Goal: Task Accomplishment & Management: Manage account settings

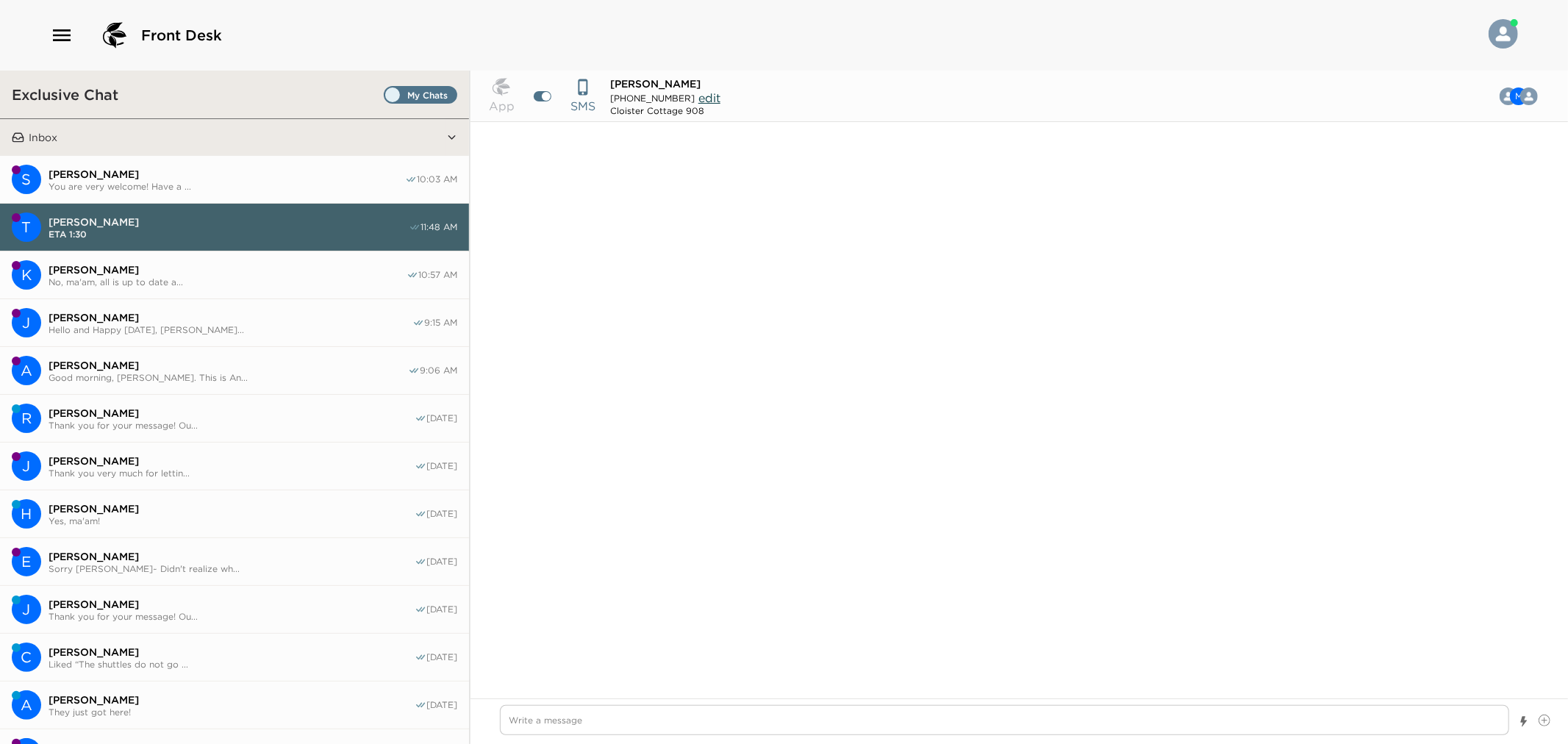
scroll to position [1133, 0]
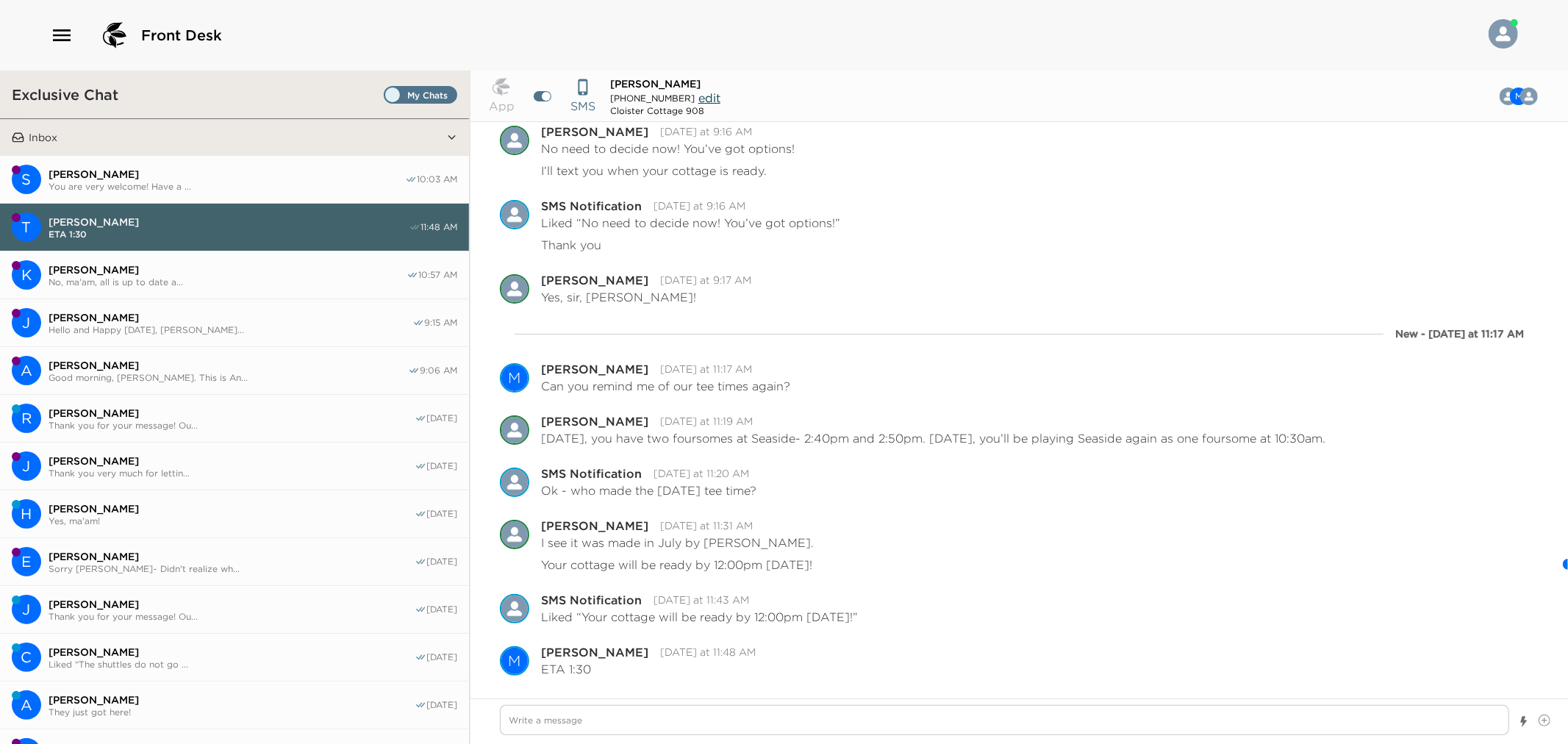
click at [711, 716] on textarea "Write a message" at bounding box center [1004, 720] width 1010 height 30
type textarea "x"
type textarea "P"
type textarea "x"
type textarea "Pe"
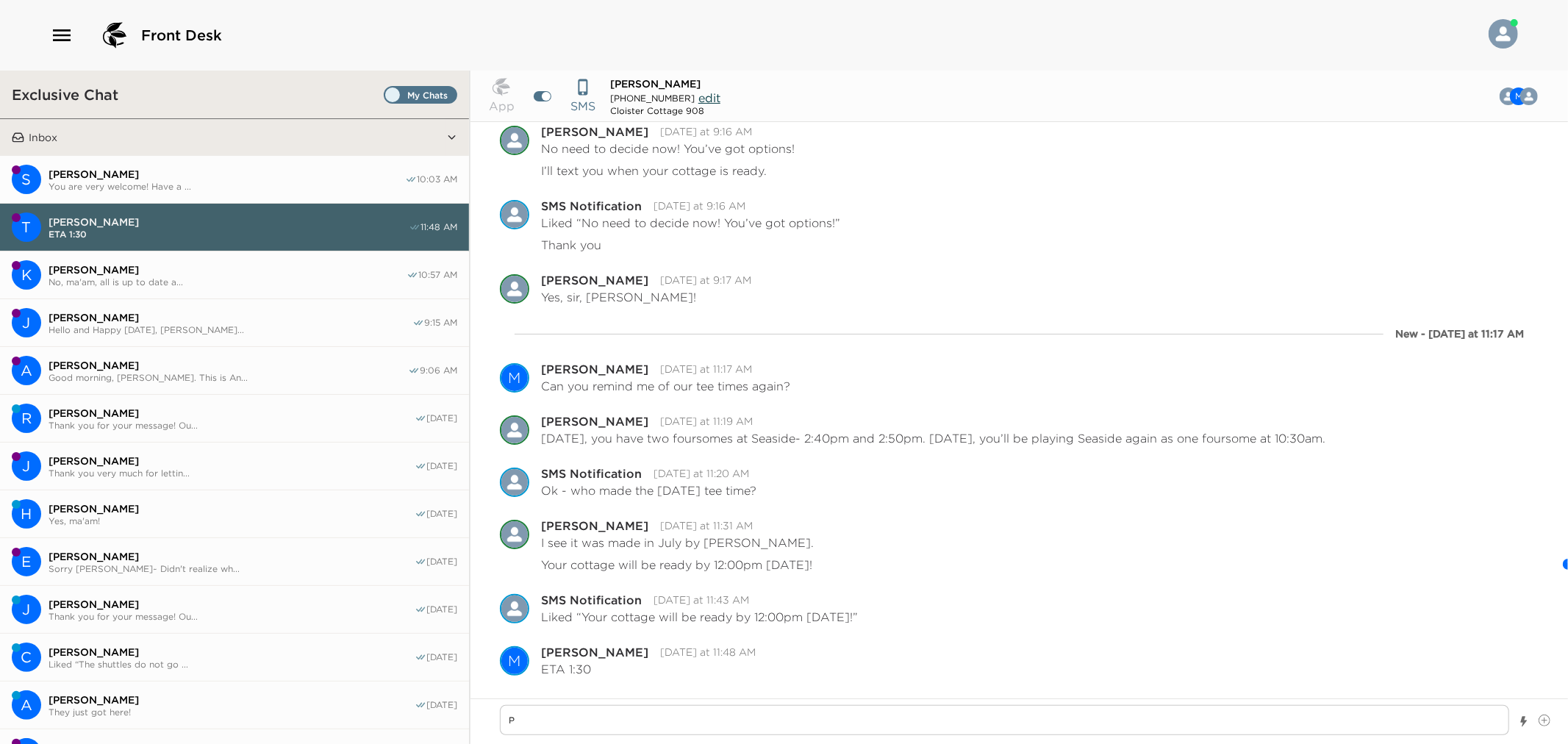
type textarea "x"
type textarea "Per"
type textarea "x"
type textarea "Pere"
type textarea "x"
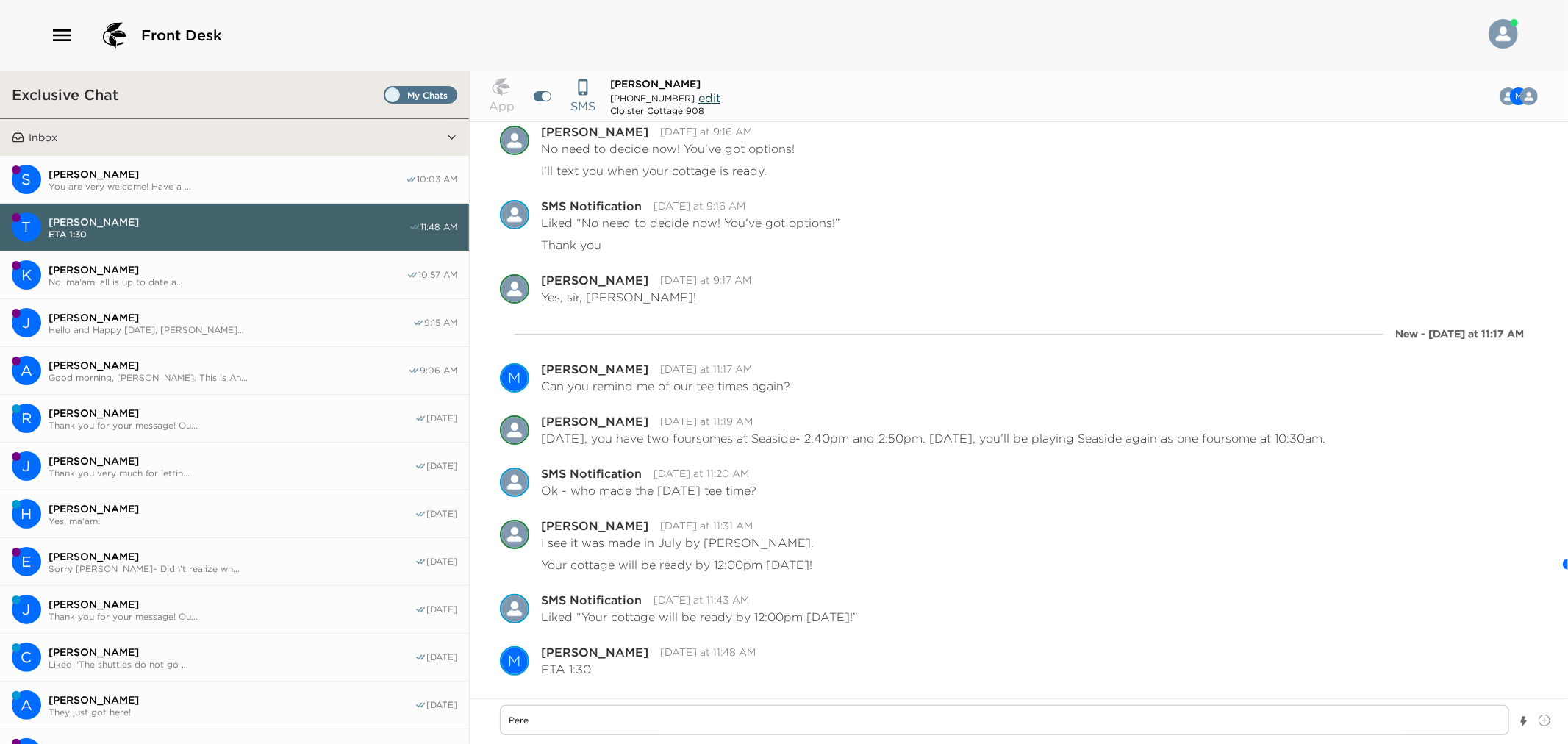
type textarea "Perec"
type textarea "x"
type textarea "Pere"
type textarea "x"
type textarea "Per"
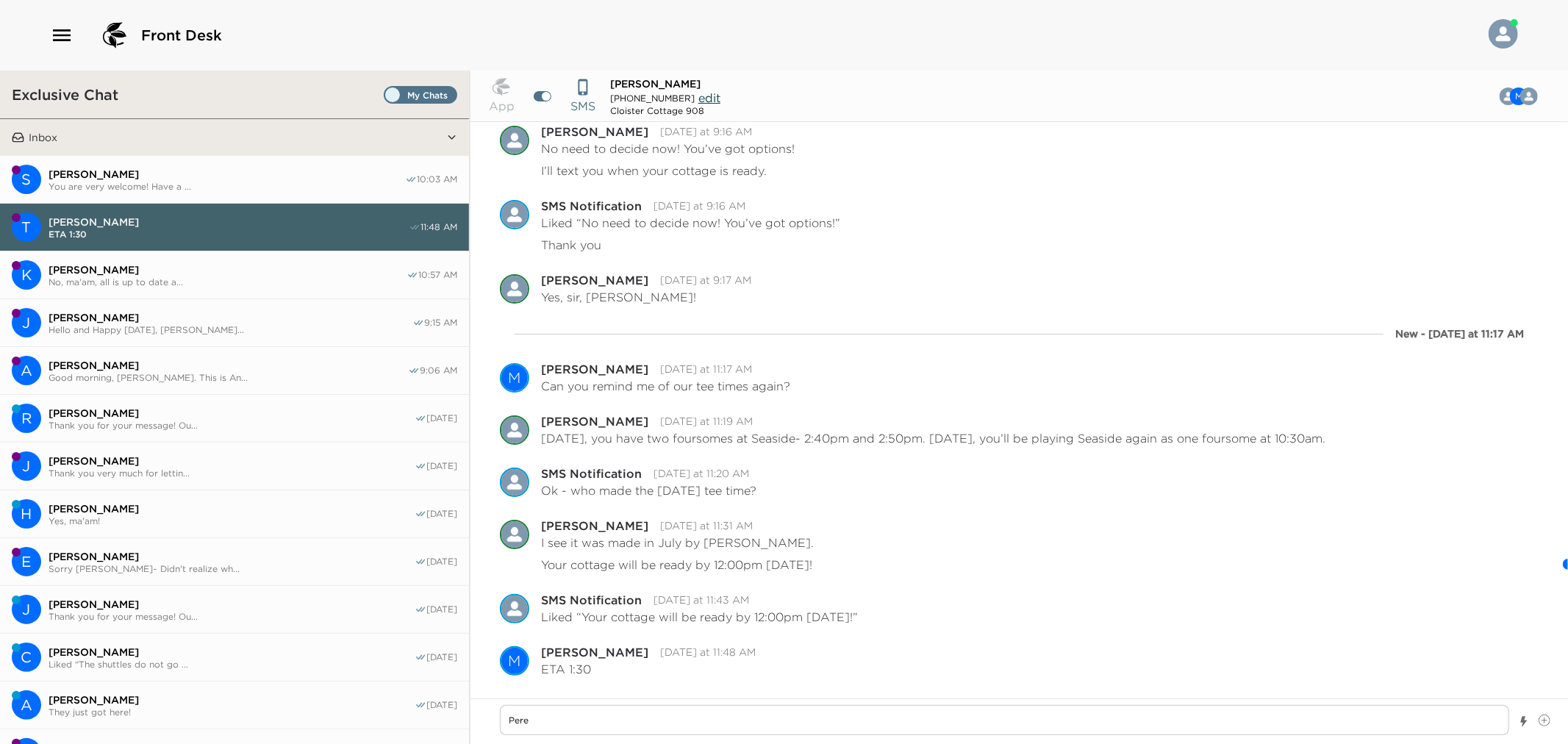
type textarea "x"
type textarea "Perf"
type textarea "x"
type textarea "Perfe"
type textarea "x"
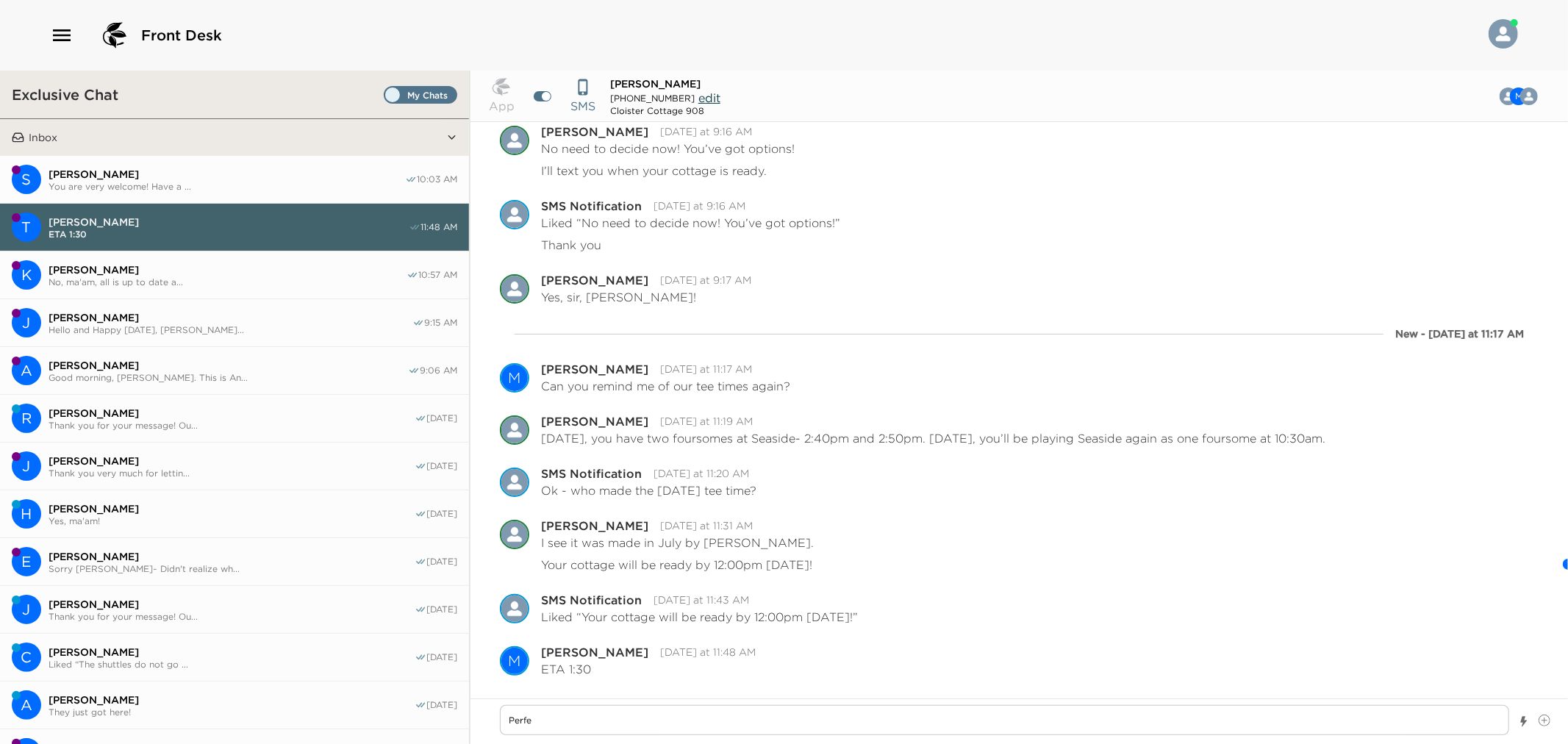
type textarea "Perfec"
type textarea "x"
type textarea "Perfect"
type textarea "x"
type textarea "Perfect!"
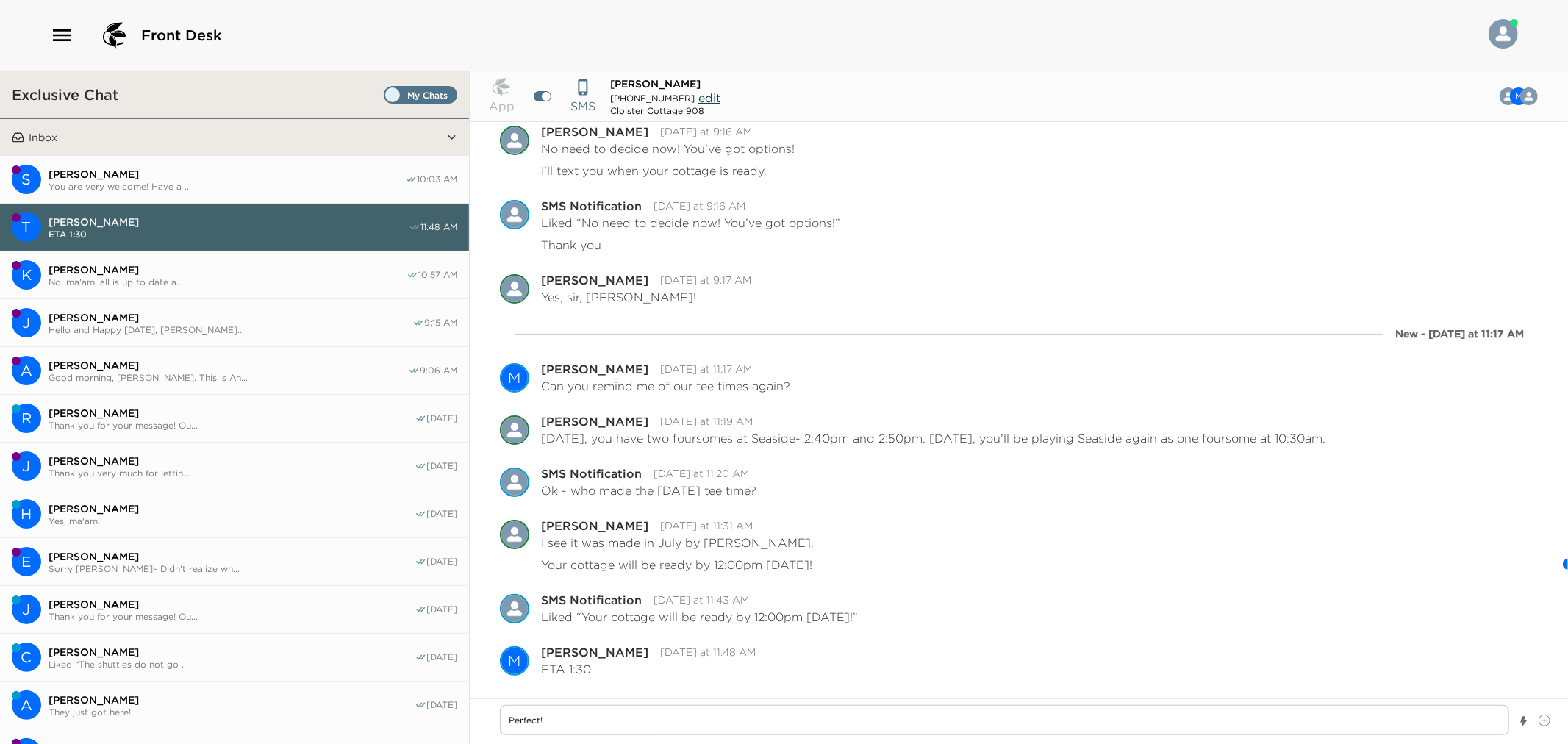
type textarea "x"
type textarea "Perfect!"
type textarea "x"
type textarea "Perfect!"
type textarea "x"
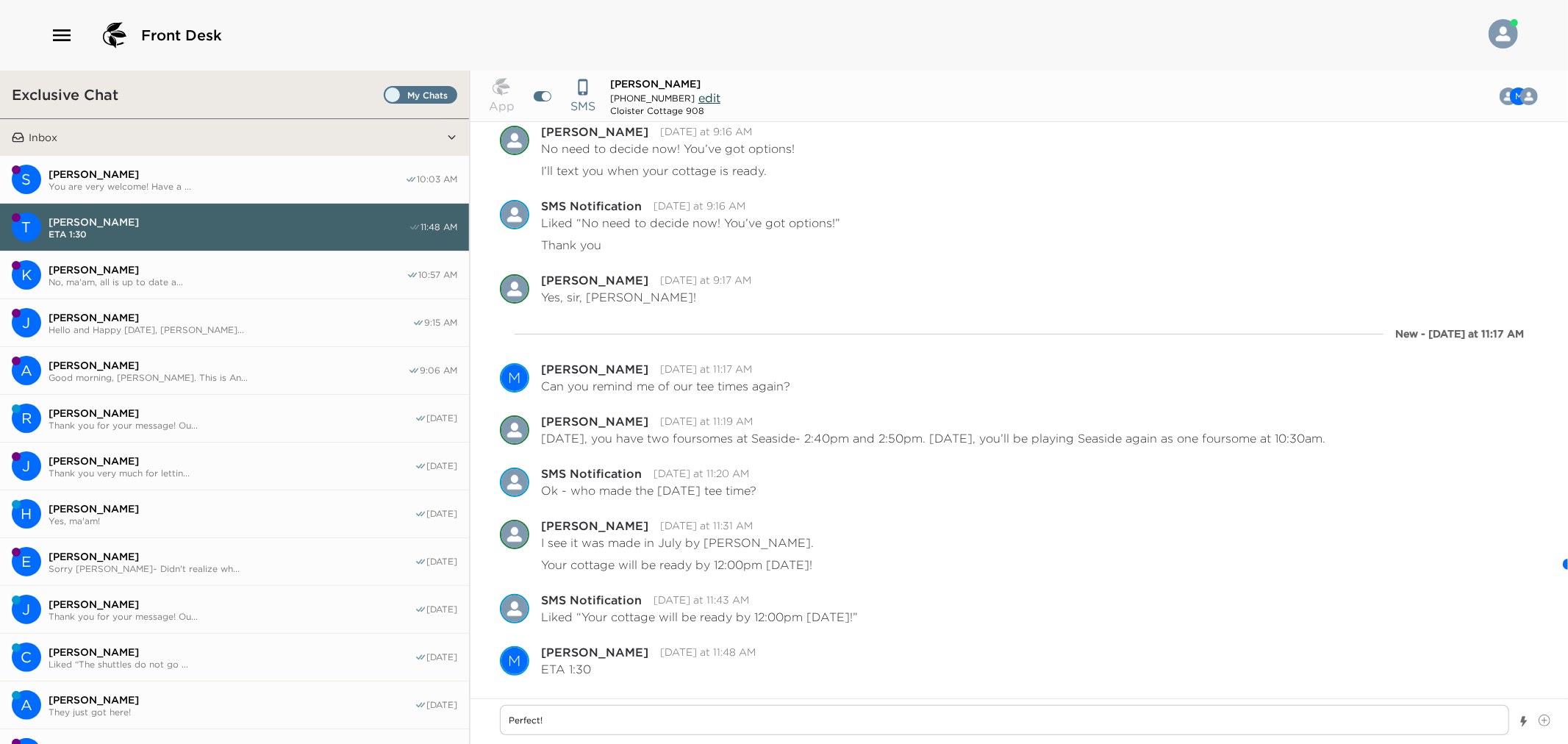
type textarea "Perfect! I"
type textarea "x"
type textarea "Perfect! I"
type textarea "x"
type textarea "Perfect! I w"
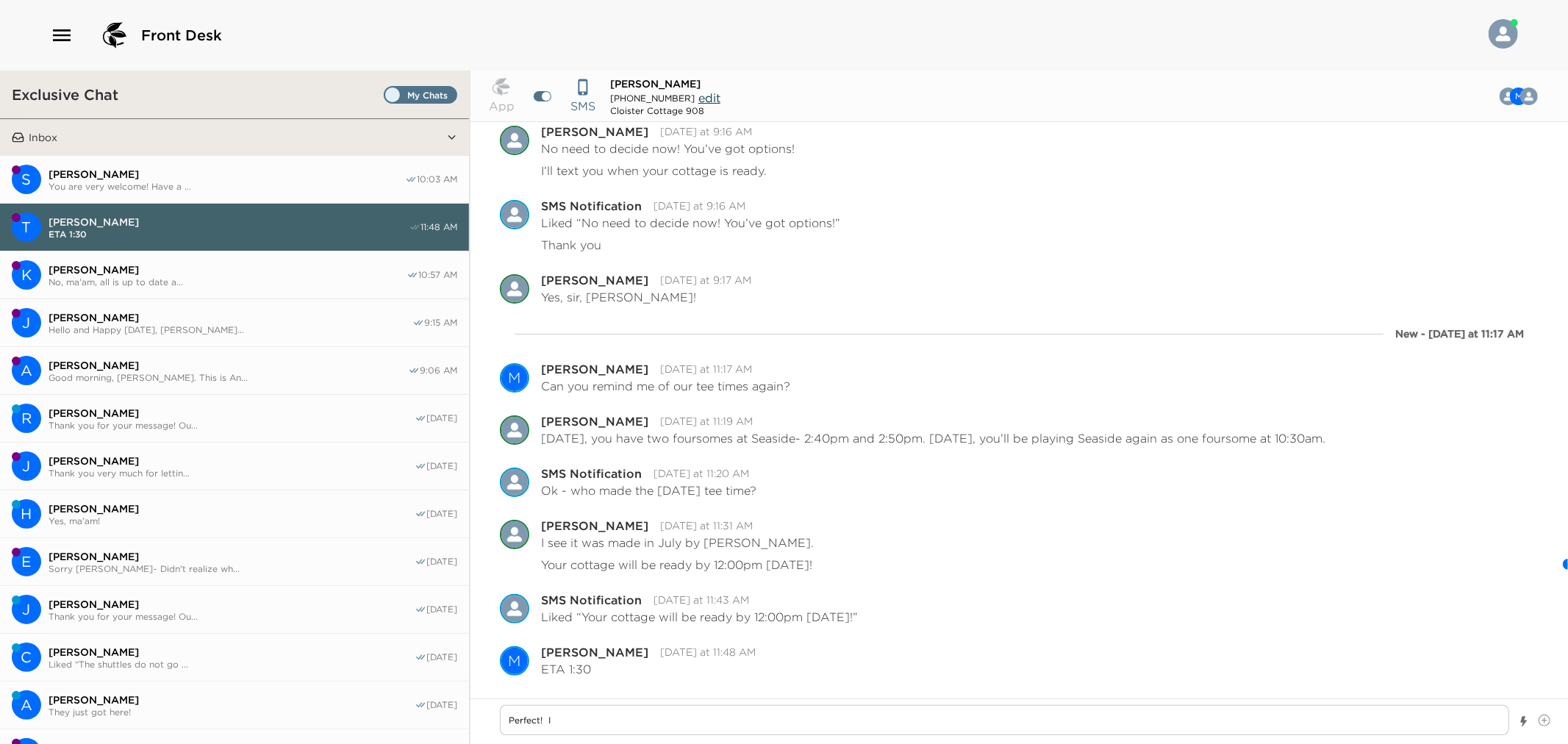
type textarea "x"
type textarea "Perfect! I wi"
type textarea "x"
type textarea "Perfect! I wil"
type textarea "x"
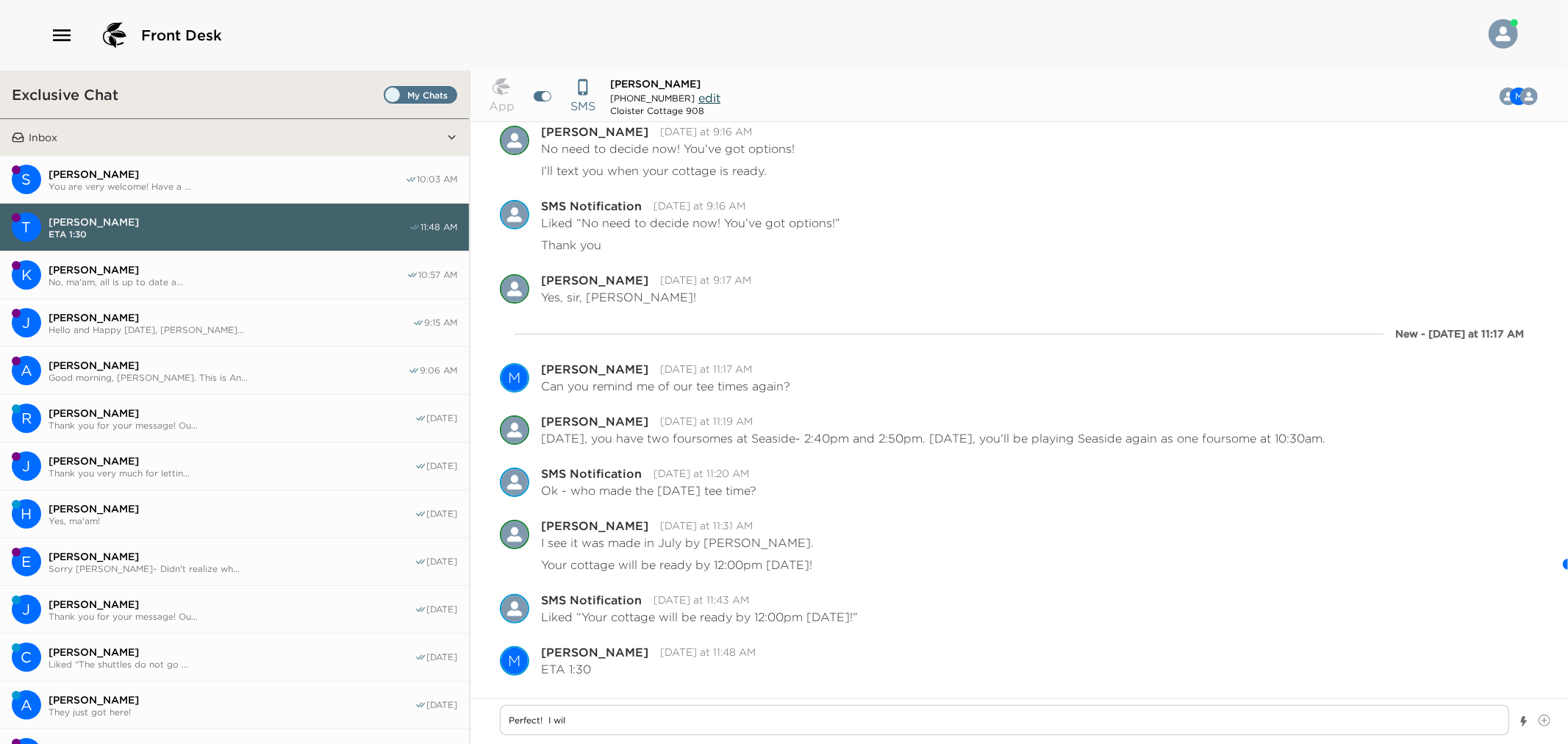
type textarea "Perfect! I will"
type textarea "x"
type textarea "Perfect! I will"
type textarea "x"
type textarea "Perfect! I will h"
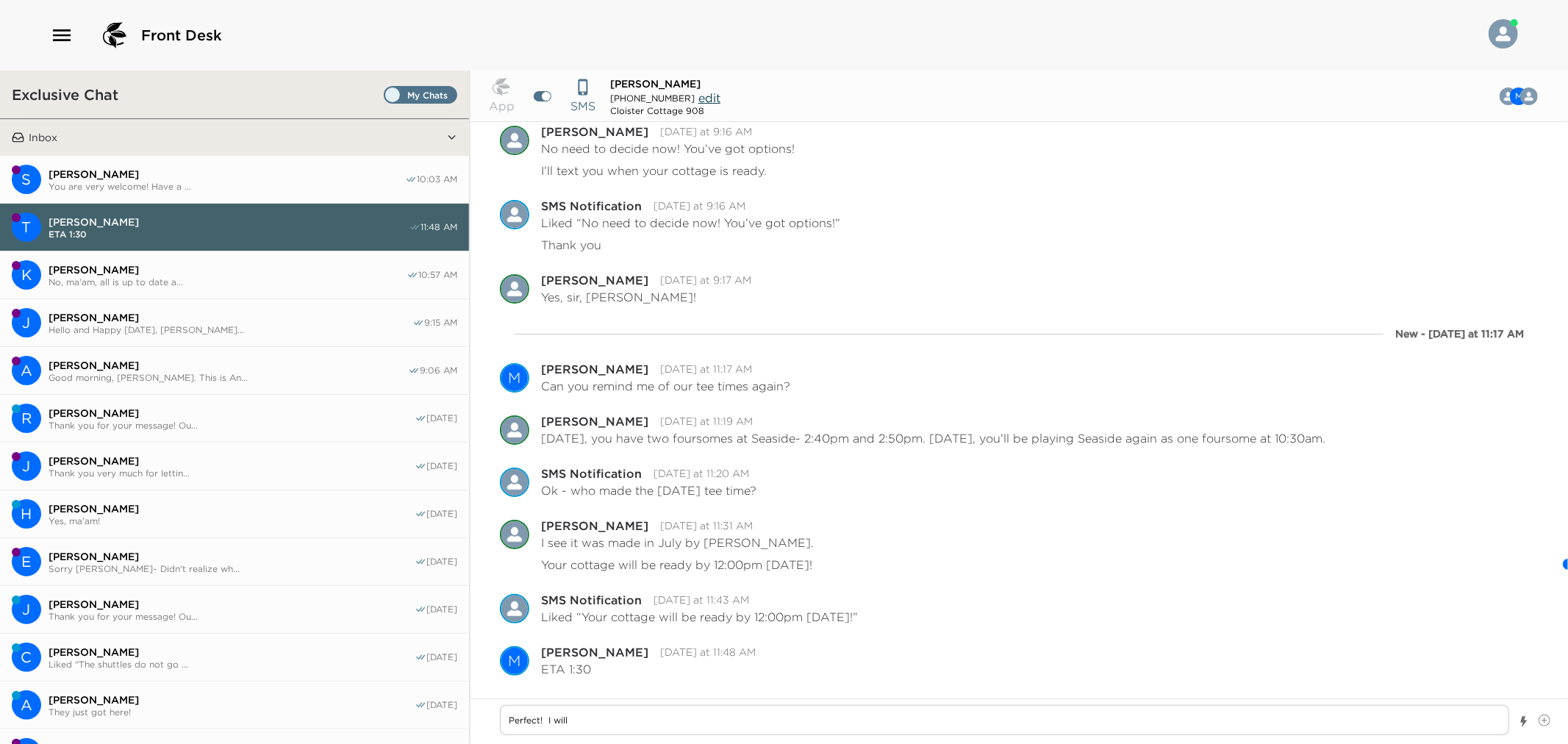
type textarea "x"
type textarea "Perfect! I will ha"
type textarea "x"
type textarea "Perfect! I will hav"
type textarea "x"
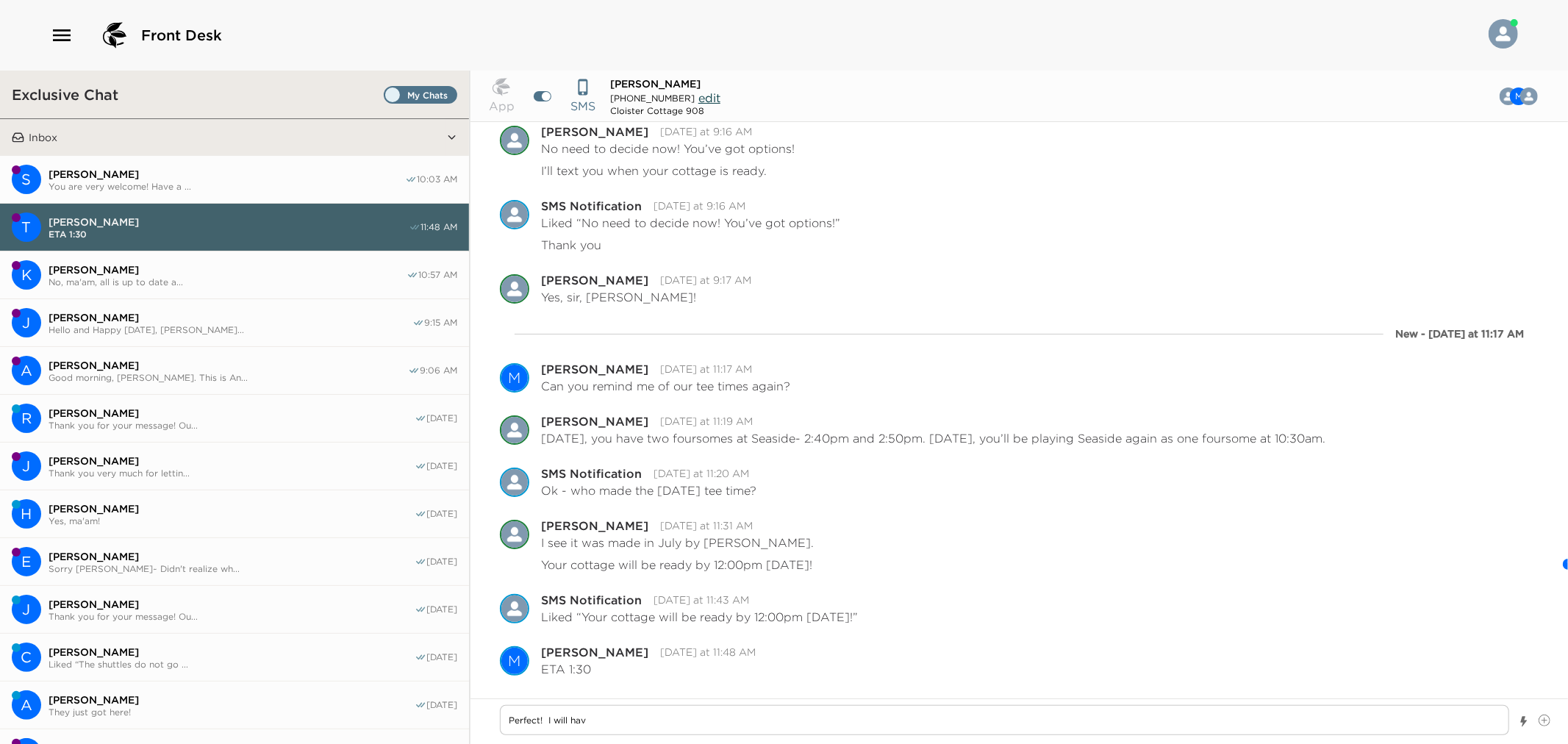
type textarea "Perfect! I will have"
type textarea "x"
type textarea "Perfect! I will have"
type textarea "x"
type textarea "Perfect! I will have a"
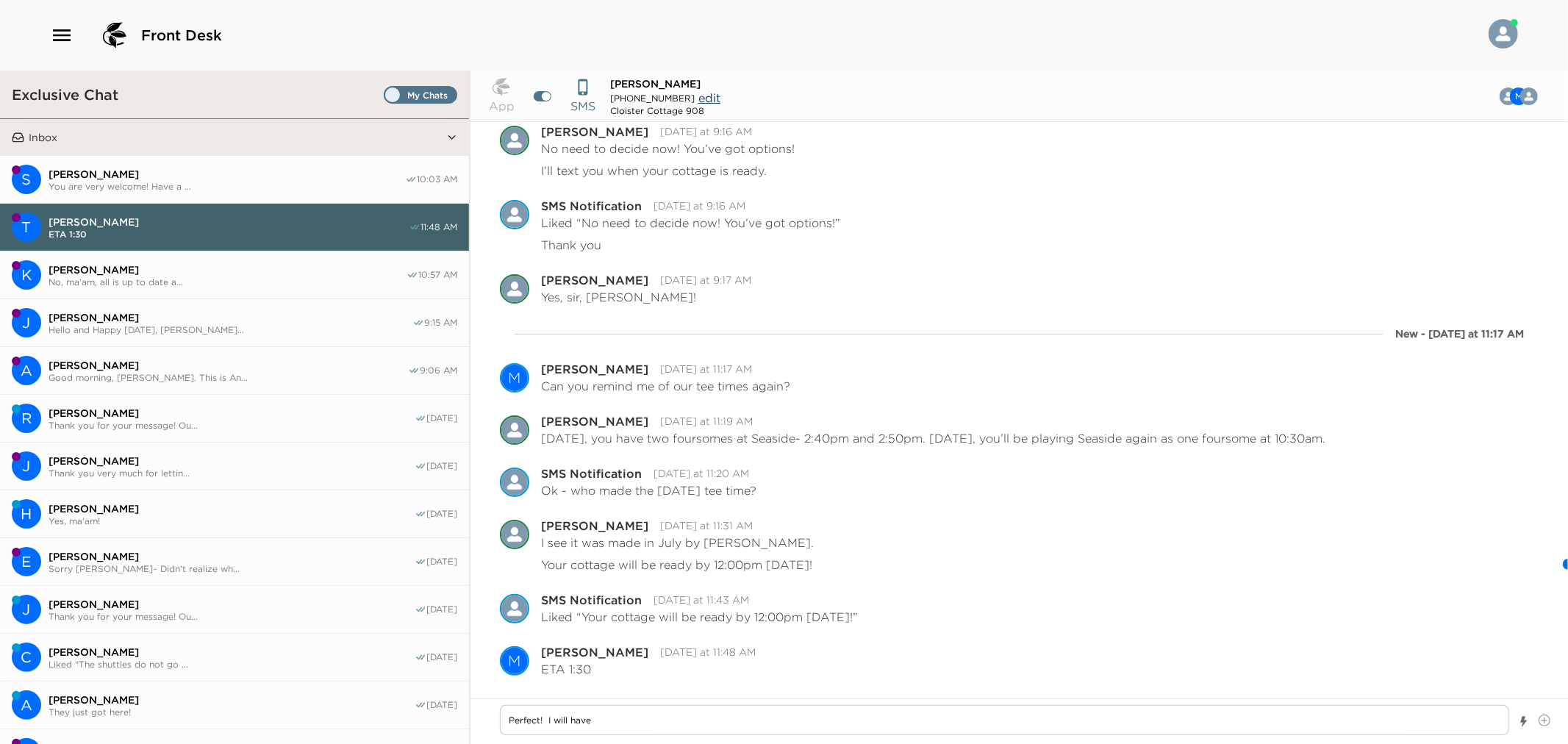
type textarea "x"
type textarea "Perfect! I will have a"
type textarea "x"
type textarea "Perfect! I will have a k"
type textarea "x"
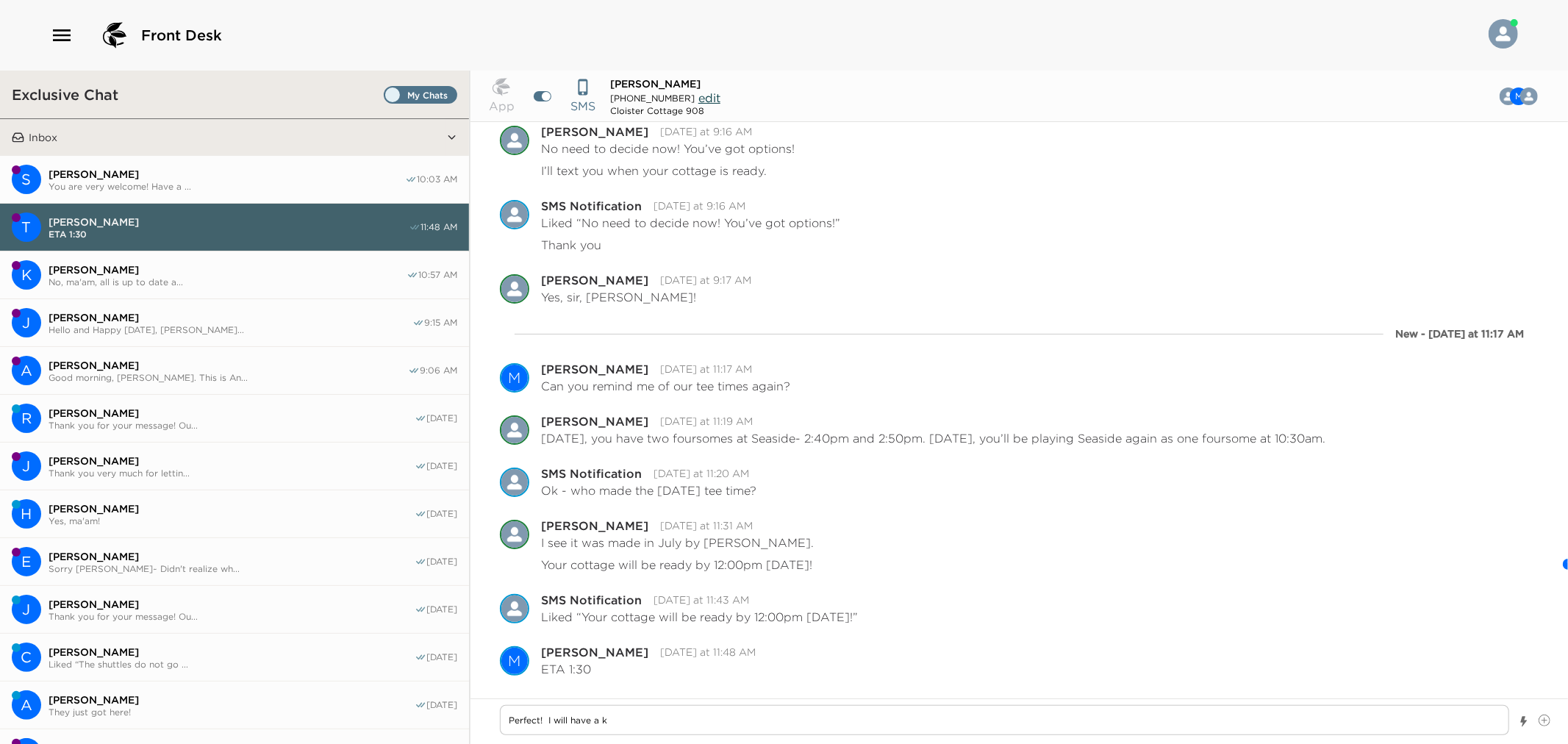
type textarea "Perfect! I will have a ke"
type textarea "x"
type textarea "Perfect! I will have a key"
type textarea "x"
type textarea "Perfect! I will have a key"
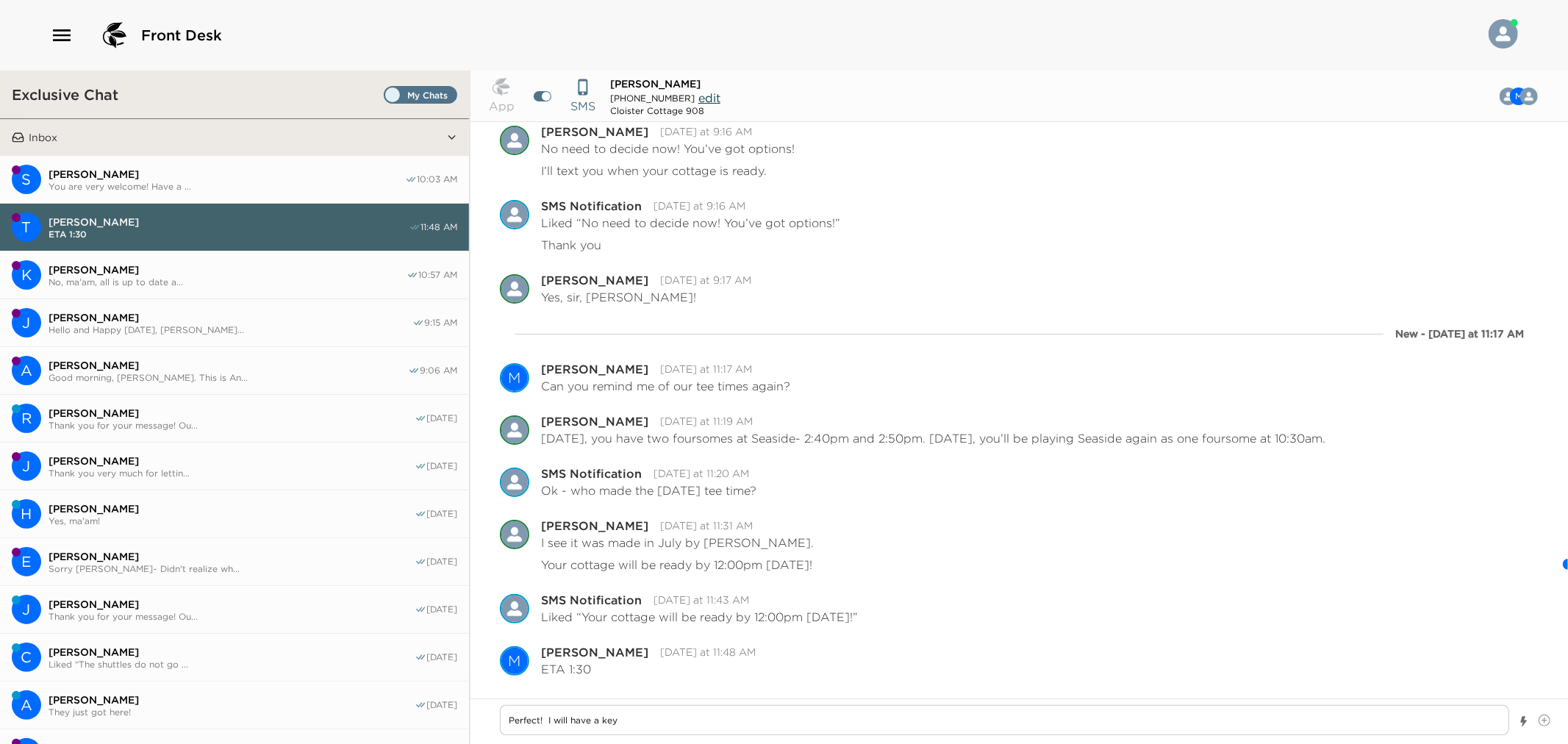
type textarea "x"
type textarea "Perfect! I will have a key u"
type textarea "x"
type textarea "Perfect! I will have a key un"
type textarea "x"
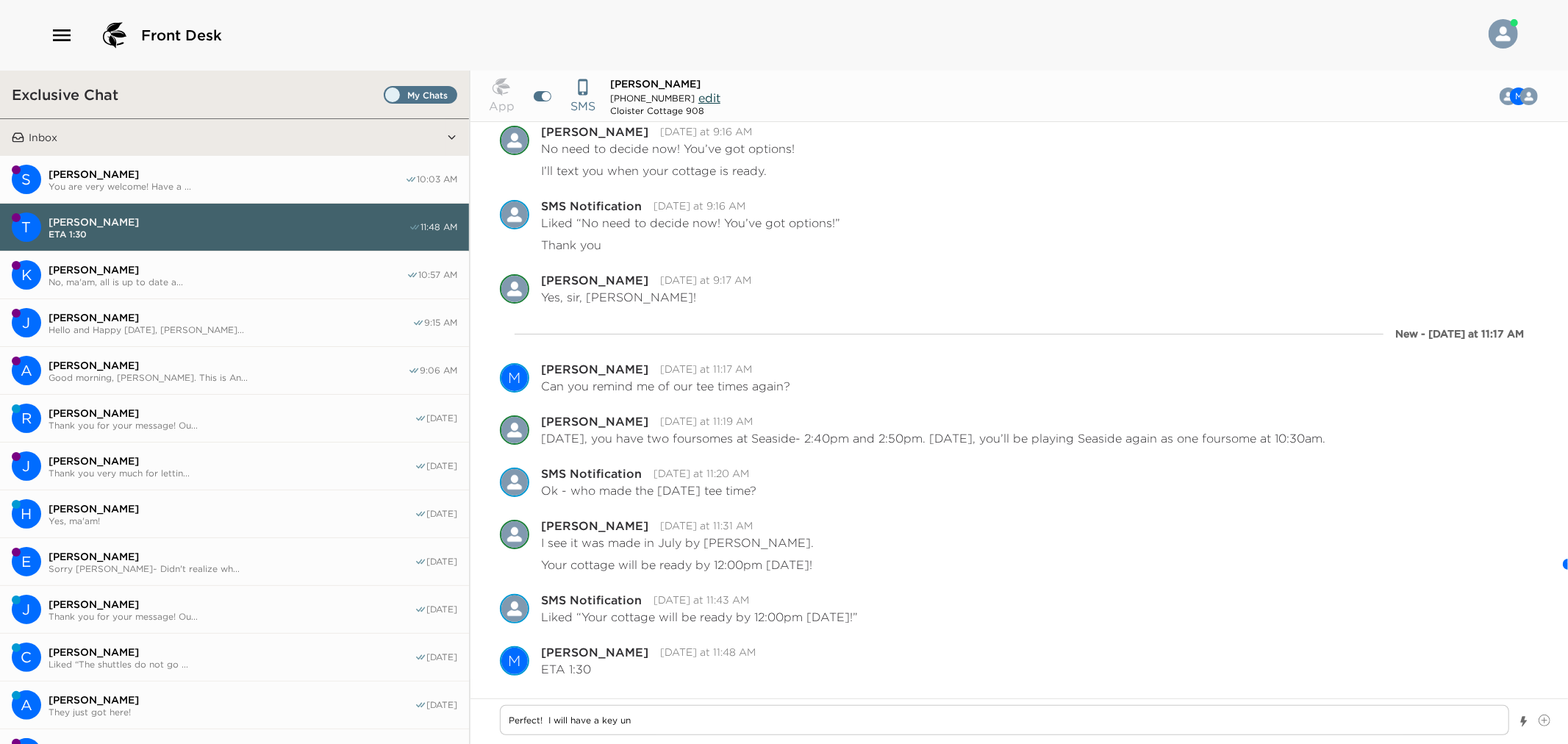
type textarea "Perfect! I will have a key und"
type textarea "x"
type textarea "Perfect! I will have a key unde"
type textarea "x"
type textarea "Perfect! I will have a key under"
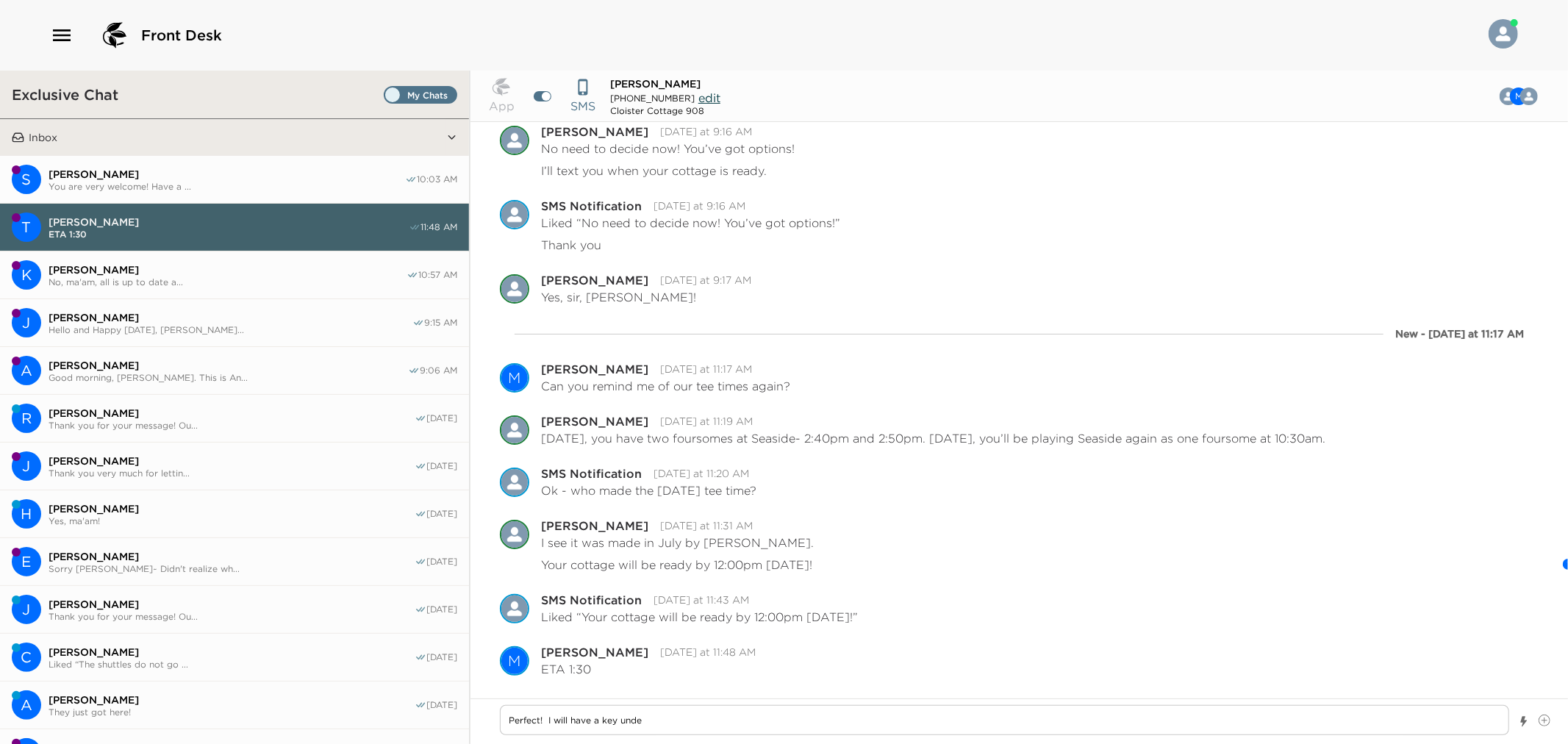
type textarea "x"
type textarea "Perfect! I will have a key under"
type textarea "x"
type textarea "Perfect! I will have a key under t"
type textarea "x"
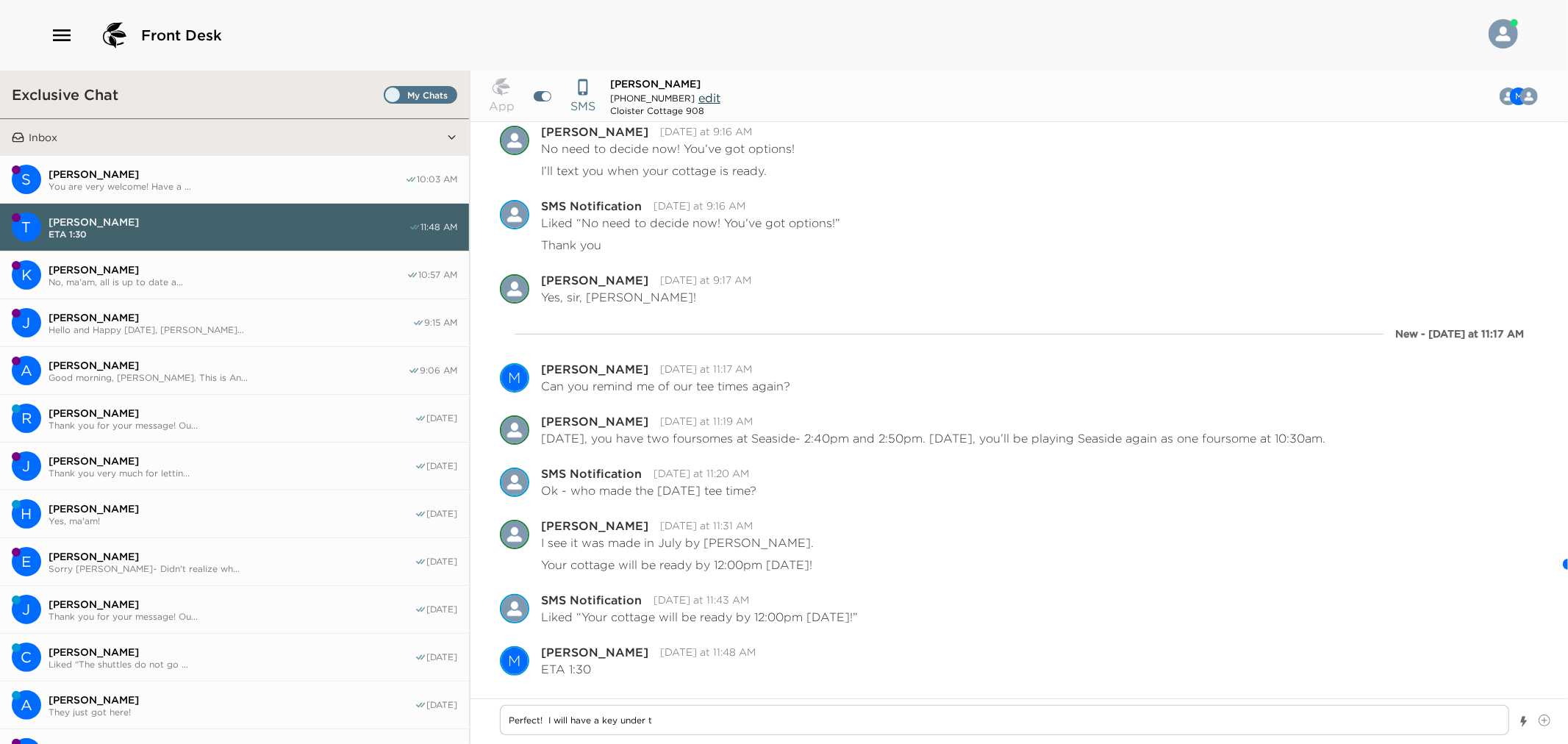
type textarea "Perfect! I will have a key under th"
type textarea "x"
type textarea "Perfect! I will have a key under the"
type textarea "x"
type textarea "Perfect! I will have a key under the"
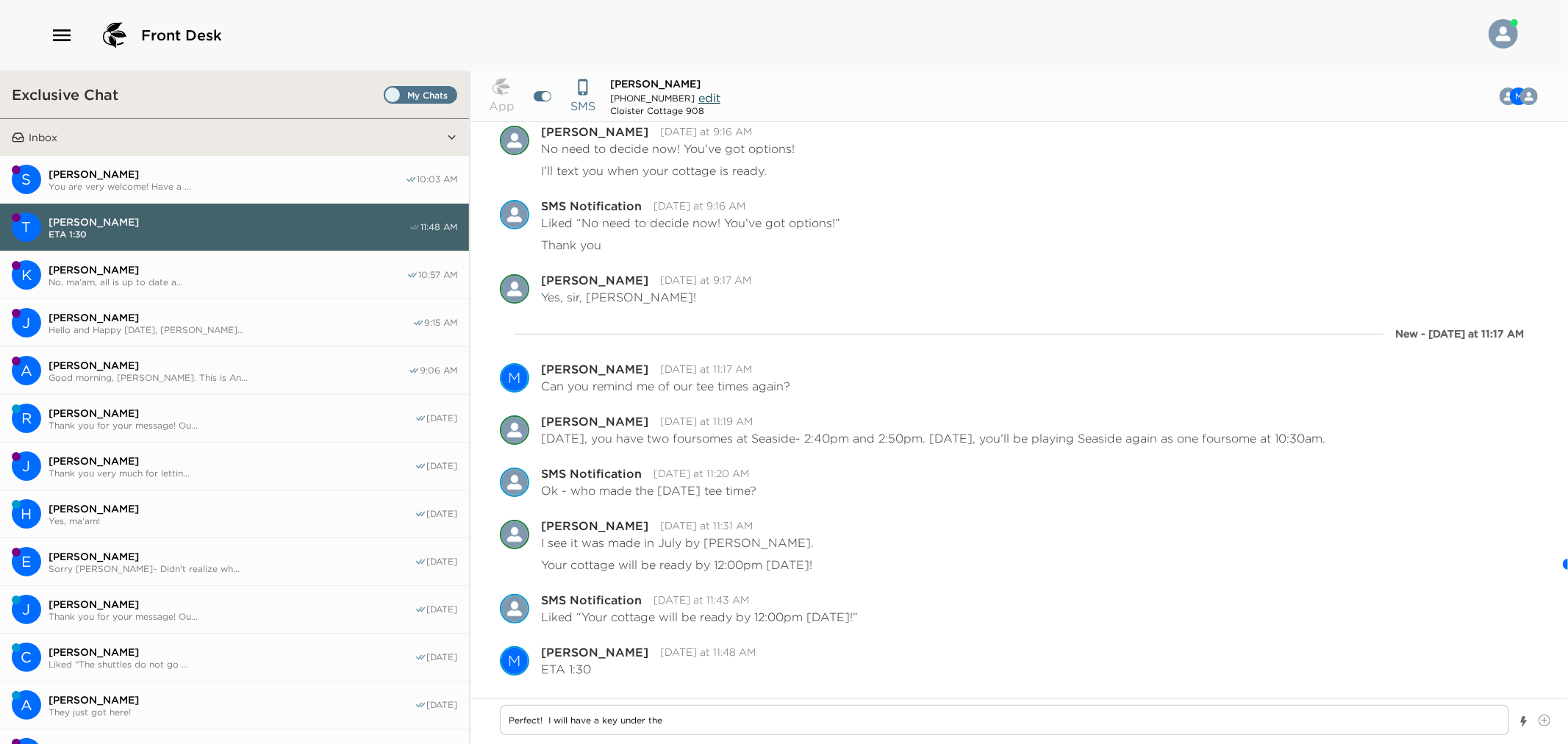
type textarea "x"
type textarea "Perfect! I will have a key under the m"
type textarea "x"
type textarea "Perfect! I will have a key under the ma"
type textarea "x"
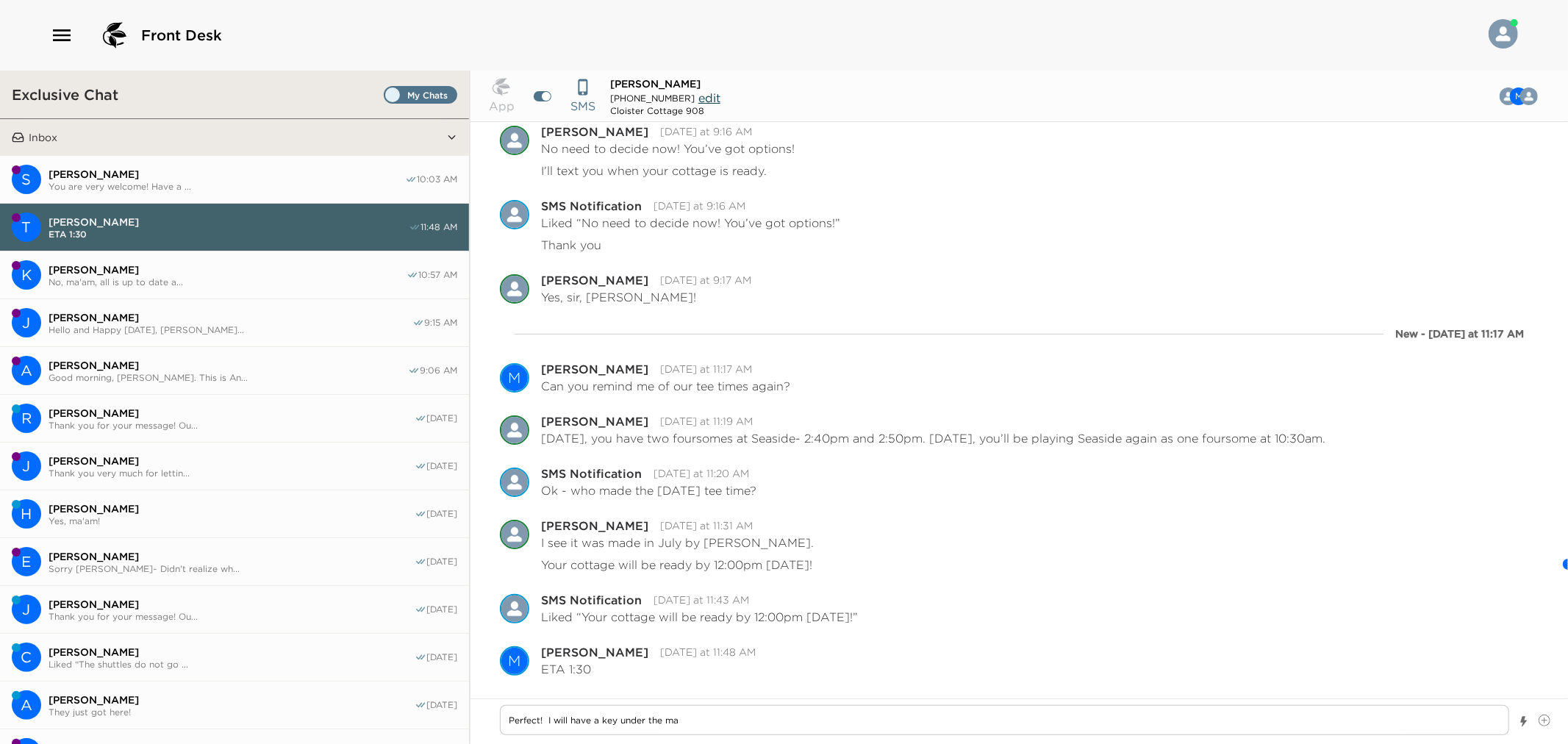
type textarea "Perfect! I will have a key under the mad"
type textarea "x"
type textarea "Perfect! I will have a key under the ma"
type textarea "x"
type textarea "Perfect! I will have a key under the mat"
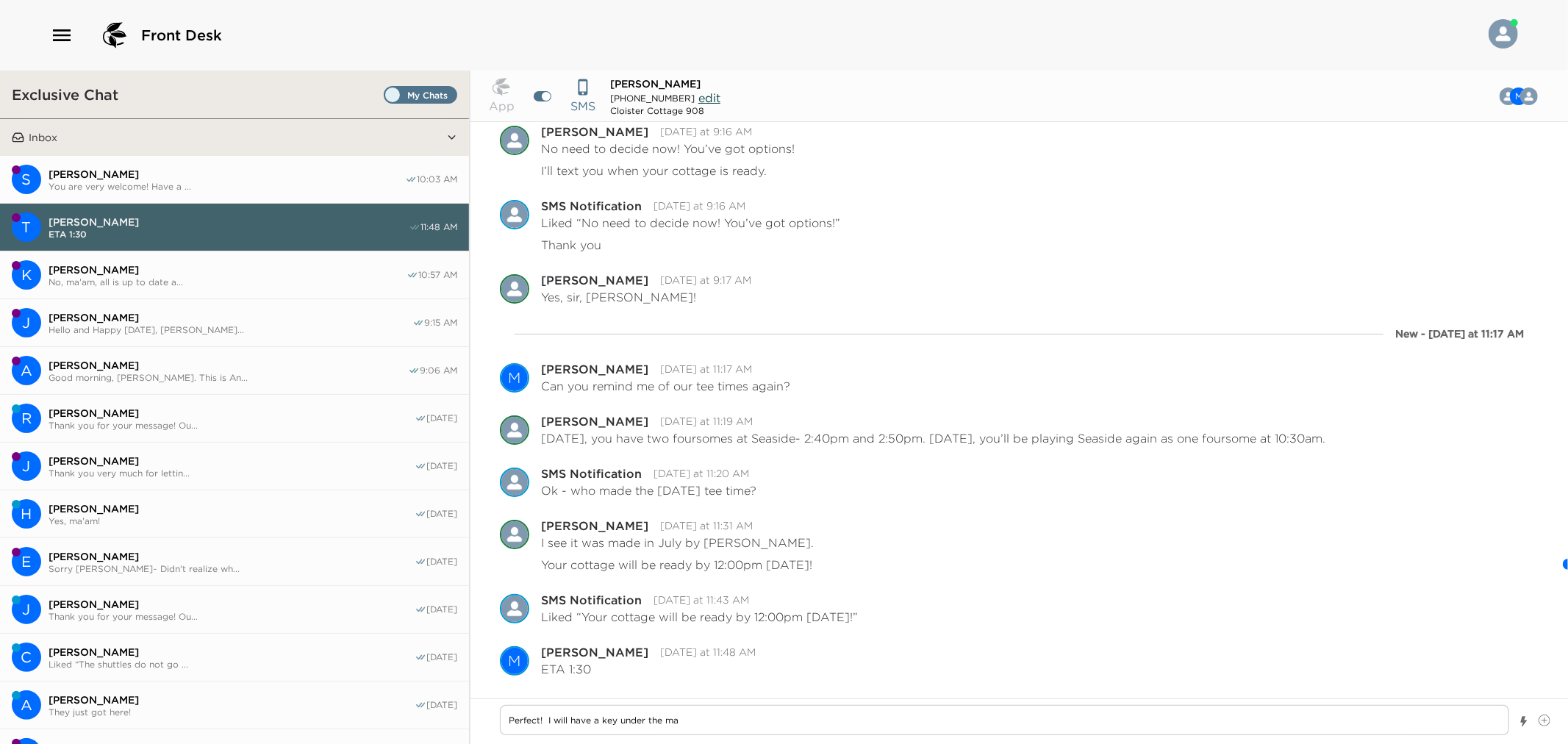
type textarea "x"
type textarea "Perfect! I will have a key under the mat"
type textarea "x"
type textarea "Perfect! I will have a key under the mat f"
type textarea "x"
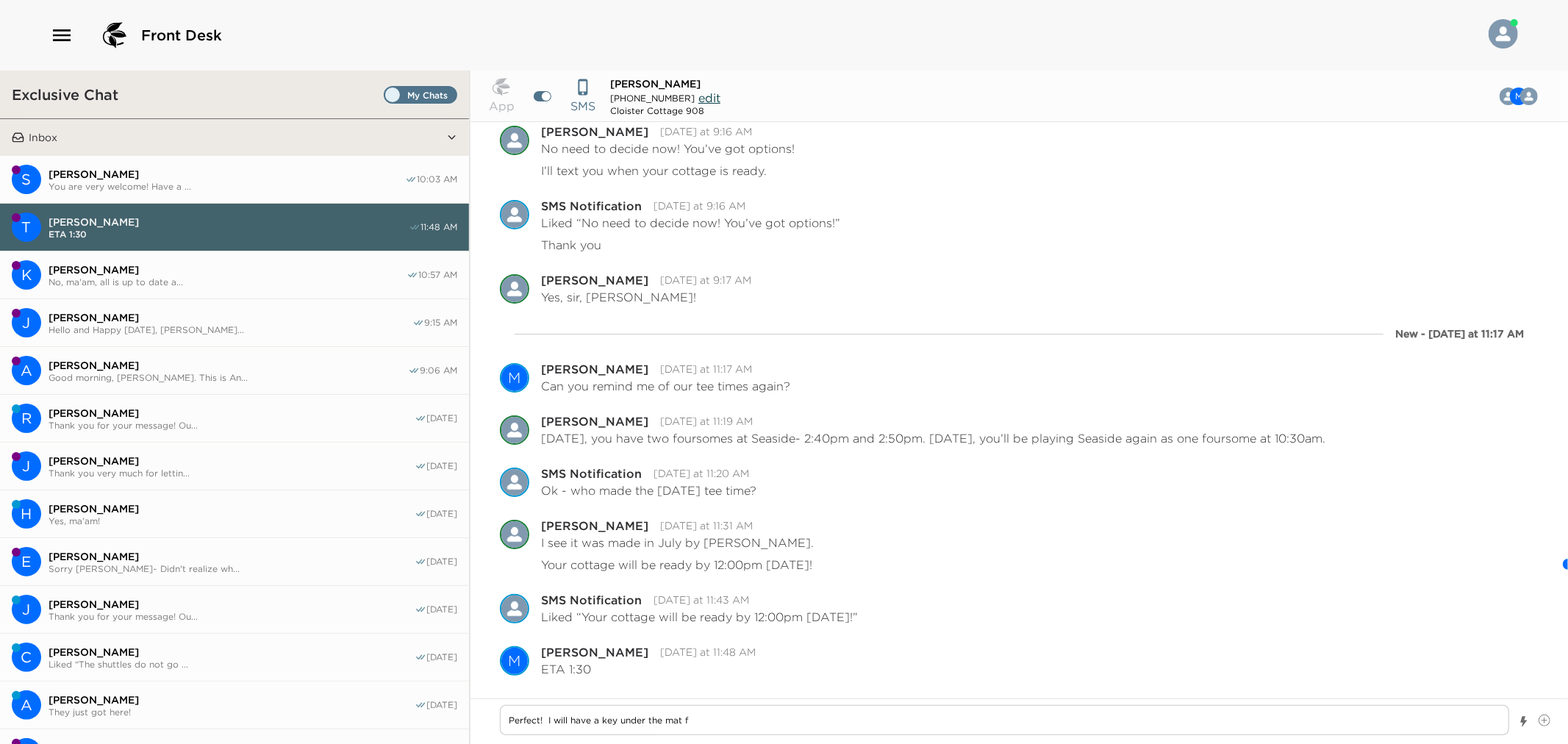
type textarea "Perfect! I will have a key under the mat fo"
type textarea "x"
type textarea "Perfect! I will have a key under the mat for"
type textarea "x"
type textarea "Perfect! I will have a key under the mat for"
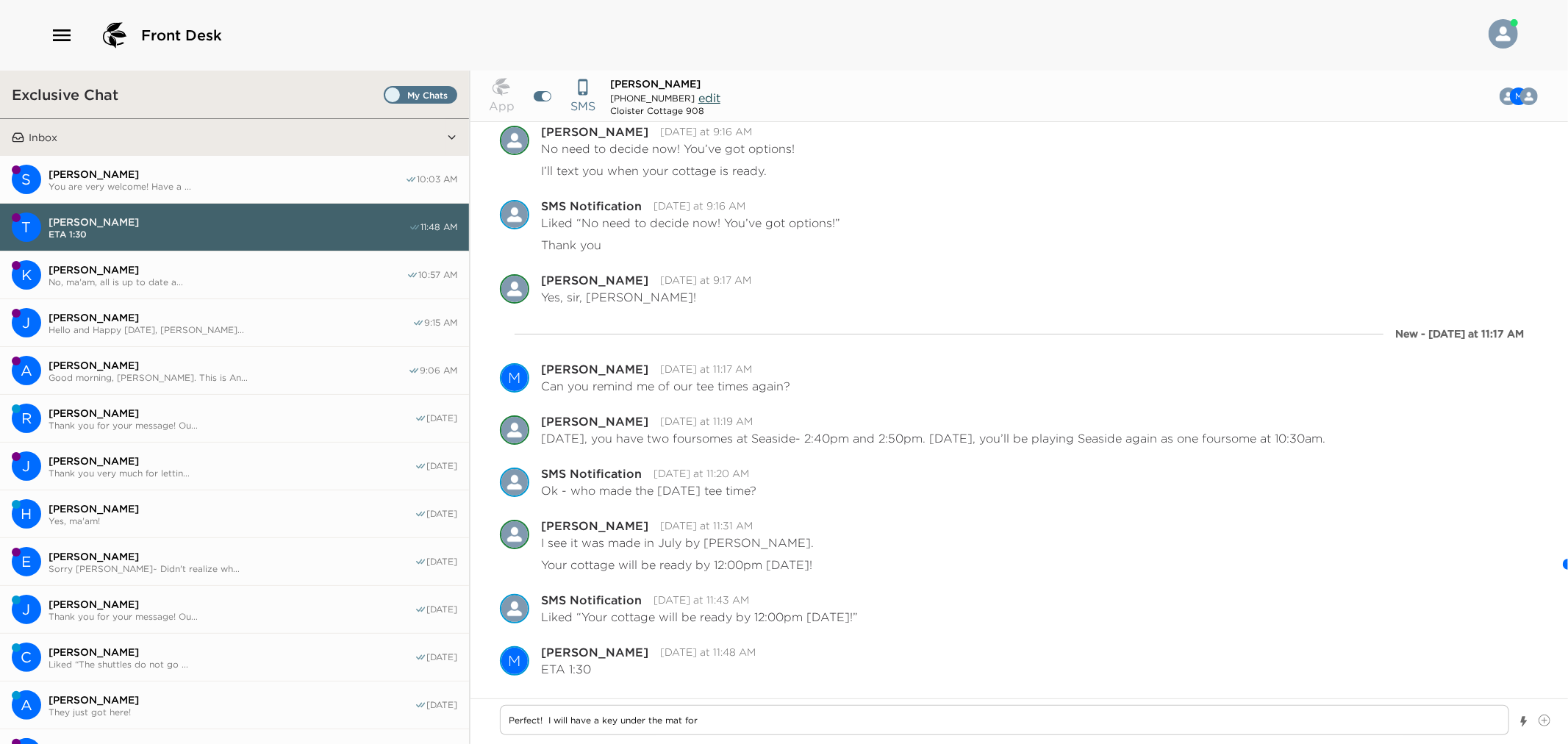
type textarea "x"
type textarea "Perfect! I will have a key under the mat for"
type textarea "x"
type textarea "Perfect! I will have a key under the mat for"
type textarea "x"
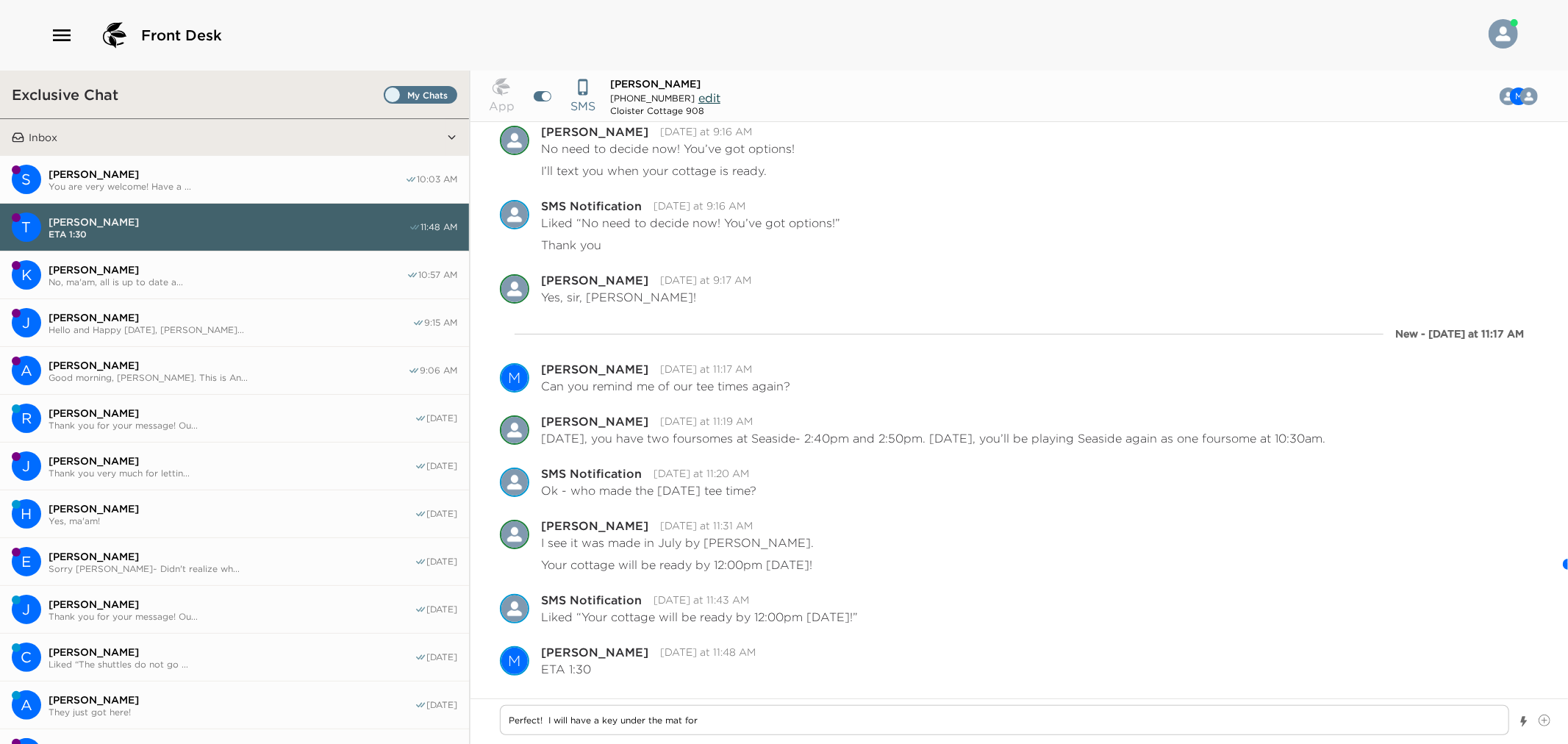
type textarea "Perfect! I will have a key under the mat for y"
type textarea "x"
type textarea "Perfect! I will have a key under the mat for yo"
type textarea "x"
type textarea "Perfect! I will have a key under the mat for you"
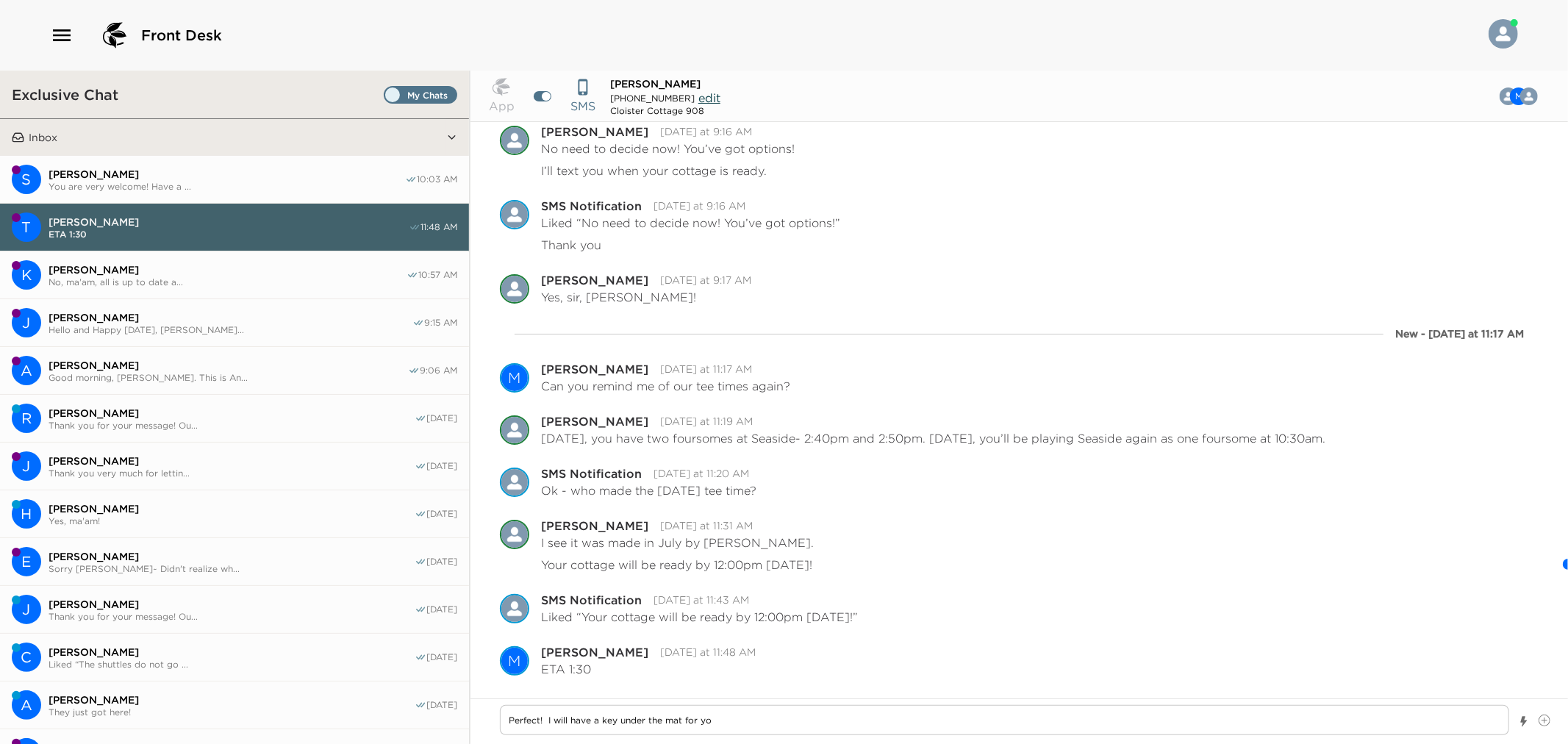
type textarea "x"
type textarea "Perfect! I will have a key under the mat for you"
type textarea "x"
type textarea "Perfect! I will have a key under the mat for you t"
type textarea "x"
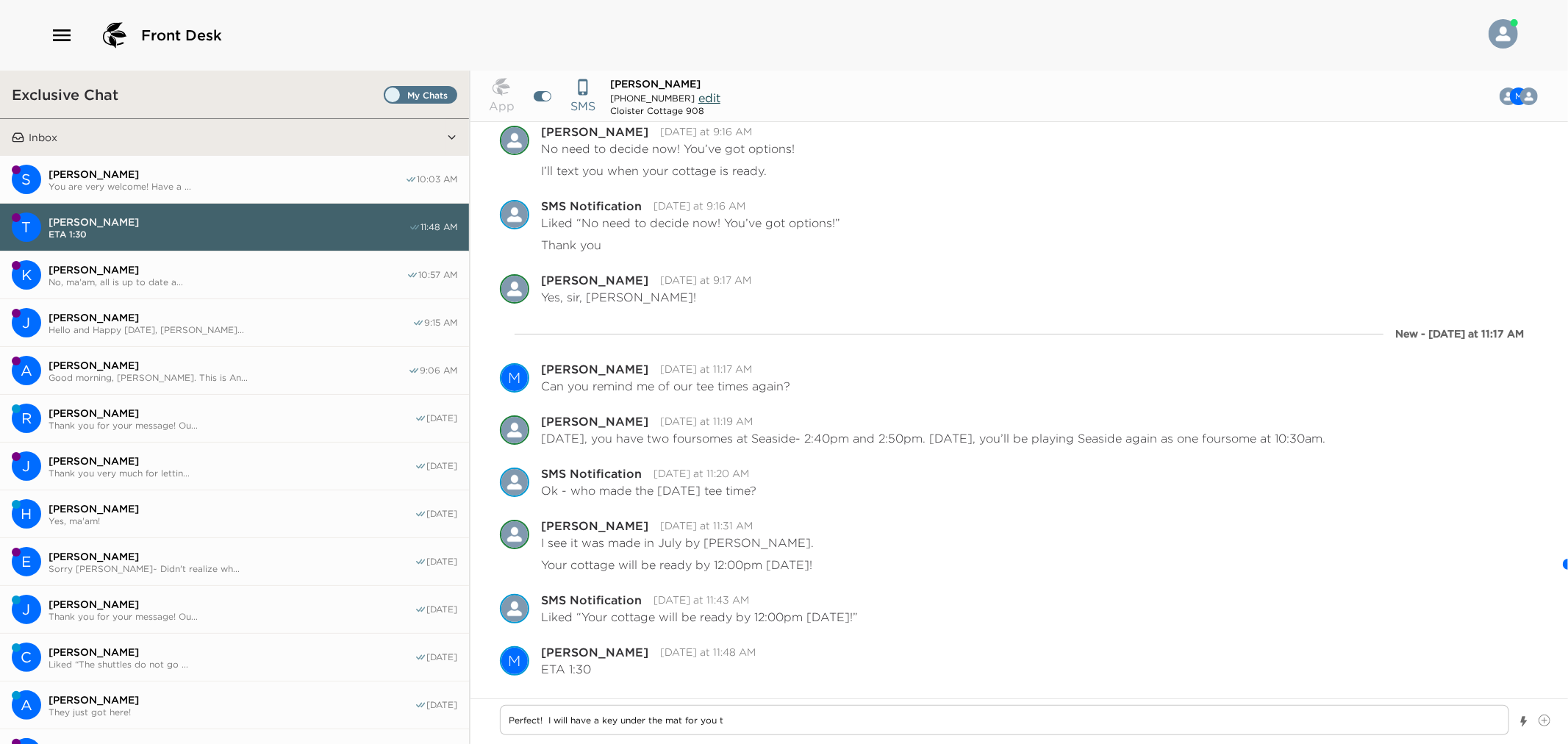
type textarea "Perfect! I will have a key under the mat for you to"
type textarea "x"
type textarea "Perfect! I will have a key under the mat for you to"
type textarea "x"
type textarea "Perfect! I will have a key under the mat for you to"
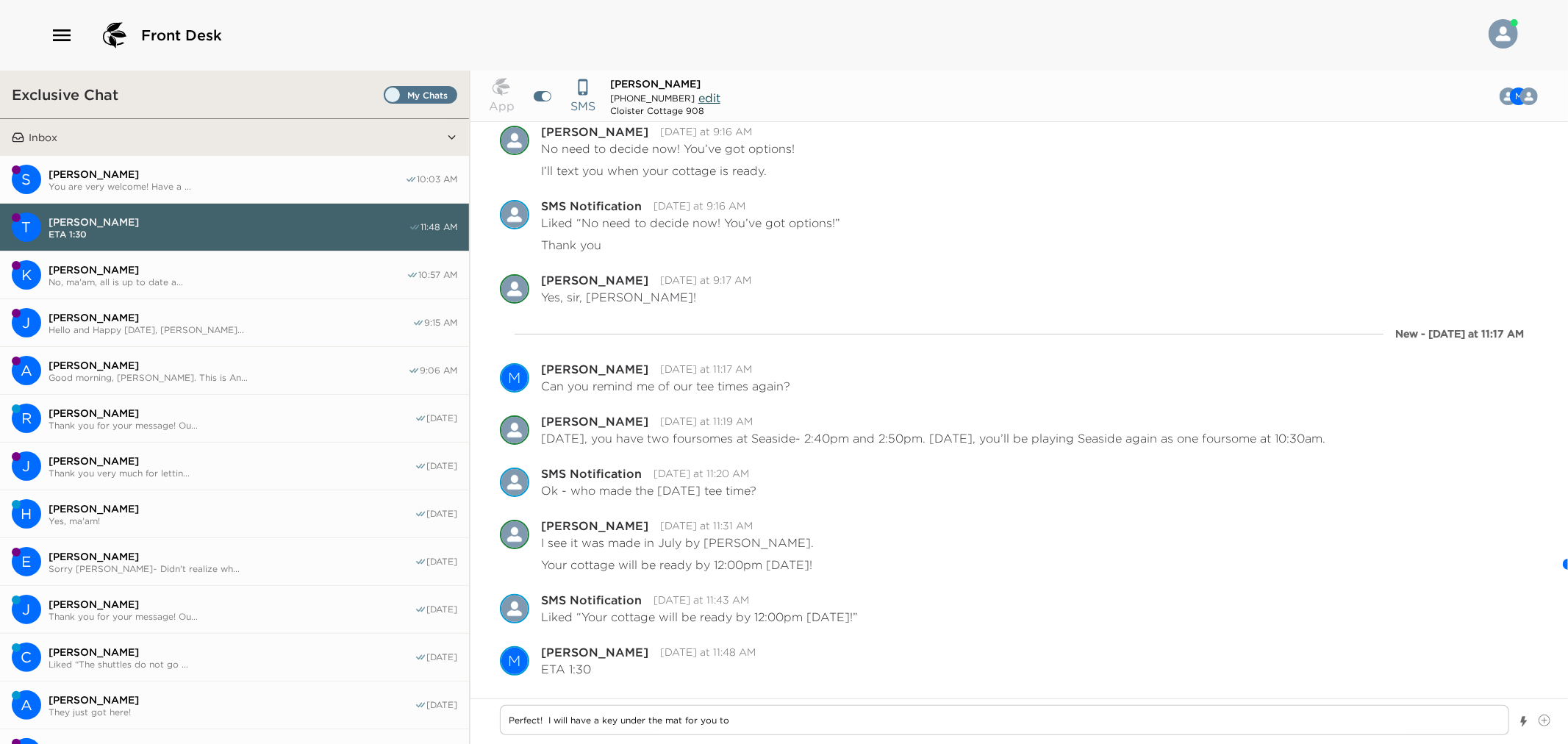
type textarea "x"
type textarea "Perfect! I will have a key under the mat for you t"
type textarea "x"
type textarea "Perfect! I will have a key under the mat for you"
type textarea "x"
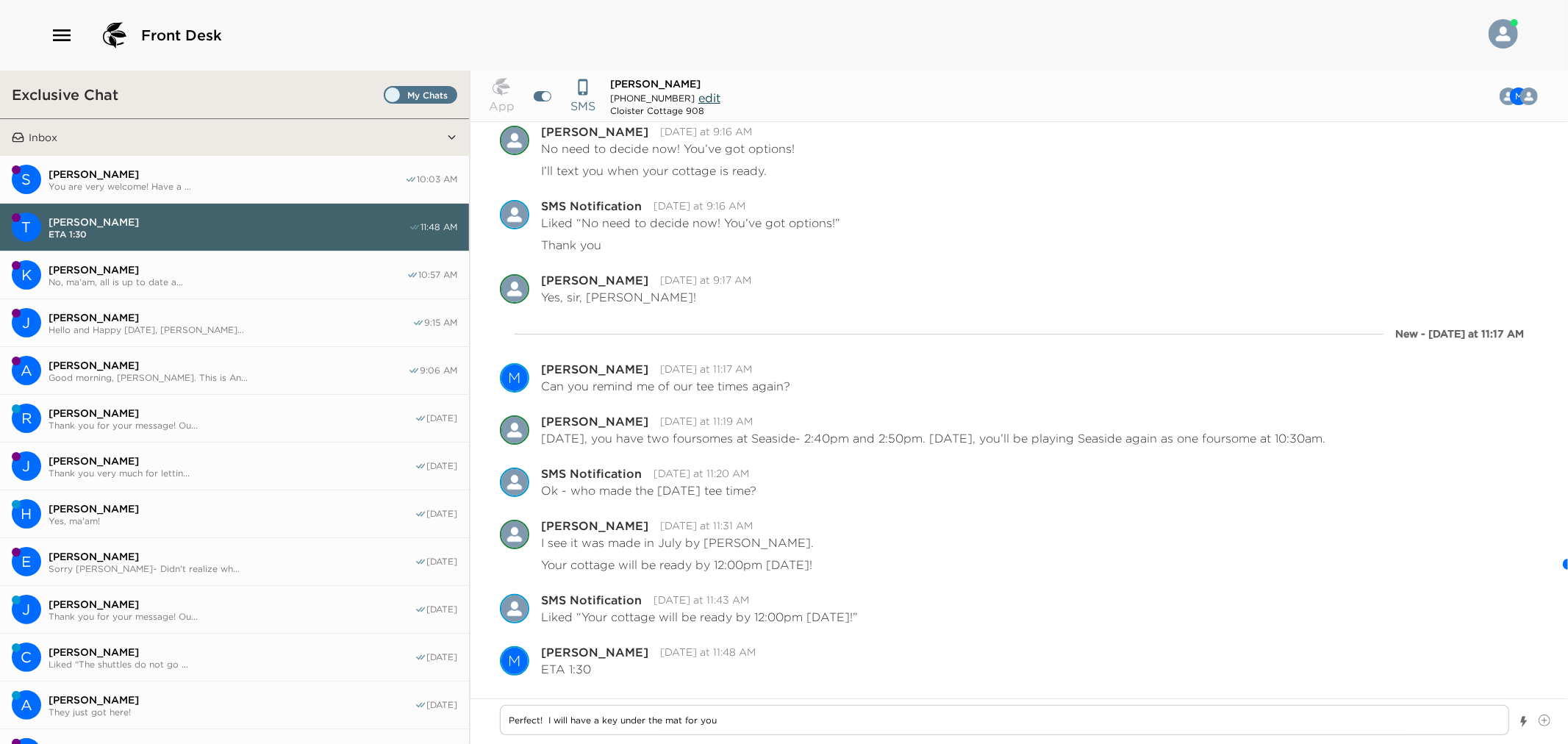
type textarea "Perfect! I will have a key under the mat for you"
type textarea "x"
type textarea "Perfect! I will have a key under the mat for you."
type textarea "x"
type textarea "Perfect! I will have a key under the mat for you."
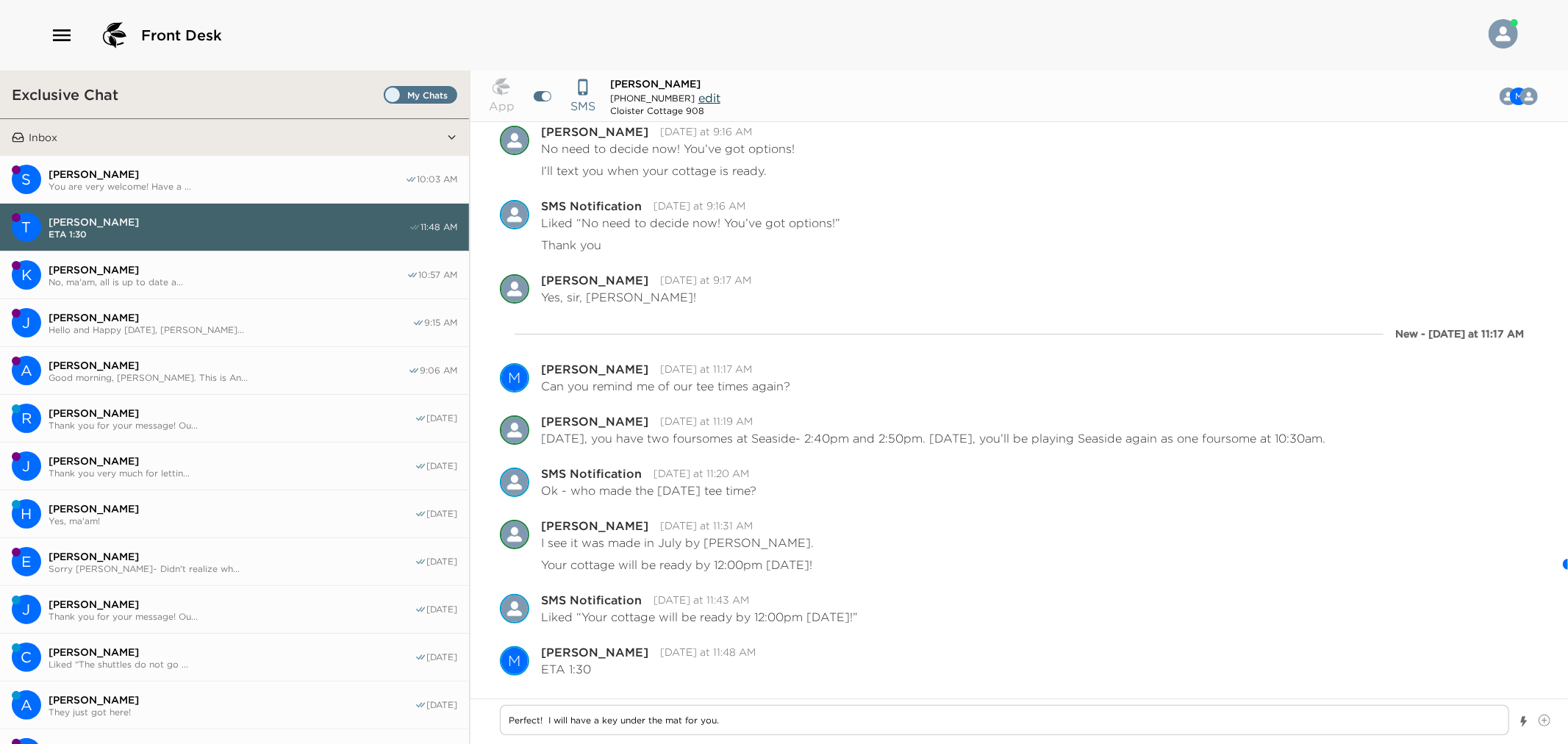
type textarea "x"
type textarea "Perfect! I will have a key under the mat for you."
type textarea "x"
type textarea "Perfect! I will have a key under the mat for you. i"
type textarea "x"
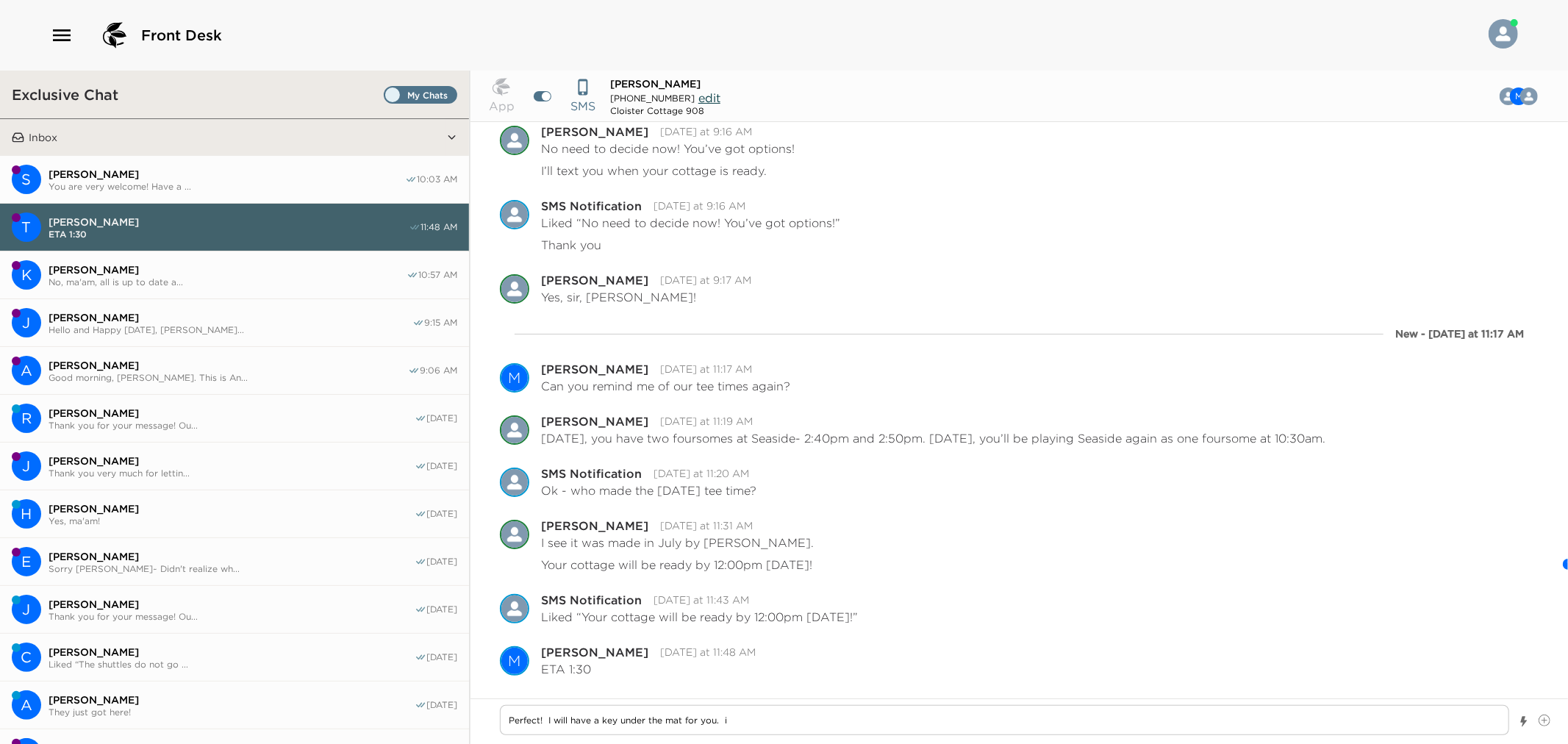
type textarea "Perfect! I will have a key under the mat for you. iy"
type textarea "x"
type textarea "Perfect! I will have a key under the mat for you. iy"
type textarea "x"
type textarea "Perfect! I will have a key under the mat for you. iy"
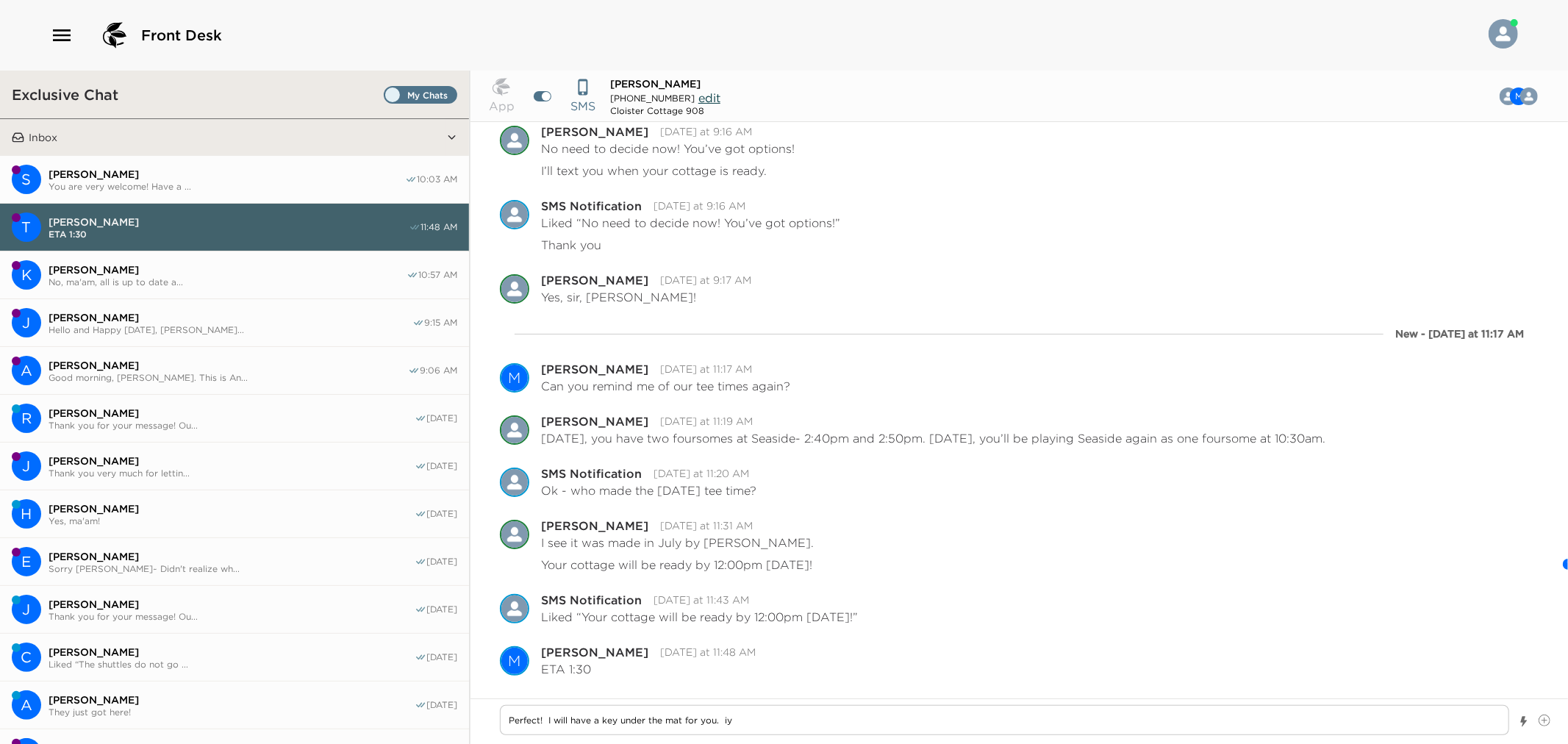
type textarea "x"
type textarea "Perfect! I will have a key under the mat for you. i"
type textarea "x"
type textarea "Perfect! I will have a key under the mat for you."
type textarea "x"
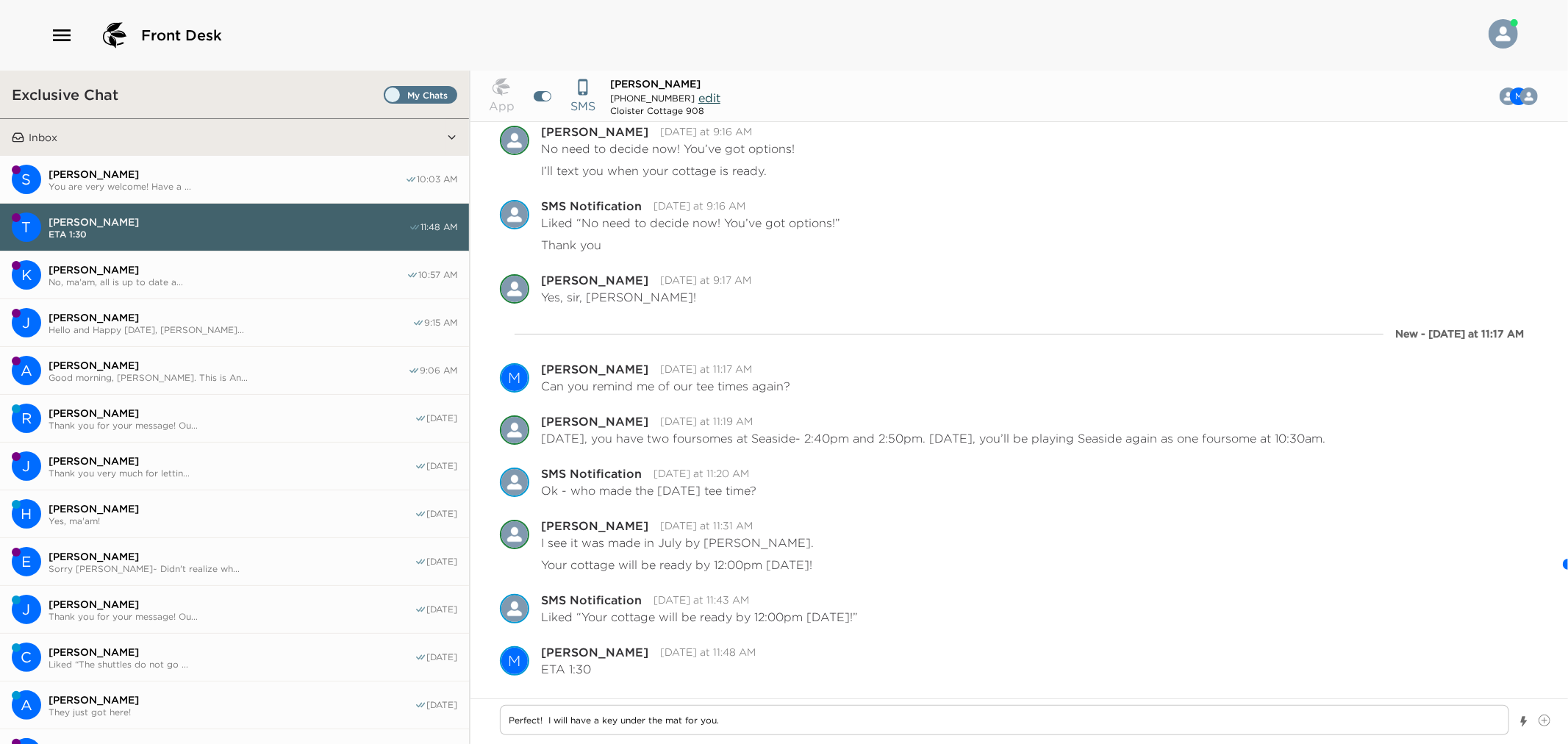
type textarea "Perfect! I will have a key under the mat for you."
type textarea "x"
type textarea "Perfect! I will have a key under the mat for you."
type textarea "x"
type textarea "Perfect! I will have a key under the mat for you."
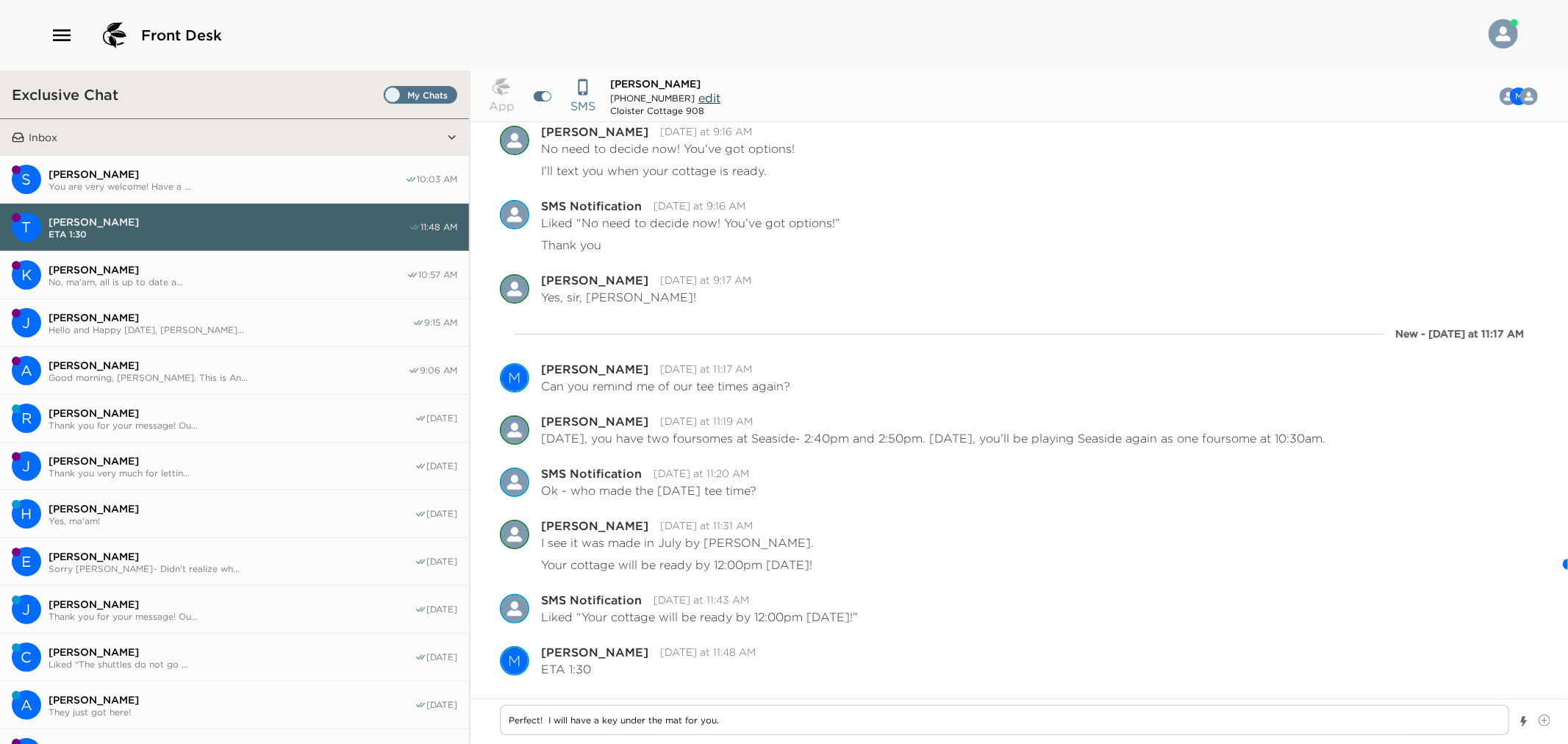
type textarea "x"
type textarea "Perfect! I will have a key under the mat for you."
type textarea "x"
type textarea "Perfect! I will have a key under the mat for you. I"
type textarea "x"
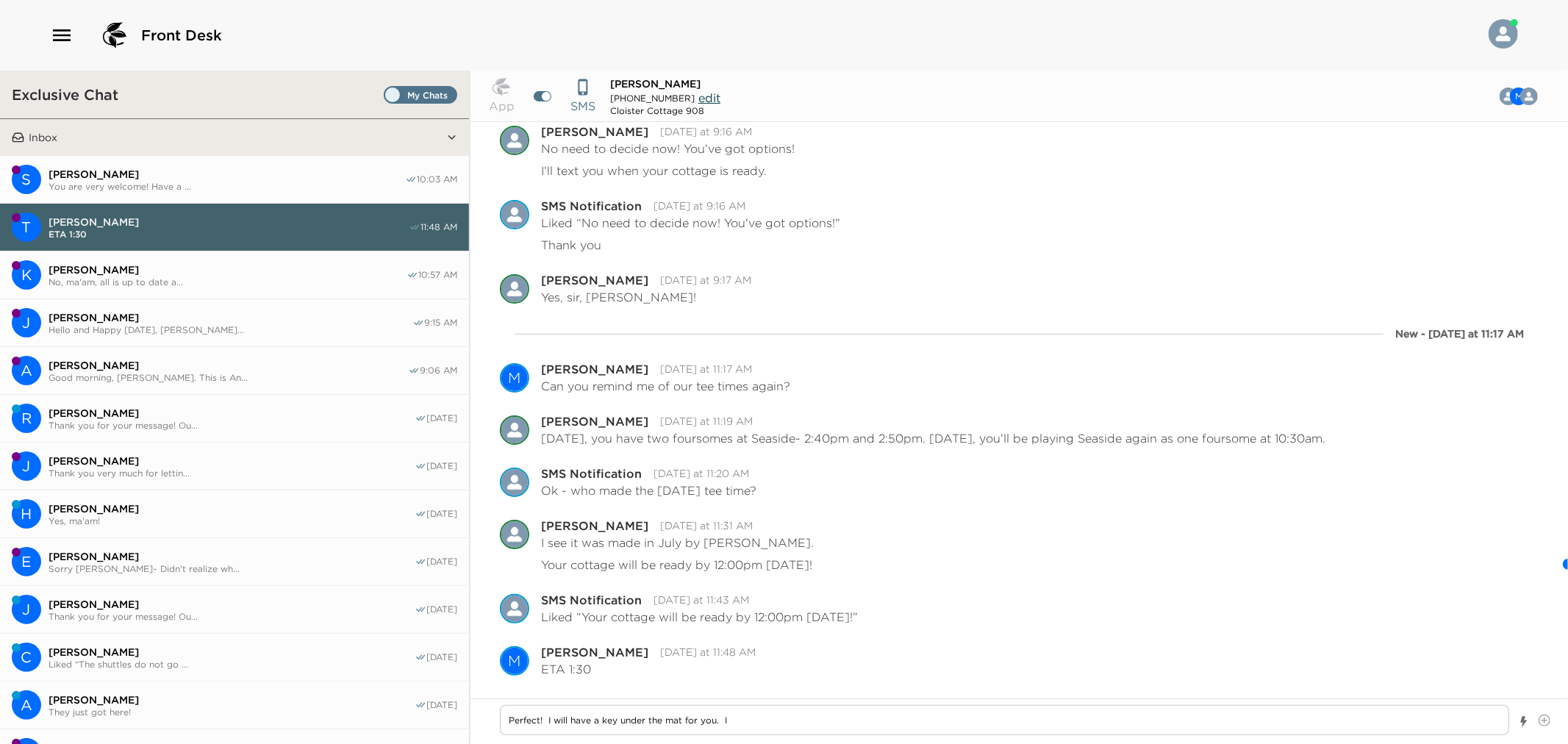
type textarea "Perfect! I will have a key under the mat for you. I'"
type textarea "x"
type textarea "Perfect! I will have a key under the mat for you. I'l"
type textarea "x"
type textarea "Perfect! I will have a key under the mat for you. I'll"
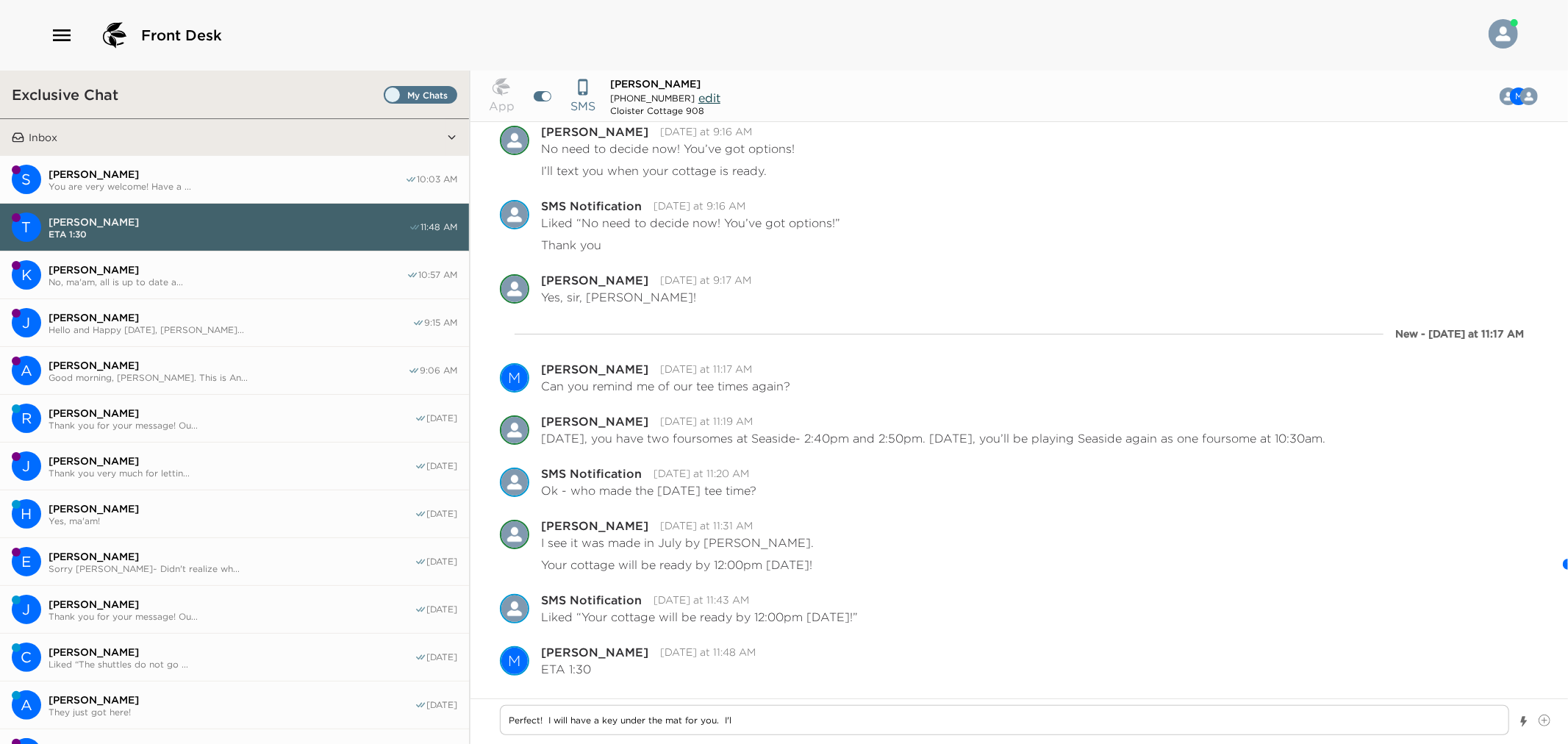
type textarea "x"
type textarea "Perfect! I will have a key under the mat for you. I'll"
type textarea "x"
type textarea "Perfect! I will have a key under the mat for you. I'll s"
type textarea "x"
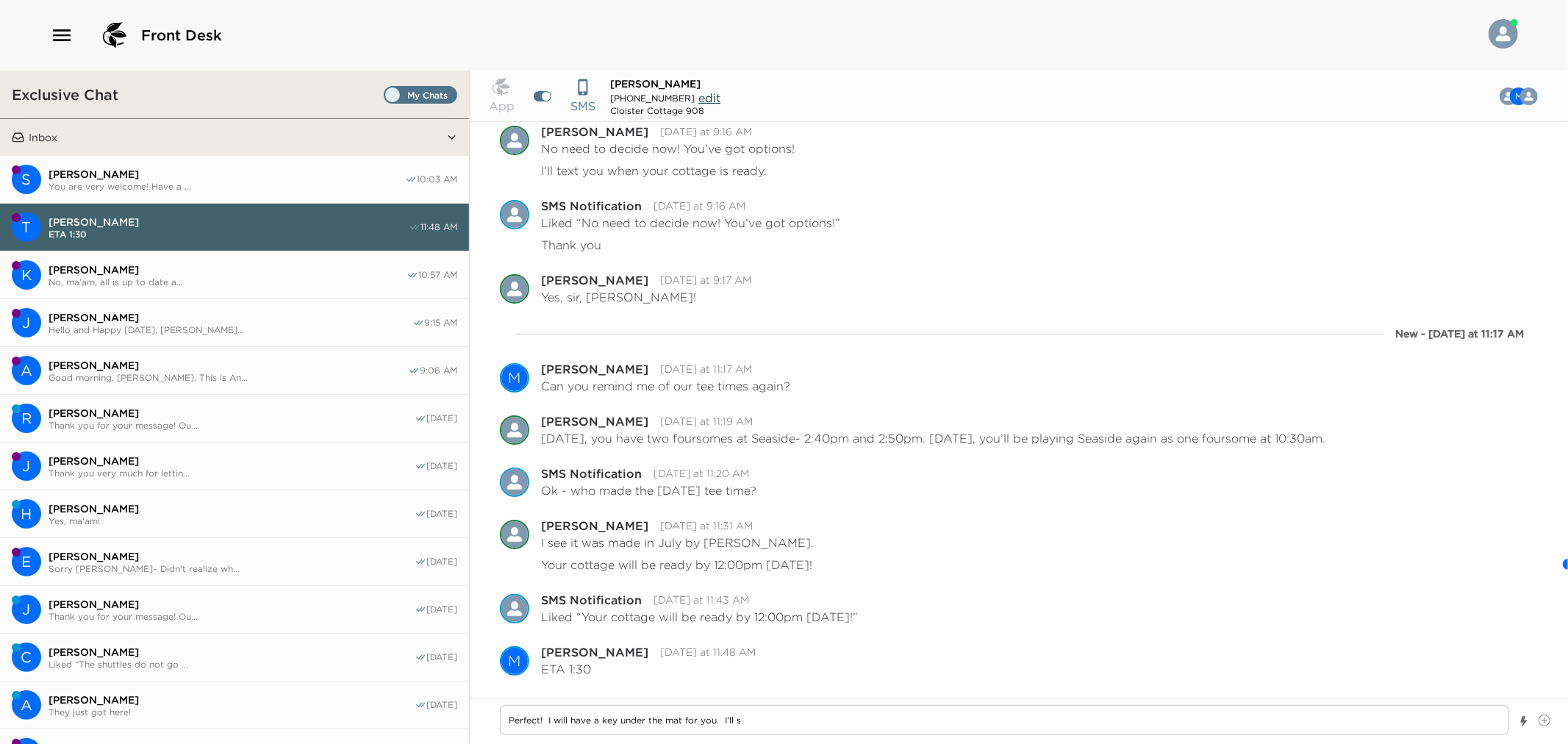
type textarea "Perfect! I will have a key under the mat for you. I'll se"
type textarea "x"
type textarea "Perfect! I will have a key under the mat for you. I'll set"
type textarea "x"
type textarea "Perfect! I will have a key under the mat for you. I'll set"
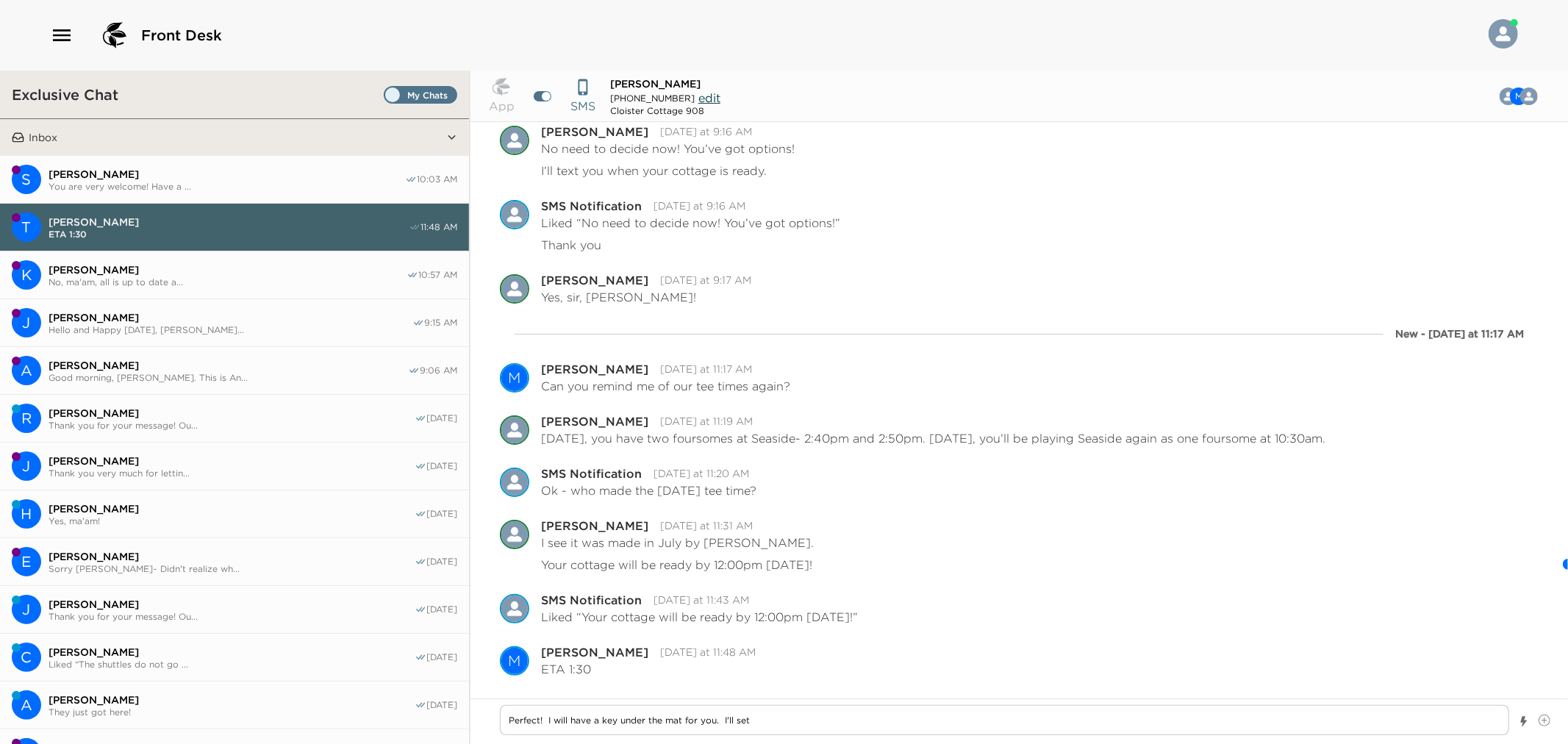
type textarea "x"
type textarea "Perfect! I will have a key under the mat for you. I'll set i"
type textarea "x"
type textarea "Perfect! I will have a key under the mat for you. I'll set it"
type textarea "x"
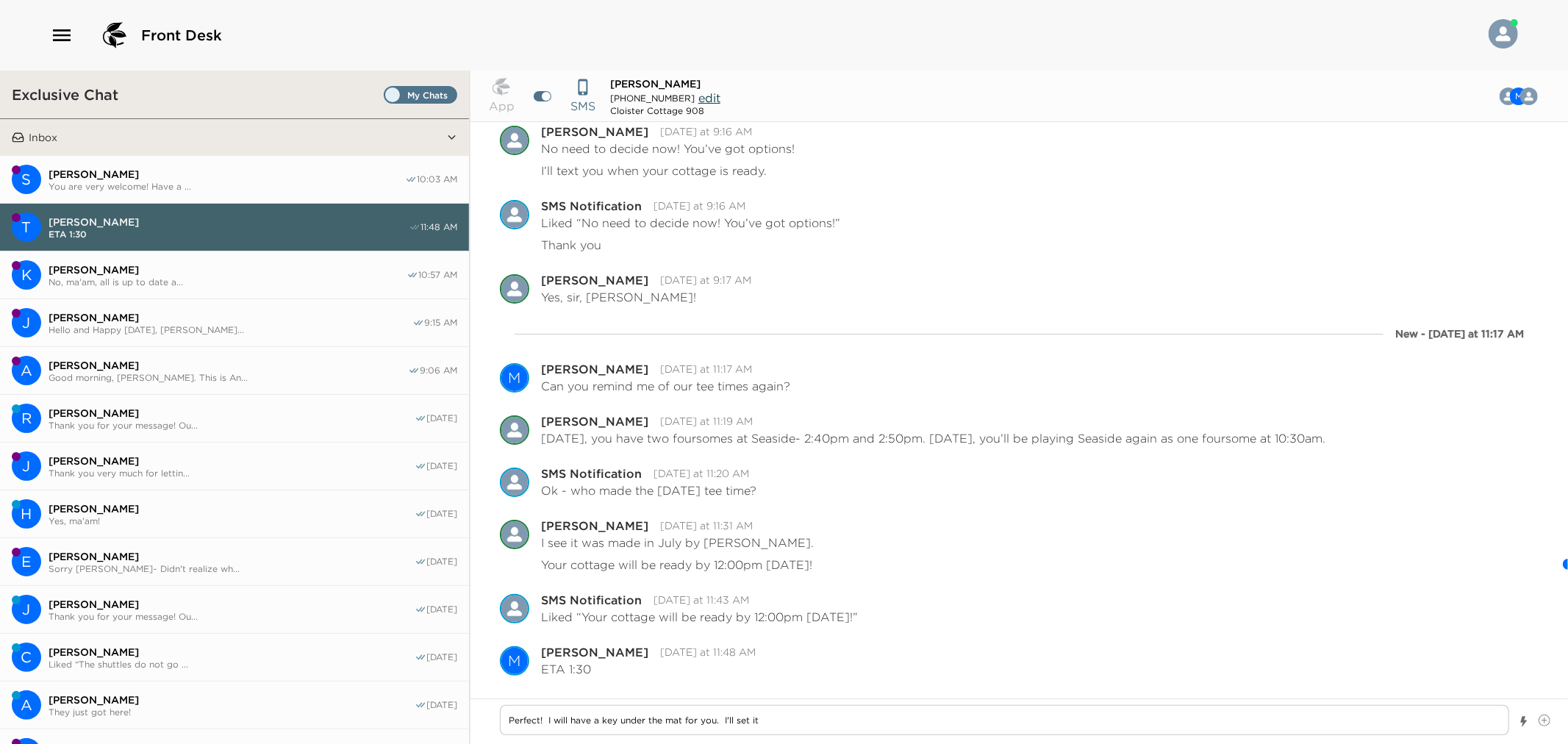
type textarea "Perfect! I will have a key under the mat for you. I'll set it"
type textarea "x"
type textarea "Perfect! I will have a key under the mat for you. I'll set it o"
type textarea "x"
type textarea "Perfect! I will have a key under the mat for you. I'll set it on"
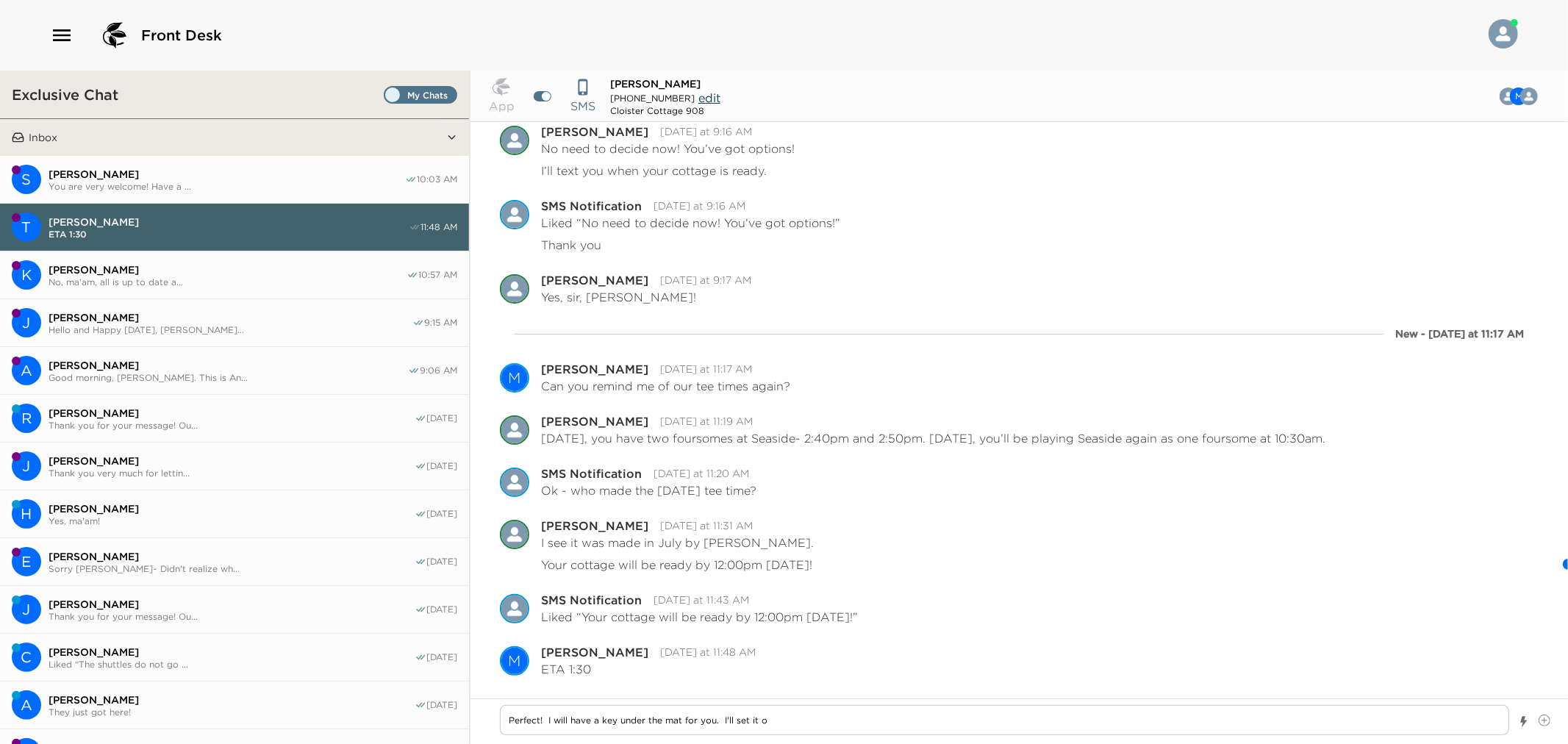
type textarea "x"
type textarea "Perfect! I will have a key under the mat for you. I'll set it on"
type textarea "x"
type textarea "Perfect! I will have a key under the mat for you. I'll set it on t"
type textarea "x"
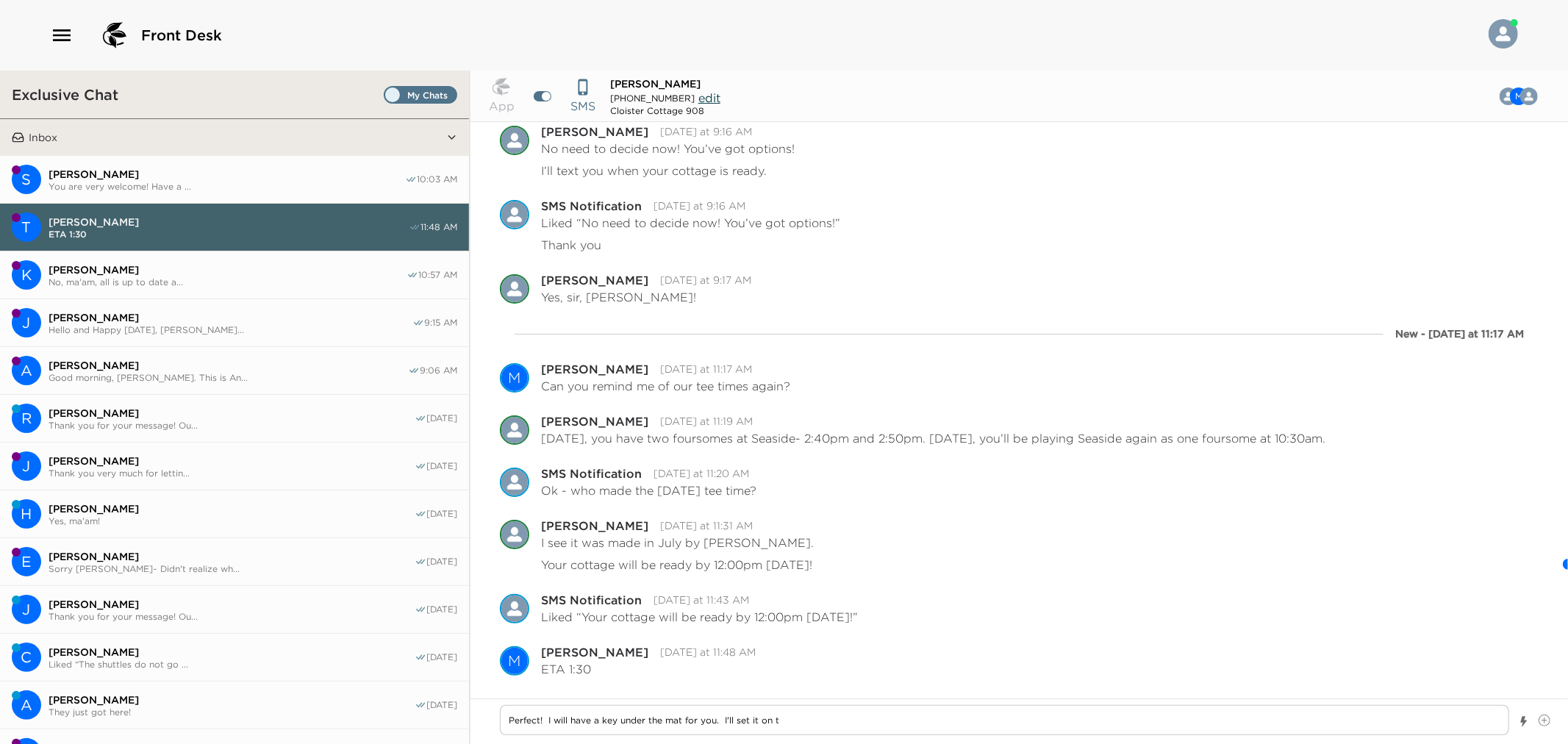
type textarea "Perfect! I will have a key under the mat for you. I'll set it on th"
type textarea "x"
type textarea "Perfect! I will have a key under the mat for you. I'll set it on the"
type textarea "x"
type textarea "Perfect! I will have a key under the mat for you. I'll set it on the"
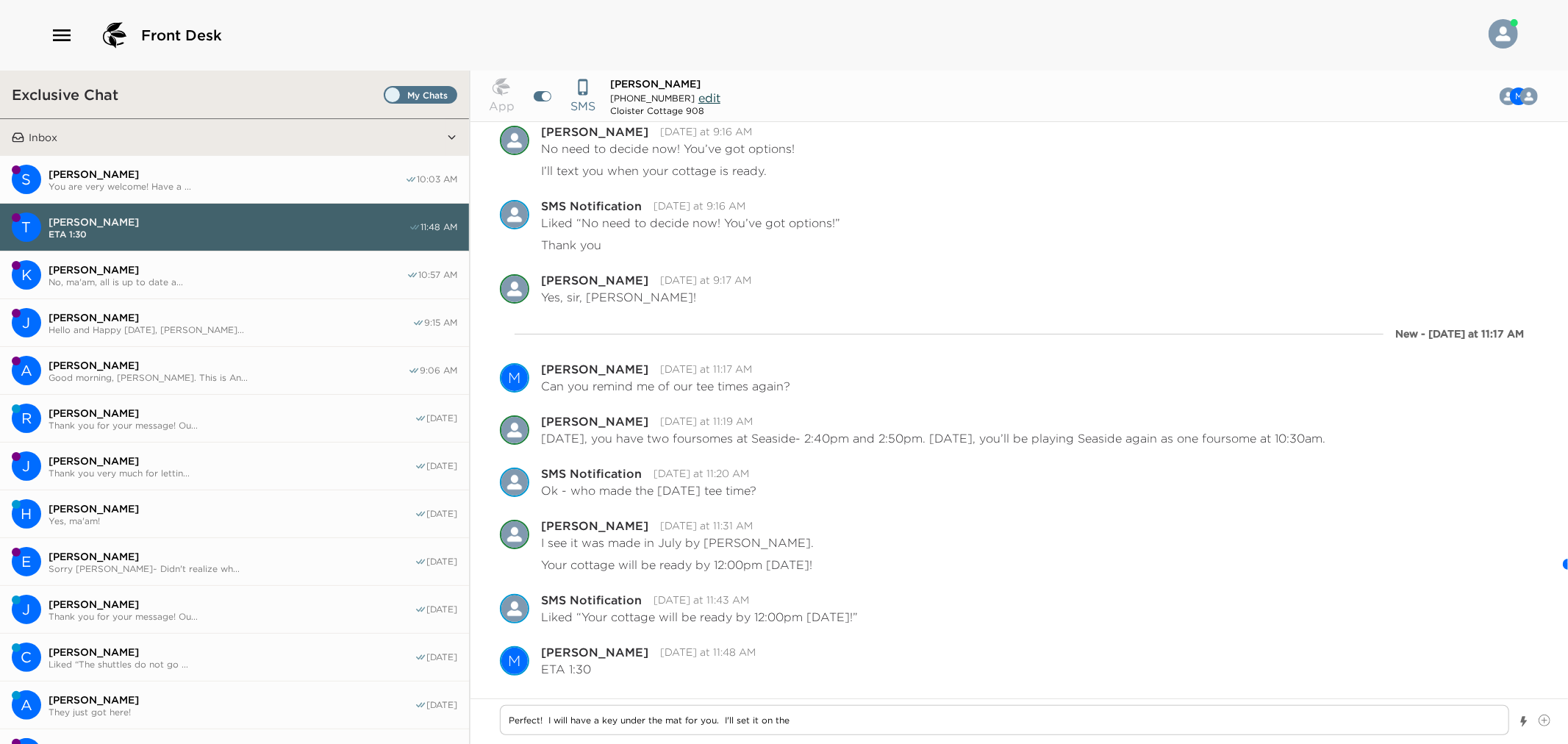
type textarea "x"
type textarea "Perfect! I will have a key under the mat for you. I'll set it on the l"
type textarea "x"
type textarea "Perfect! I will have a key under the mat for you. I'll set it on the ls"
type textarea "x"
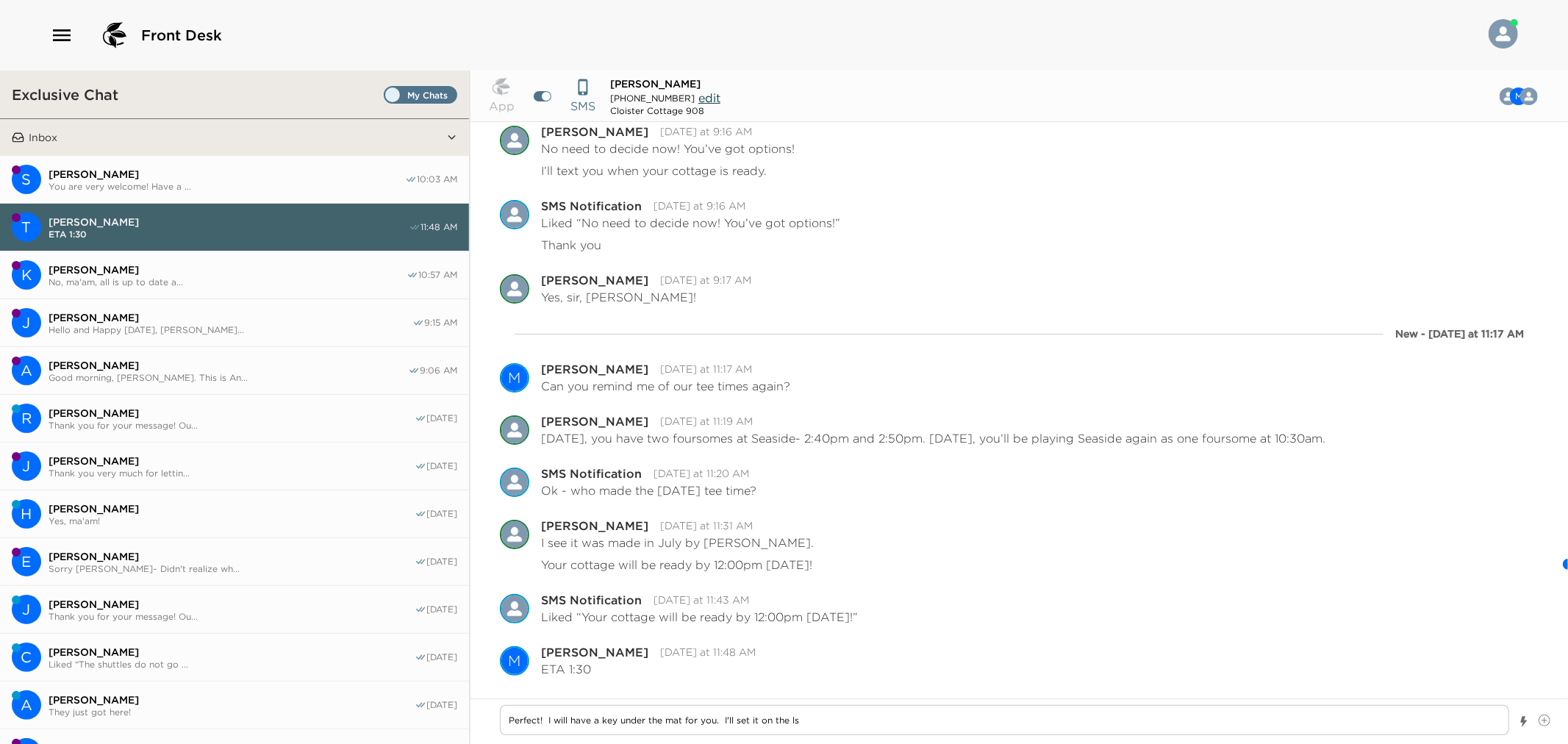
type textarea "Perfect! I will have a key under the mat for you. I'll set it on the l"
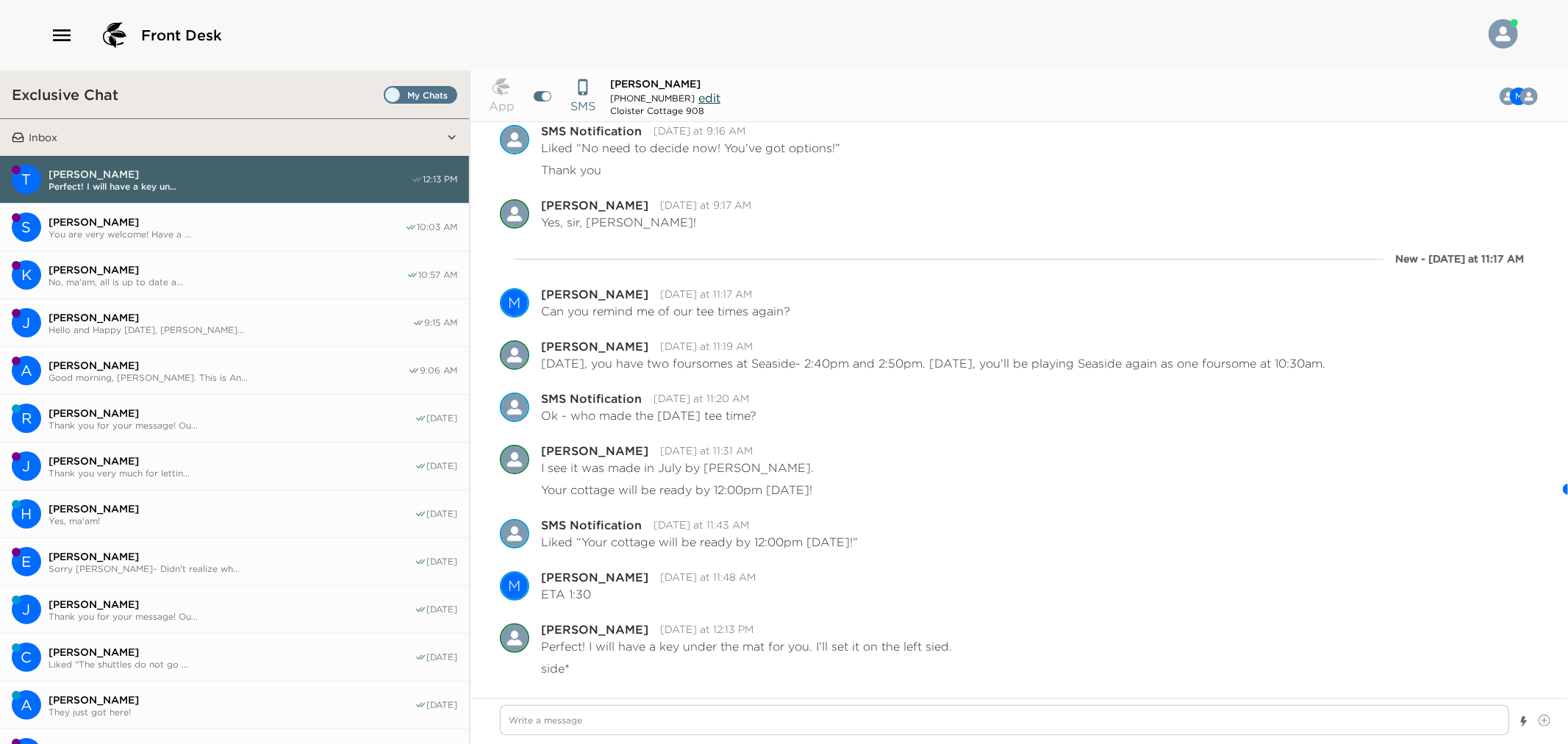
scroll to position [1207, 0]
click at [181, 219] on span "Sandra Merli" at bounding box center [226, 222] width 357 height 13
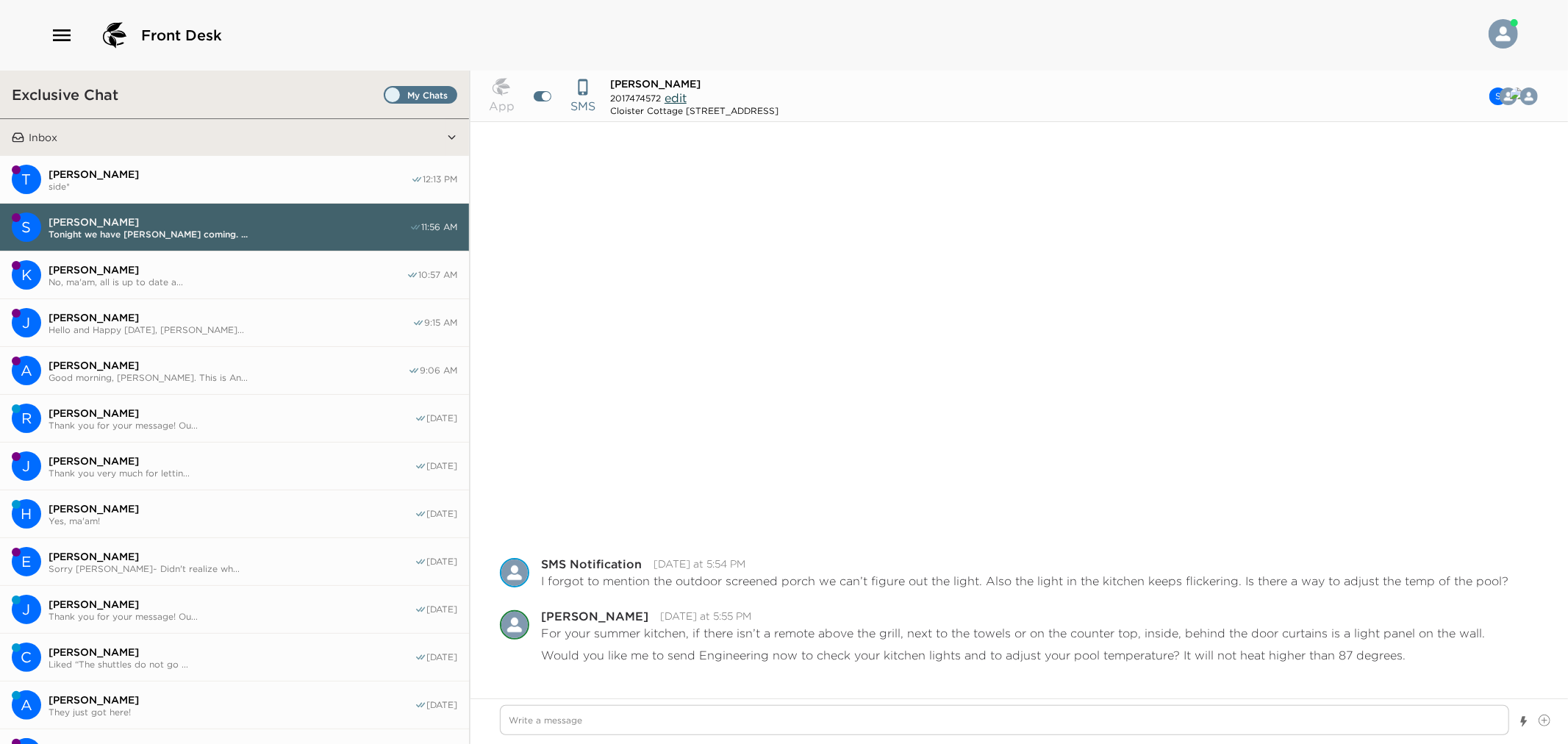
scroll to position [455, 0]
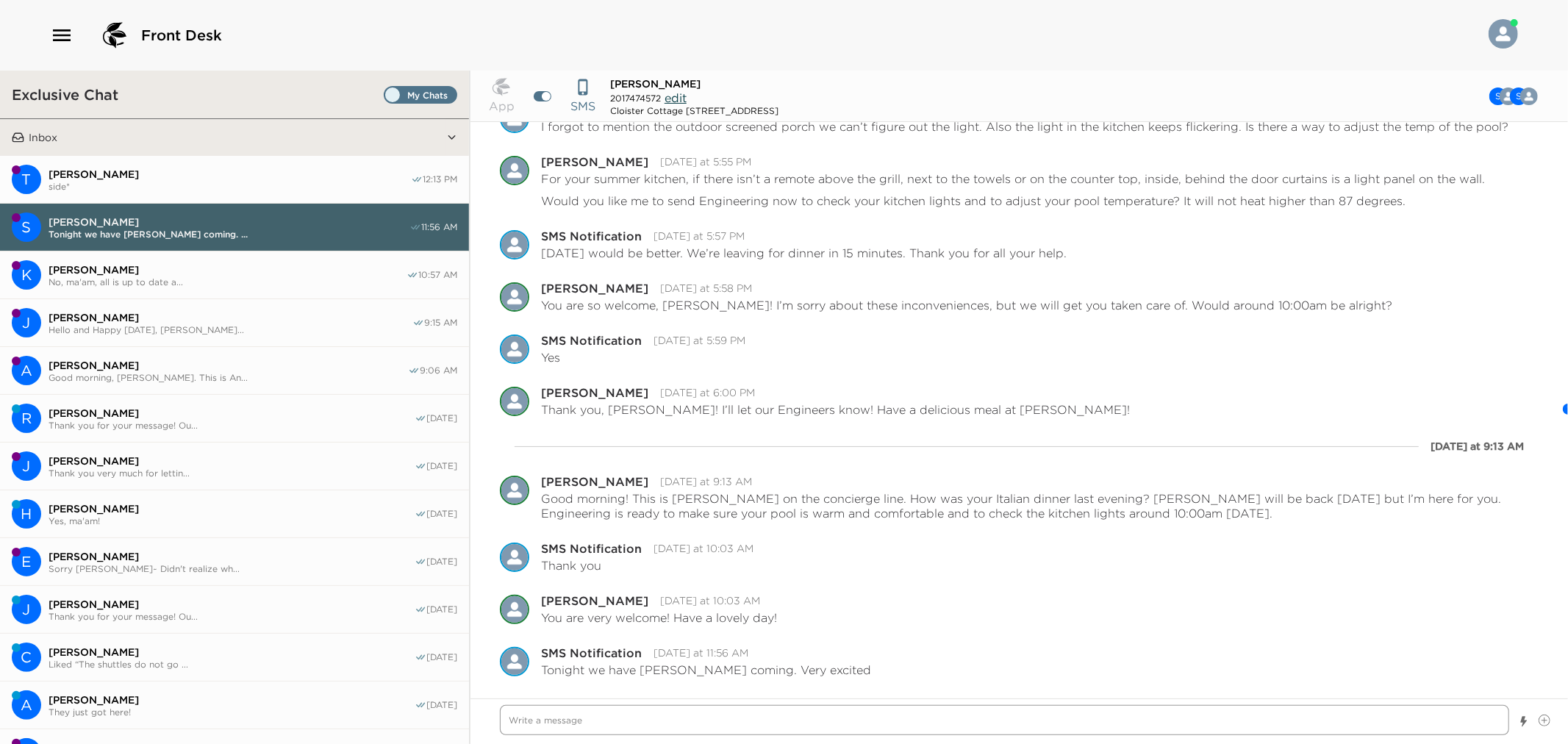
click at [762, 710] on textarea "Write a message" at bounding box center [1004, 720] width 1010 height 30
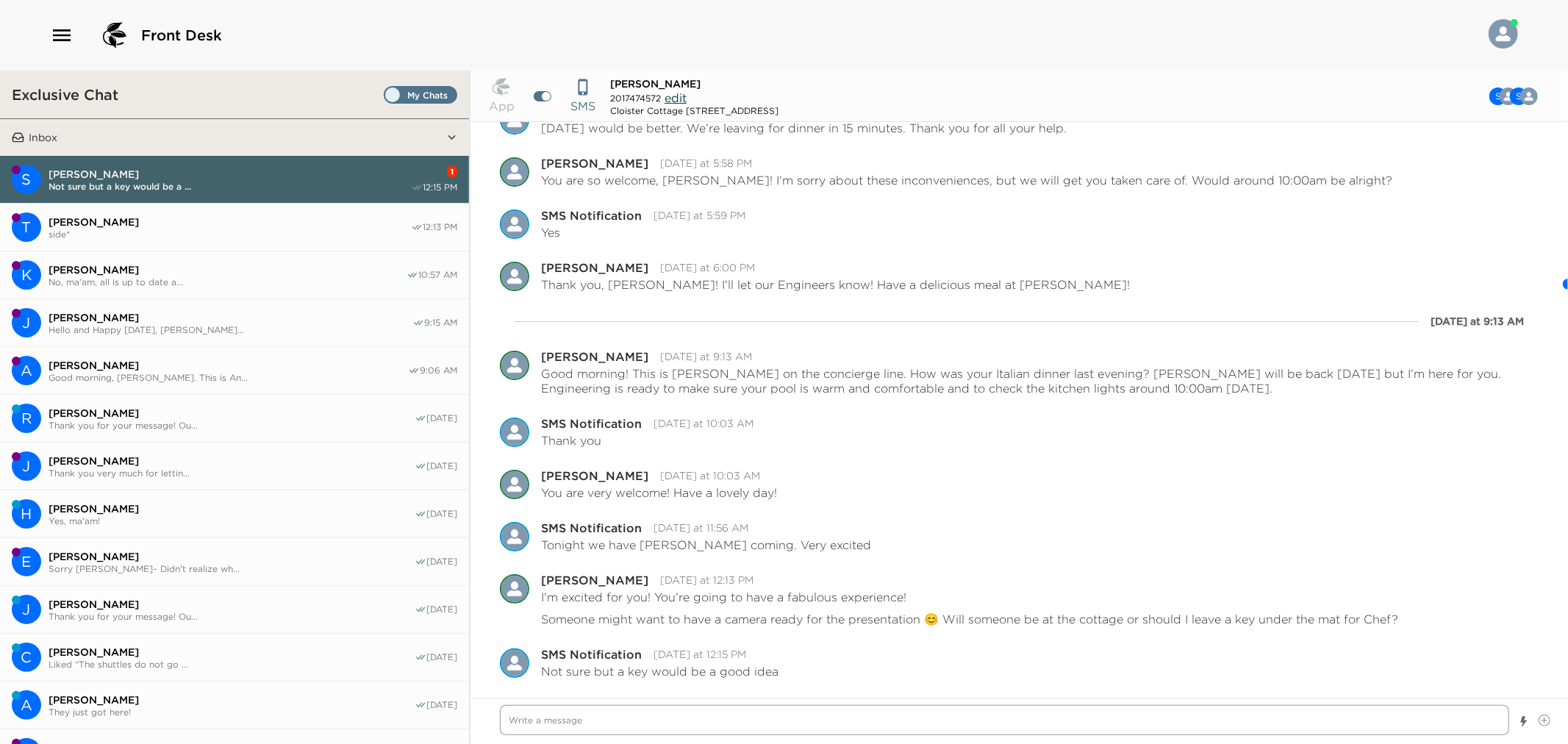
scroll to position [581, 0]
click at [585, 723] on textarea "Write a message" at bounding box center [1004, 720] width 1010 height 30
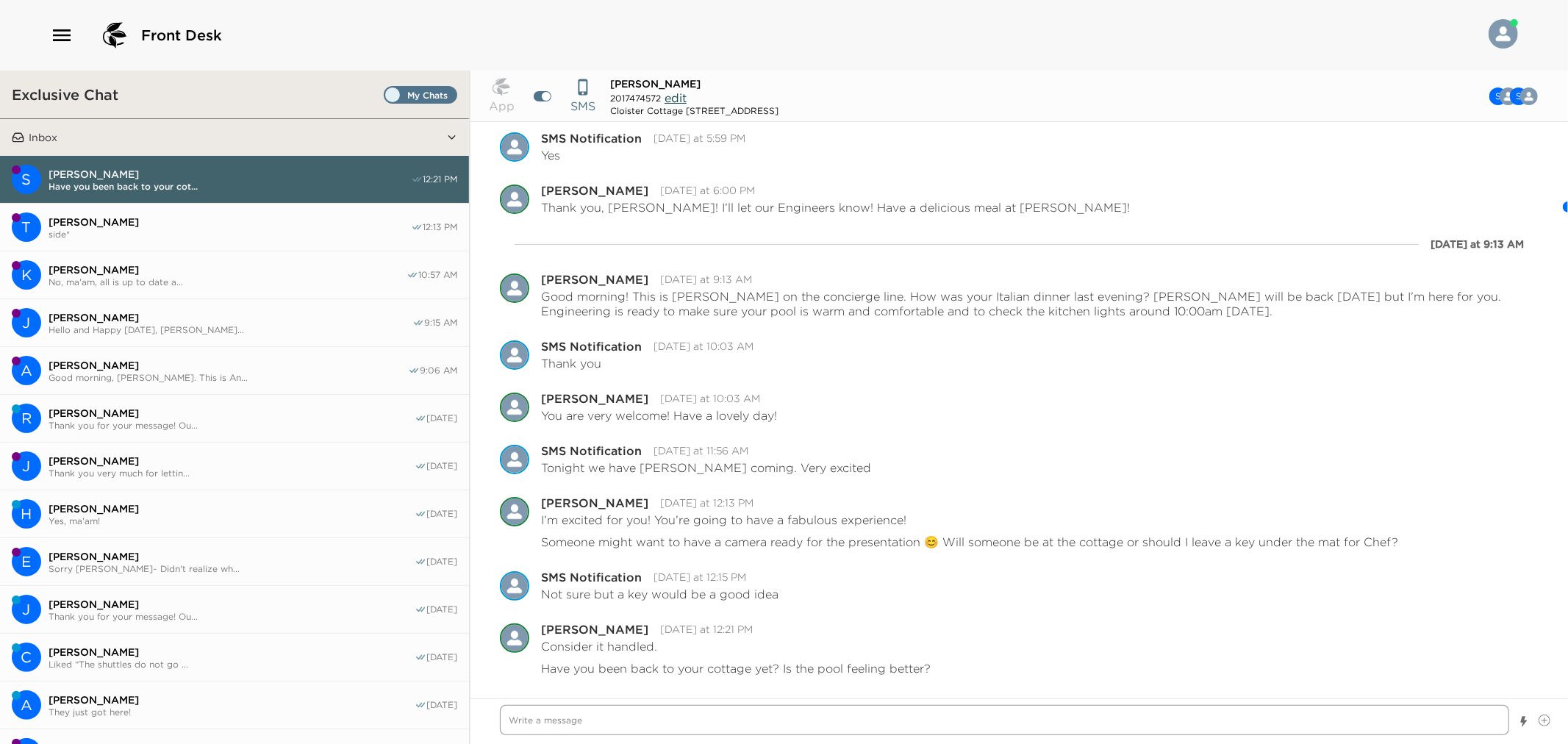
scroll to position [656, 0]
click at [203, 234] on span "side*" at bounding box center [229, 234] width 363 height 11
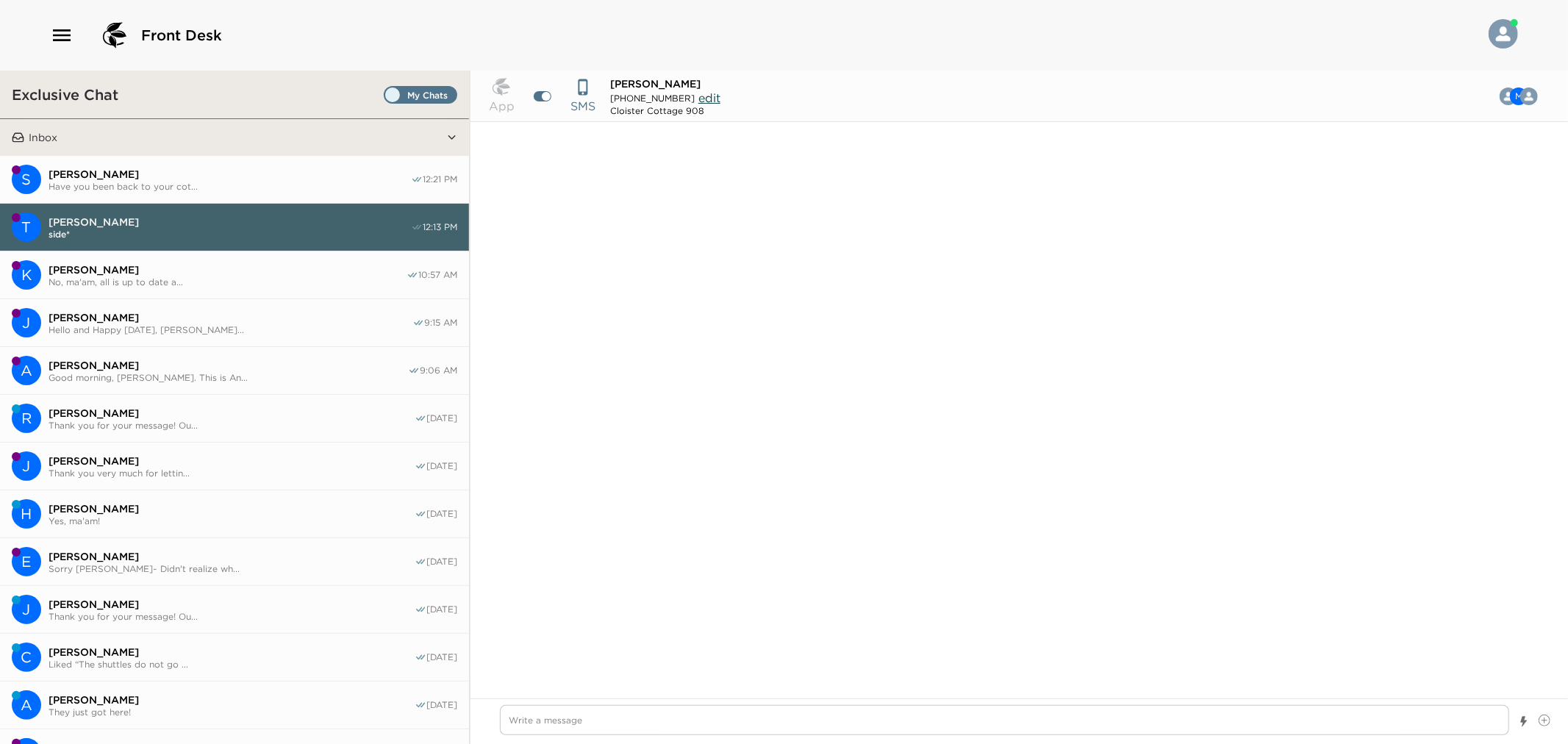
scroll to position [851, 0]
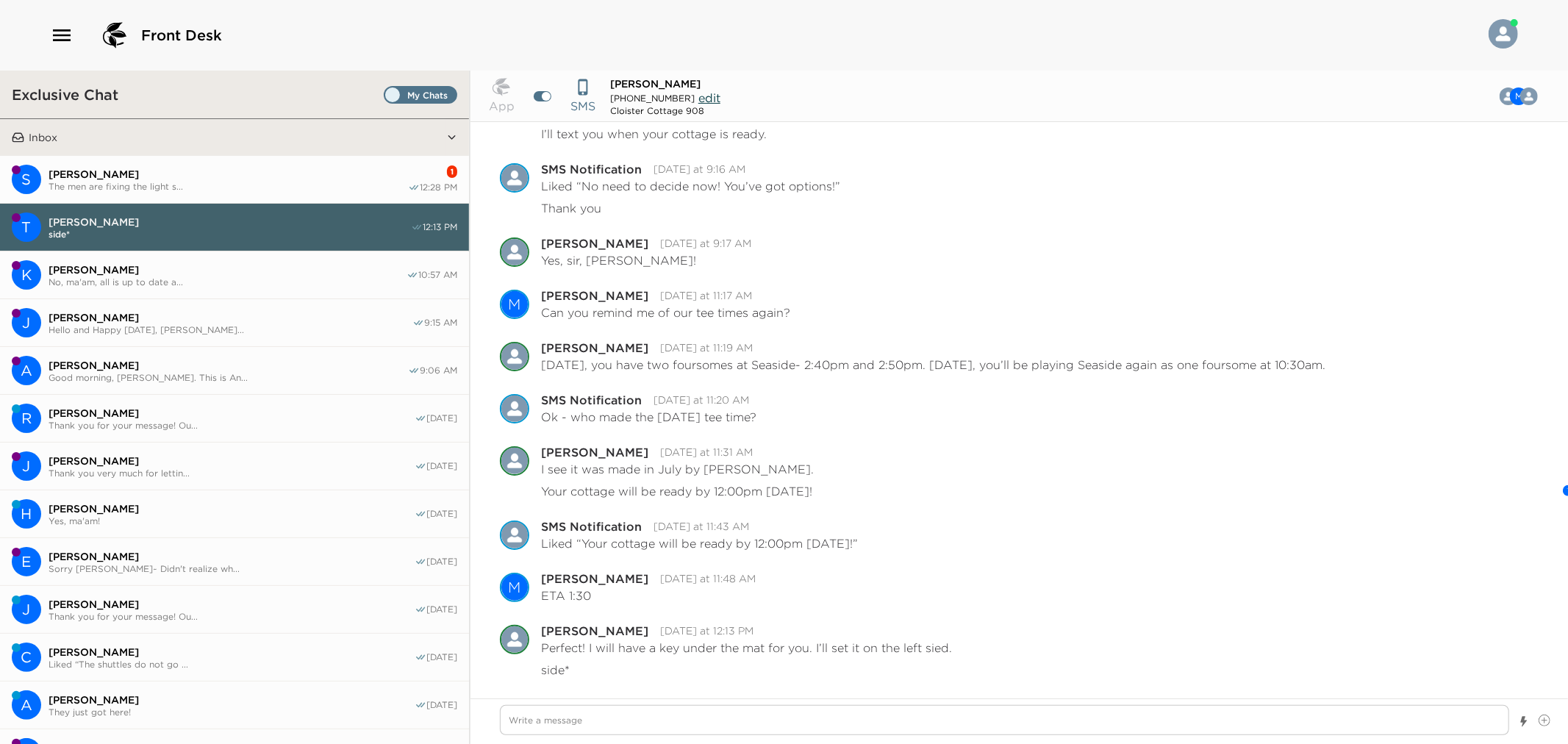
click at [283, 166] on button "S Sandra Merli The men are fixing the light s... 1 12:28 PM" at bounding box center [235, 179] width 469 height 48
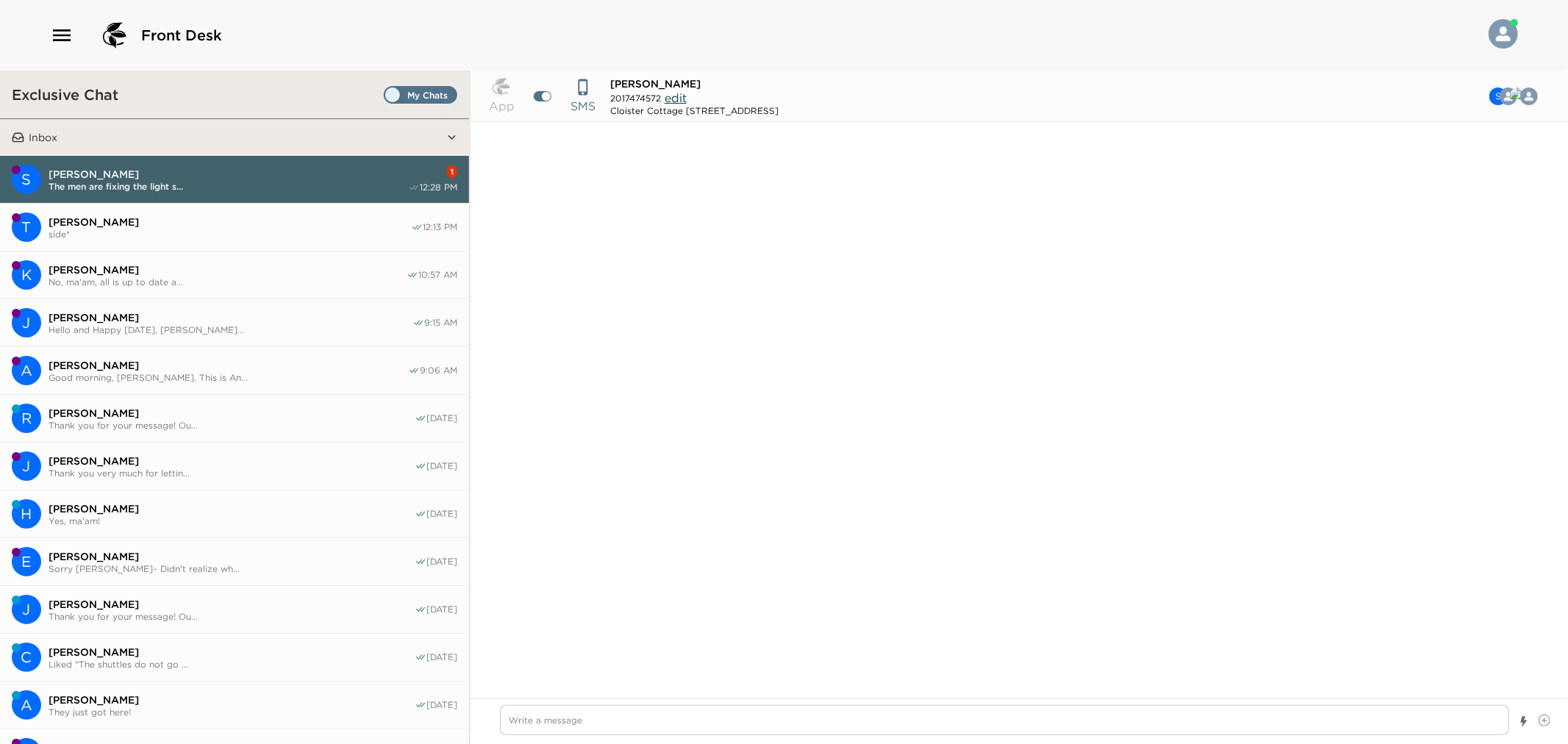
scroll to position [739, 0]
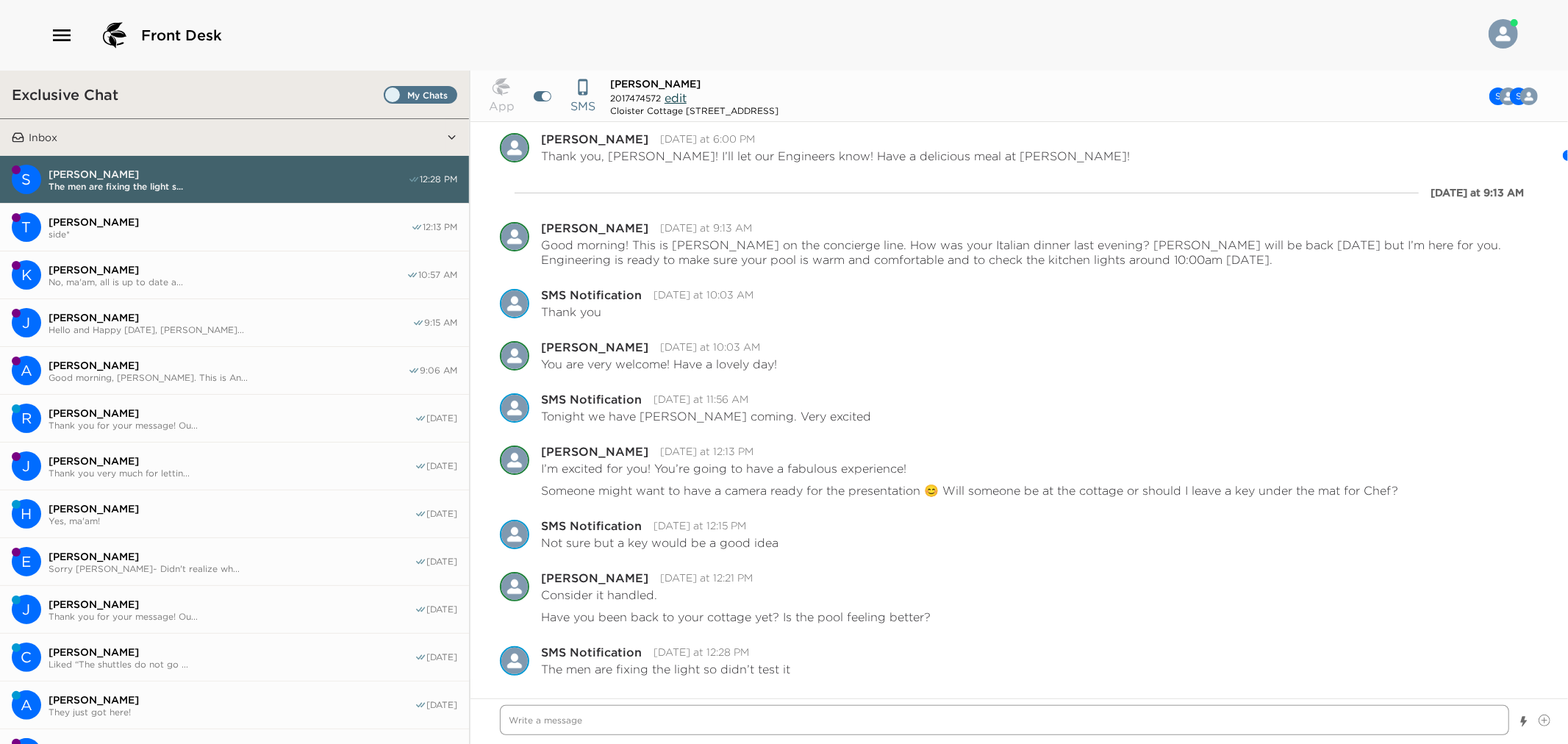
click at [840, 729] on textarea "Write a message" at bounding box center [1004, 720] width 1010 height 30
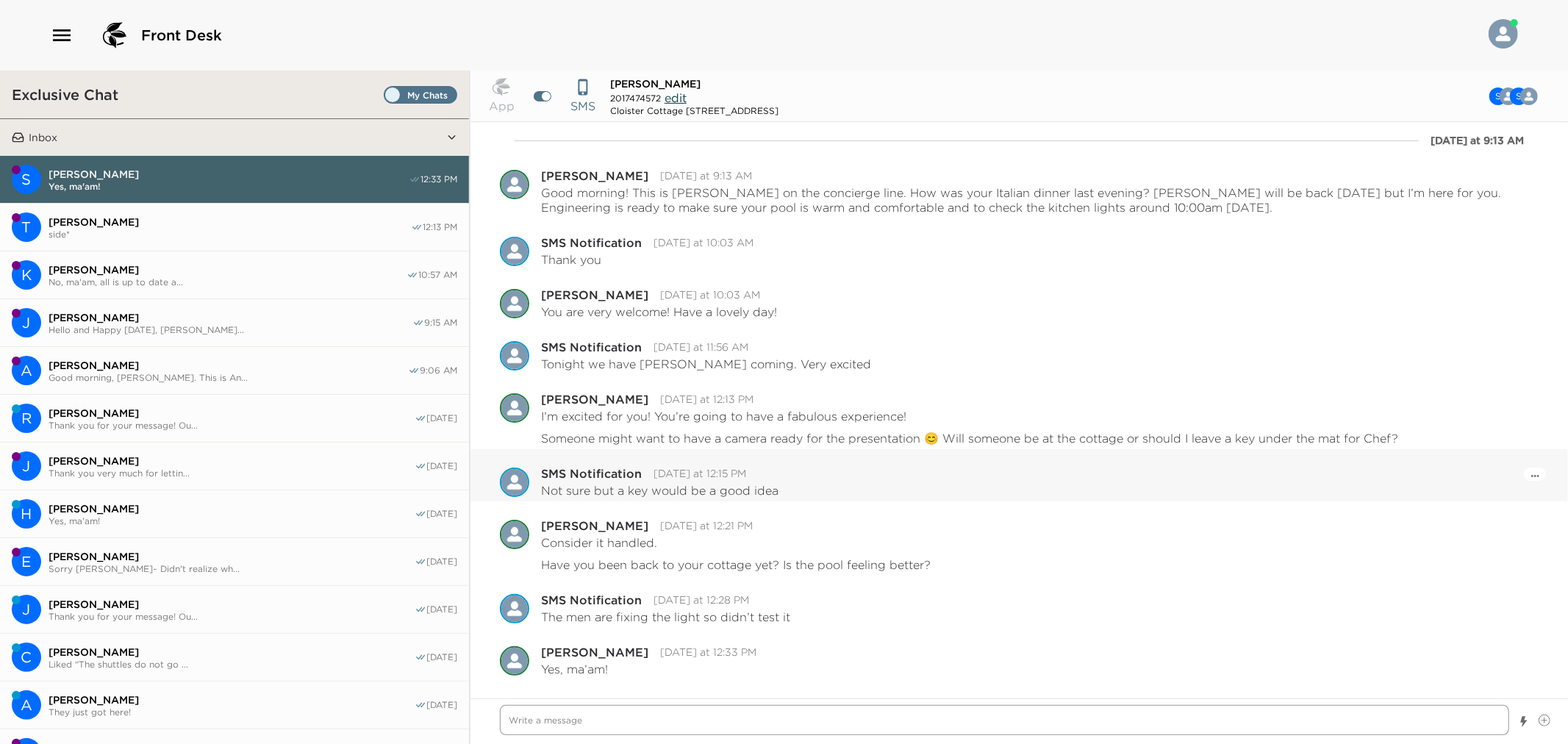
scroll to position [813, 0]
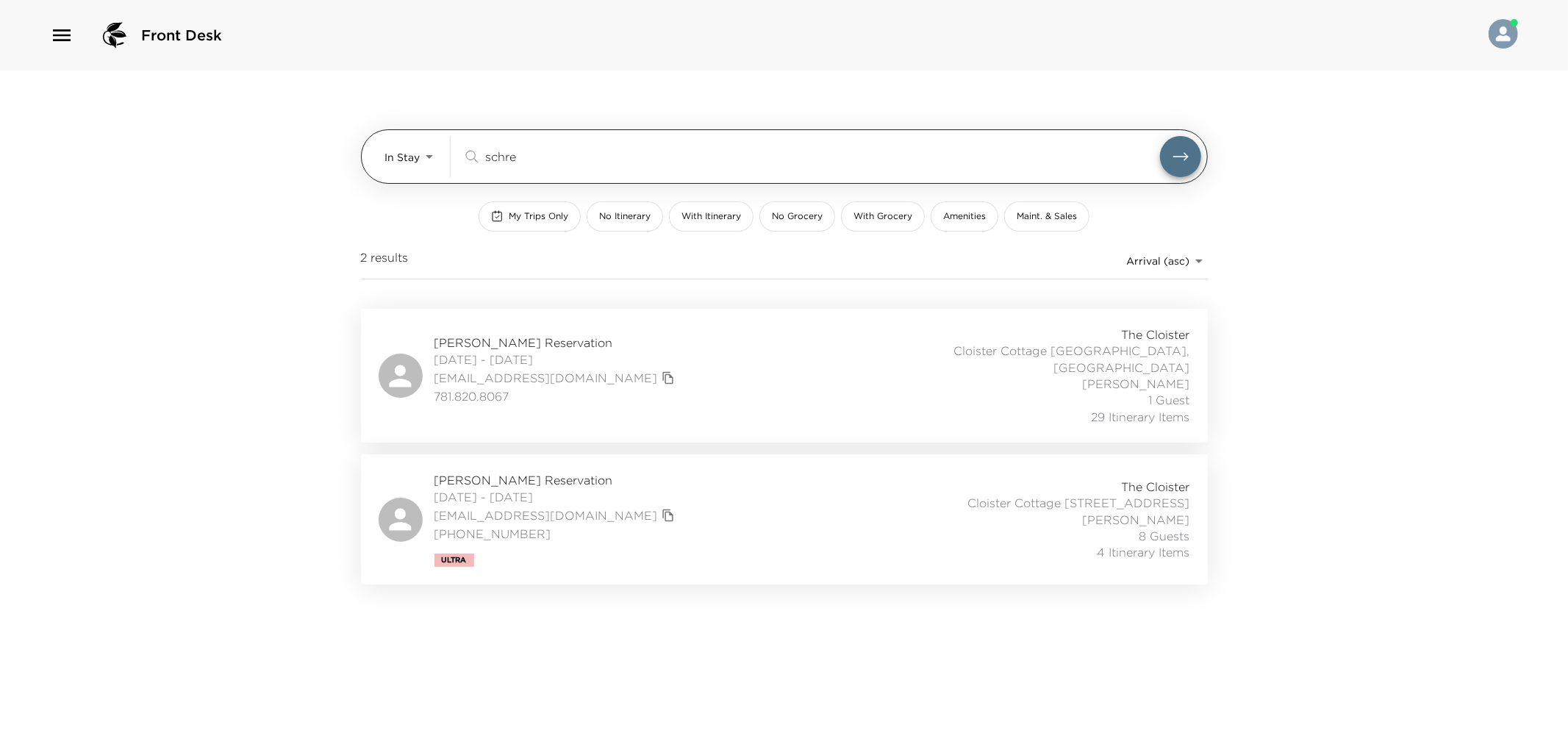
click at [496, 157] on input "schre" at bounding box center [823, 156] width 675 height 17
click at [495, 159] on input "schre" at bounding box center [823, 156] width 675 height 17
type input "scho"
click at [759, 357] on div "Hope Schroy Reservation 09/26/2025 - 10/05/2025 phgb@mac.com 781.820.8067 The C…" at bounding box center [784, 376] width 812 height 98
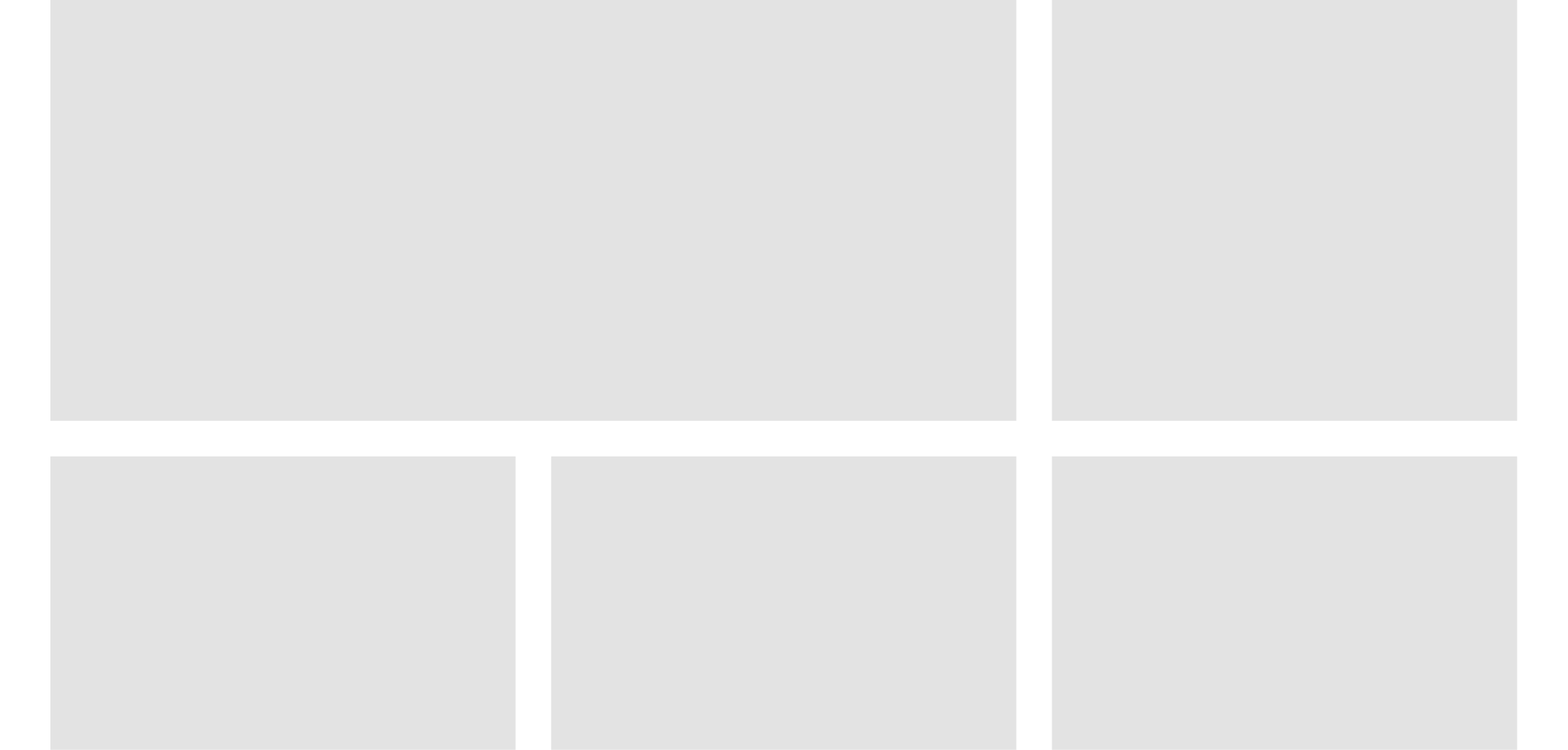
scroll to position [988, 0]
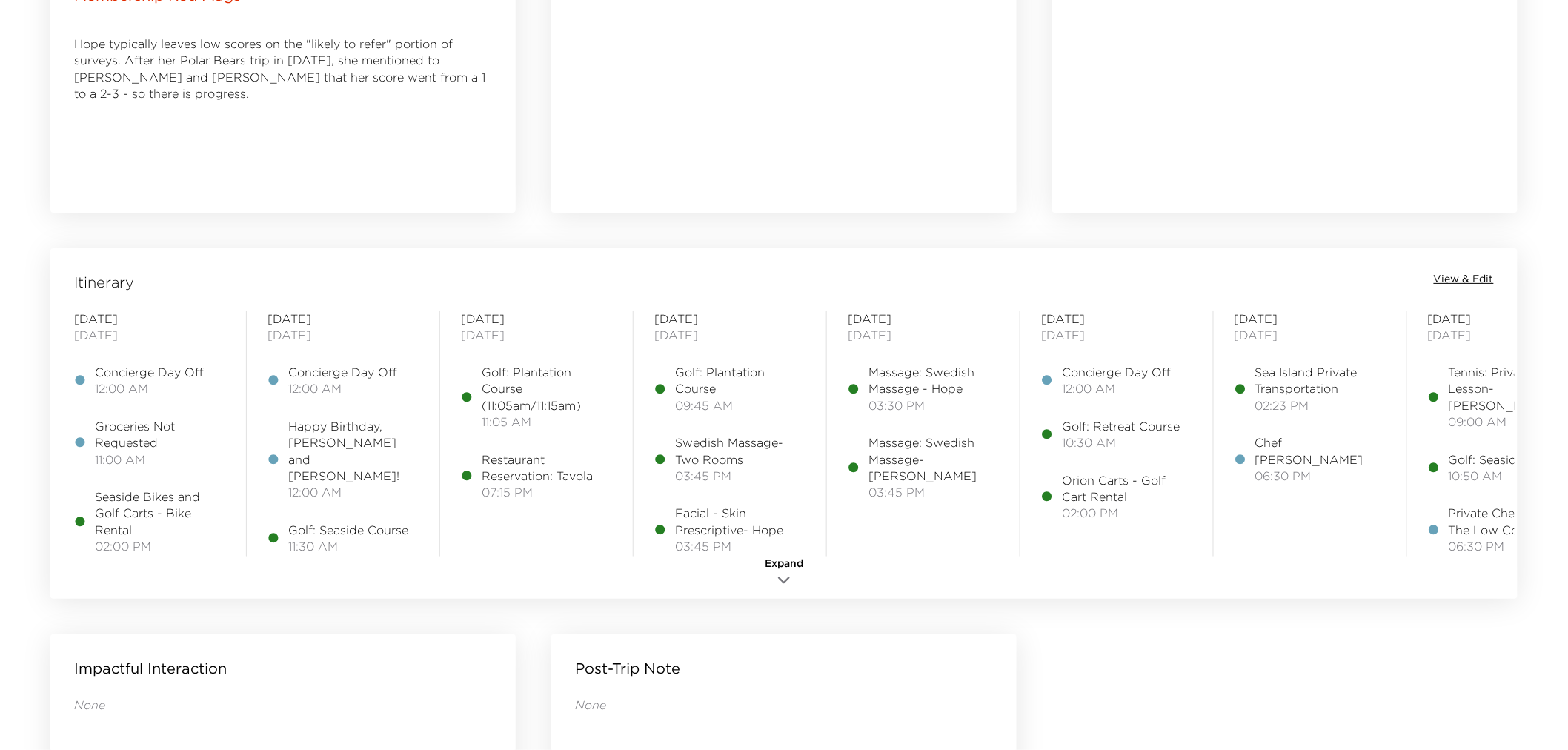
click at [795, 561] on span "Expand" at bounding box center [784, 564] width 39 height 15
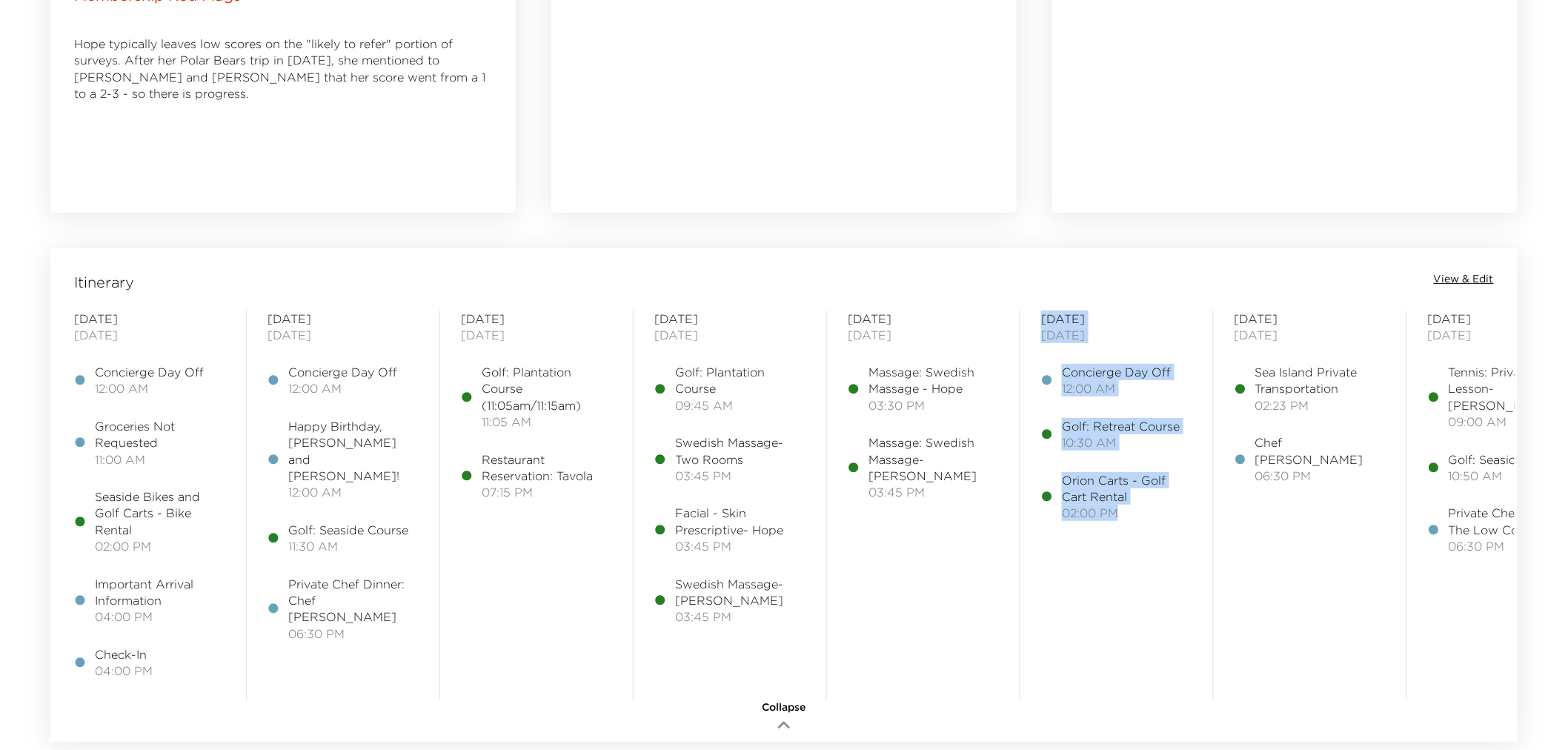
drag, startPoint x: 1025, startPoint y: 720, endPoint x: 1144, endPoint y: 708, distance: 119.6
click at [1144, 708] on div "Itinerary View & Edit [DATE] Concierge Day Off 12:00 AM Groceries Not Requested…" at bounding box center [784, 495] width 1468 height 494
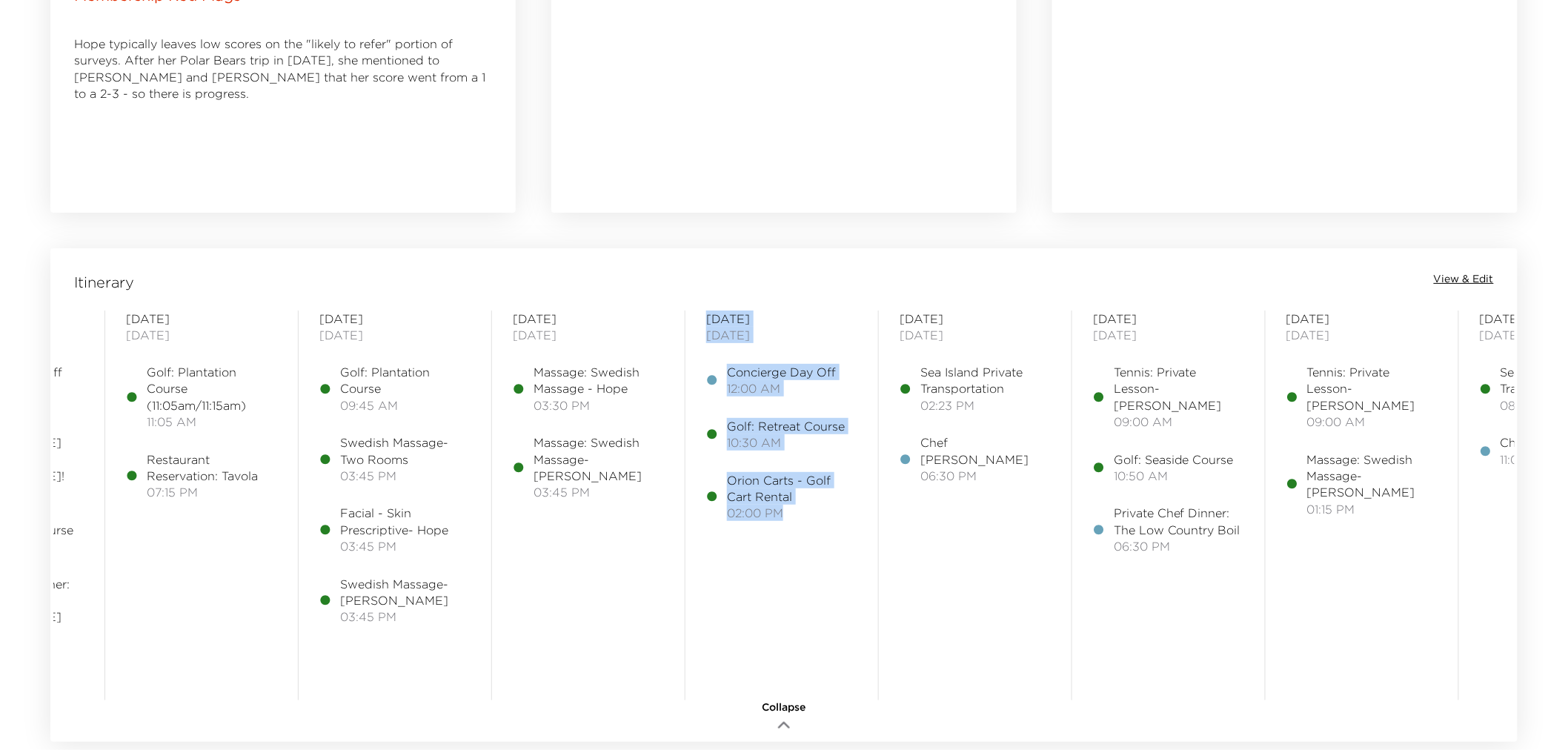
scroll to position [0, 351]
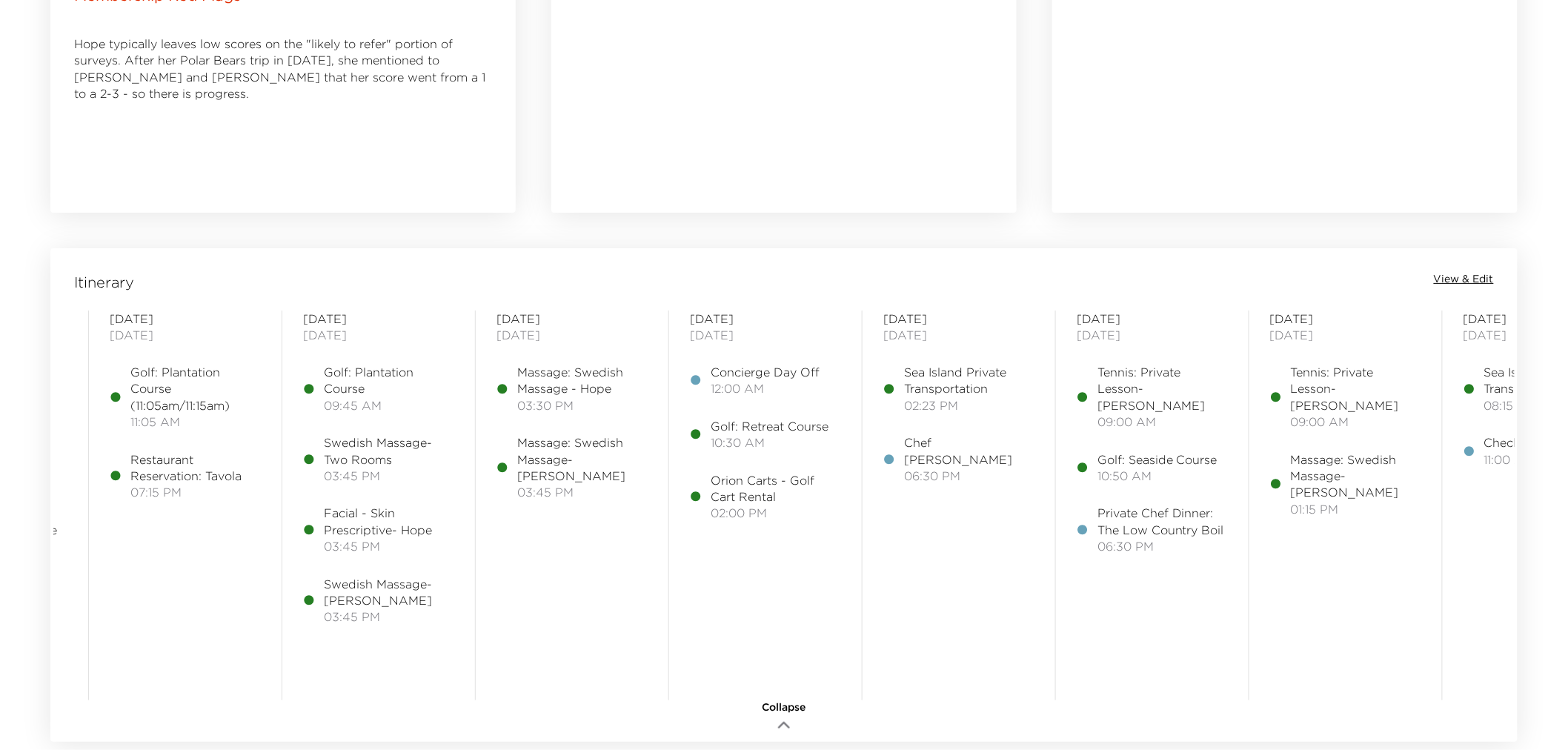
click at [991, 633] on div "[DATE] [GEOGRAPHIC_DATA] Private Transportation 02:23 PM Chef [PERSON_NAME] 06:…" at bounding box center [959, 506] width 151 height 390
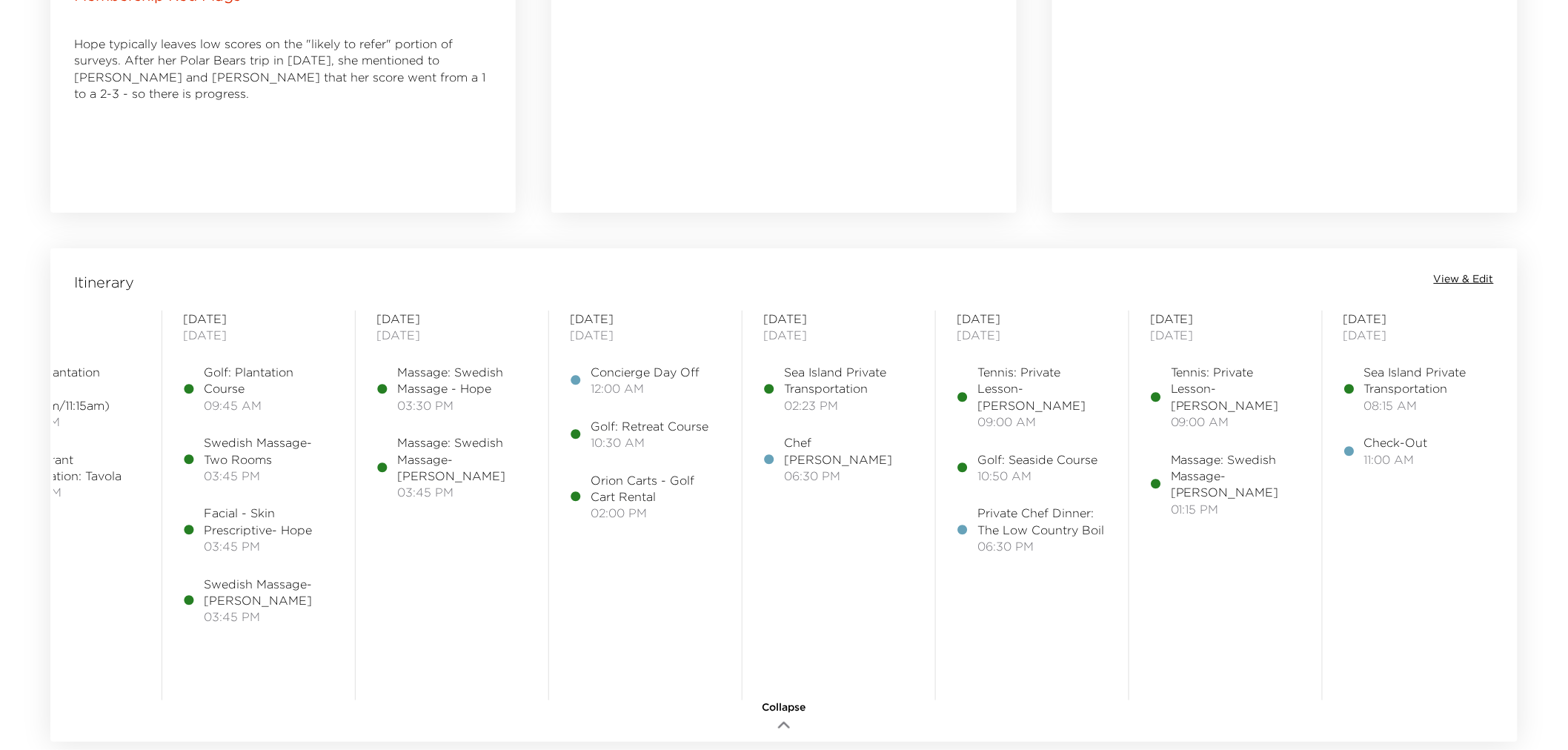
click at [1464, 277] on span "View & Edit" at bounding box center [1464, 279] width 60 height 15
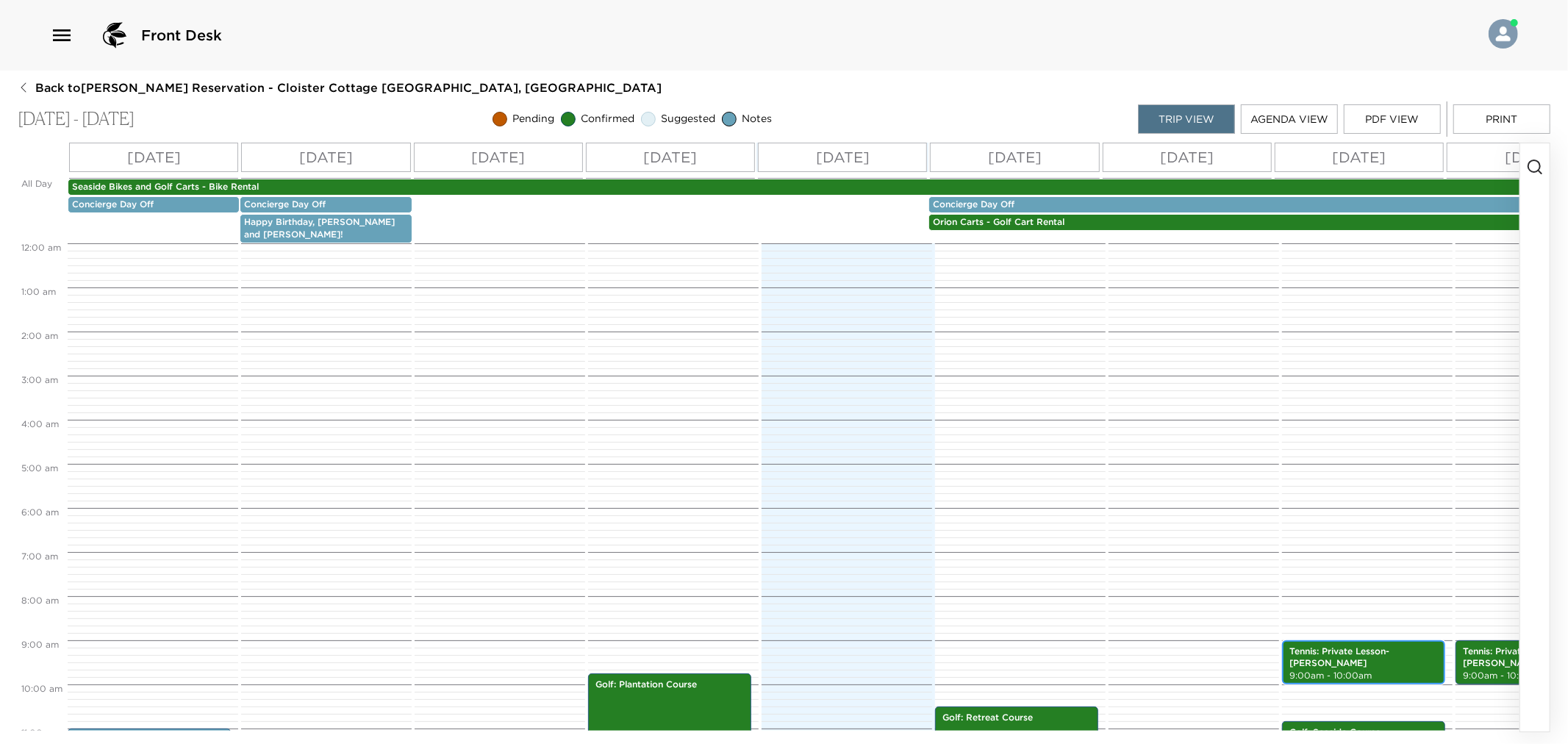
click at [1310, 646] on p "Tennis: Private Lesson- [PERSON_NAME]" at bounding box center [1364, 658] width 149 height 25
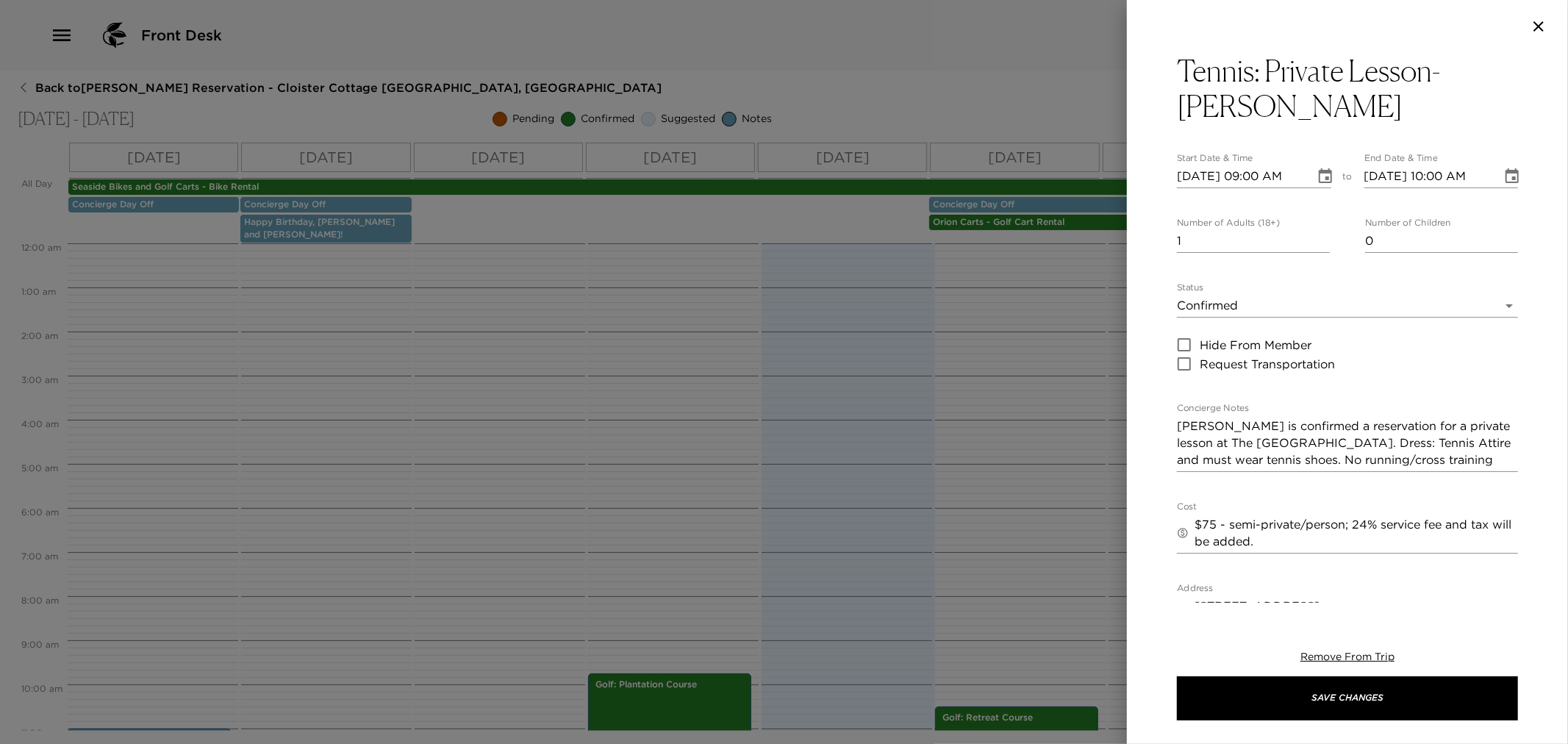
click at [1230, 336] on span "Hide From Member" at bounding box center [1256, 344] width 112 height 18
click at [1200, 335] on input "Hide From Member" at bounding box center [1185, 344] width 31 height 19
checkbox input "true"
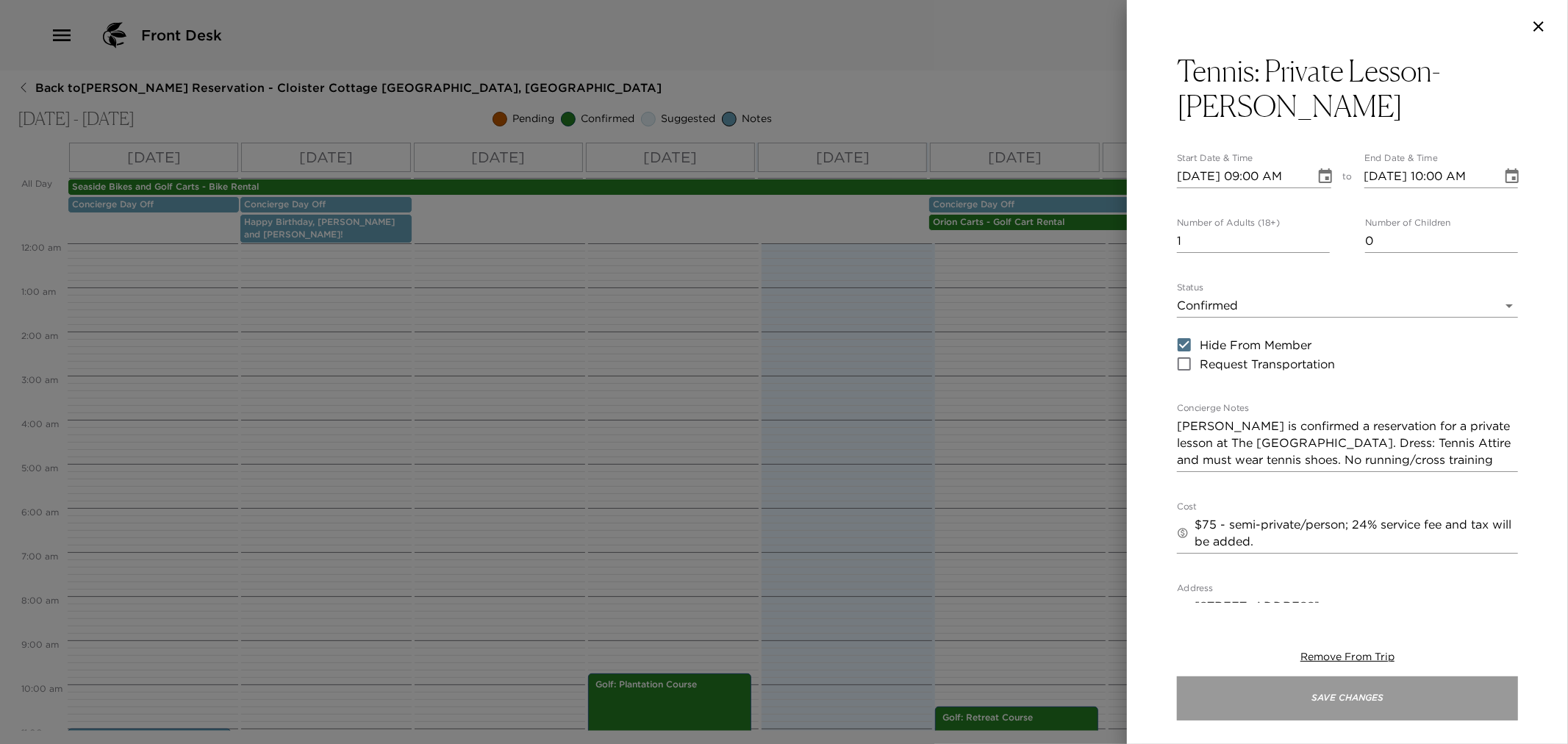
click at [1336, 691] on button "Save Changes" at bounding box center [1347, 699] width 341 height 44
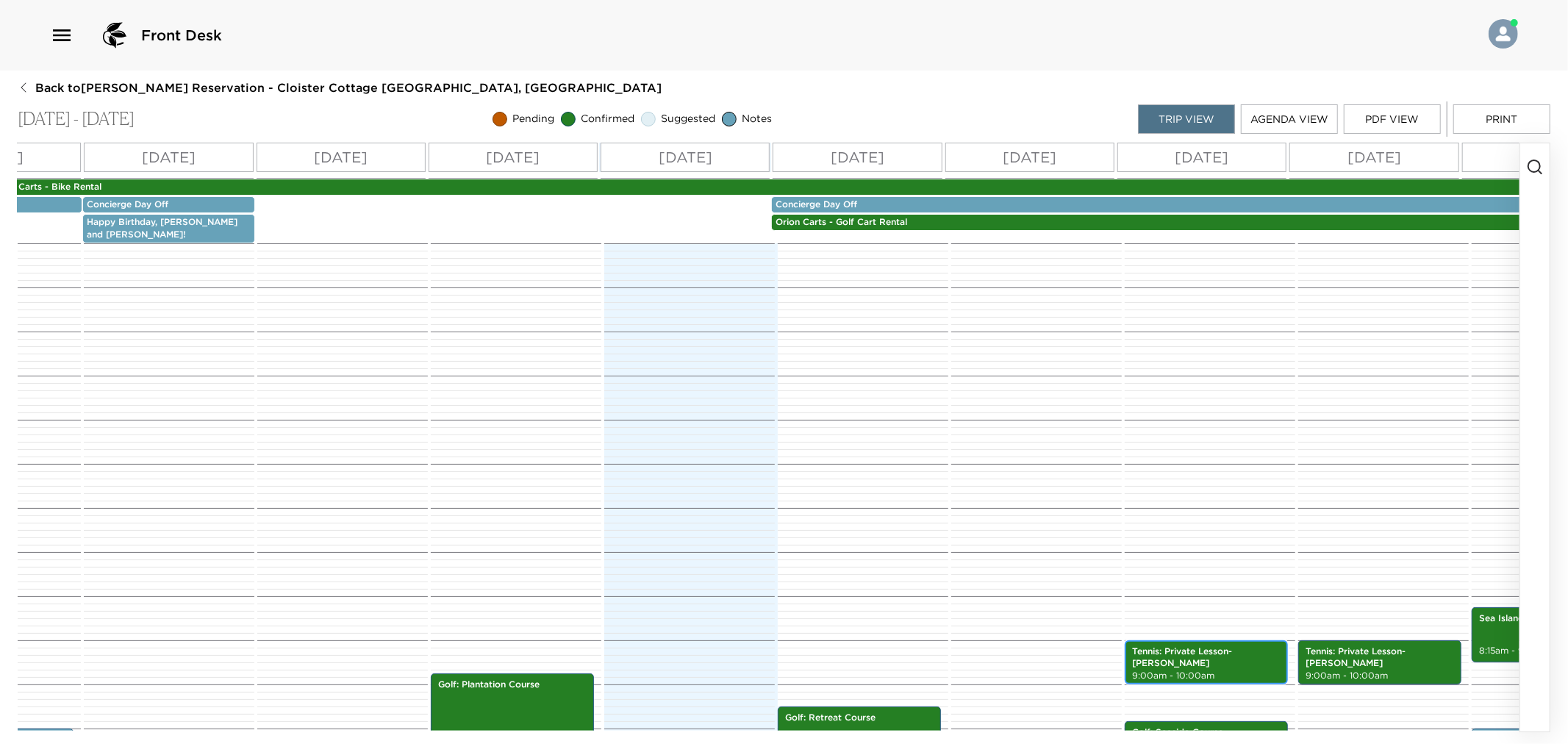
scroll to position [0, 290]
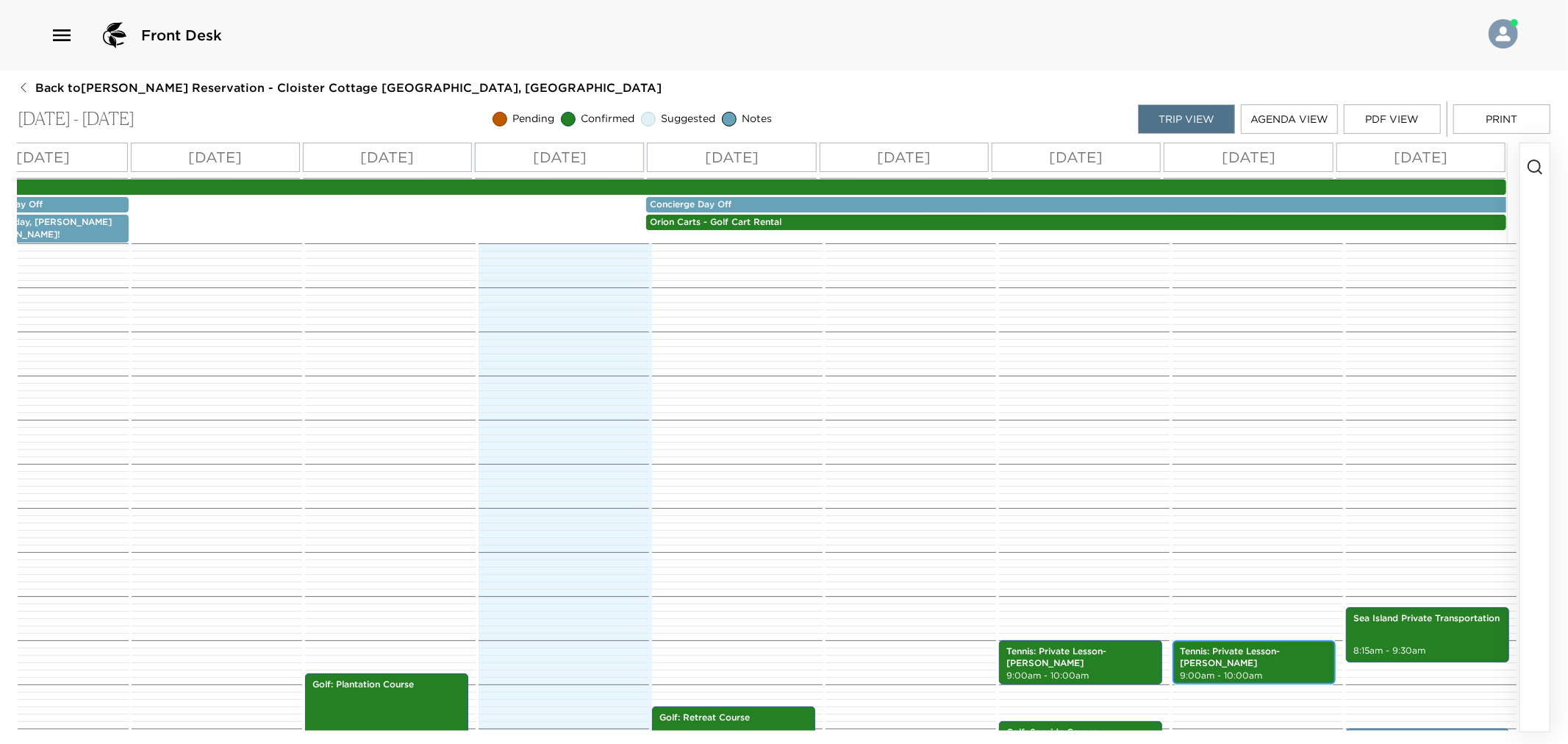
click at [1191, 670] on p "9:00am - 10:00am" at bounding box center [1254, 677] width 149 height 12
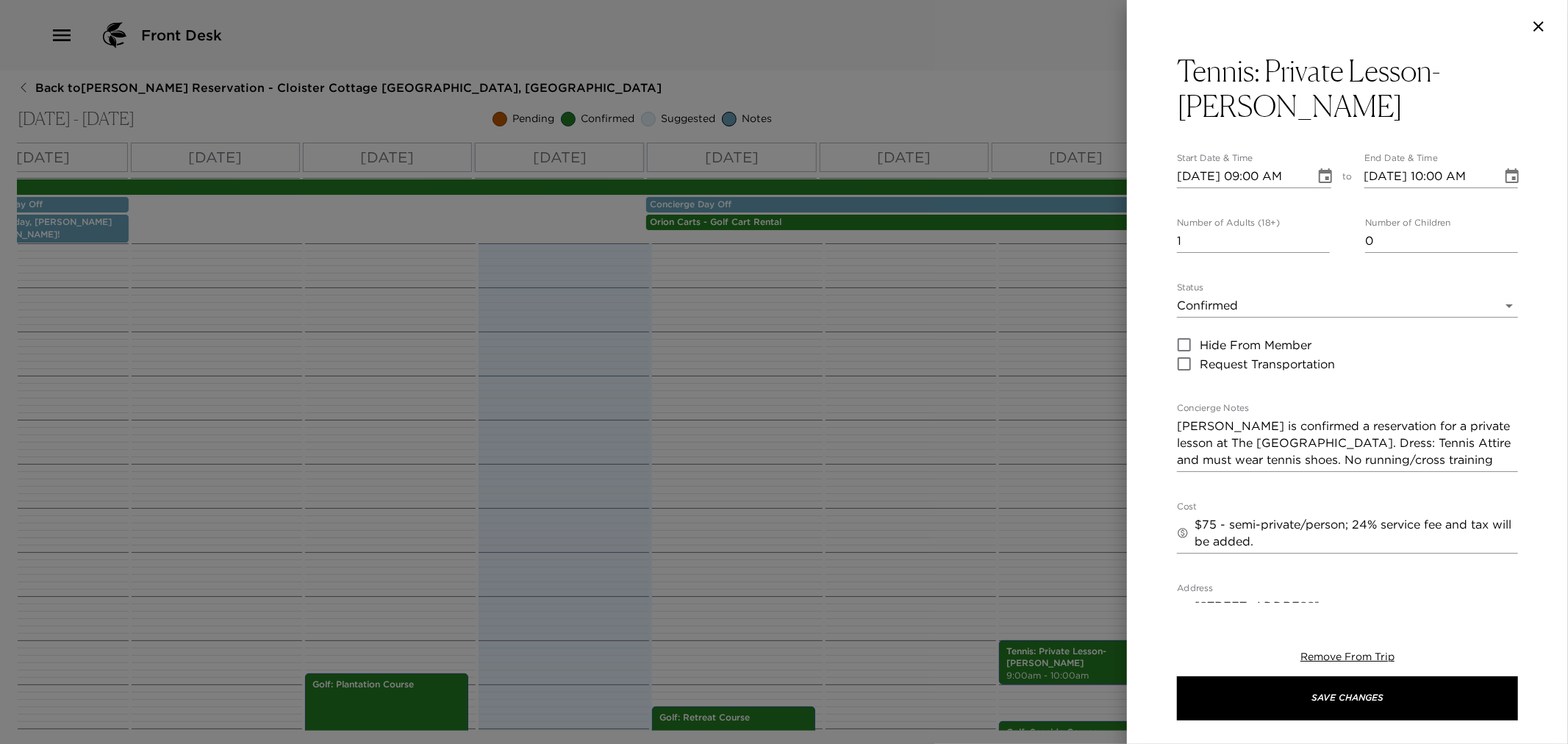
click at [1213, 336] on span "Hide From Member" at bounding box center [1256, 344] width 112 height 18
click at [1200, 335] on input "Hide From Member" at bounding box center [1185, 344] width 31 height 19
checkbox input "true"
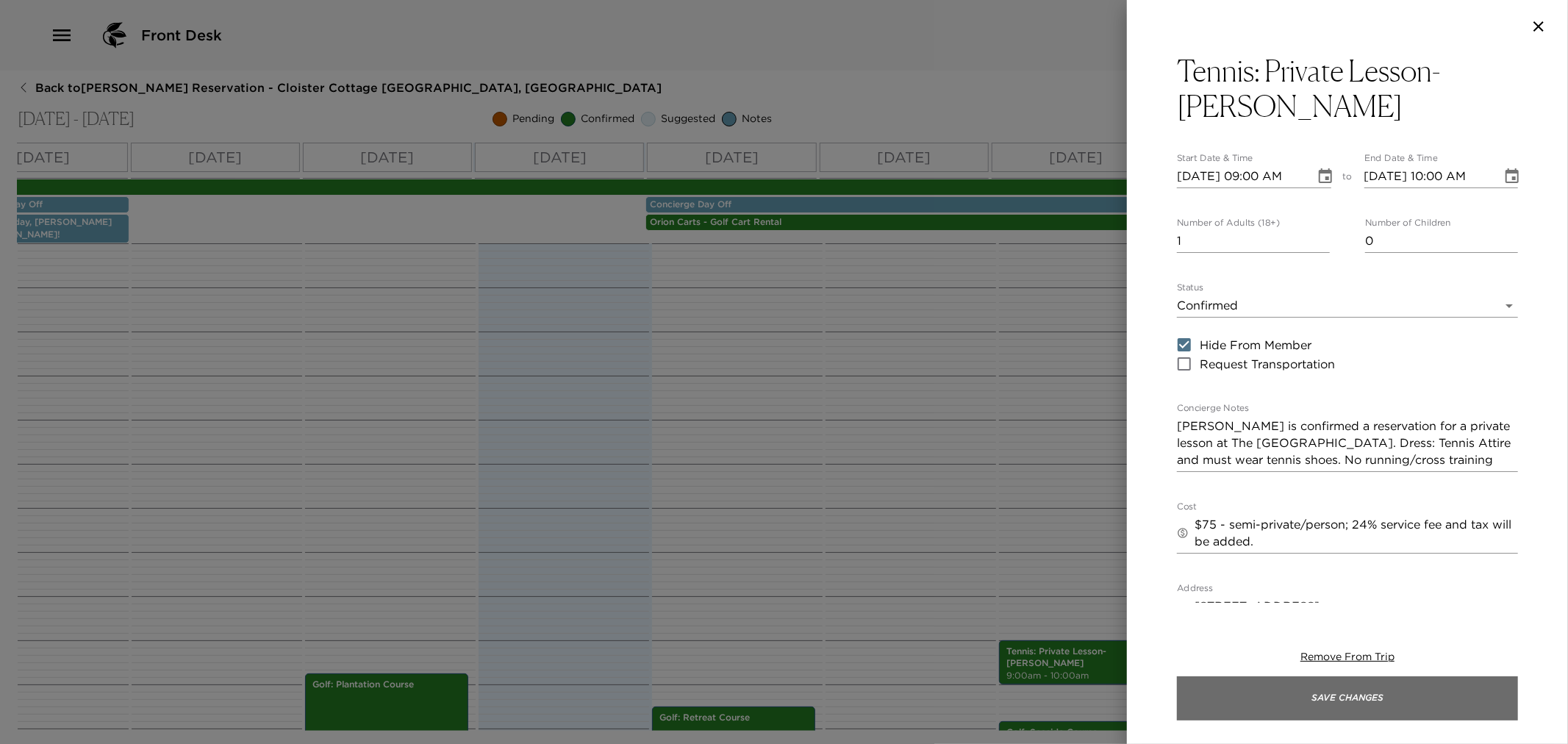
click at [1333, 693] on button "Save Changes" at bounding box center [1347, 699] width 341 height 44
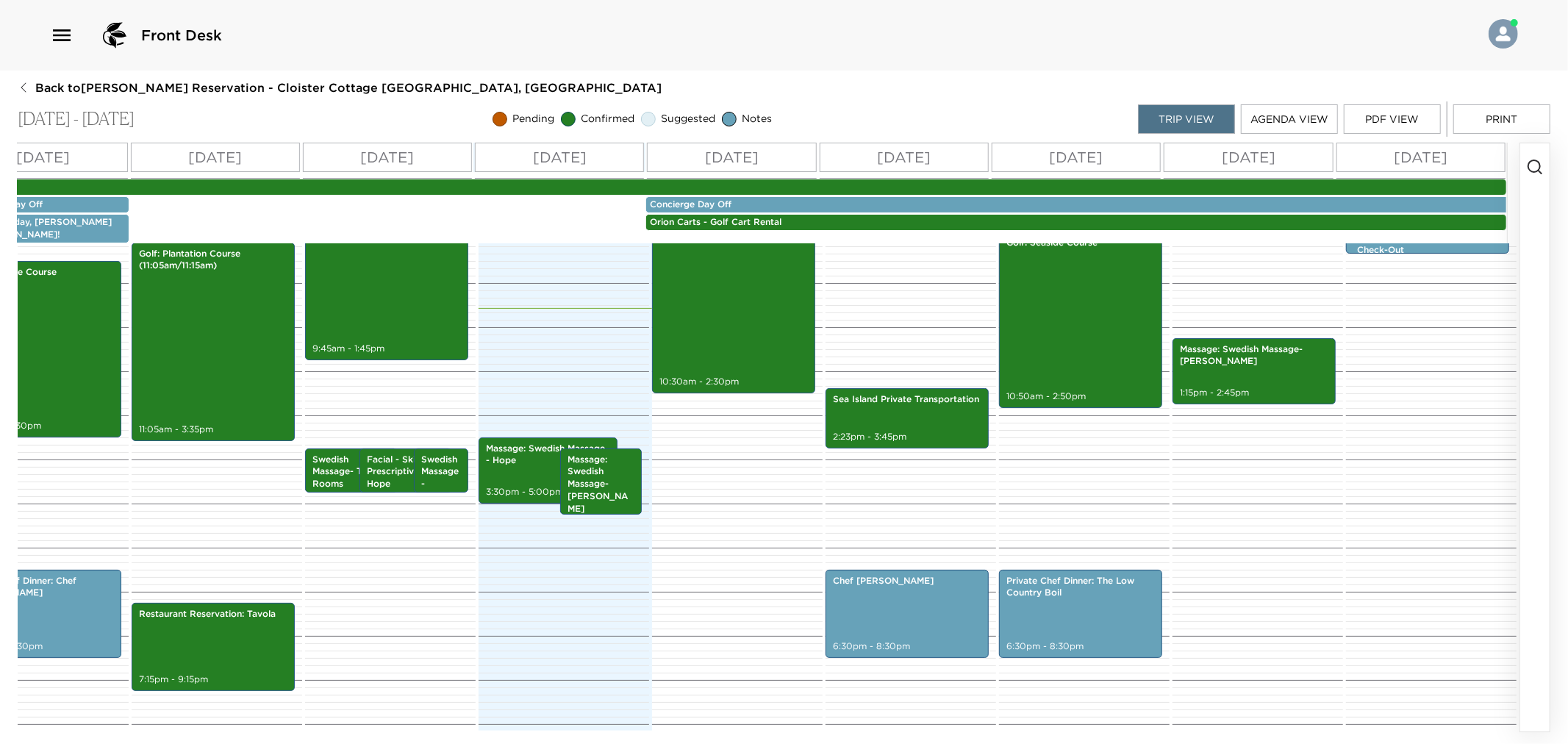
scroll to position [81, 0]
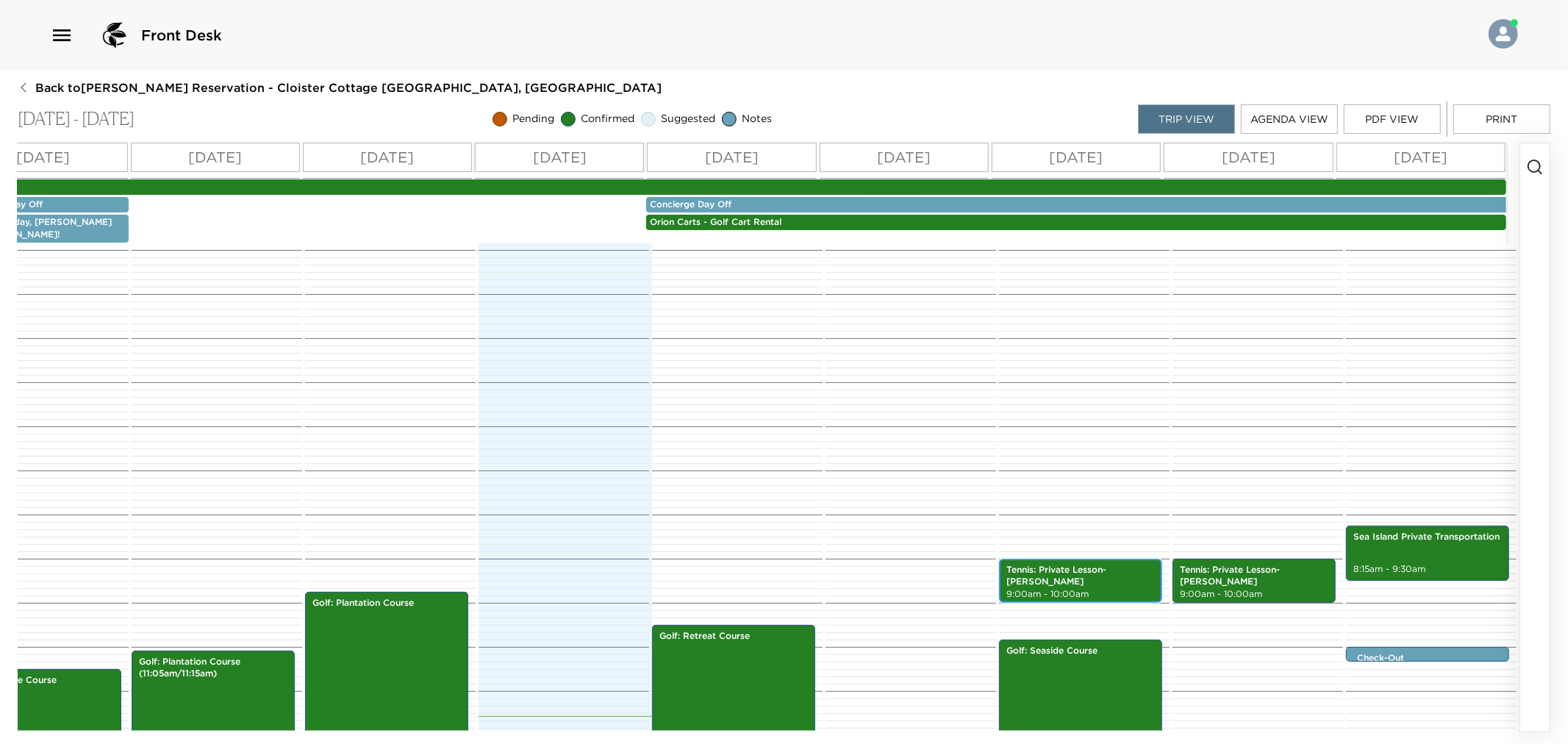
click at [1101, 564] on p "Tennis: Private Lesson- [PERSON_NAME]" at bounding box center [1081, 576] width 149 height 25
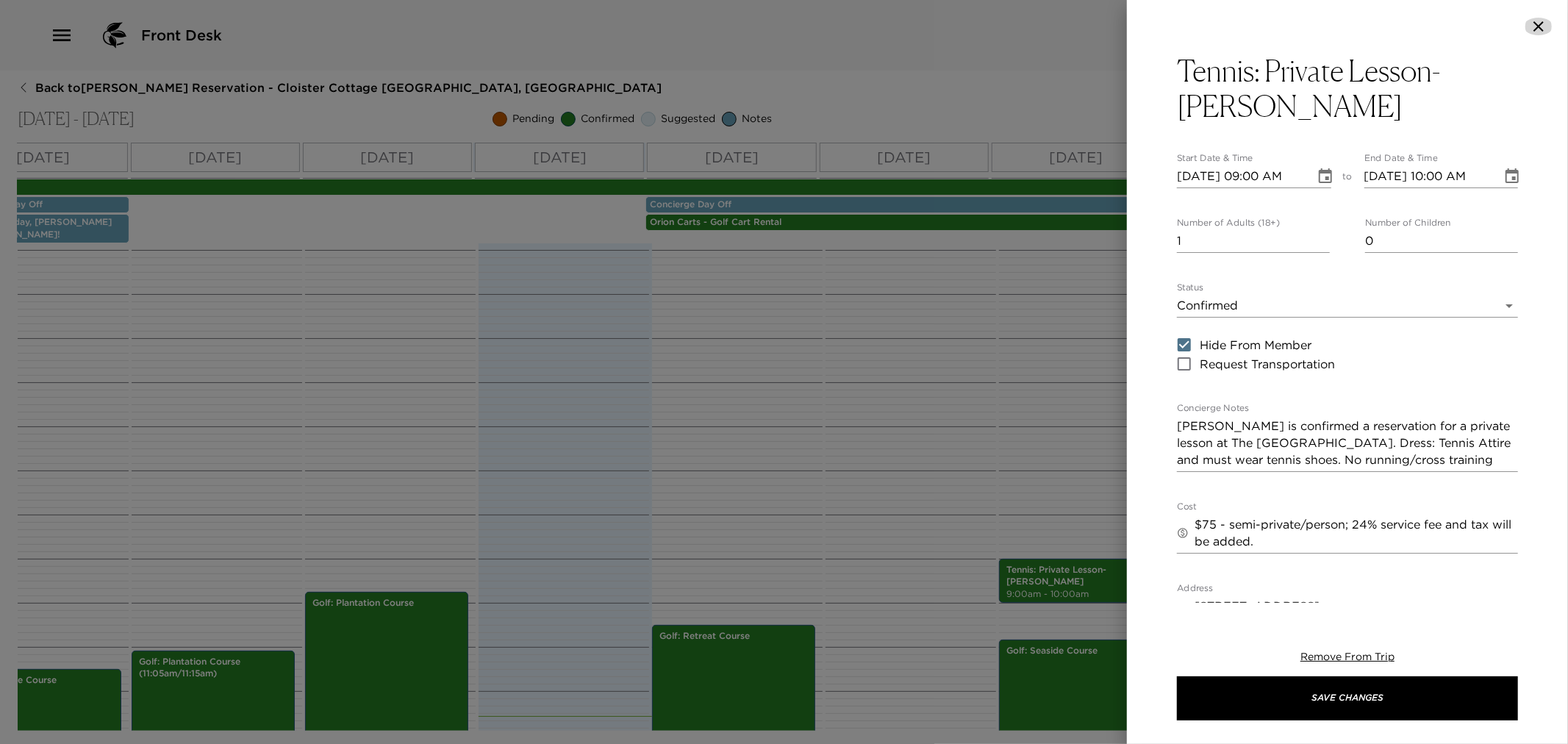
click at [1540, 25] on icon "button" at bounding box center [1538, 26] width 18 height 18
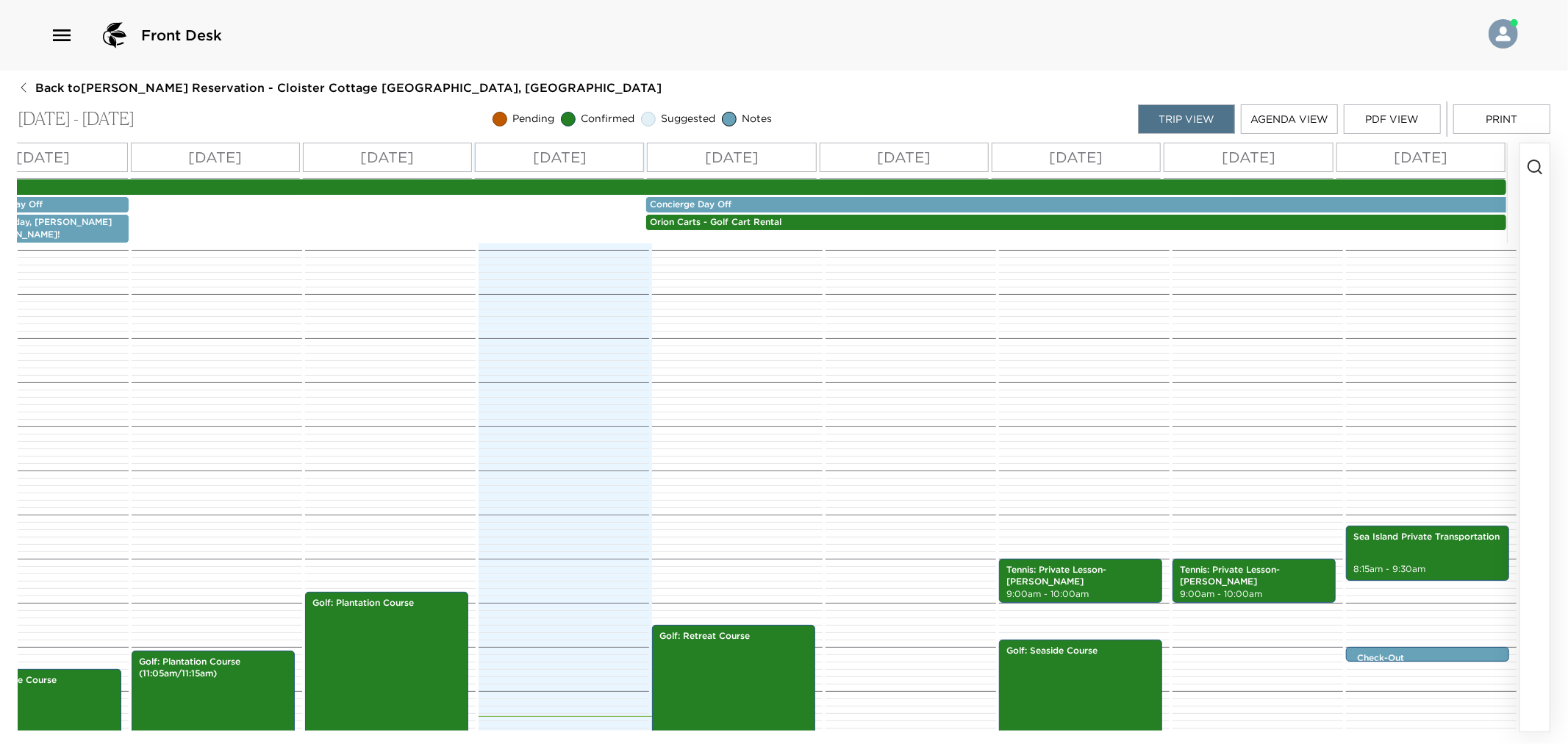
click at [968, 383] on div "Sea Island Private Transportation 2:23pm - 3:45pm Chef [PERSON_NAME] 6:30pm - 8…" at bounding box center [909, 691] width 166 height 1059
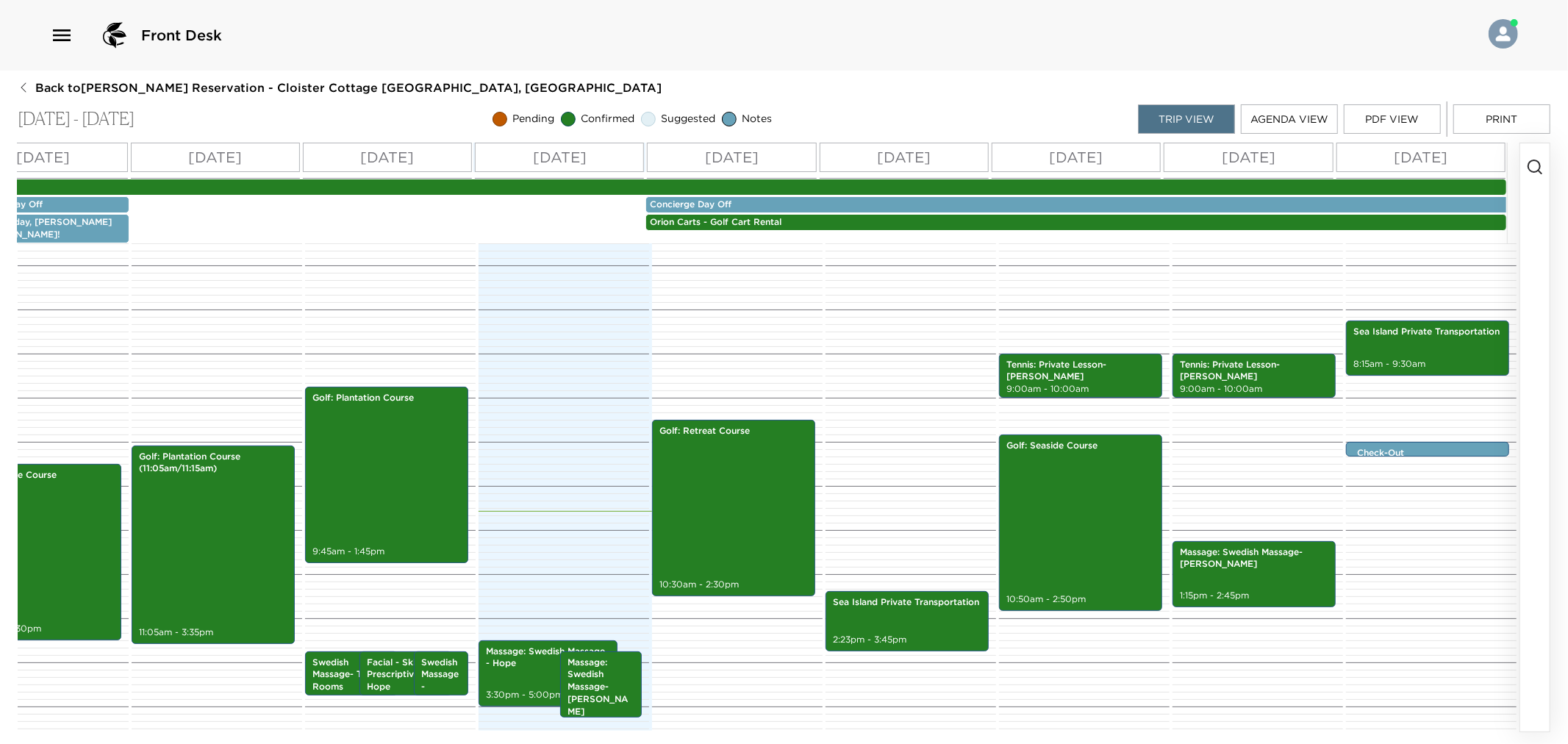
scroll to position [407, 0]
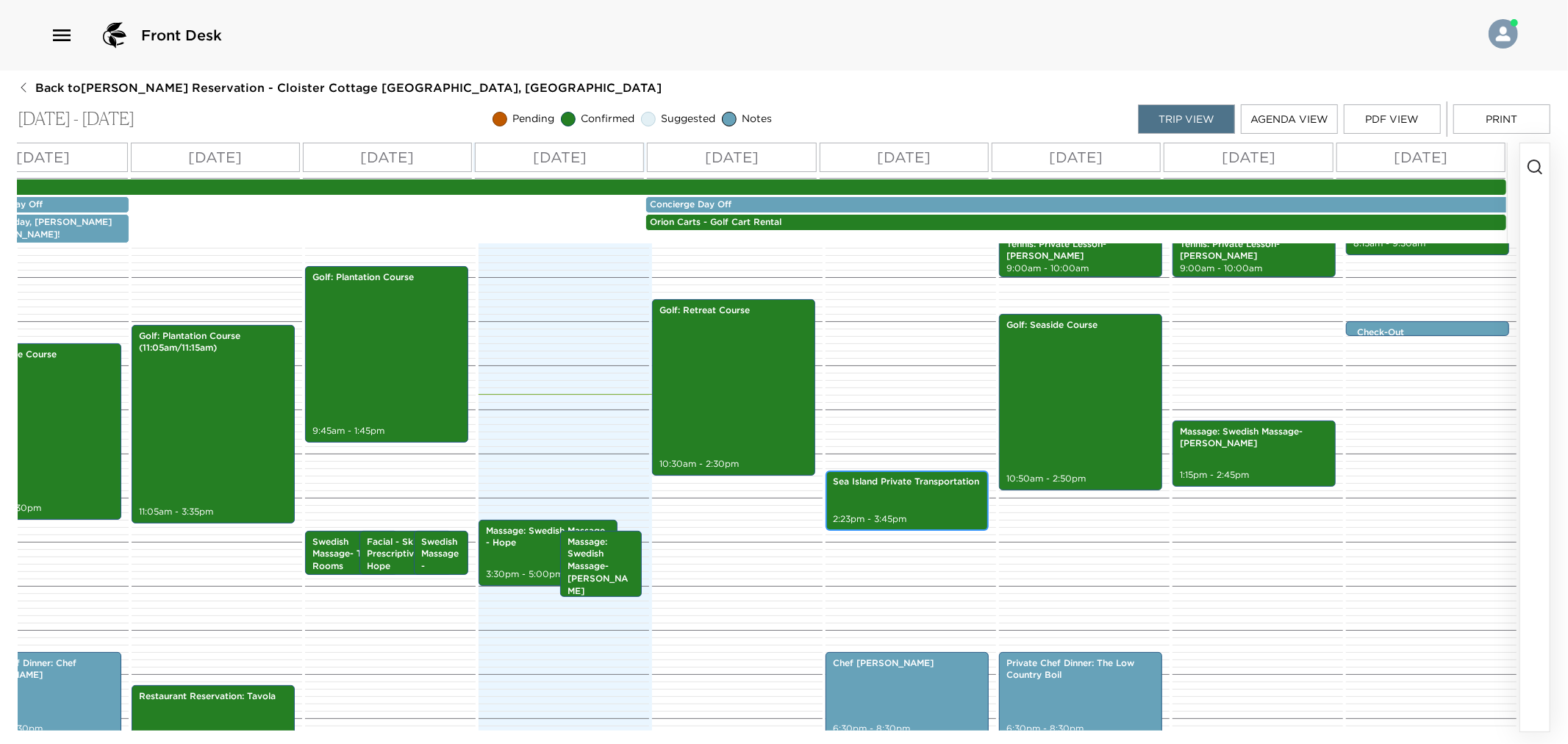
click at [873, 479] on div "Sea Island Private Transportation 2:23pm - 3:45pm" at bounding box center [907, 501] width 154 height 56
drag, startPoint x: 873, startPoint y: 479, endPoint x: 833, endPoint y: 553, distance: 84.1
click at [832, 559] on div "Sea Island Private Transportation 2:23pm - 3:45pm Chef [PERSON_NAME] 6:30pm - 8…" at bounding box center [909, 365] width 166 height 1059
click at [866, 486] on div "Sea Island Private Transportation 2:23pm - 3:45pm" at bounding box center [907, 501] width 154 height 56
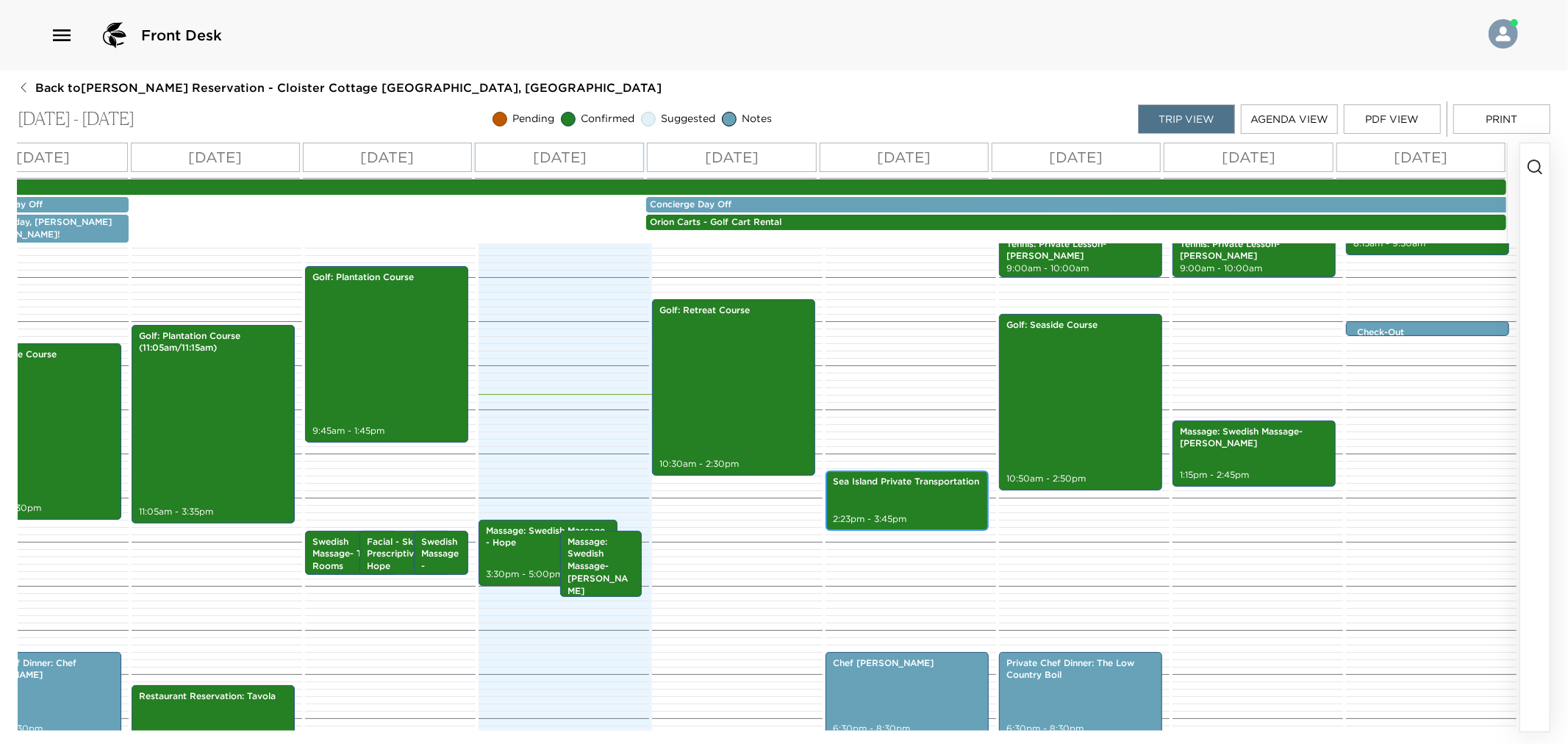
click at [866, 486] on div "Sea Island Private Transportation 2:23pm - 3:45pm" at bounding box center [907, 501] width 154 height 56
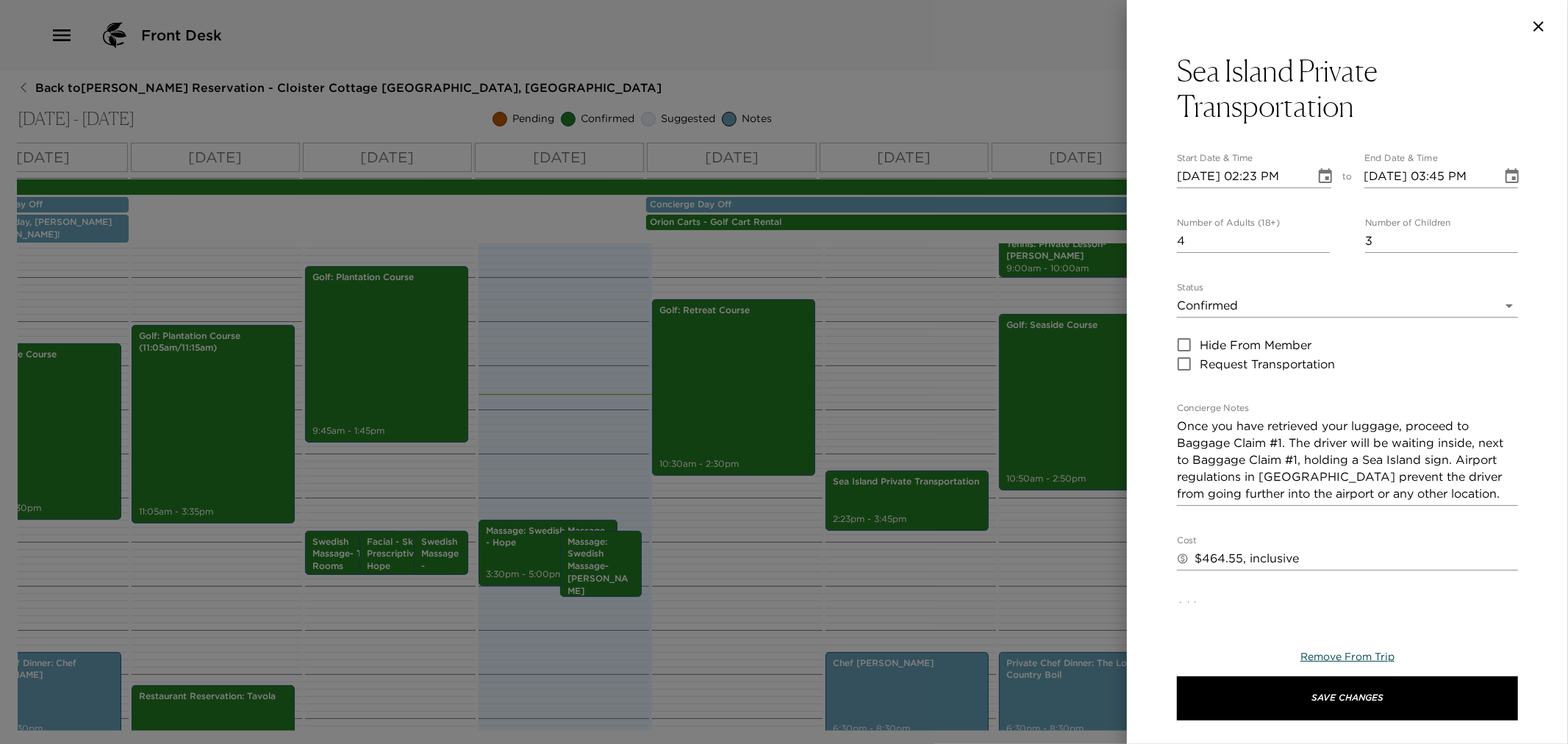
click at [1348, 657] on span "Remove From Trip" at bounding box center [1347, 657] width 94 height 13
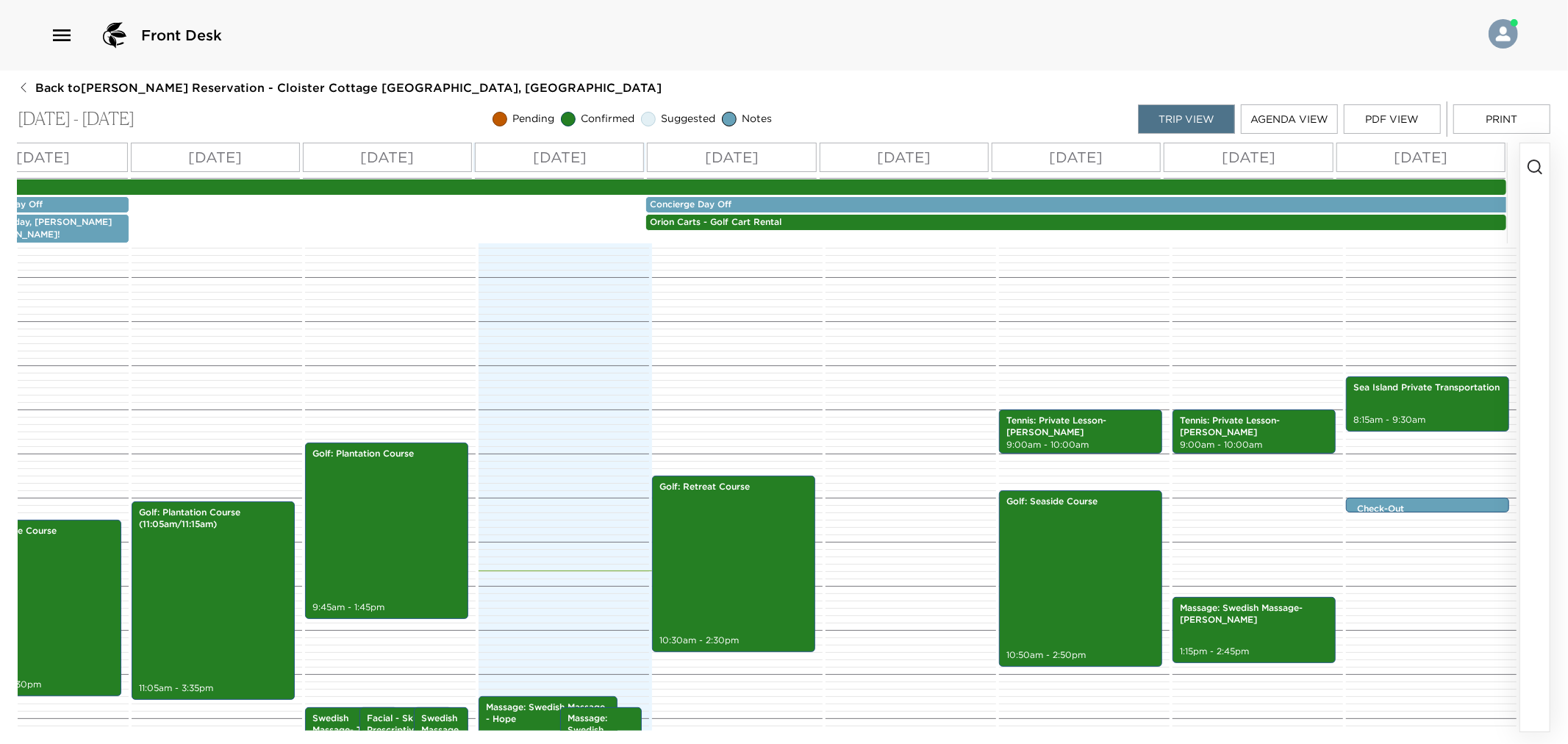
scroll to position [245, 0]
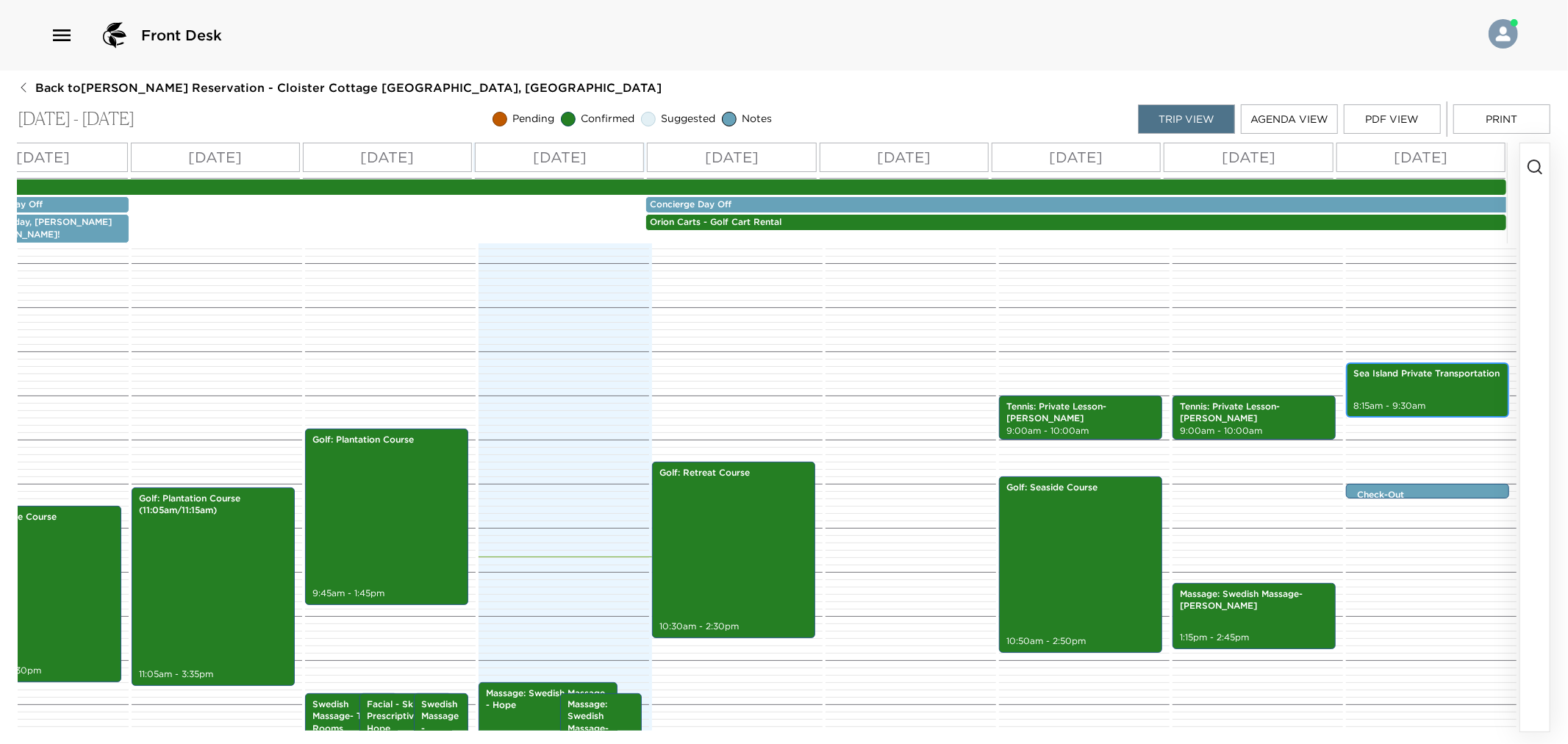
click at [1412, 377] on div "Sea Island Private Transportation 8:15am - 9:30am" at bounding box center [1427, 390] width 154 height 51
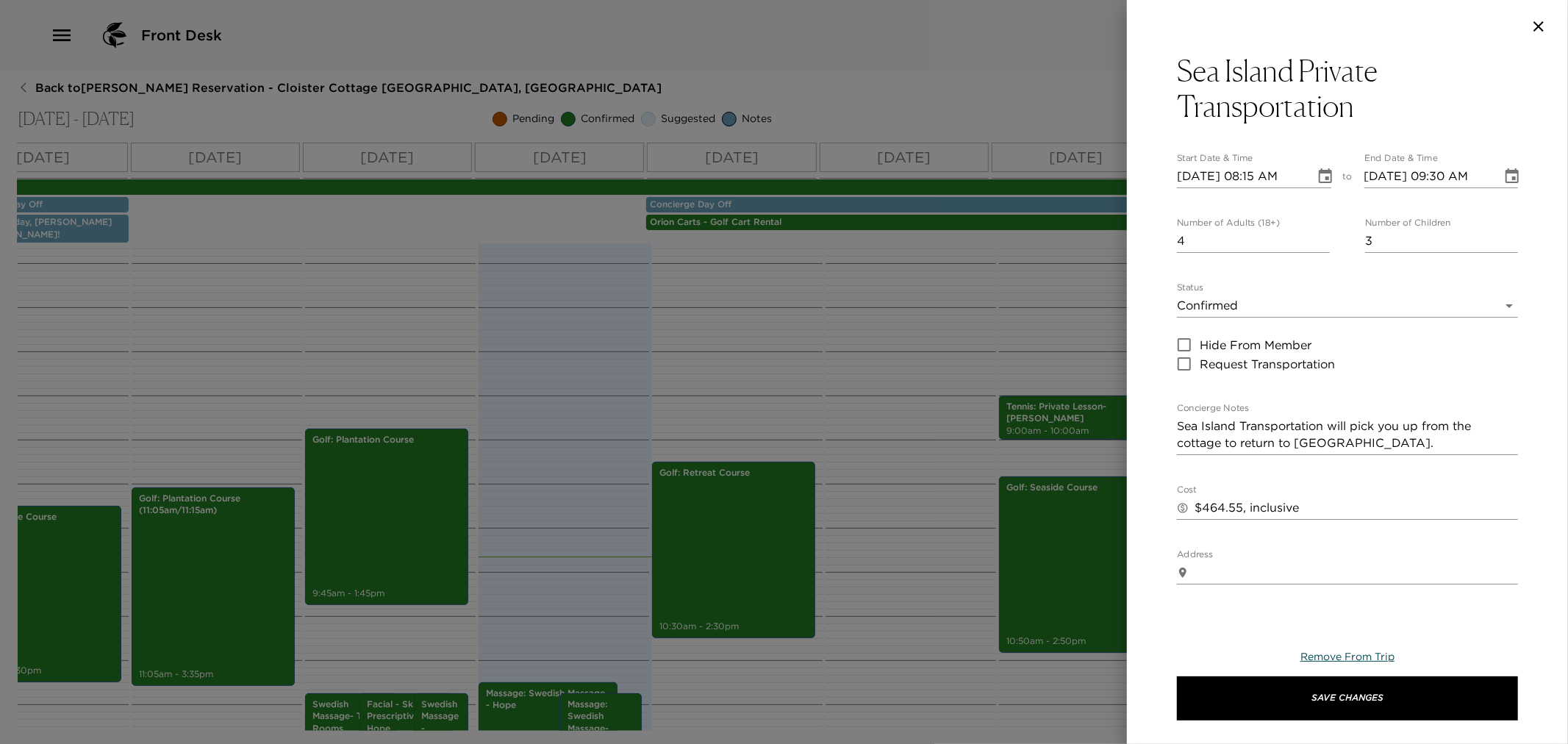
click at [1356, 663] on span "Remove From Trip" at bounding box center [1347, 657] width 94 height 13
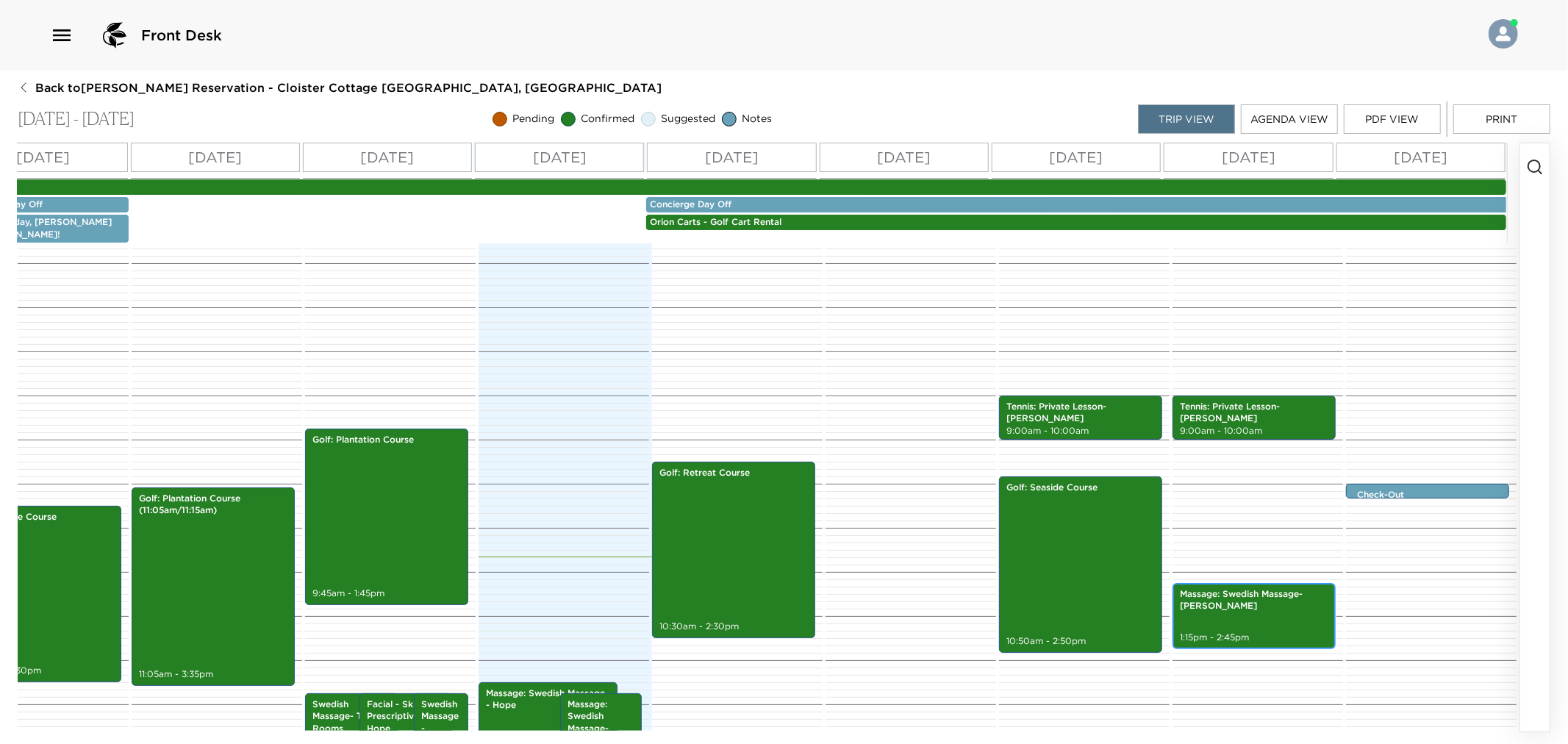
click at [1268, 611] on div "Massage: Swedish Massage- [PERSON_NAME] 1:15pm - 2:45pm" at bounding box center [1254, 616] width 154 height 62
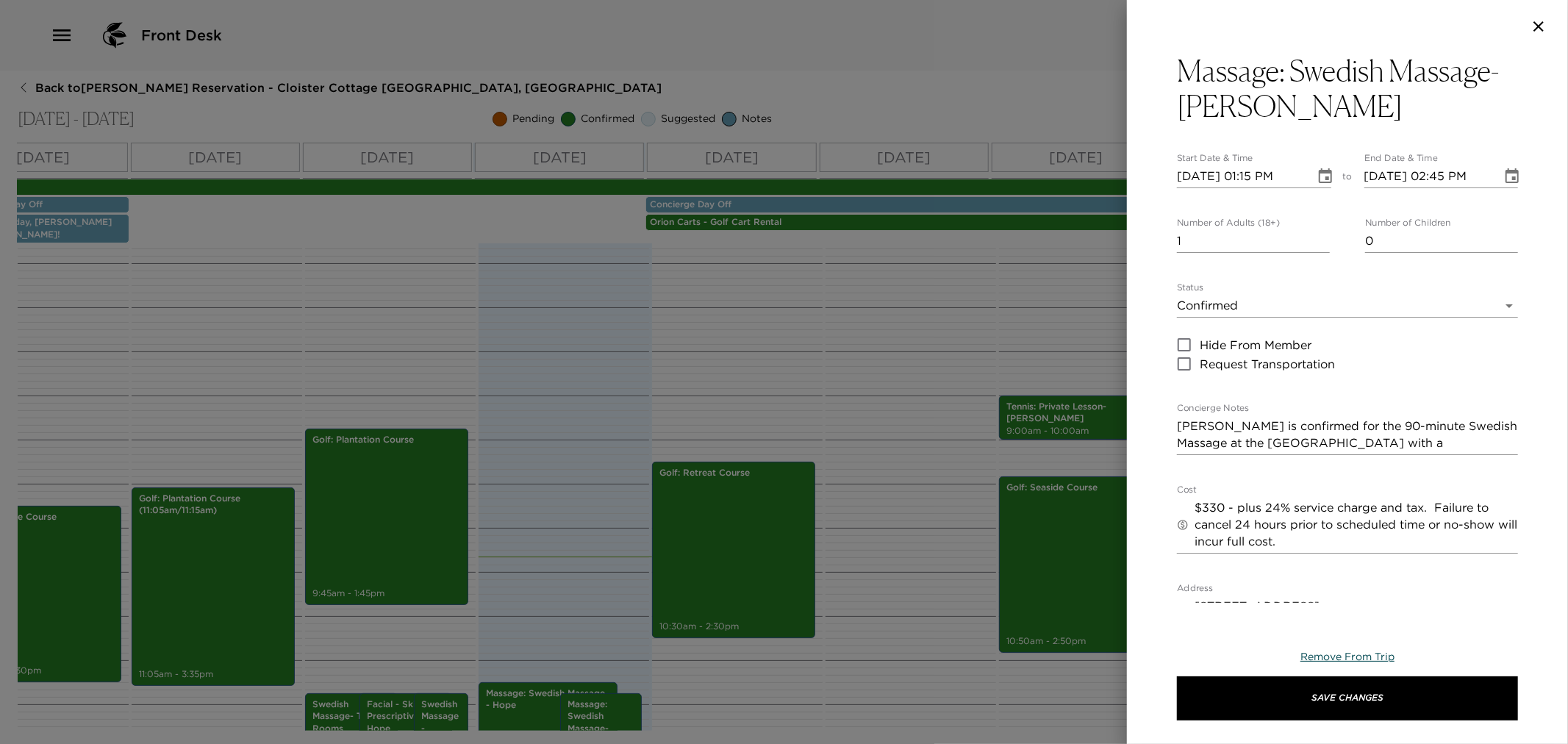
click at [1349, 658] on span "Remove From Trip" at bounding box center [1347, 657] width 94 height 13
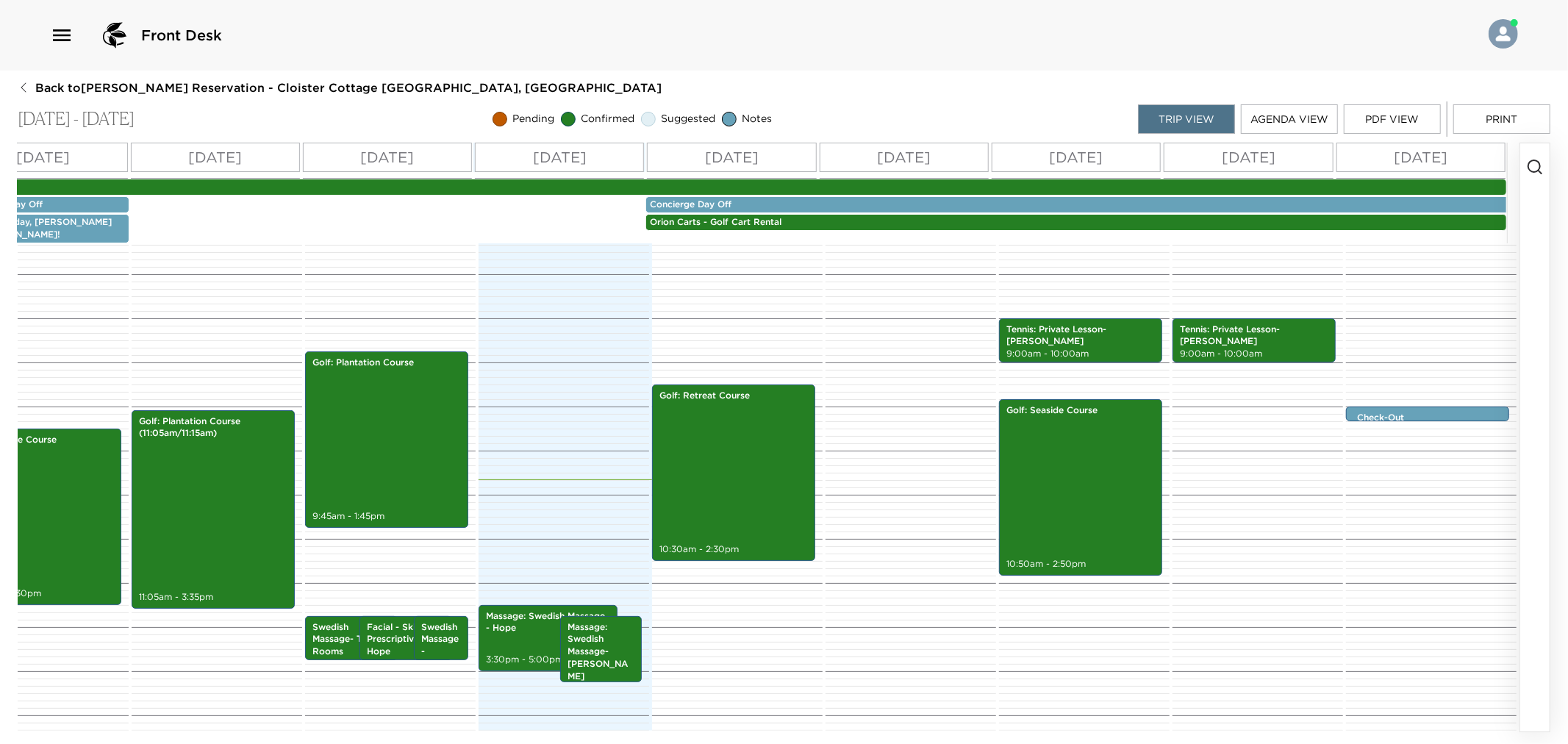
scroll to position [0, 0]
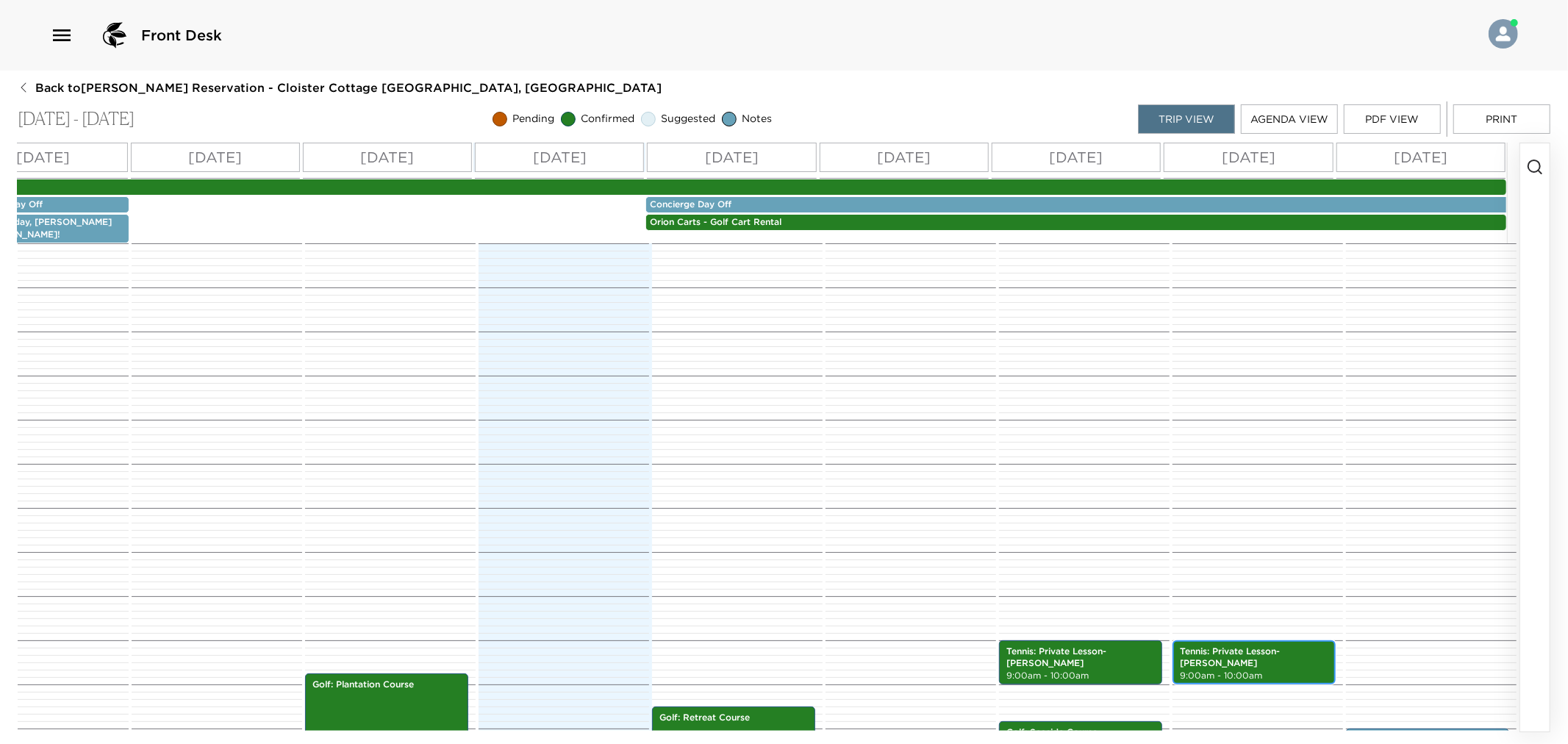
click at [1261, 643] on div "Tennis: Private Lesson- [PERSON_NAME] 9:00am - 10:00am" at bounding box center [1254, 663] width 154 height 40
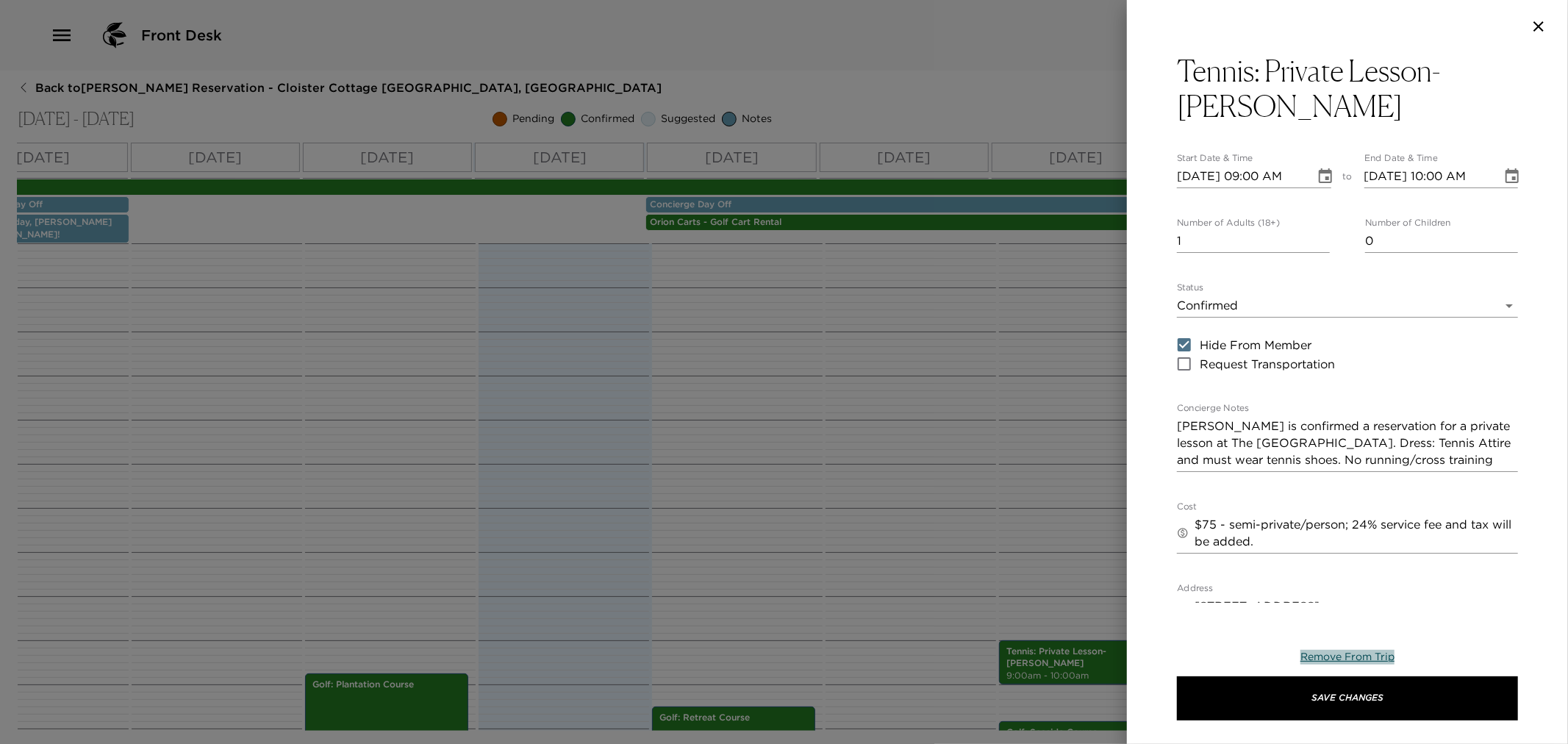
click at [1321, 656] on span "Remove From Trip" at bounding box center [1347, 657] width 94 height 13
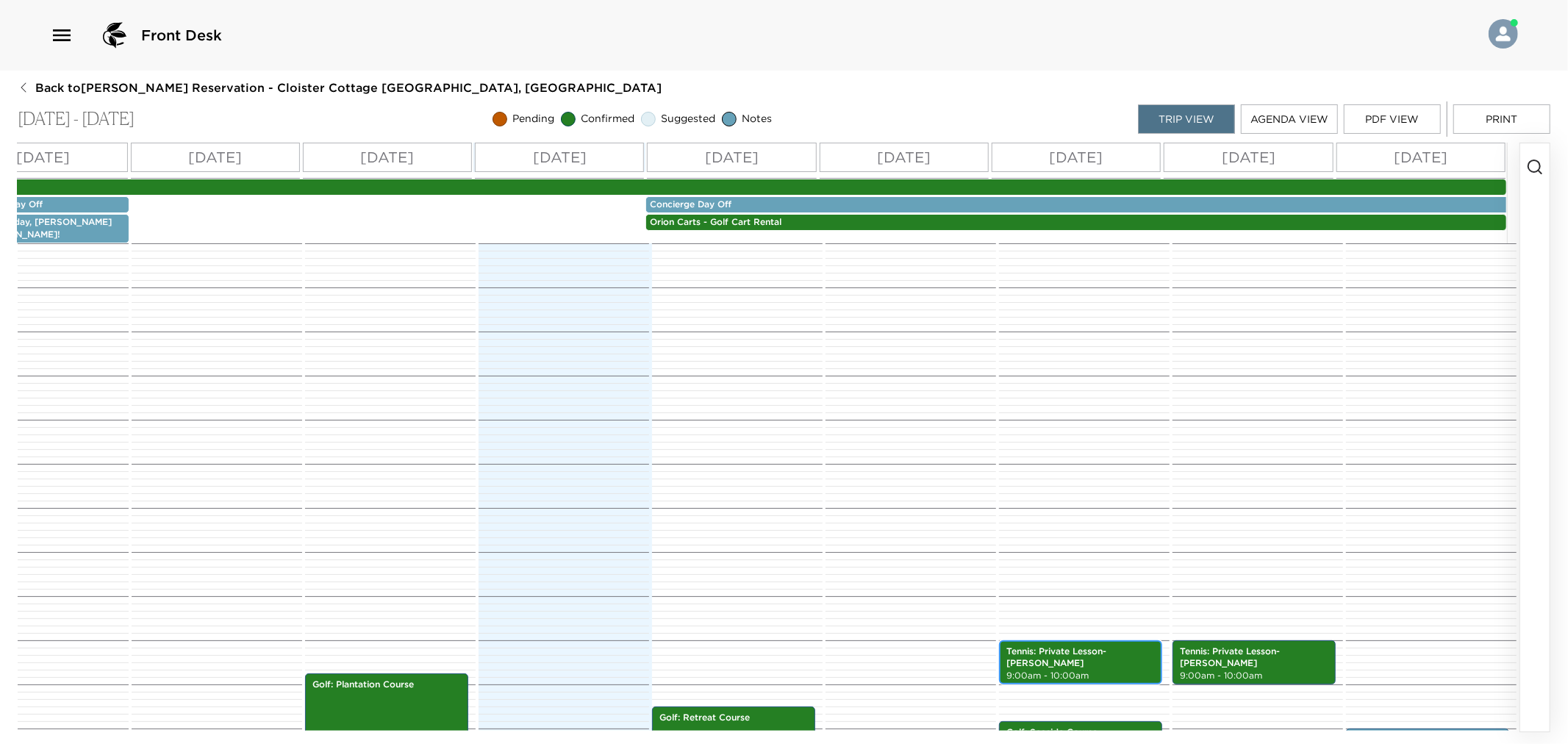
click at [1106, 646] on p "Tennis: Private Lesson- [PERSON_NAME]" at bounding box center [1081, 658] width 149 height 25
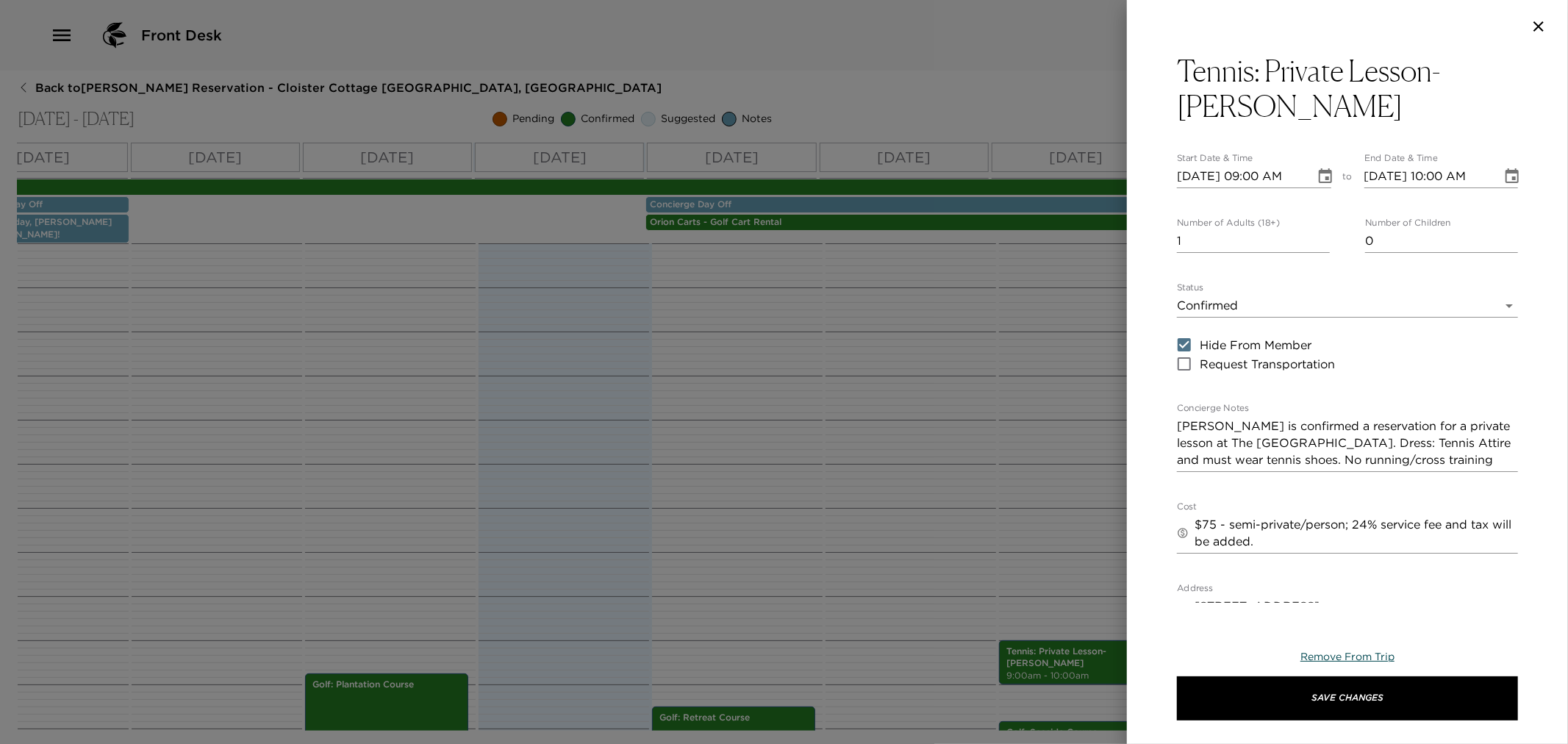
click at [1329, 653] on span "Remove From Trip" at bounding box center [1347, 657] width 94 height 13
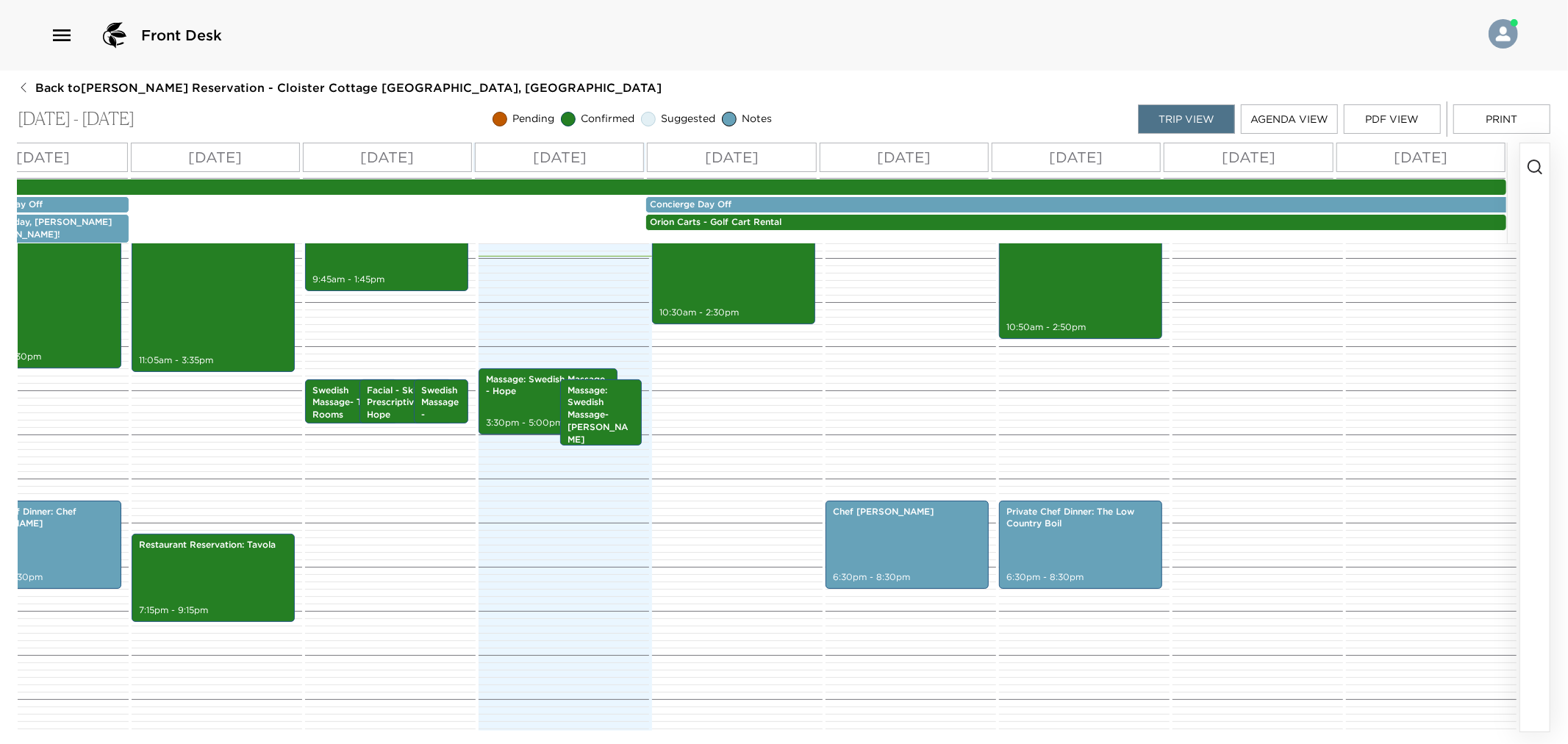
scroll to position [571, 0]
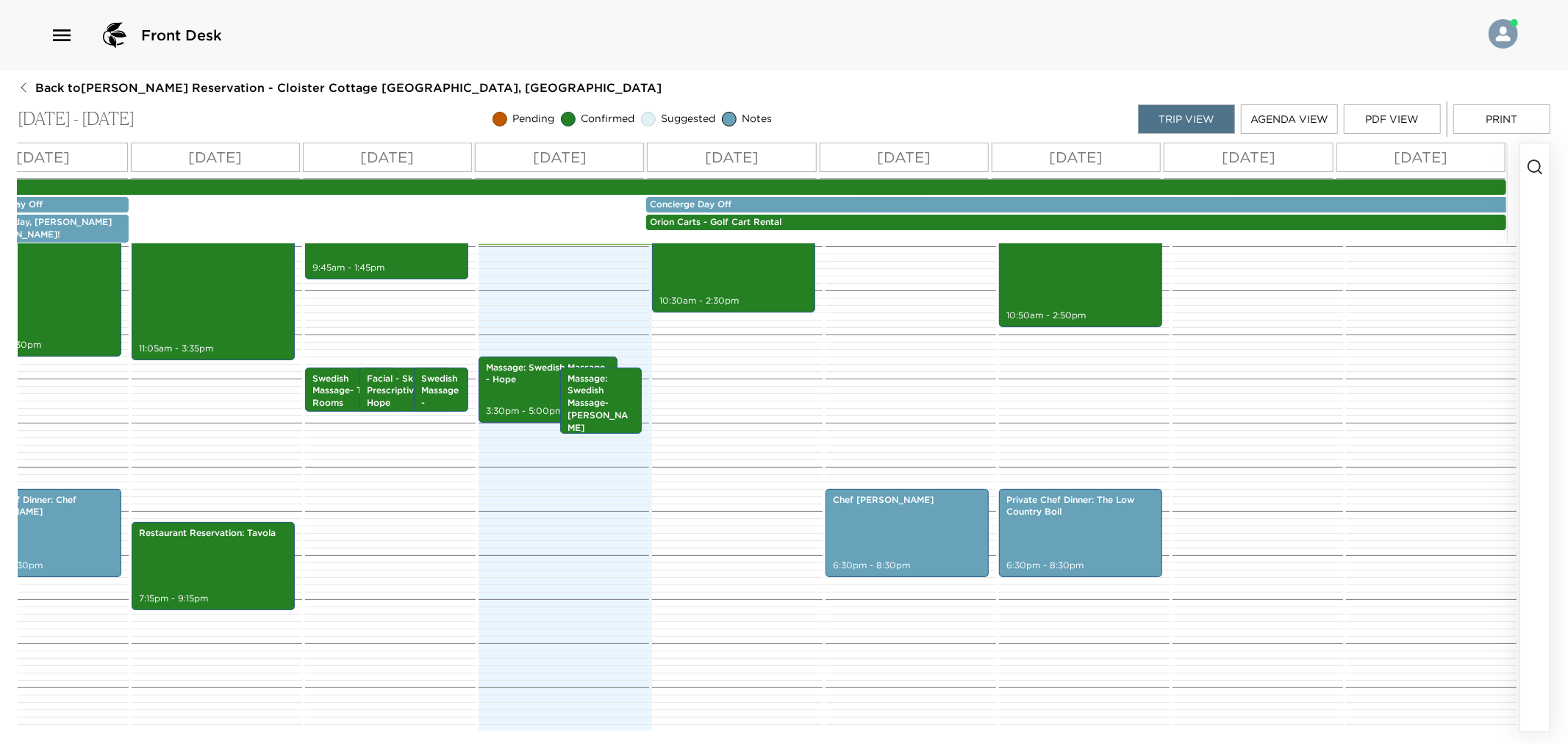
click at [1491, 109] on button "Print" at bounding box center [1502, 119] width 97 height 29
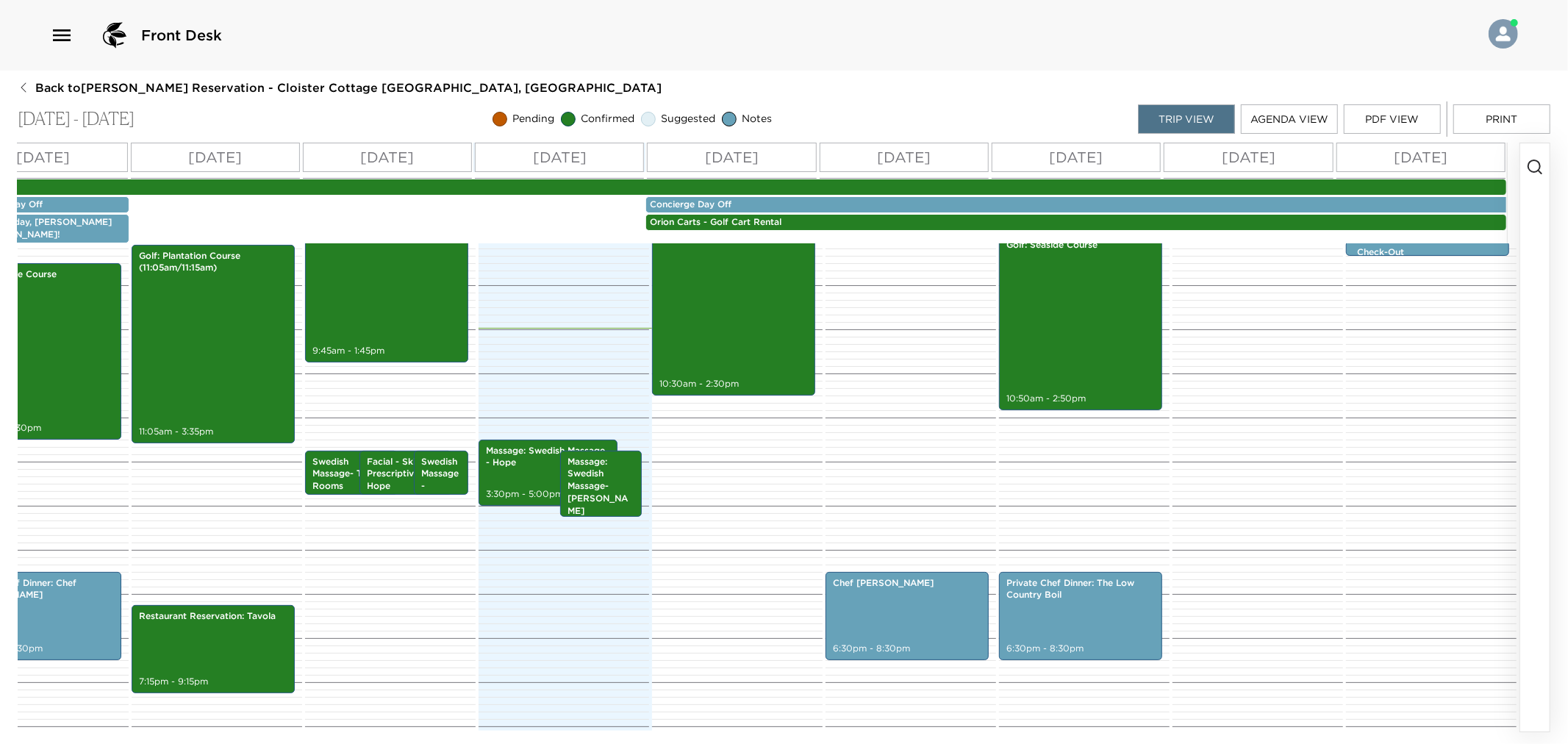
scroll to position [489, 0]
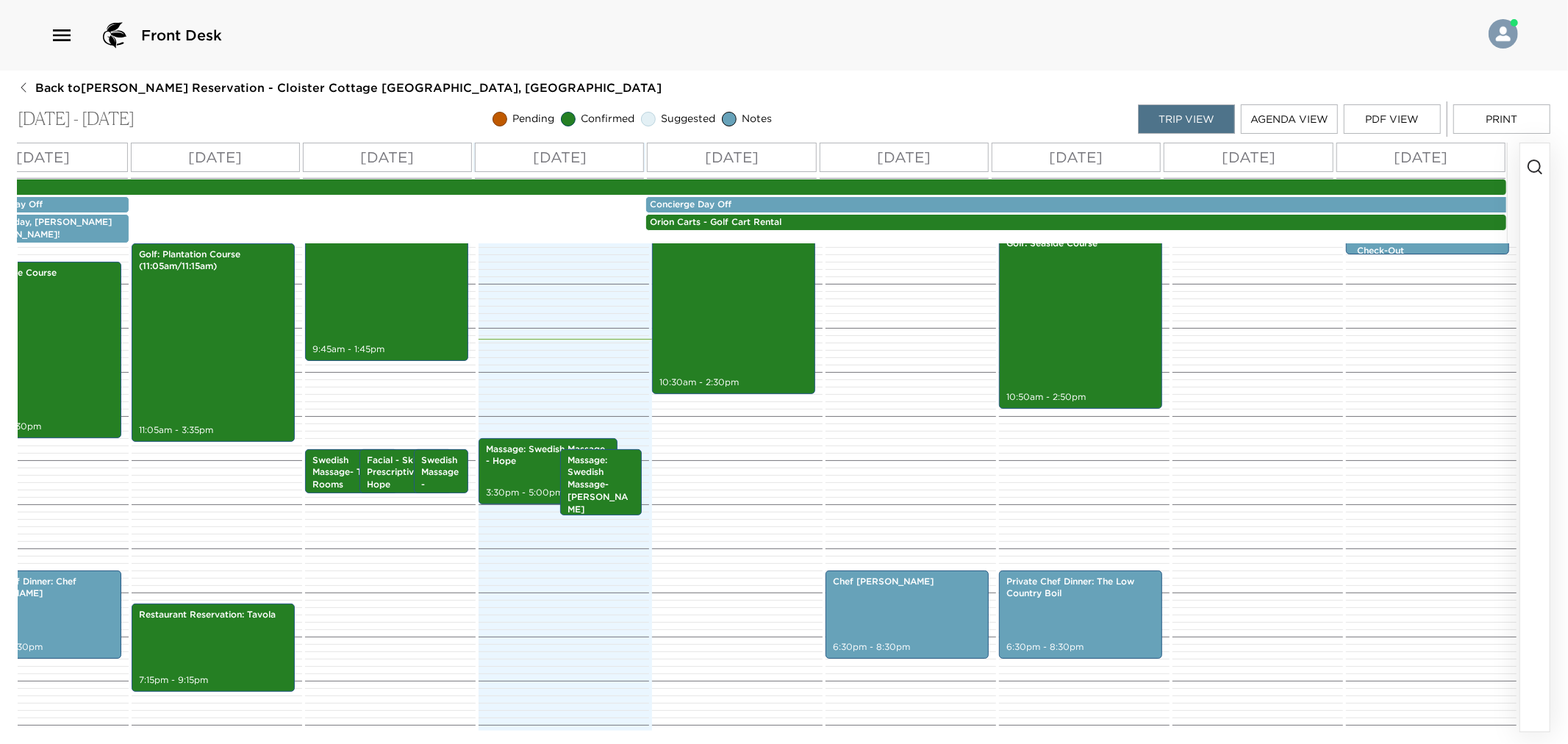
click at [1537, 153] on button "button" at bounding box center [1535, 437] width 29 height 588
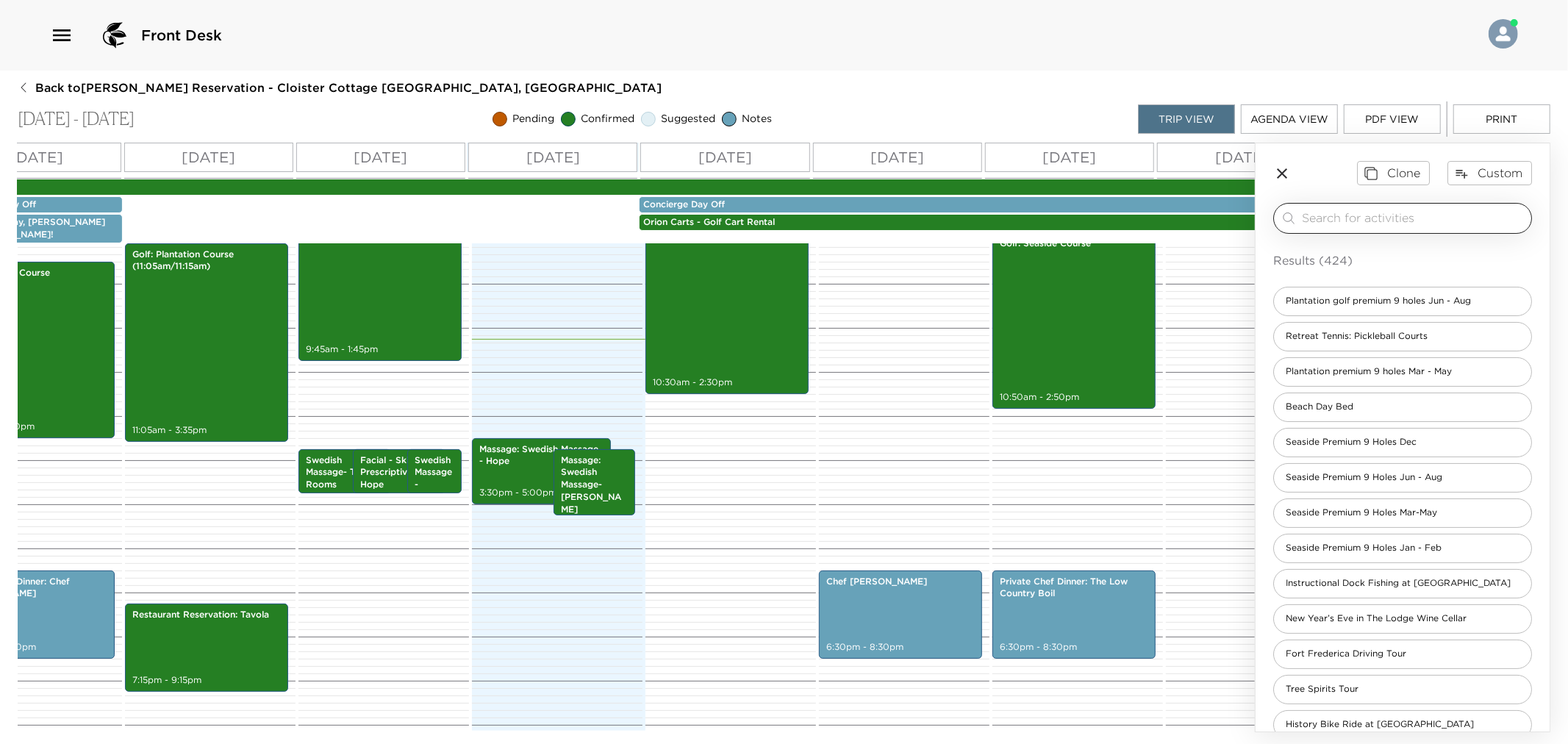
click at [1451, 229] on div "​" at bounding box center [1403, 219] width 259 height 31
click at [1441, 209] on input "search" at bounding box center [1413, 218] width 223 height 17
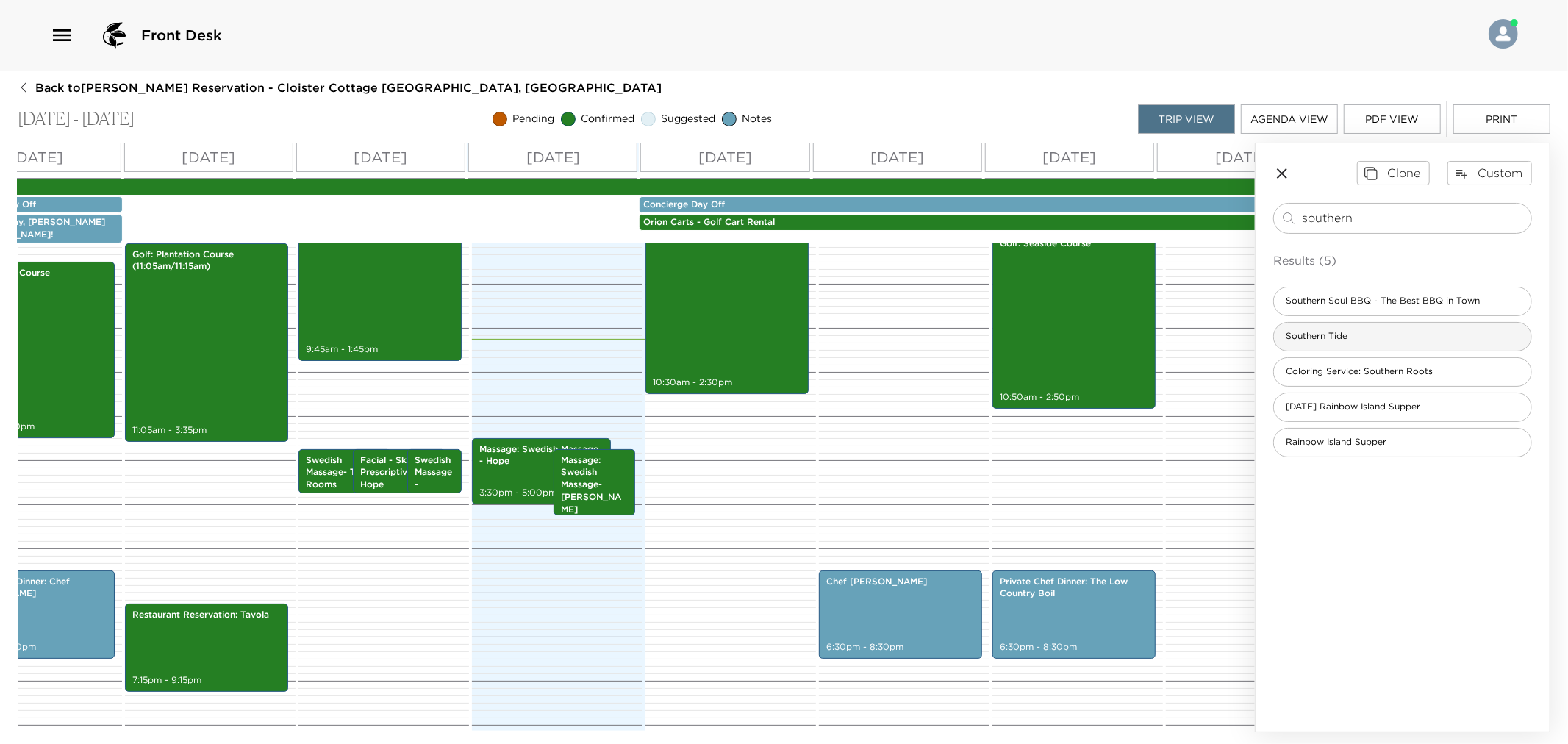
type input "southern"
click at [1384, 341] on div "Southern Tide" at bounding box center [1403, 337] width 259 height 29
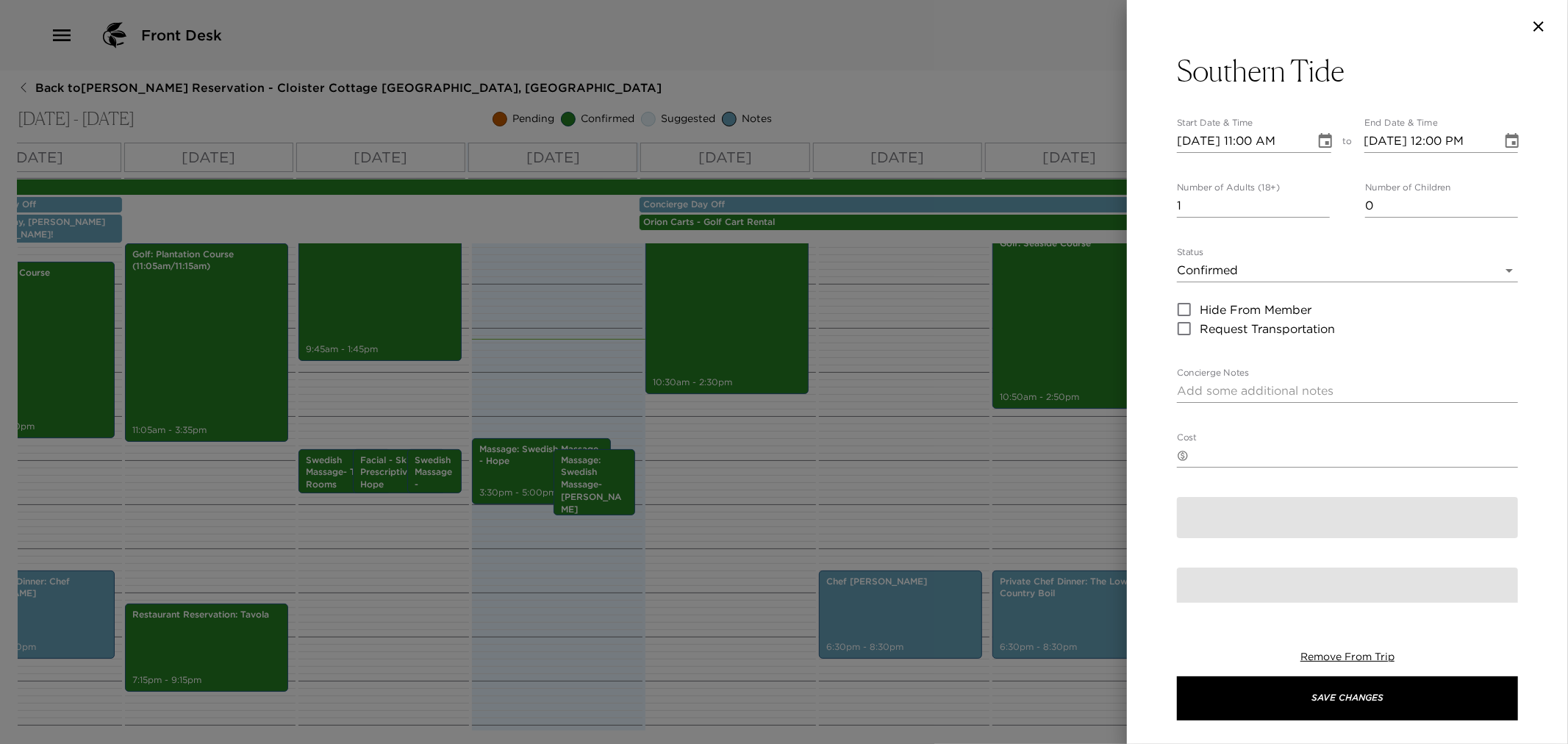
type textarea "You are confirmed for a dinner reservation at [GEOGRAPHIC_DATA]. Dress Code: Be…"
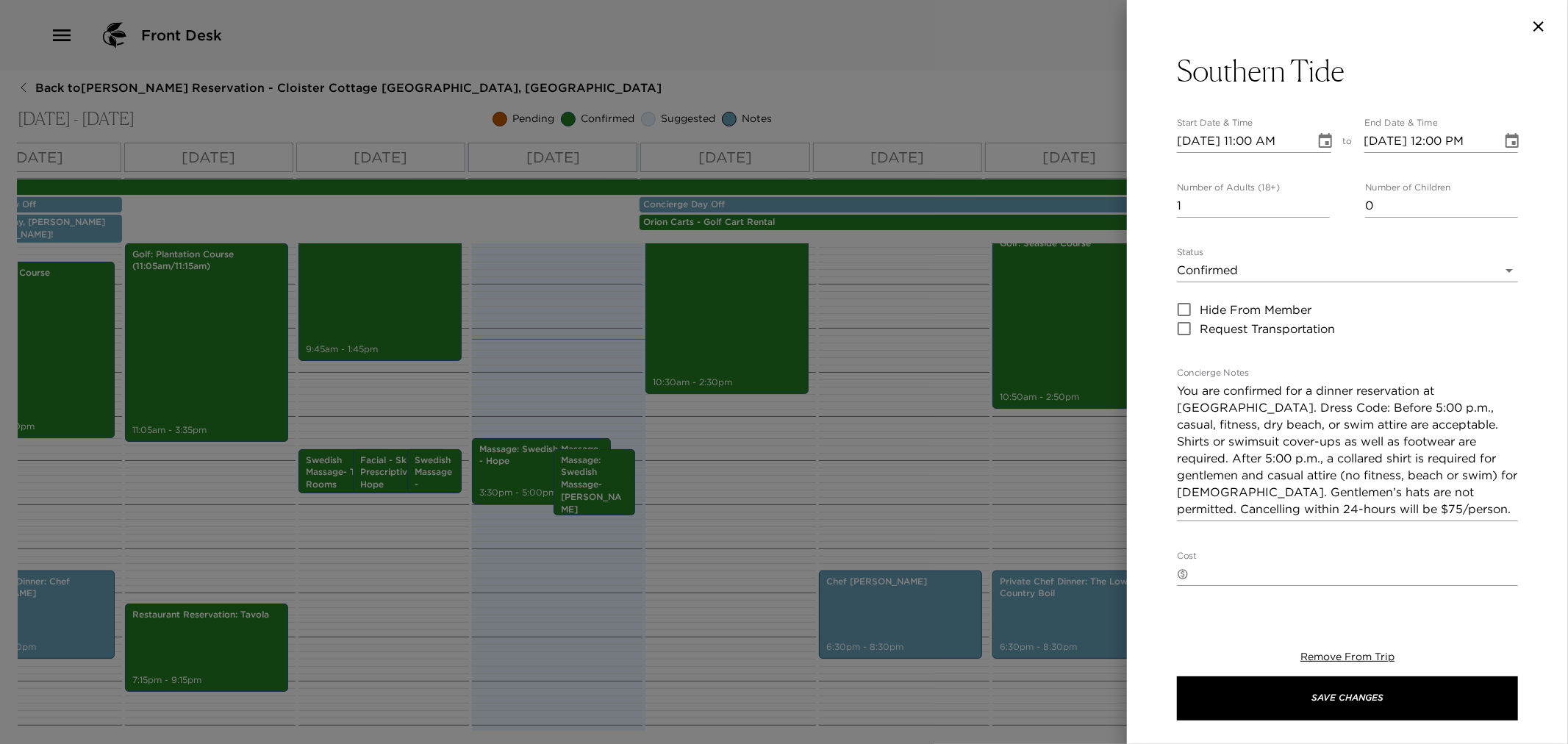
click at [1188, 140] on input "[DATE] 11:00 AM" at bounding box center [1241, 141] width 128 height 24
type input "[DATE] 11:00 AM"
type input "[DATE] 12:00 PM"
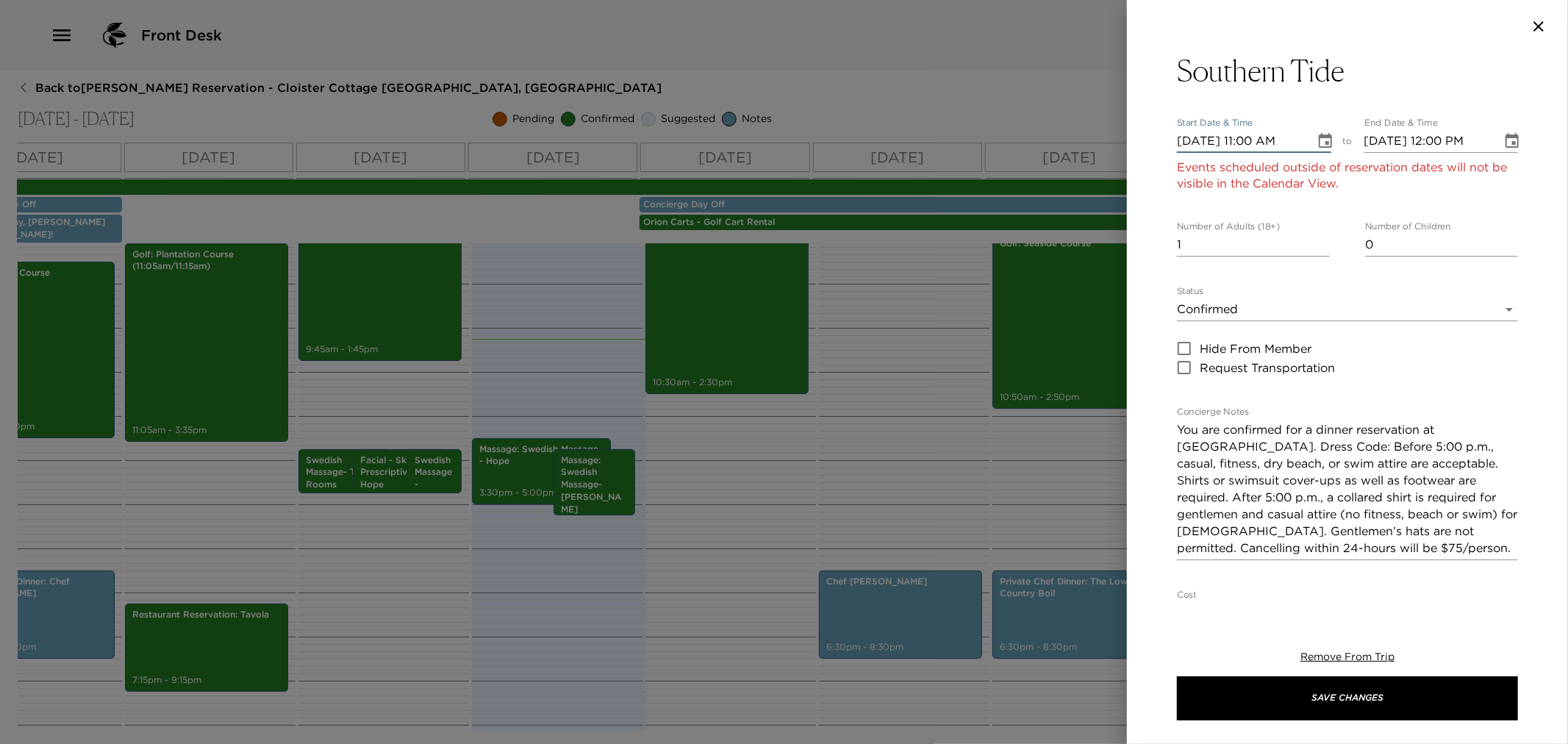
type input "[DATE] 11:00 AM"
type input "[DATE] 12:00 PM"
type input "[DATE] 11:00 AM"
type input "[DATE] 12:00 PM"
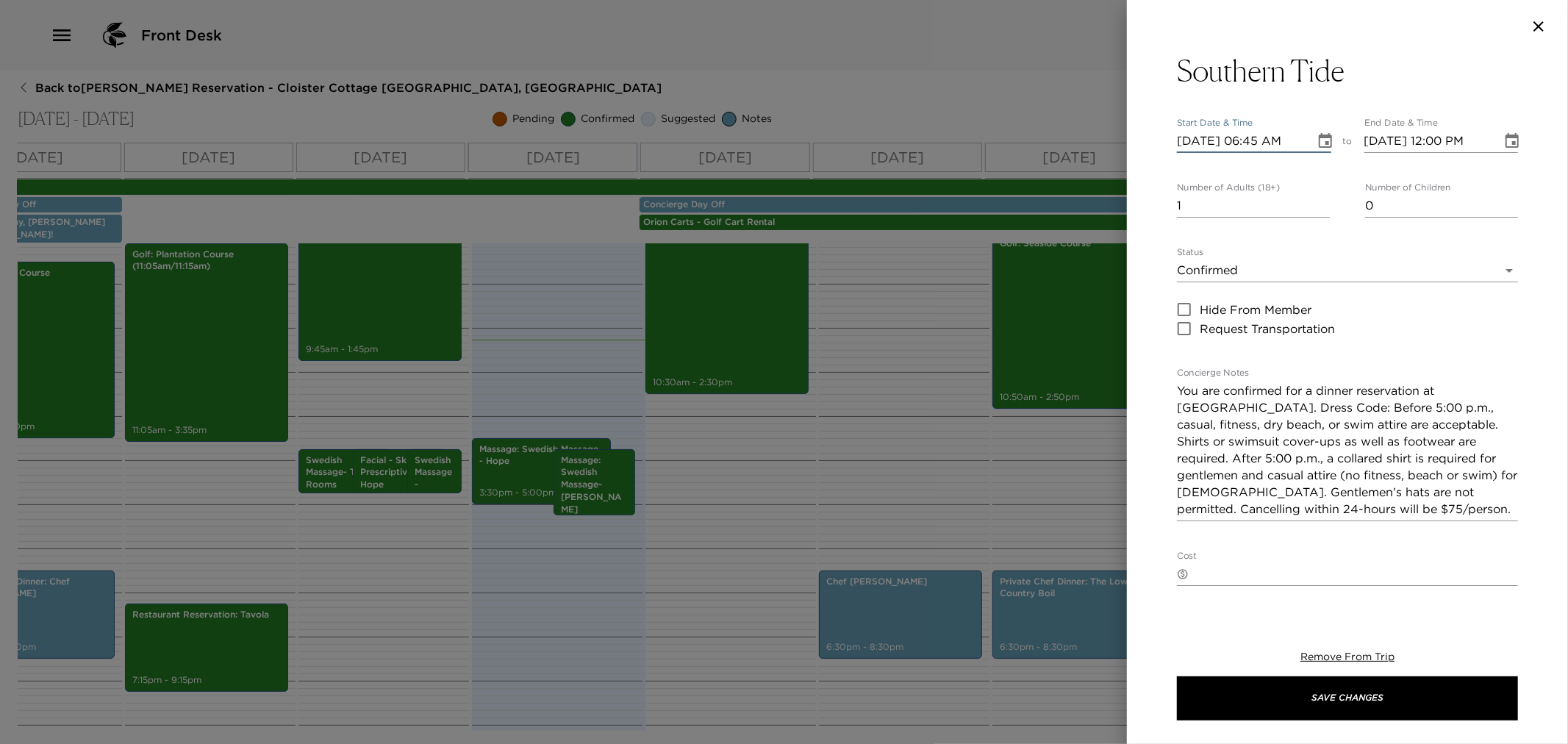
type input "[DATE] 06:45 PM"
type input "[DATE] 07:45 PM"
type input "[DATE] 06:45 PM"
type input "[DATE] 08:45 PM"
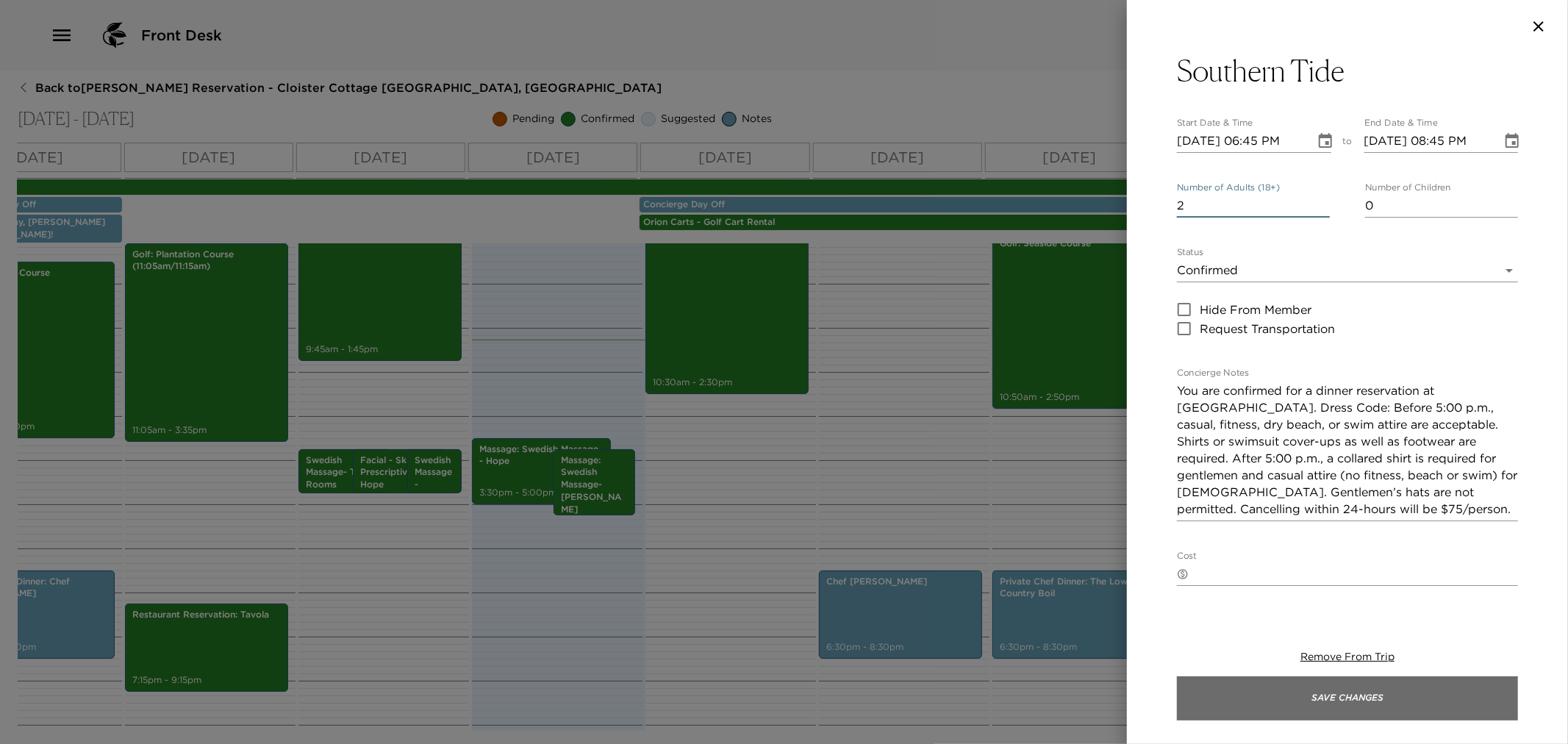
type input "2"
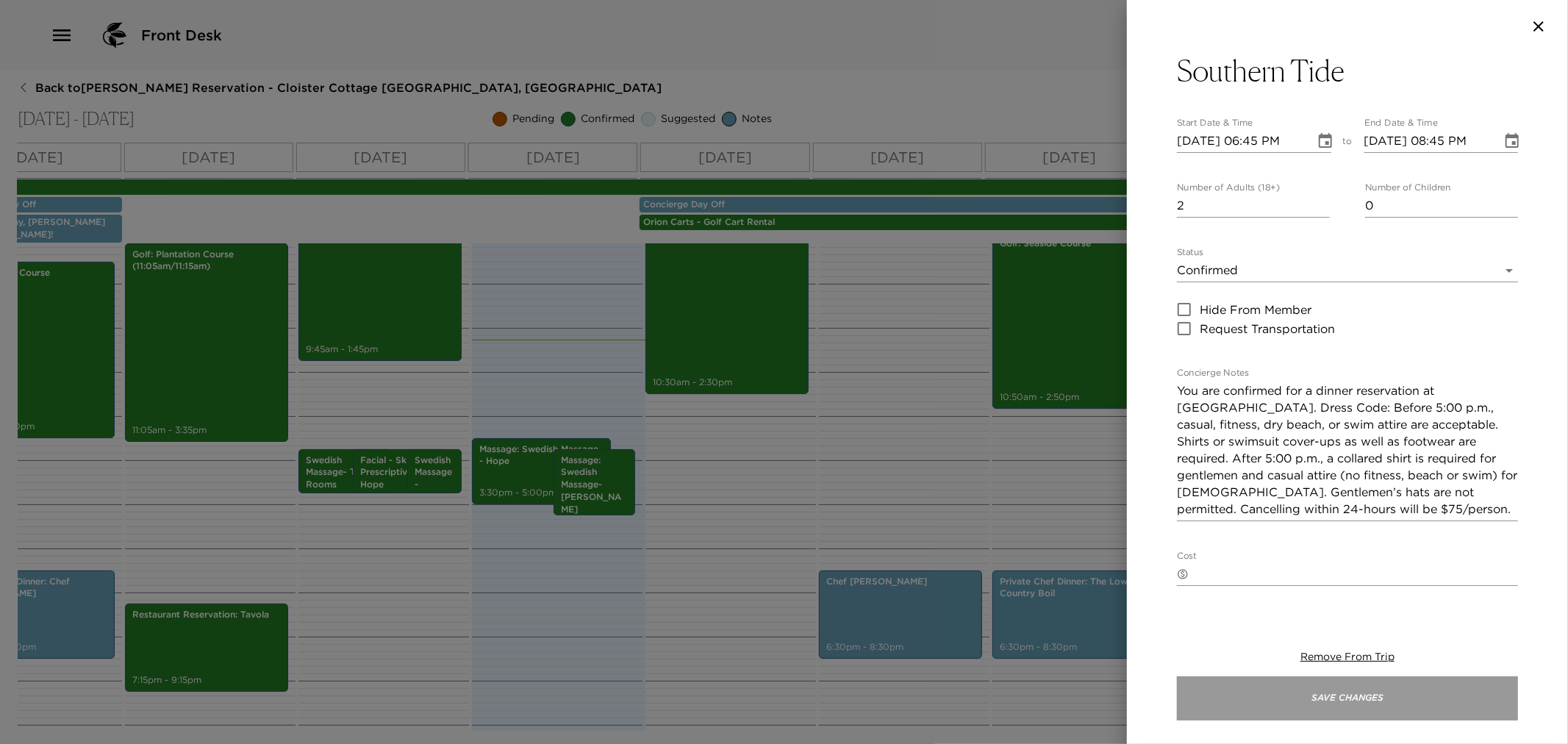
click at [1383, 688] on button "Save Changes" at bounding box center [1347, 699] width 341 height 44
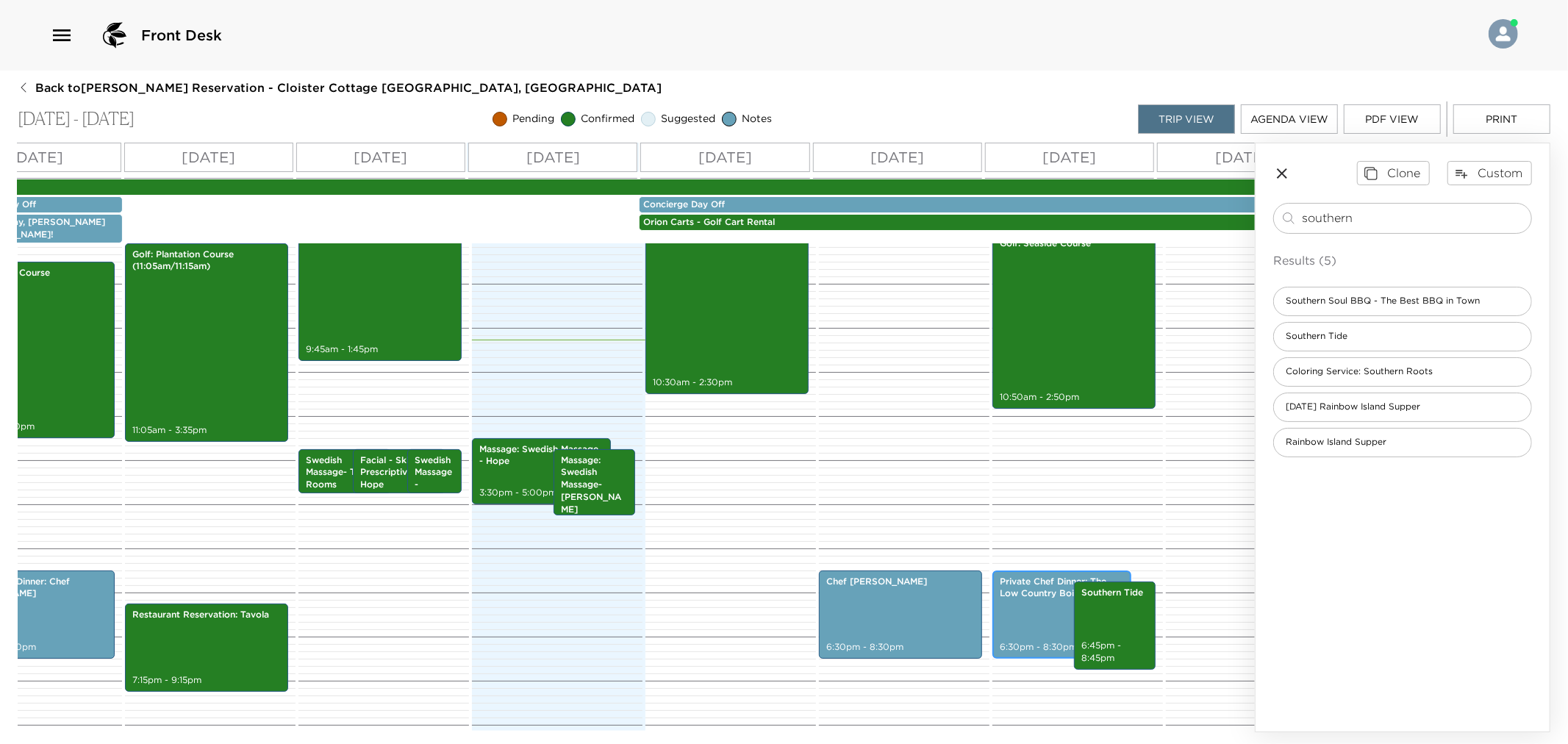
click at [1035, 625] on div "Private Chef Dinner: The Low Country Boil 6:30pm - 8:30pm" at bounding box center [1062, 614] width 130 height 84
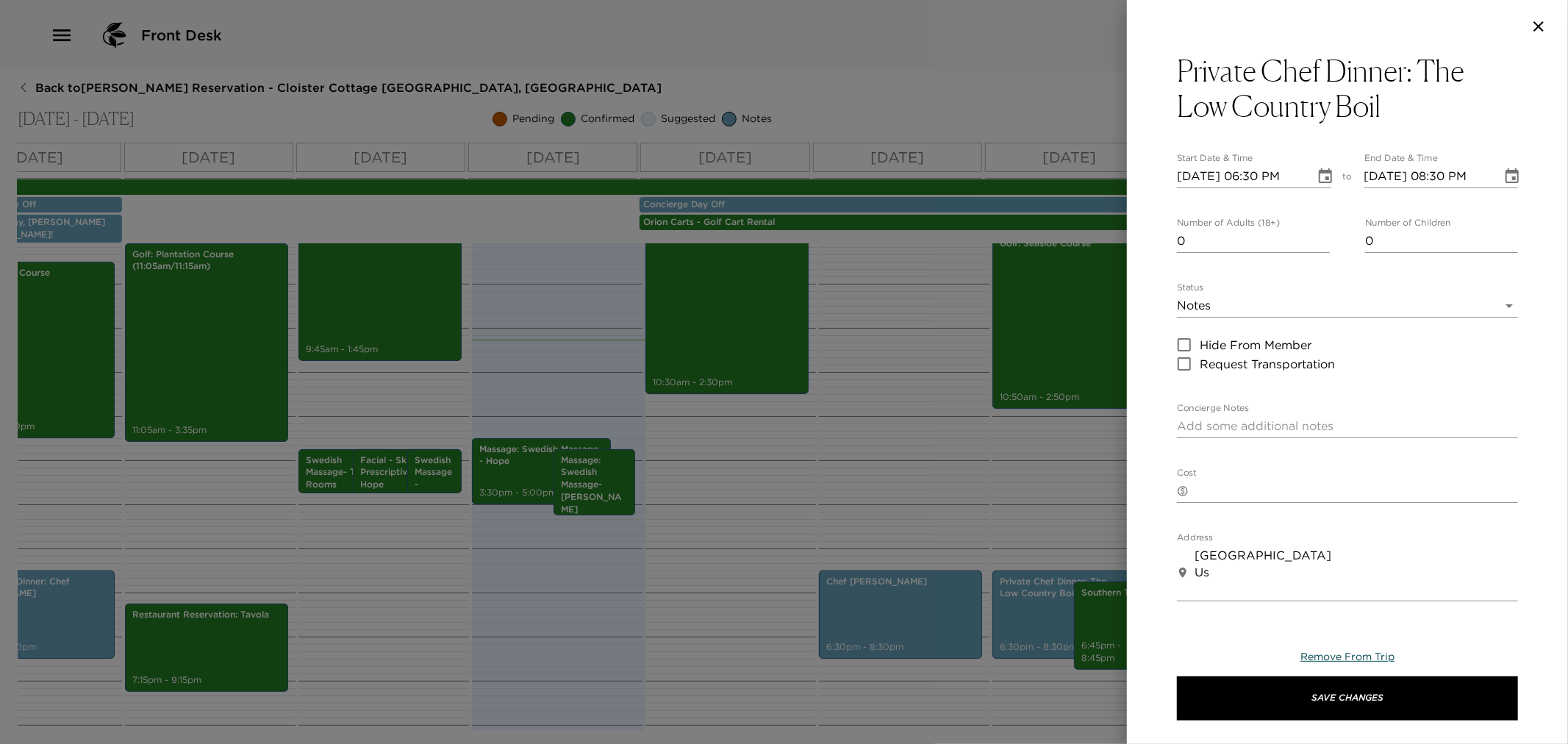
click at [1380, 658] on span "Remove From Trip" at bounding box center [1347, 657] width 94 height 13
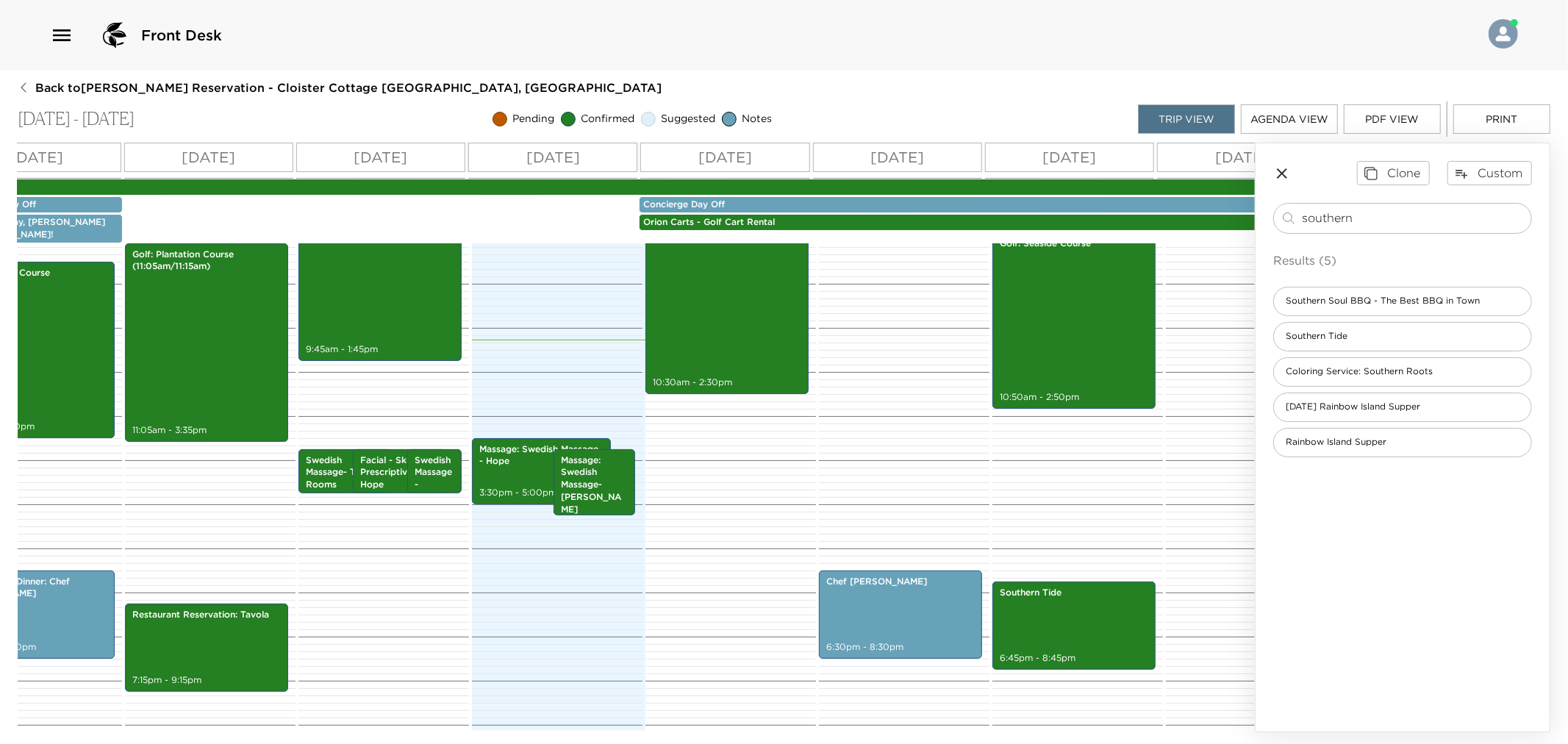
click at [1487, 136] on div "Trip View Agenda View PDF View Print" at bounding box center [1344, 119] width 413 height 35
click at [1487, 120] on button "Print" at bounding box center [1502, 119] width 97 height 29
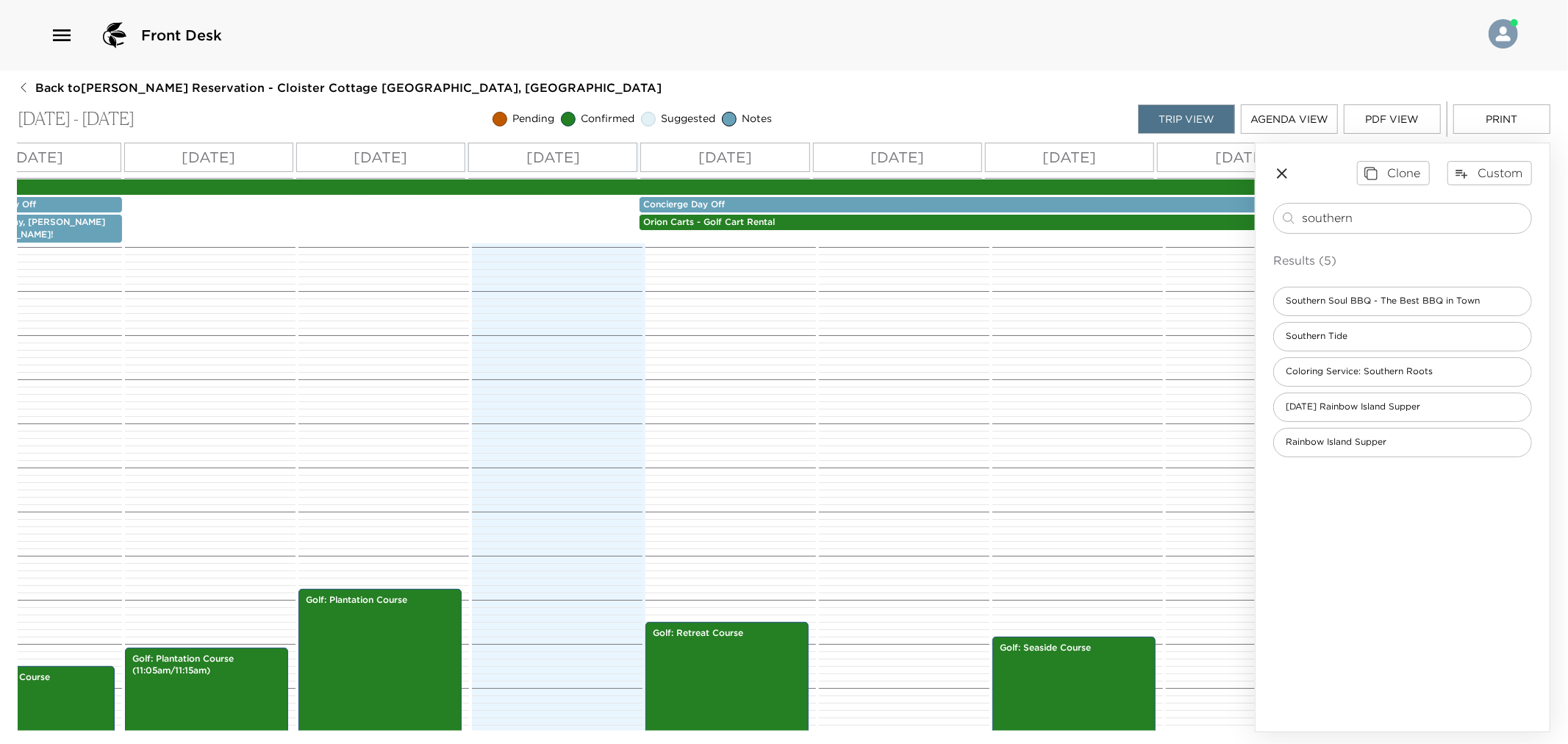
scroll to position [0, 0]
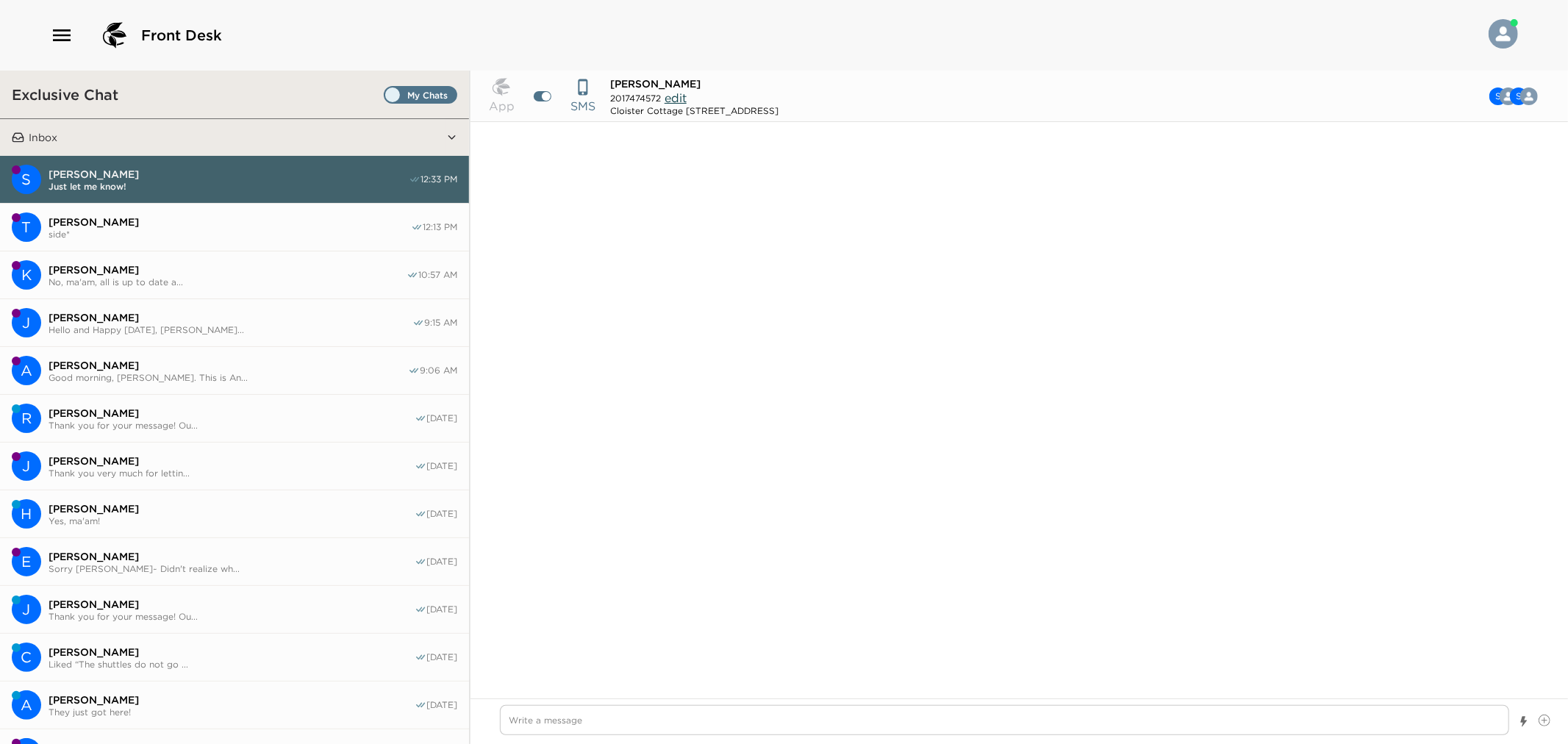
scroll to position [813, 0]
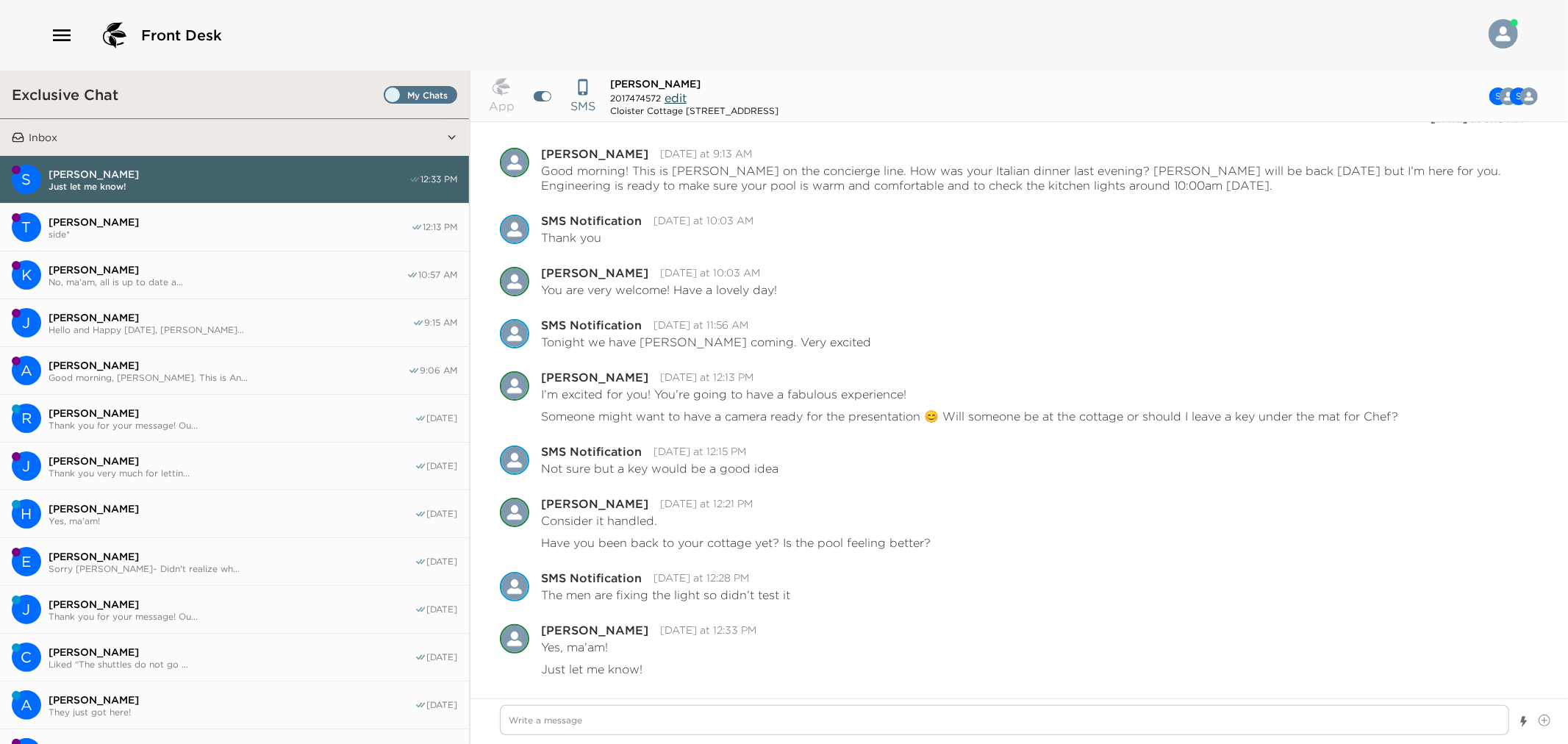
type textarea "x"
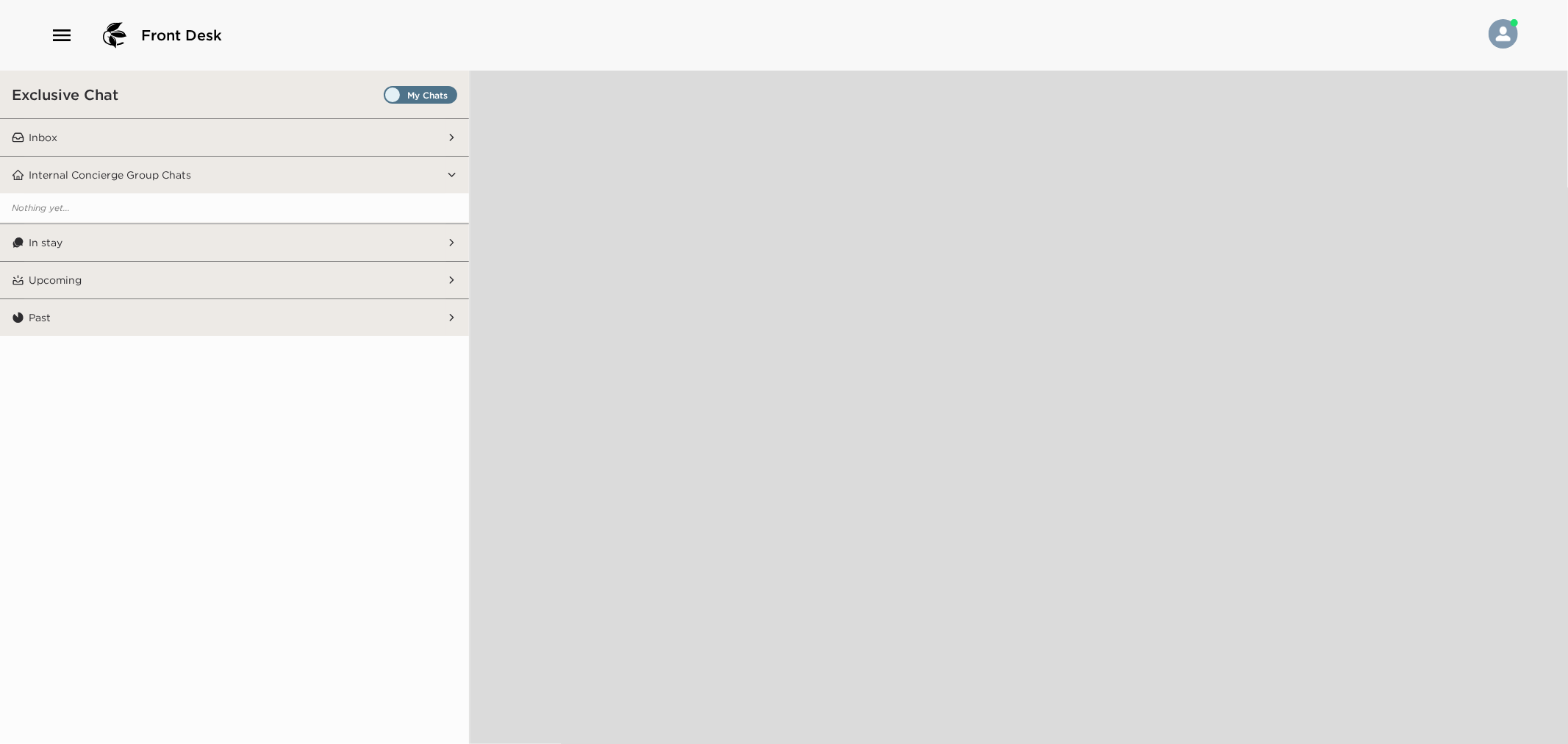
drag, startPoint x: 140, startPoint y: 231, endPoint x: 12, endPoint y: 303, distance: 146.9
click at [90, 263] on aside "Exclusive Chat Inbox Nothing yet... Internal Concierge Group Chats Nothing yet.…" at bounding box center [235, 407] width 471 height 673
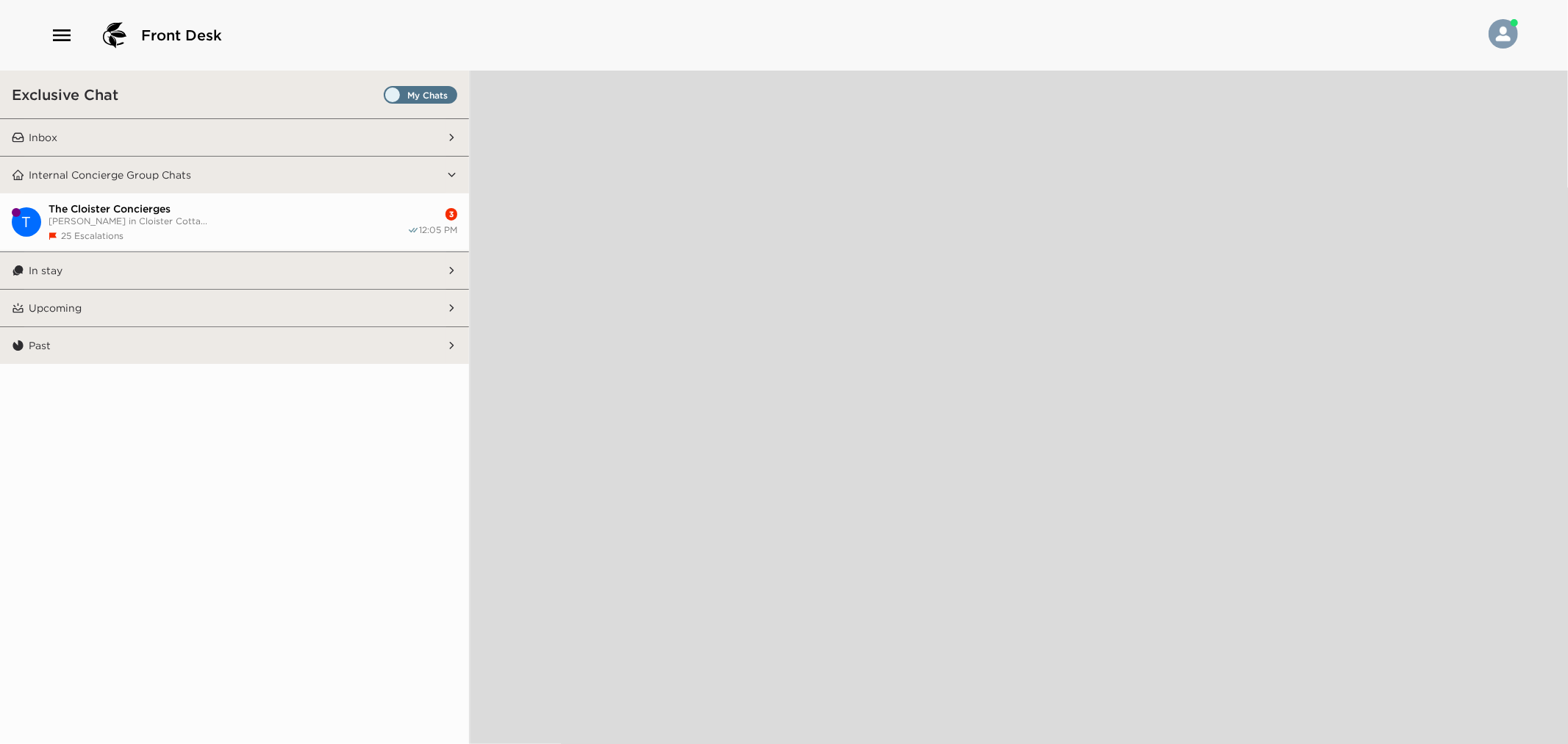
click at [255, 182] on button "Internal Concierge Group Chats" at bounding box center [235, 175] width 422 height 37
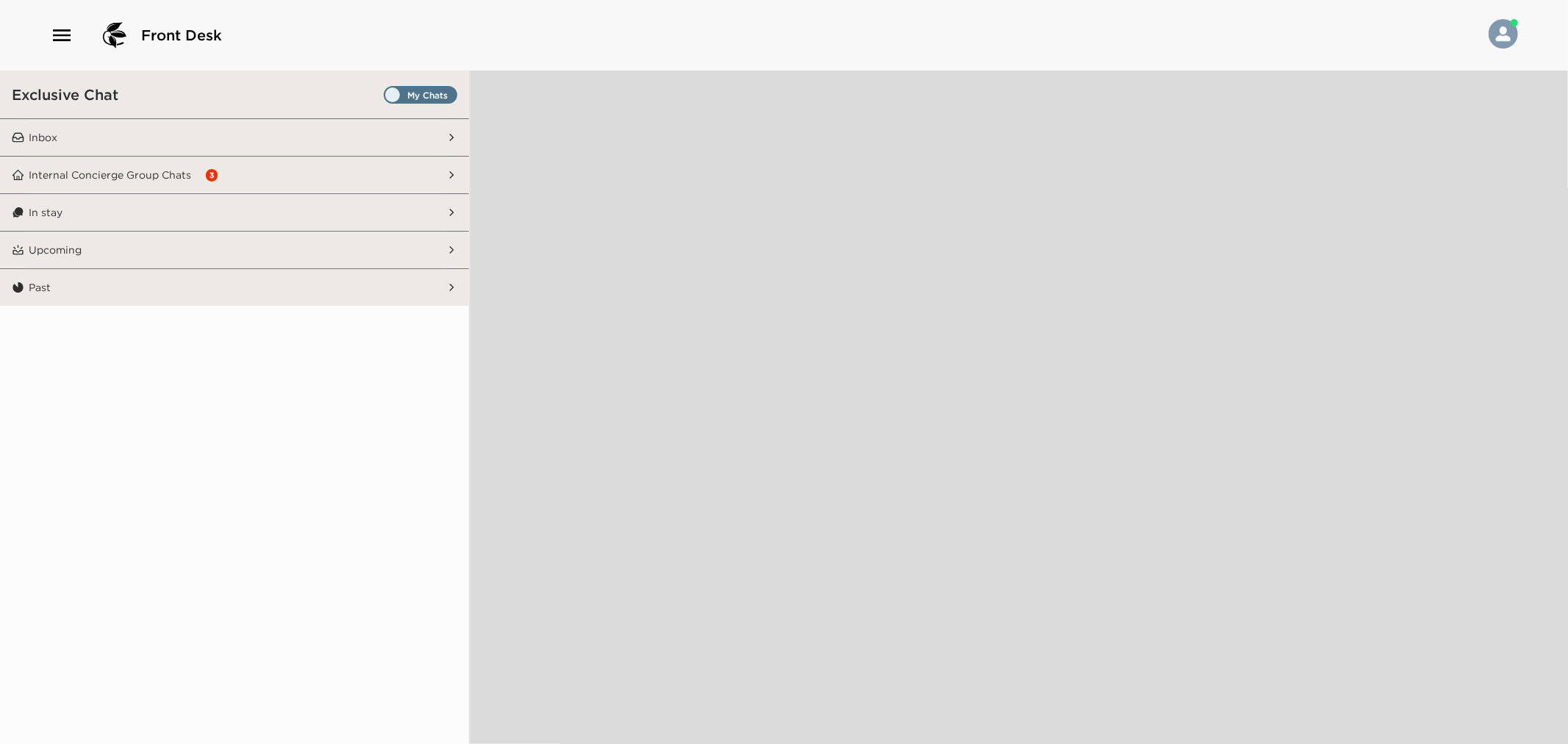
click at [306, 163] on button "Internal Concierge Group Chats 3" at bounding box center [235, 175] width 422 height 37
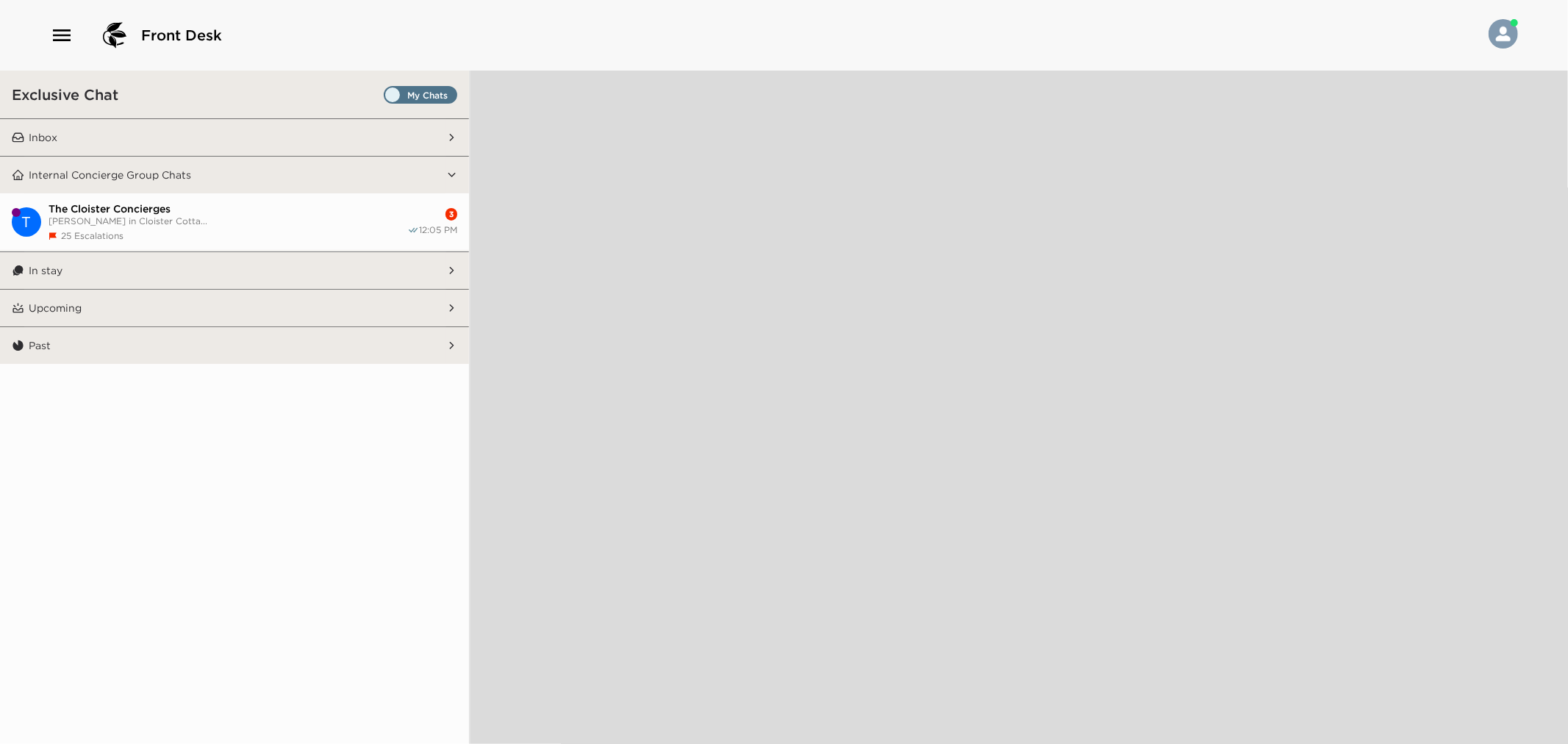
click at [255, 222] on span "Sandra Merli in Cloister Cotta..." at bounding box center [228, 221] width 359 height 11
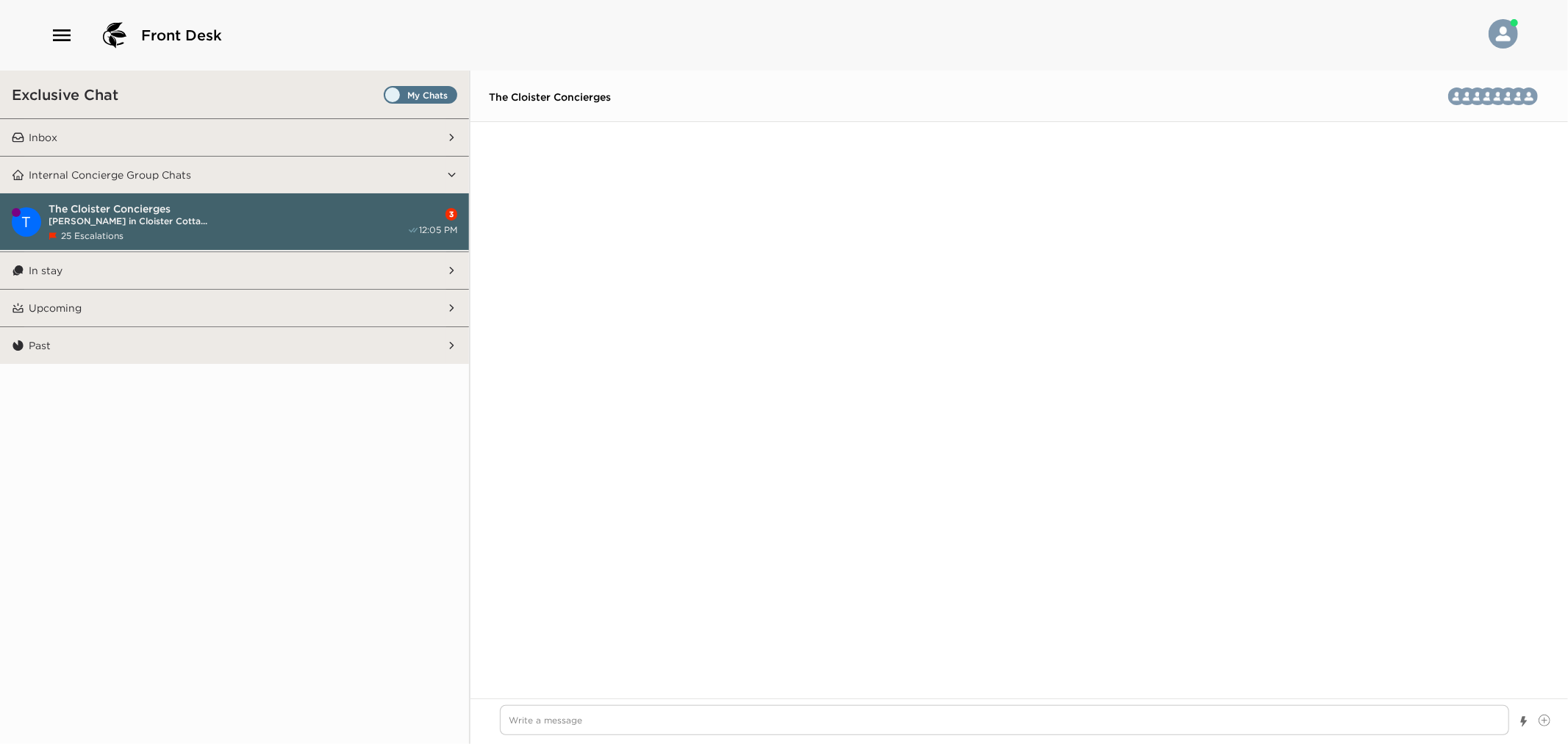
scroll to position [1858, 0]
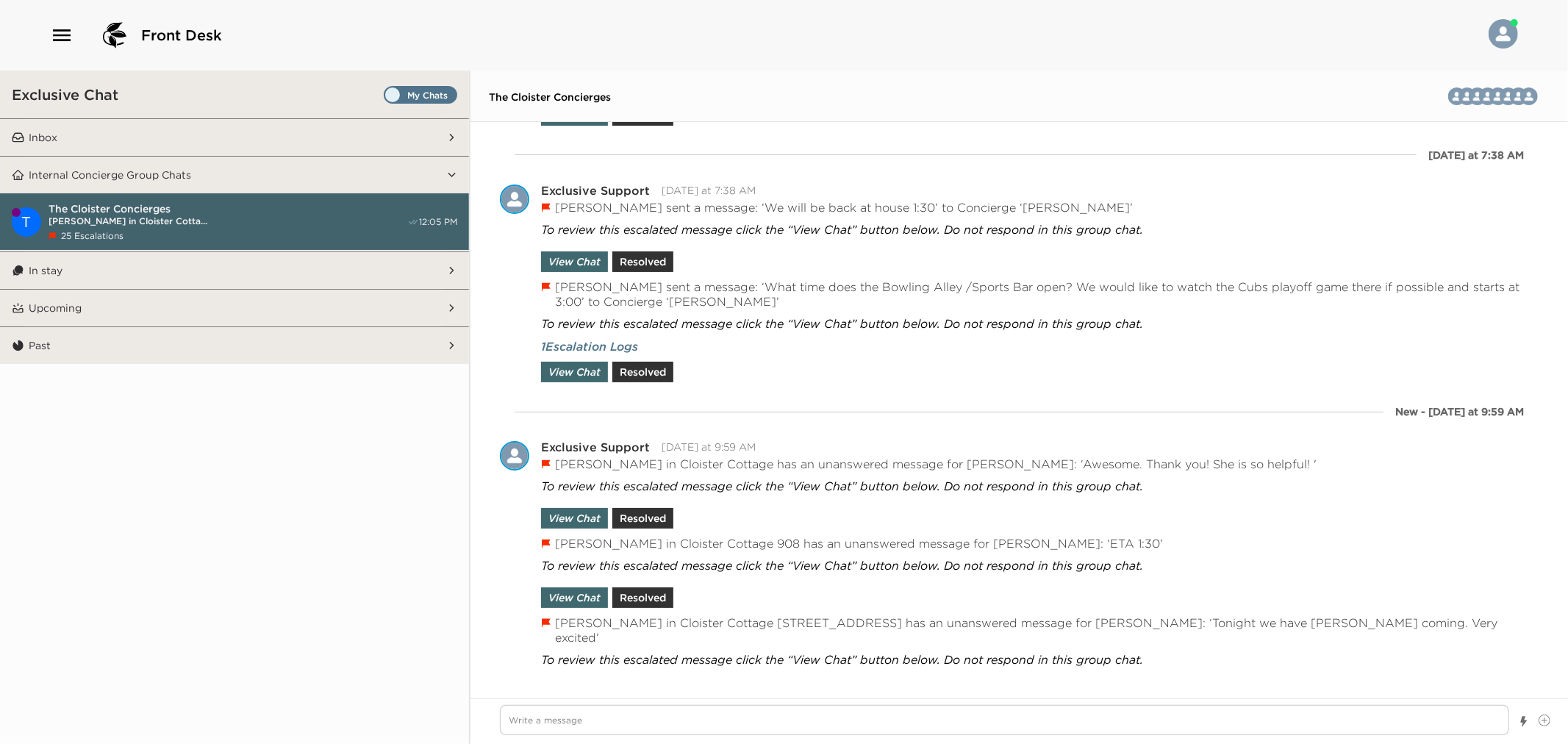
click at [251, 133] on button "Inbox" at bounding box center [235, 137] width 422 height 37
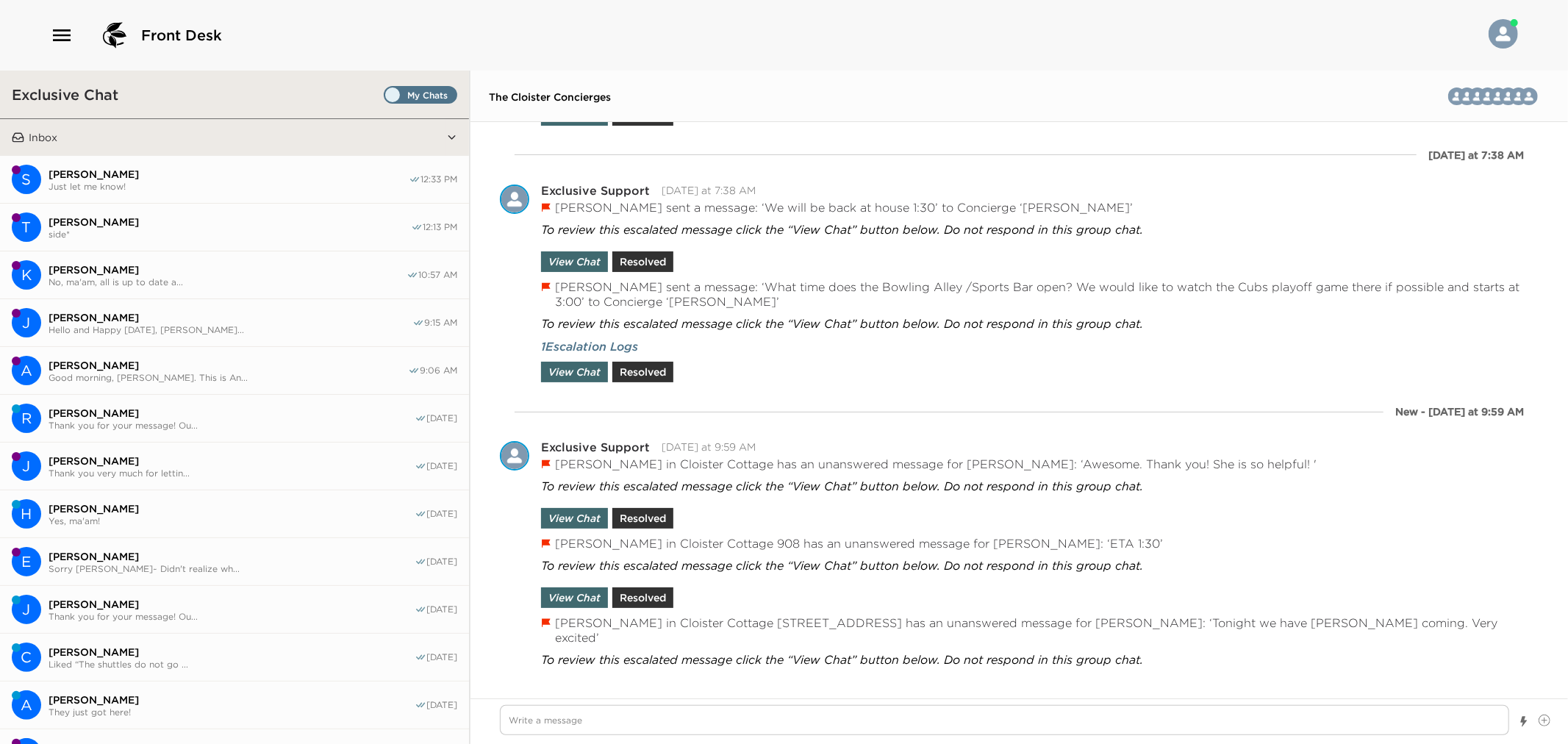
click at [412, 94] on span "Set all destinations" at bounding box center [421, 98] width 74 height 18
click at [386, 98] on input "Set all destinations" at bounding box center [386, 98] width 0 height 0
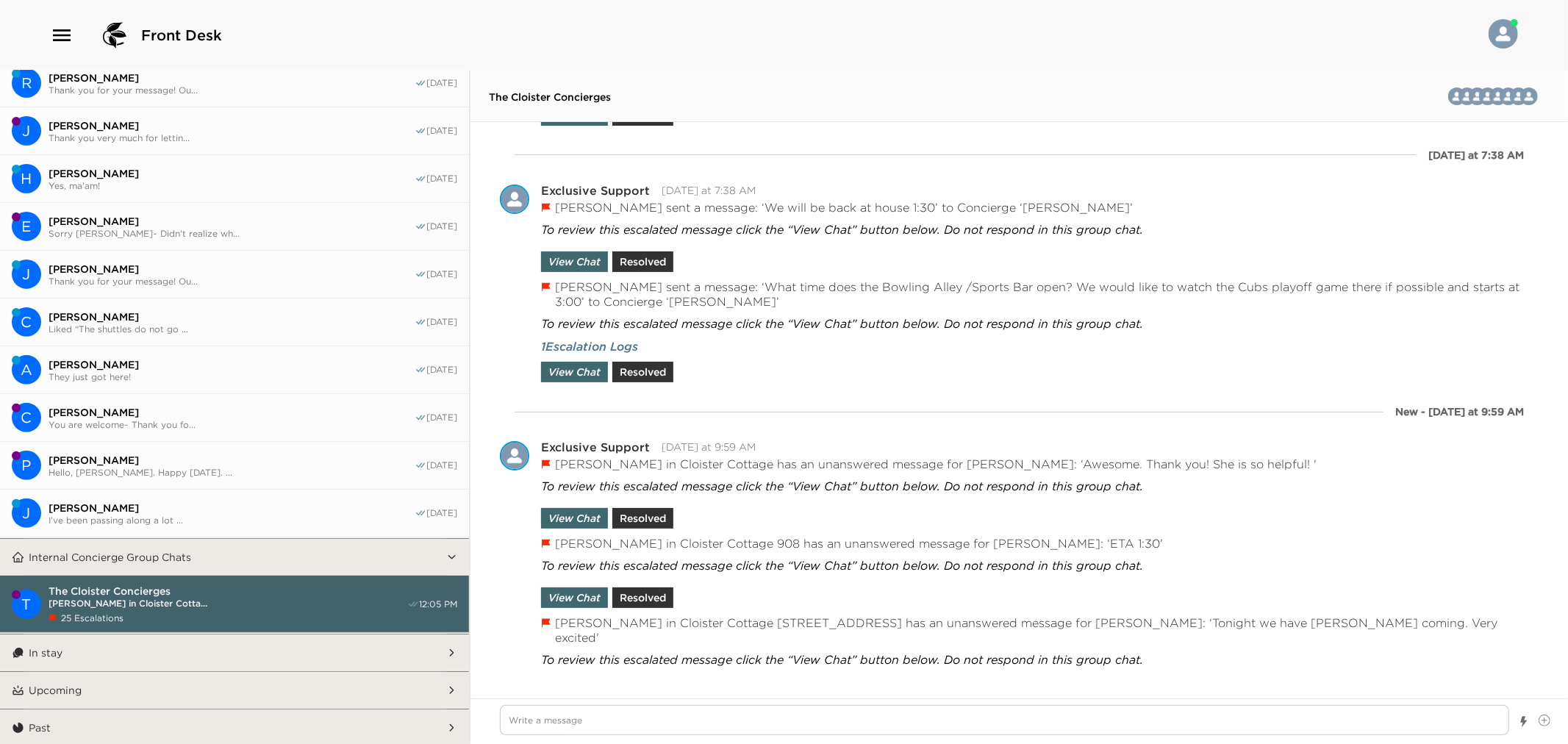
click at [43, 653] on p "In stay" at bounding box center [45, 653] width 34 height 13
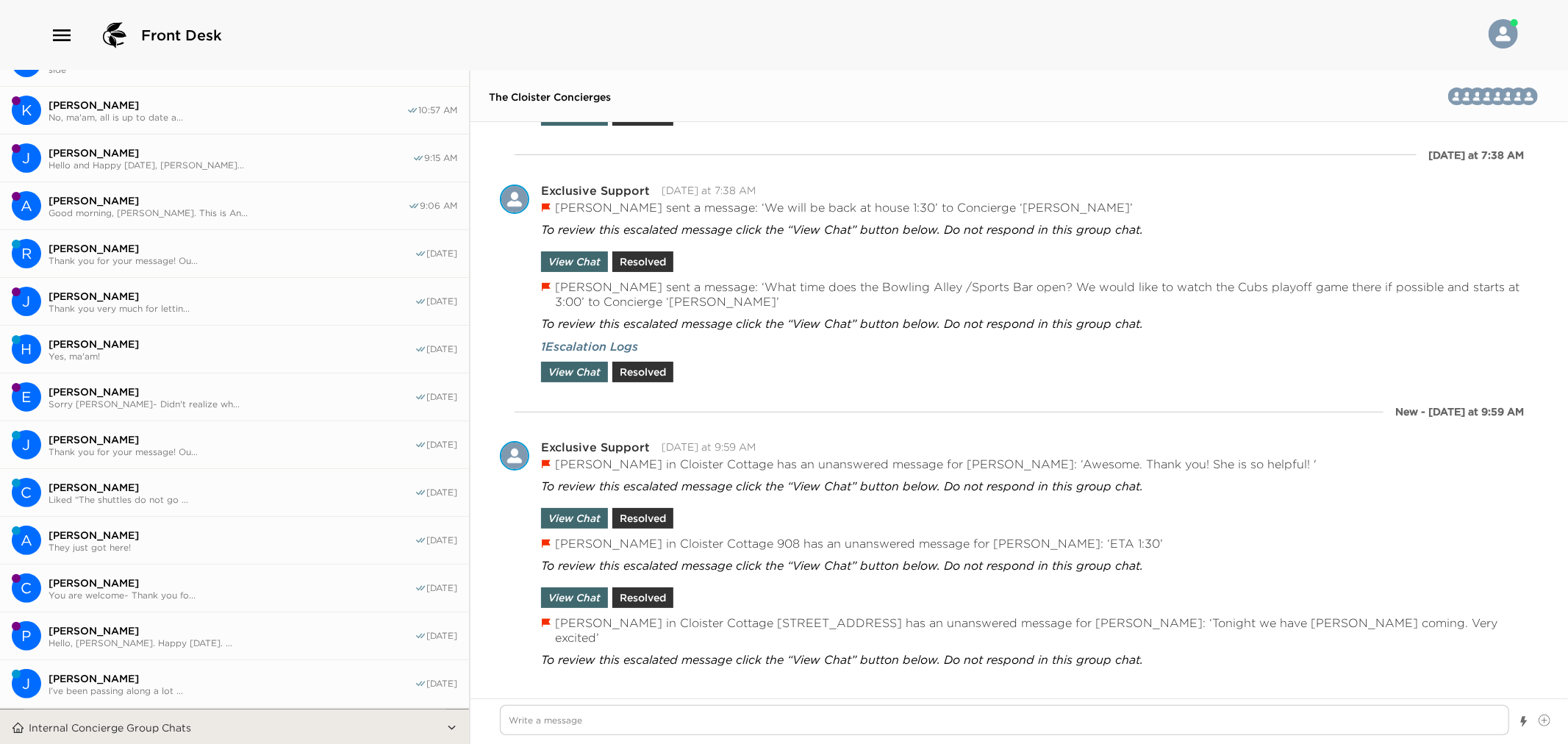
scroll to position [0, 0]
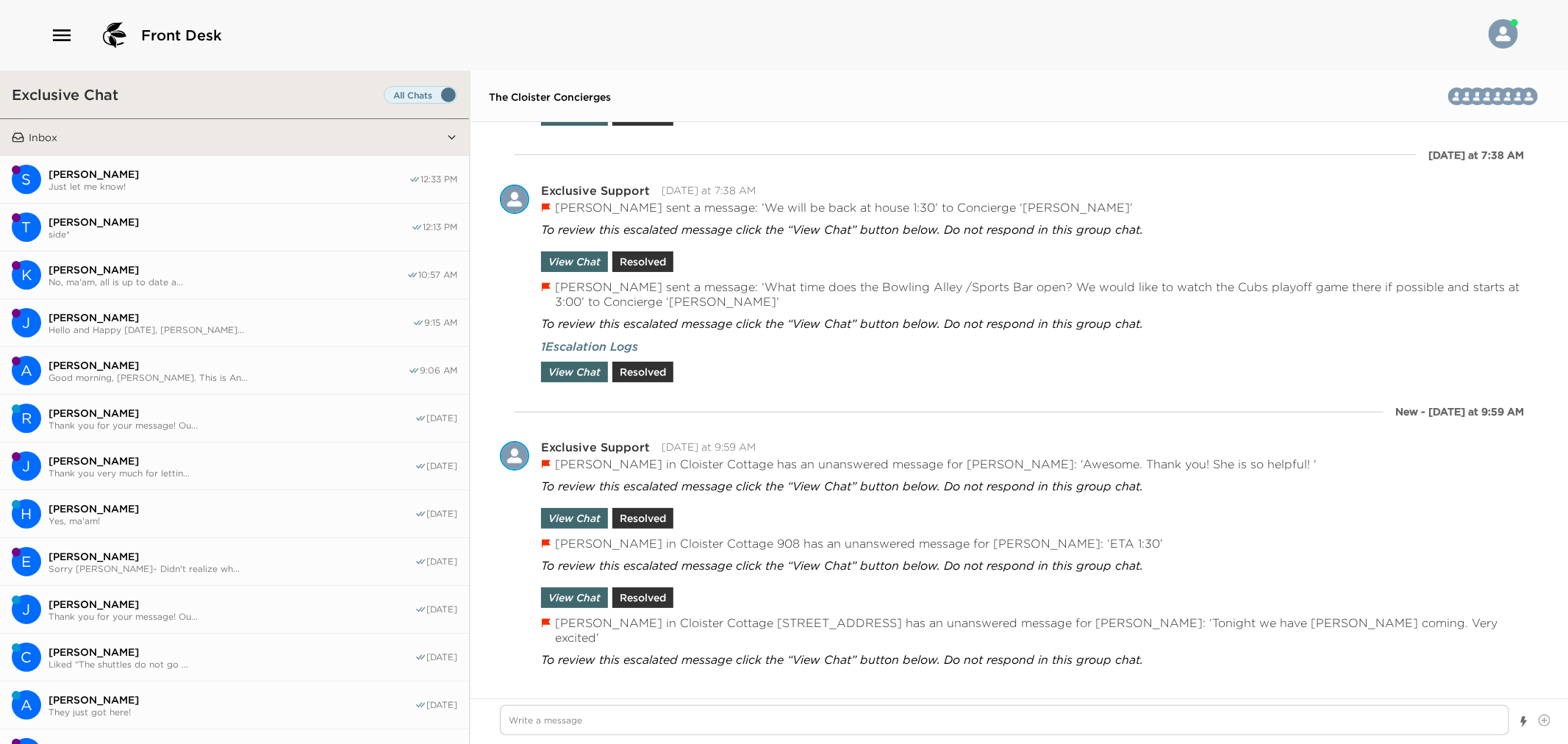
click at [228, 133] on button "Inbox" at bounding box center [235, 137] width 422 height 37
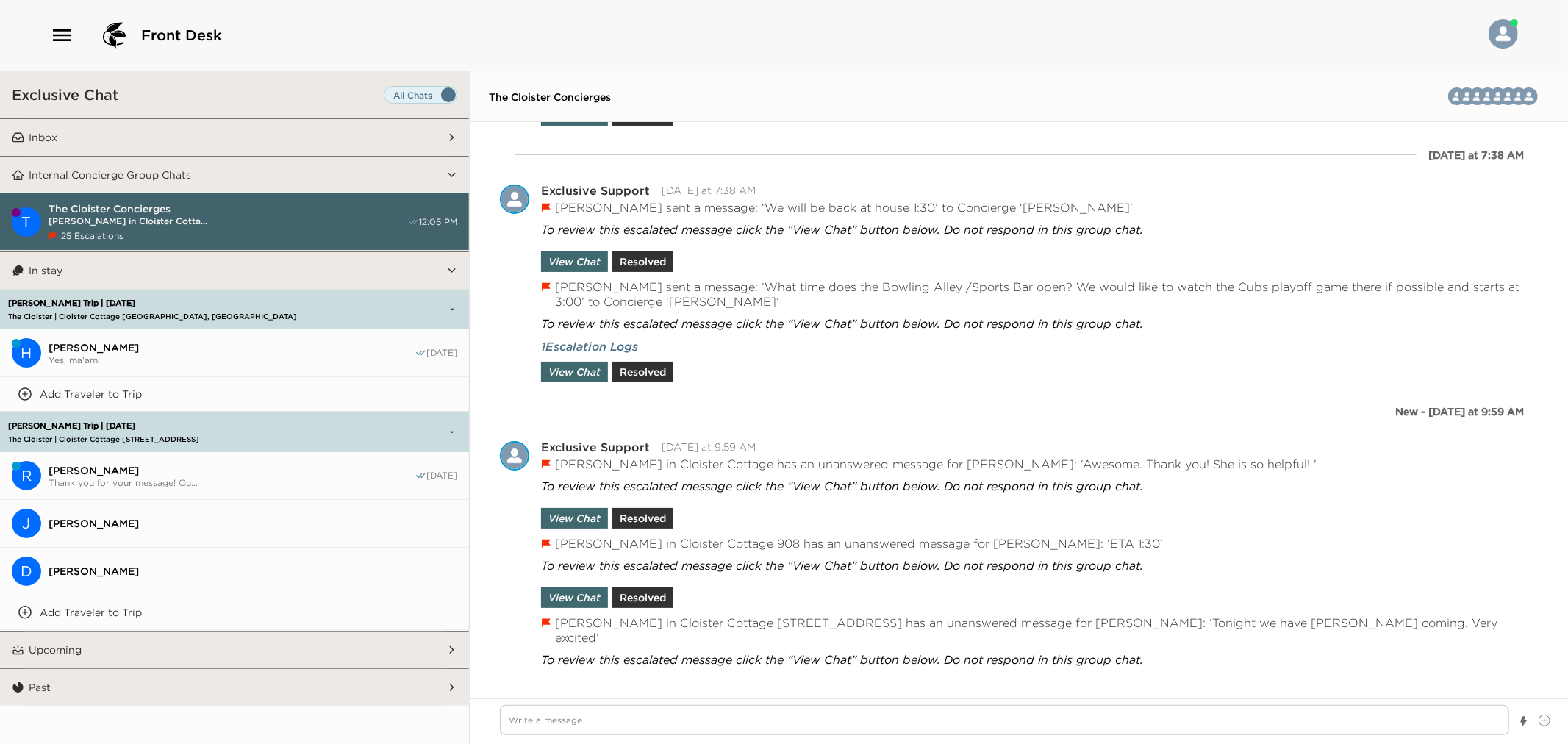
click at [454, 98] on span "Set all destinations" at bounding box center [421, 98] width 74 height 18
click at [386, 98] on input "Set all destinations" at bounding box center [386, 98] width 0 height 0
click at [444, 91] on span "Set all destinations" at bounding box center [421, 98] width 74 height 18
click at [386, 98] on input "Set all destinations" at bounding box center [386, 98] width 0 height 0
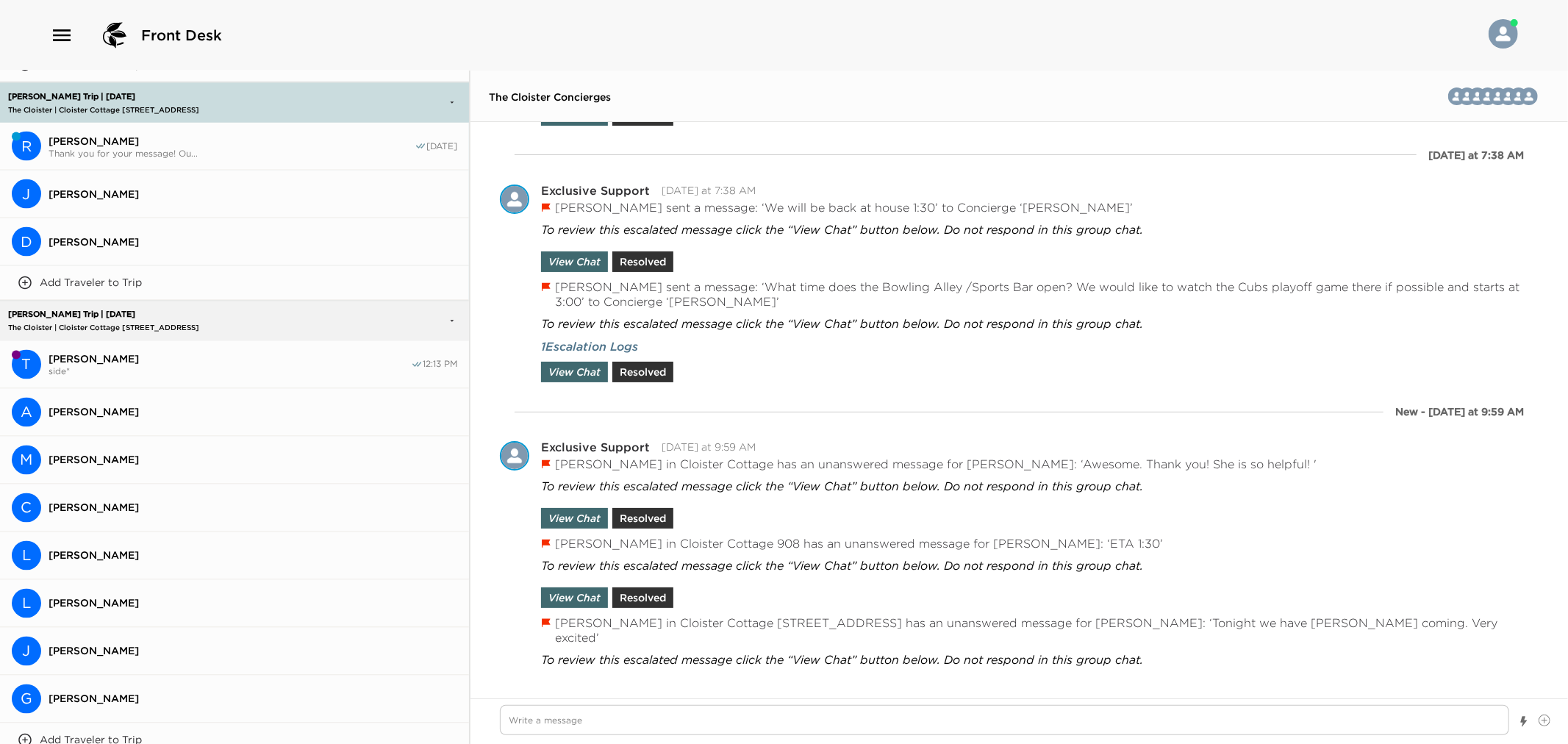
scroll to position [2021, 0]
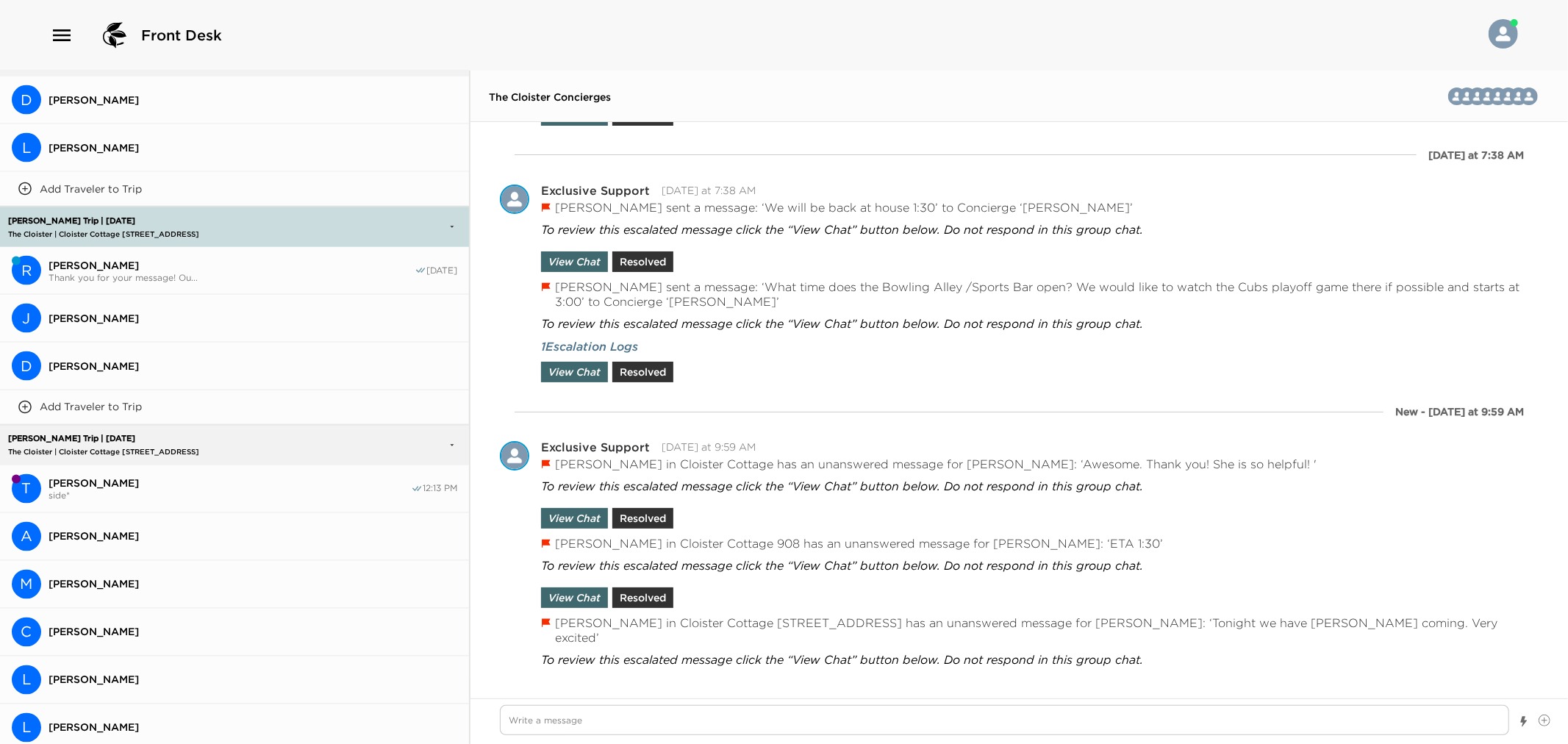
click at [125, 495] on button "T Mark Schreiber side* 12:13 PM" at bounding box center [235, 489] width 469 height 48
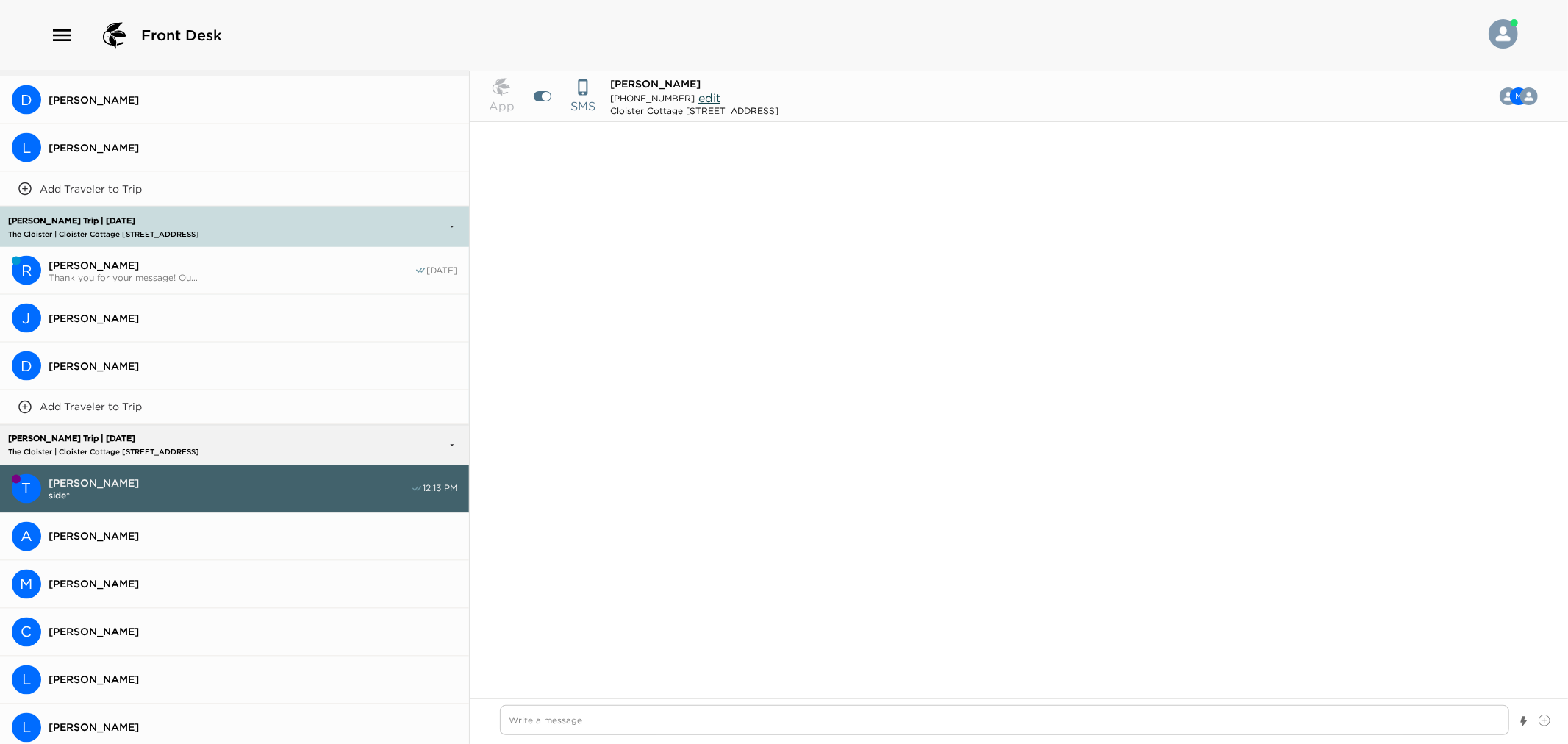
scroll to position [3102, 0]
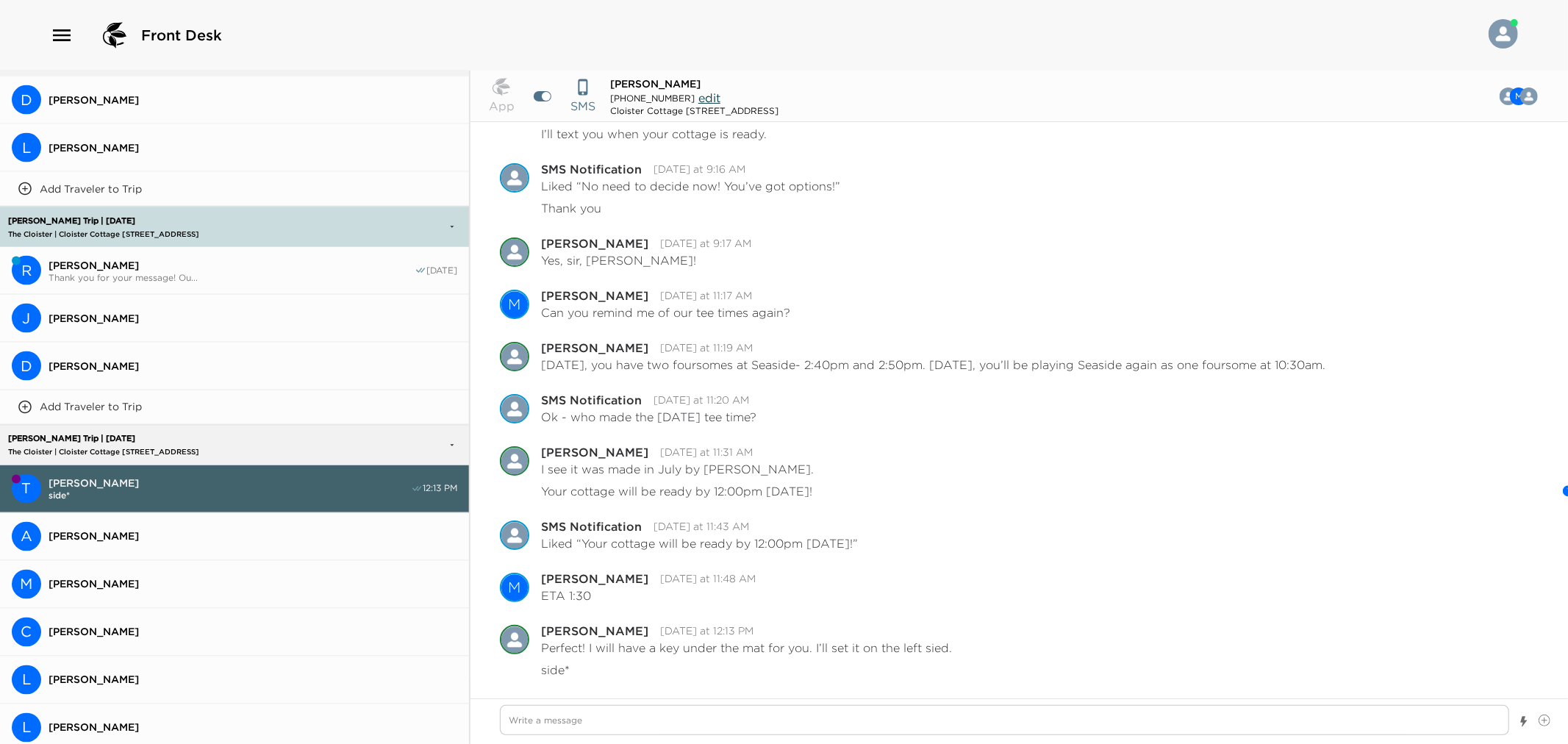
click at [117, 208] on div "Bolton Trip | 09/29/25 The Cloister | Cloister Cottage 906 Sea Island, GA" at bounding box center [163, 227] width 317 height 38
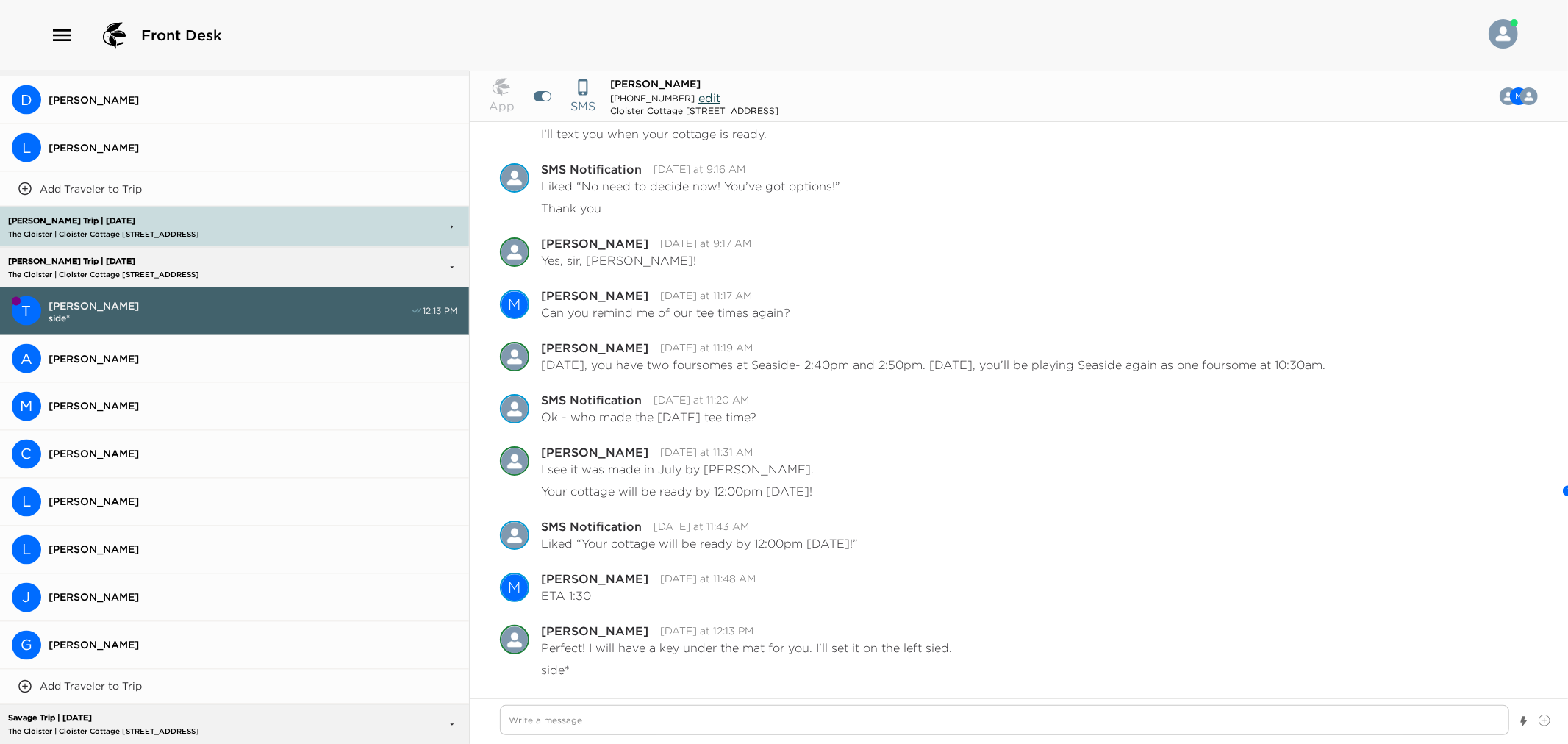
click at [117, 216] on p "Bolton Trip | 09/29/25" at bounding box center [163, 221] width 317 height 9
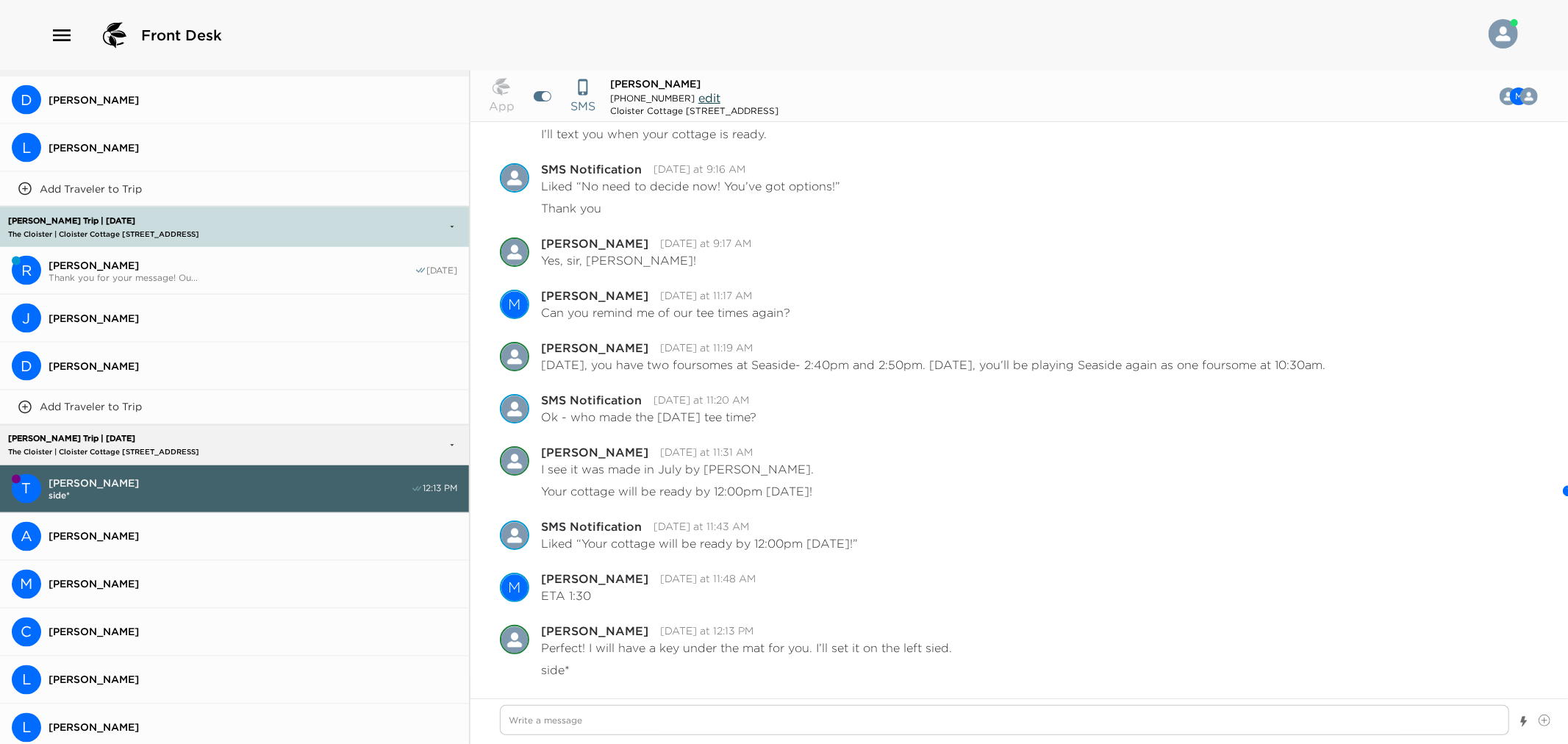
click at [117, 229] on p "The Cloister | Cloister Cottage 906 Sea Island, GA" at bounding box center [163, 234] width 317 height 9
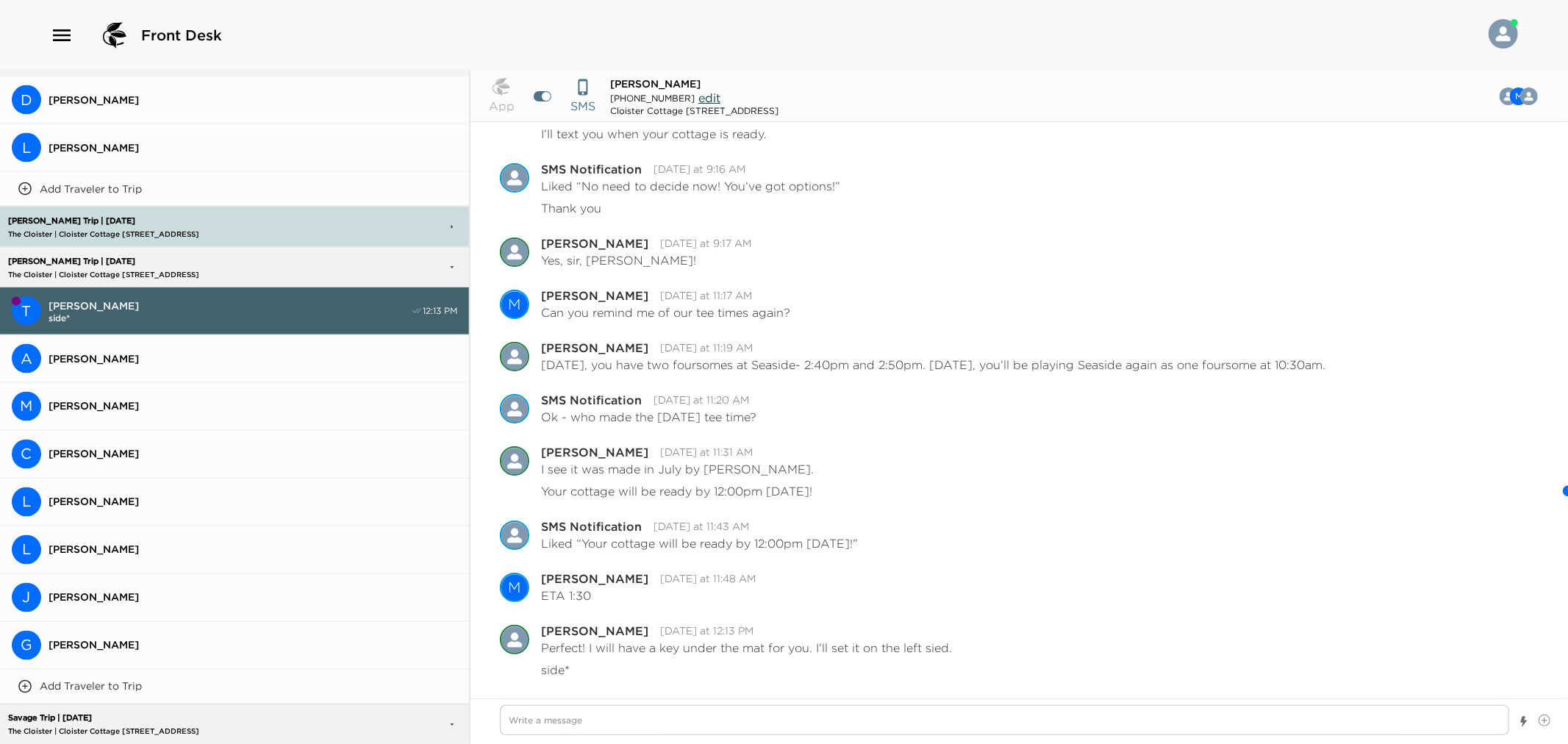
click at [119, 270] on p "The Cloister | Cloister Cottage 908 Sea Island, GA" at bounding box center [163, 275] width 317 height 9
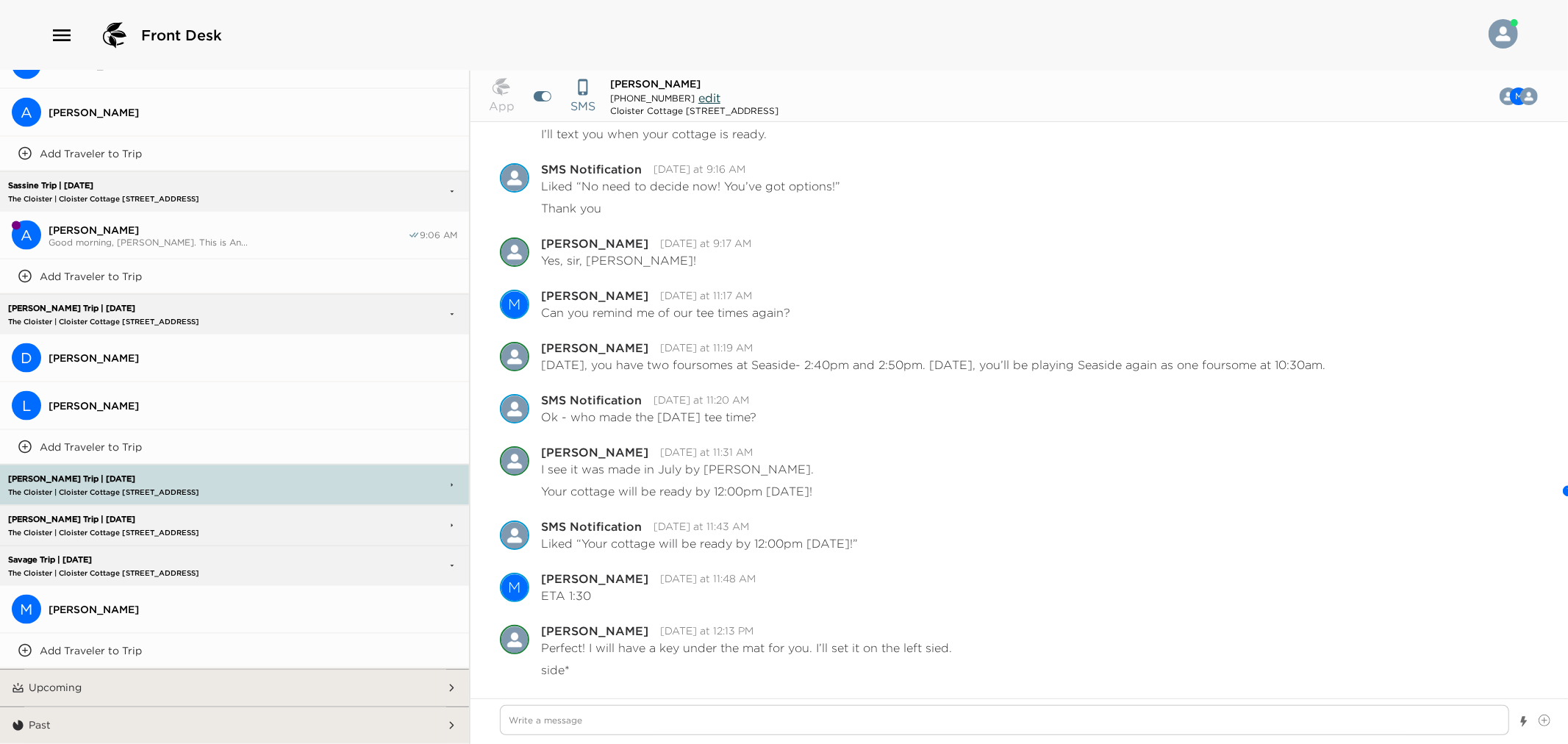
scroll to position [1754, 0]
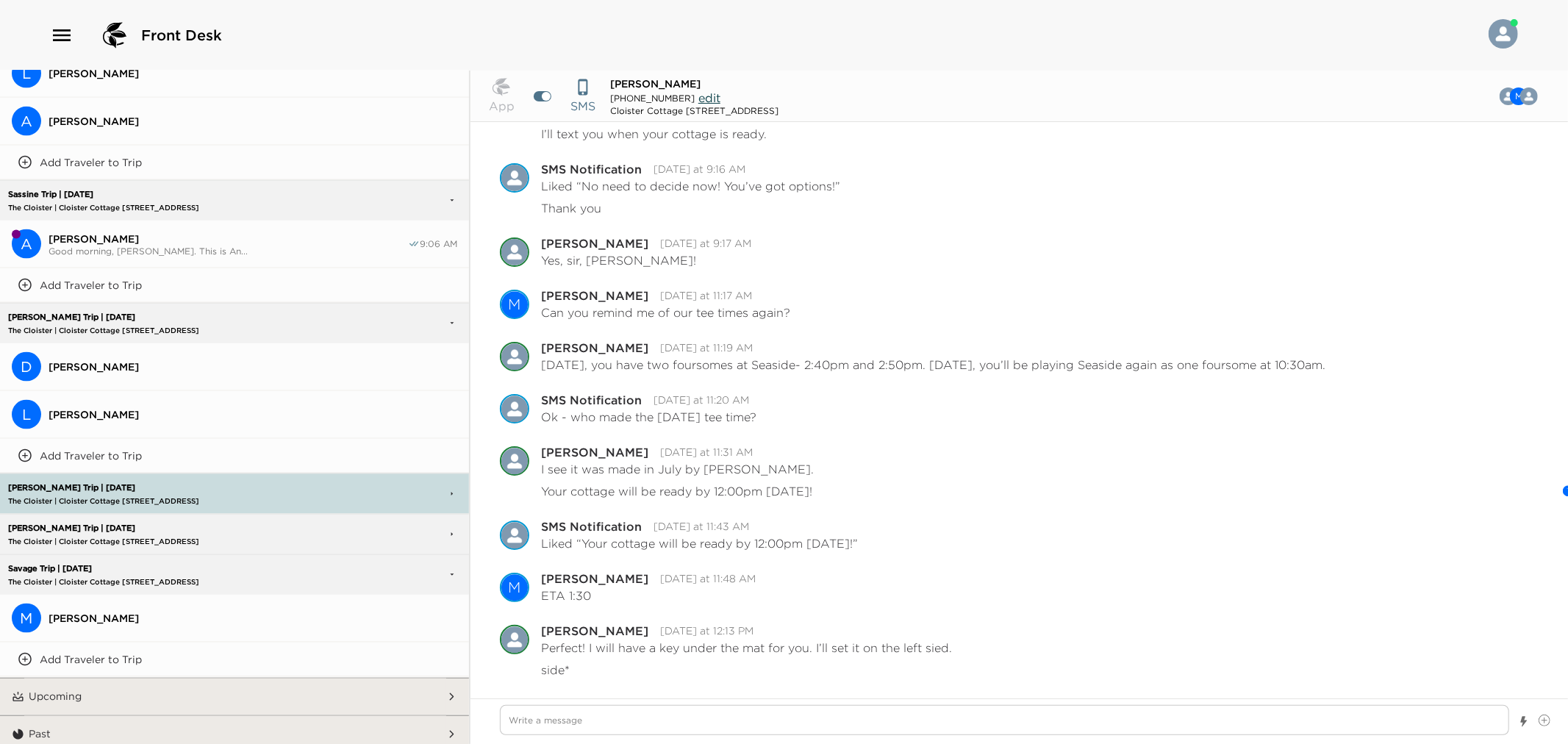
click at [119, 578] on p "The Cloister | Cloister Cottage 925 Sea Island, GA" at bounding box center [163, 582] width 317 height 9
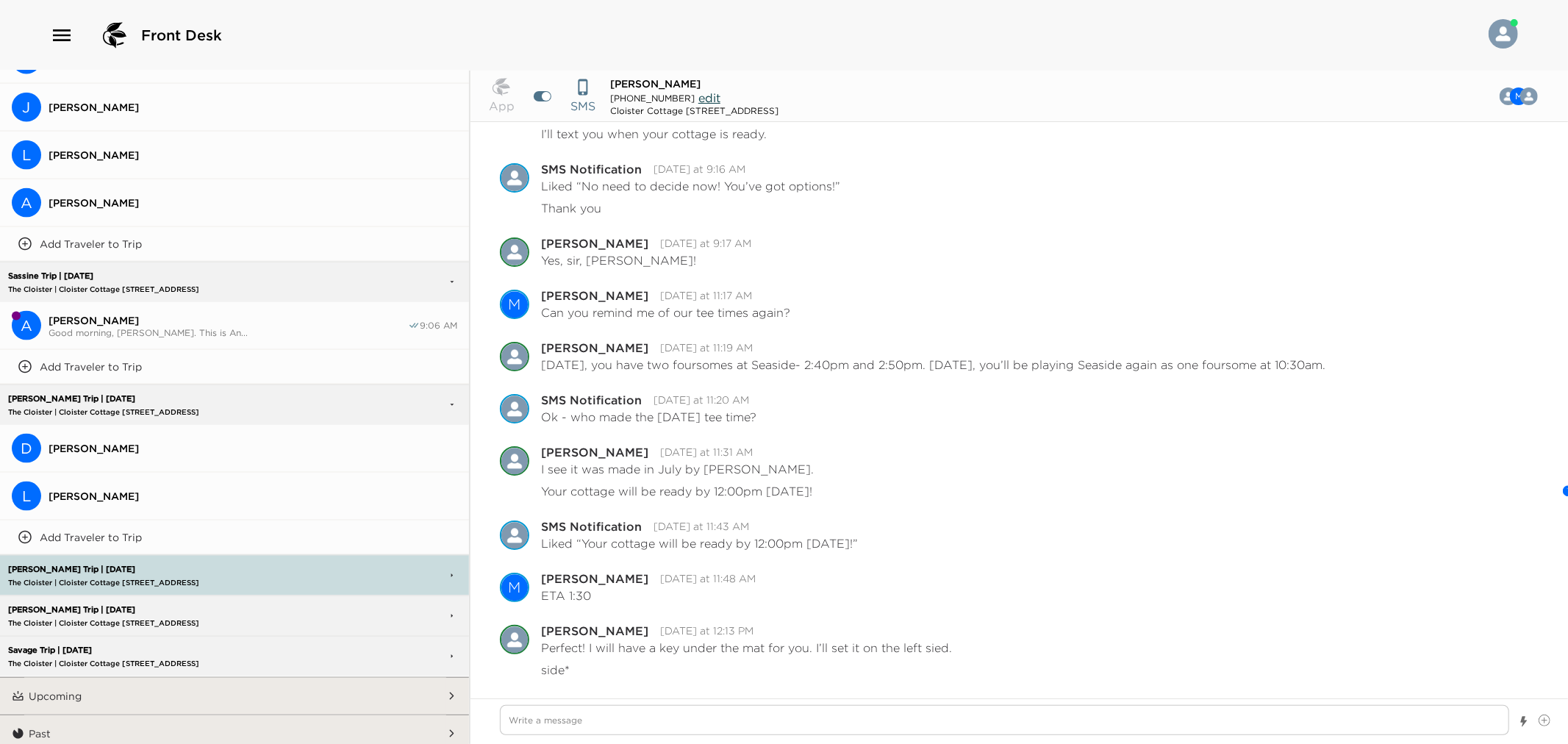
scroll to position [1672, 0]
click at [100, 512] on button "L Luis Meza" at bounding box center [235, 497] width 469 height 48
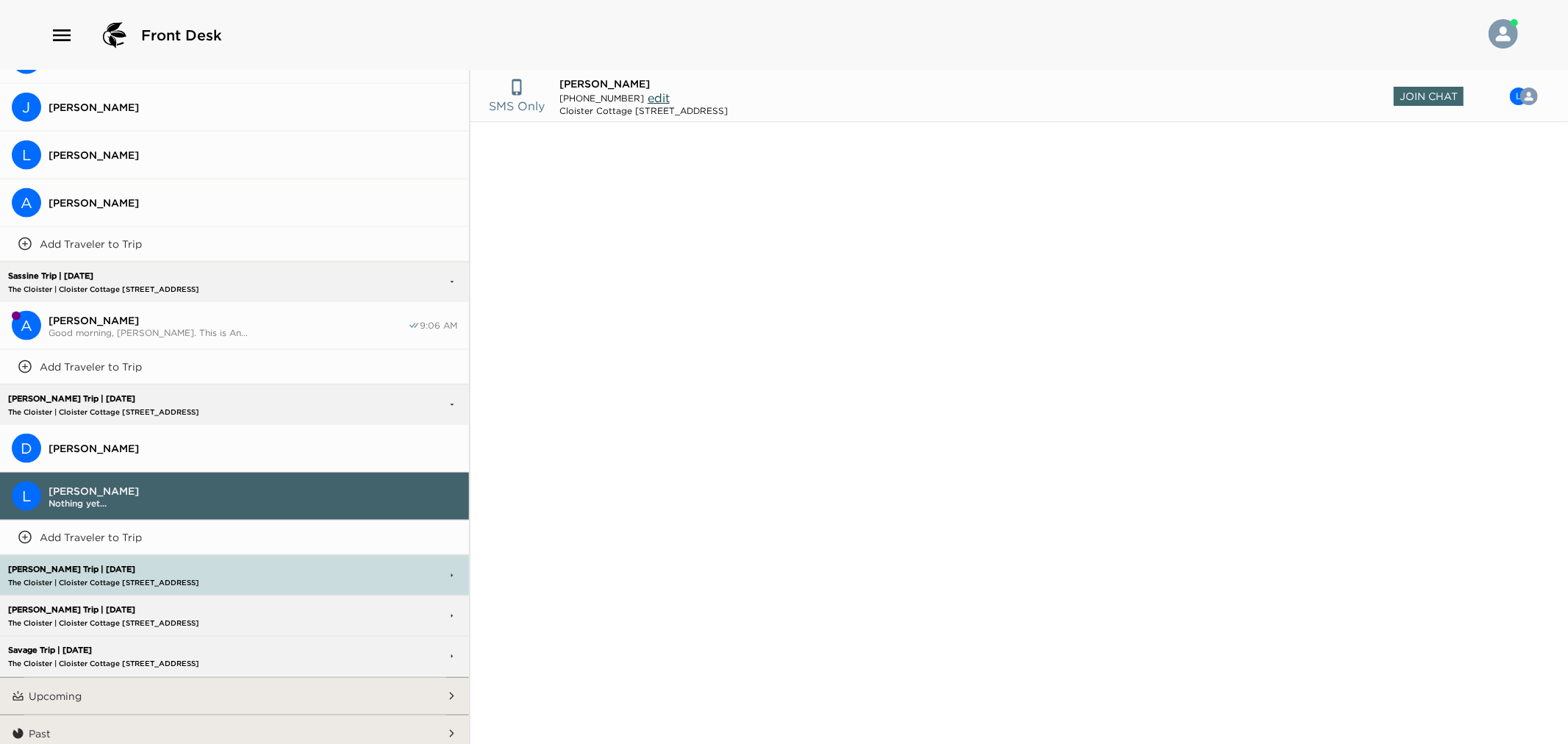
scroll to position [417, 0]
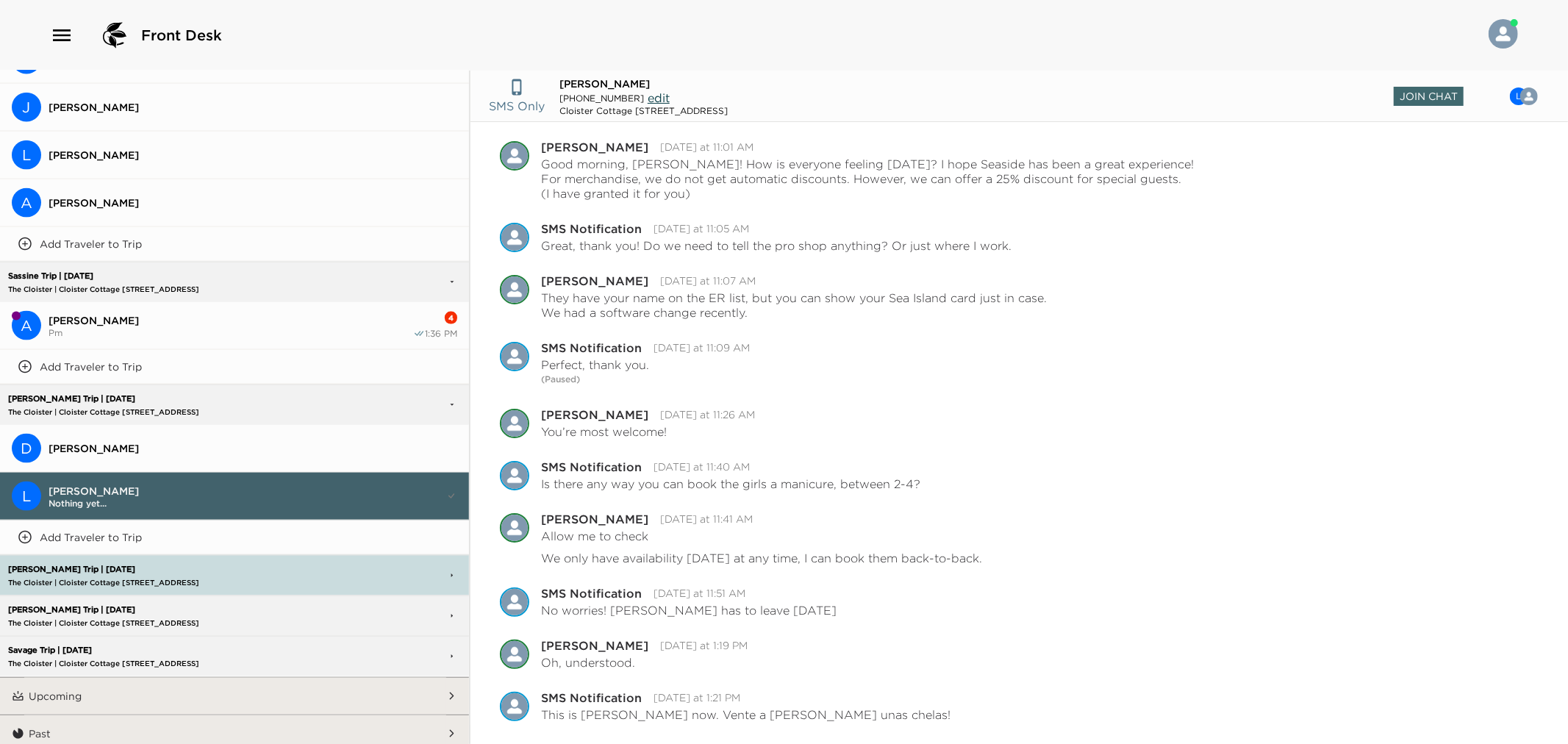
click at [144, 328] on span "Pm" at bounding box center [231, 333] width 365 height 11
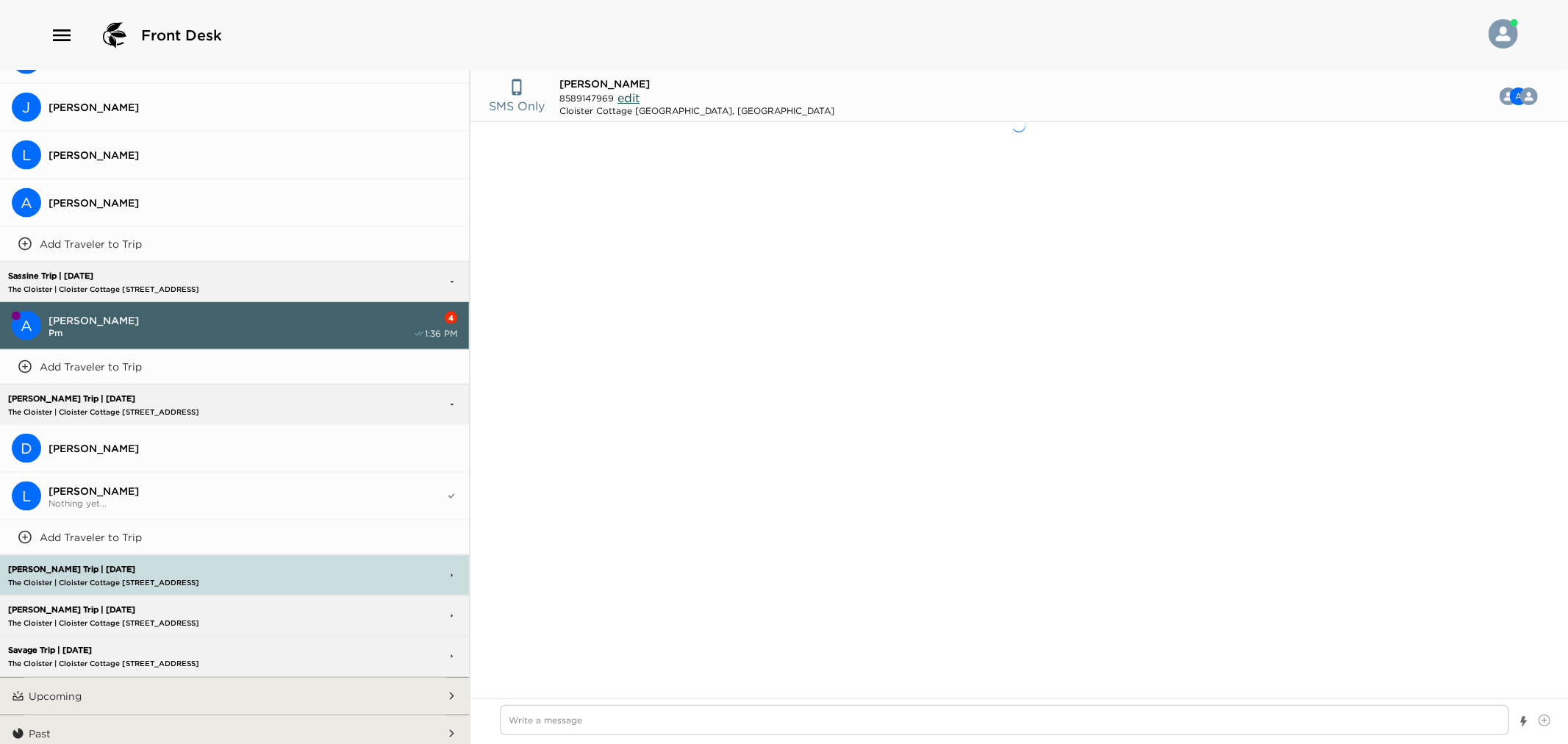
scroll to position [703, 0]
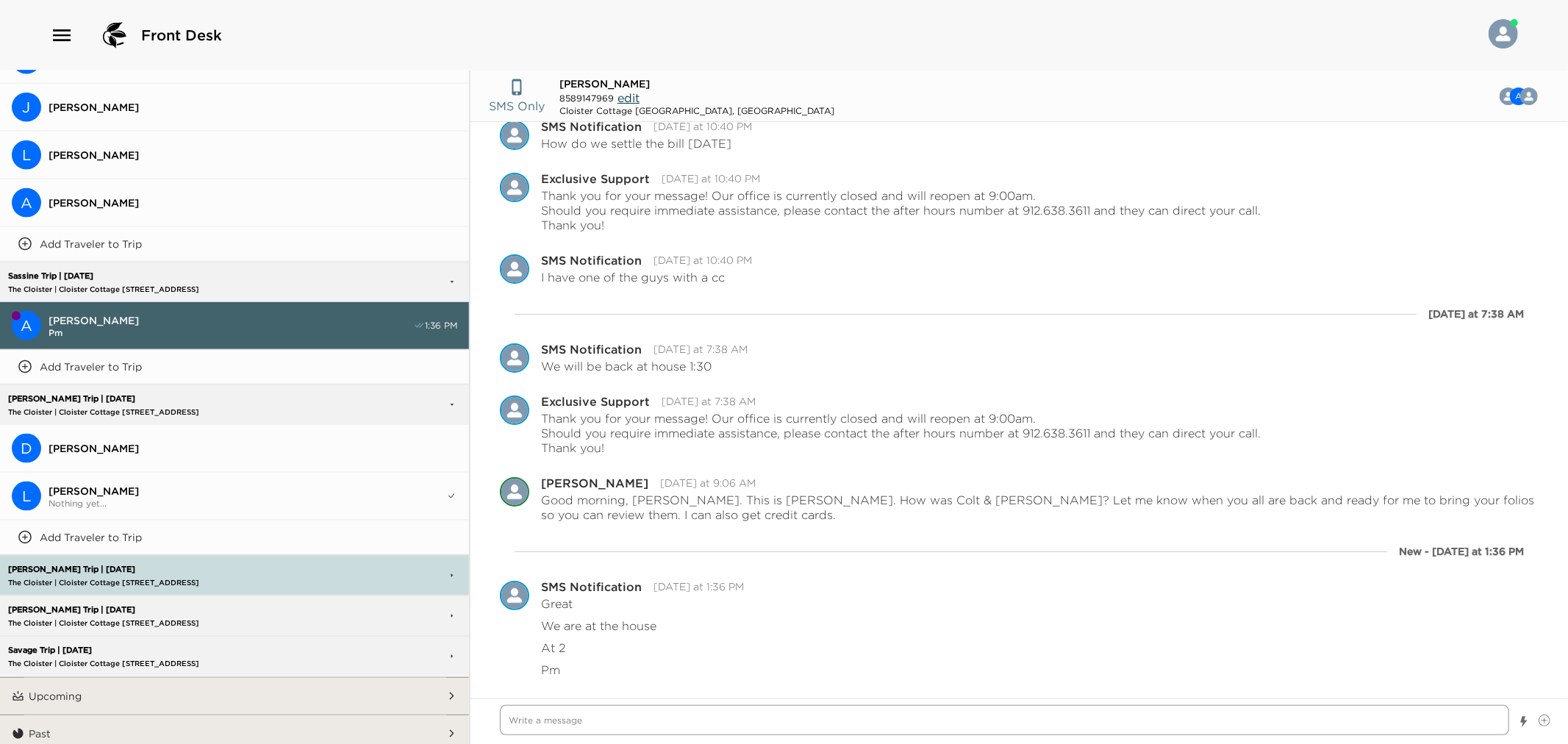
click at [1121, 722] on textarea "Write a message" at bounding box center [1004, 720] width 1010 height 30
type textarea "x"
type textarea "I"
type textarea "x"
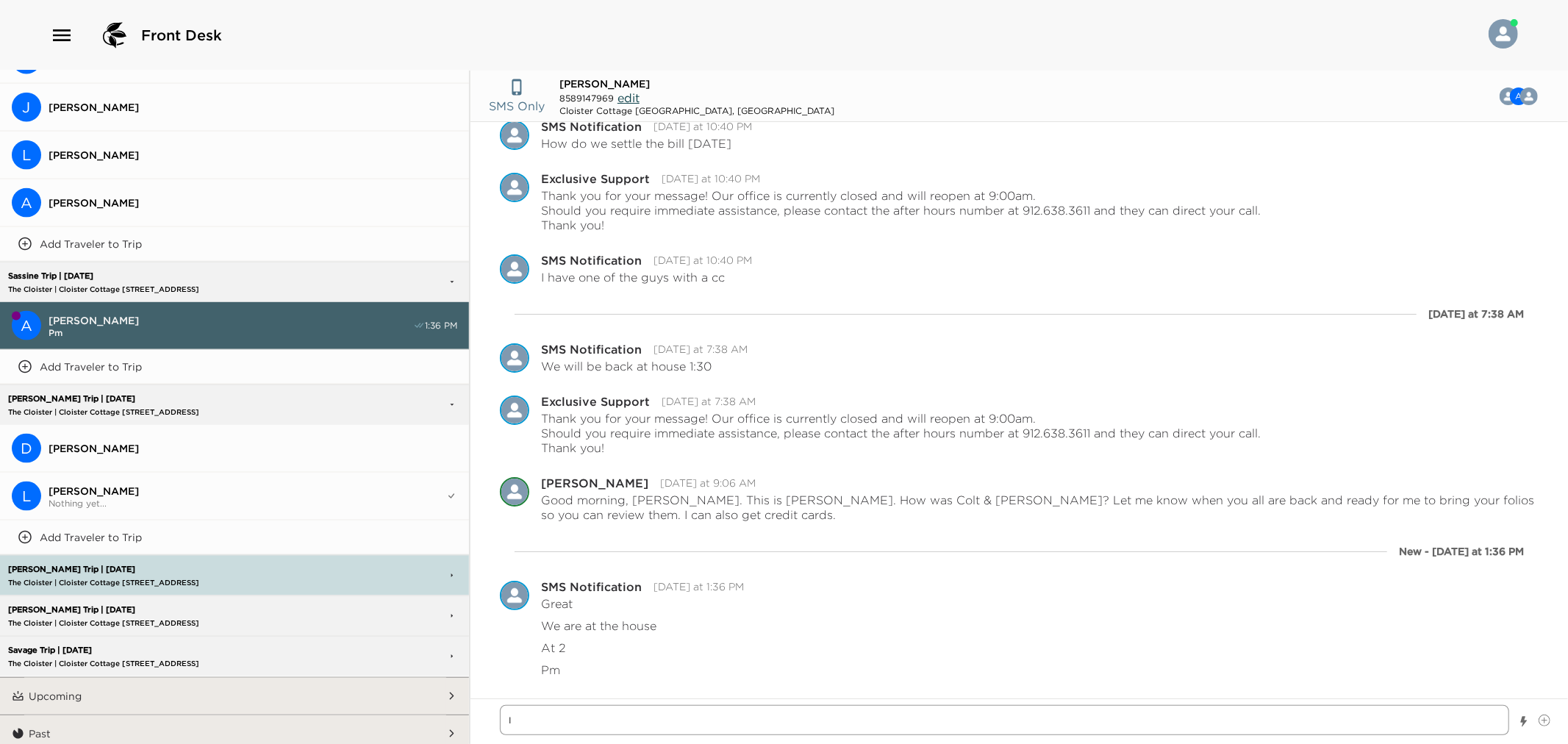
type textarea "I"
type textarea "x"
type textarea "I w"
type textarea "x"
type textarea "I wi"
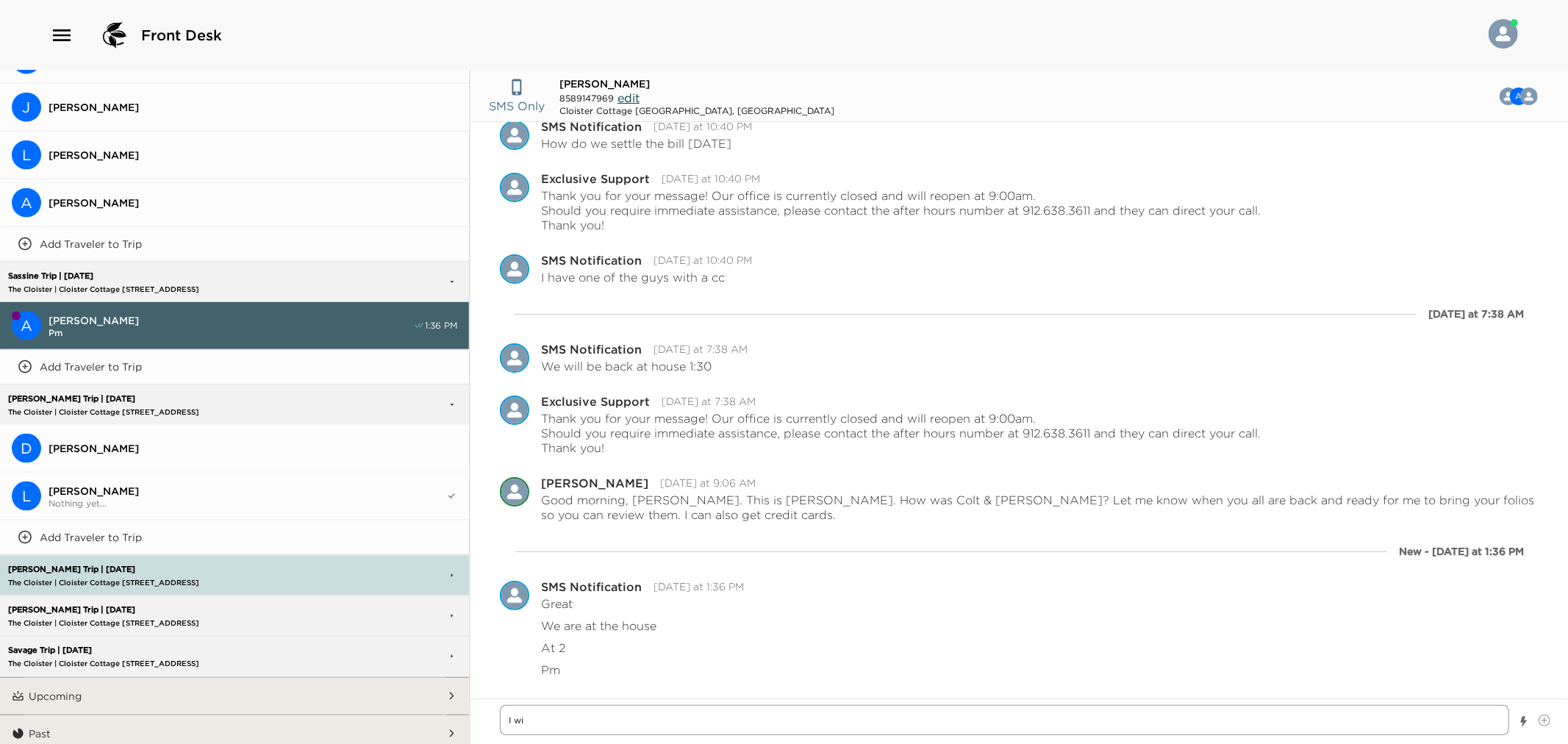
type textarea "x"
type textarea "I wil"
type textarea "x"
type textarea "I will"
type textarea "x"
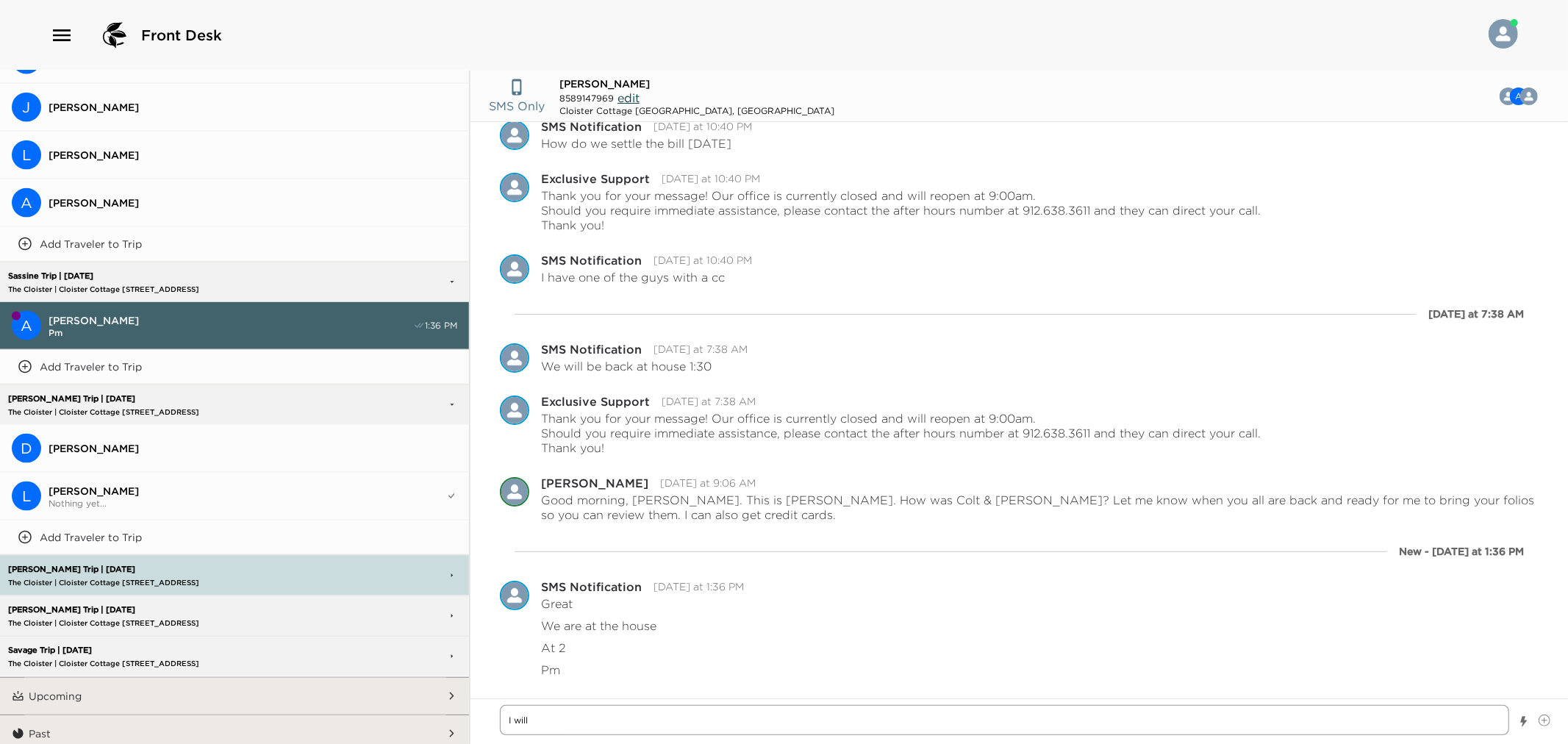
type textarea "I will"
type textarea "x"
type textarea "I will s"
type textarea "x"
type textarea "I will se"
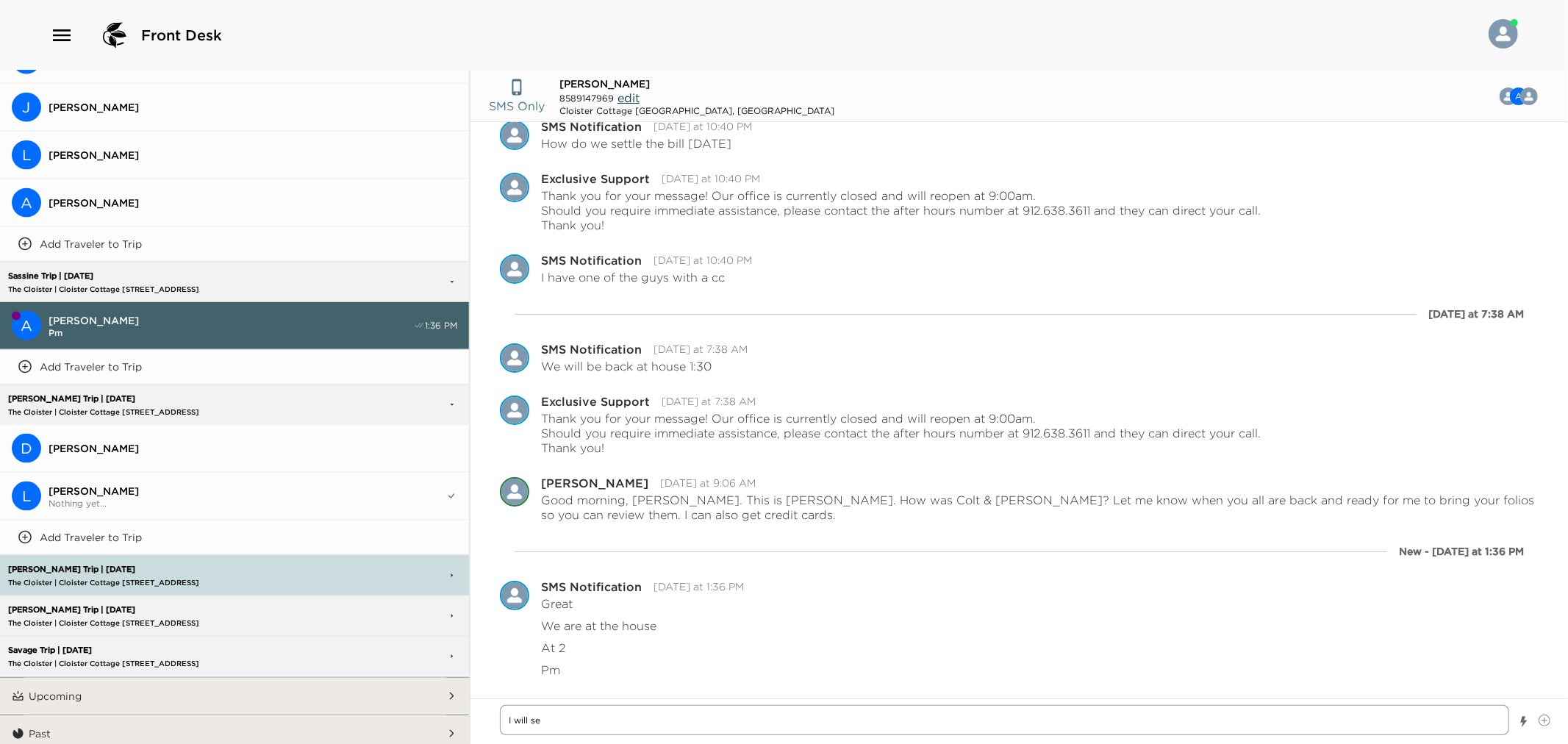
type textarea "x"
type textarea "I will see"
type textarea "x"
type textarea "I will see"
type textarea "x"
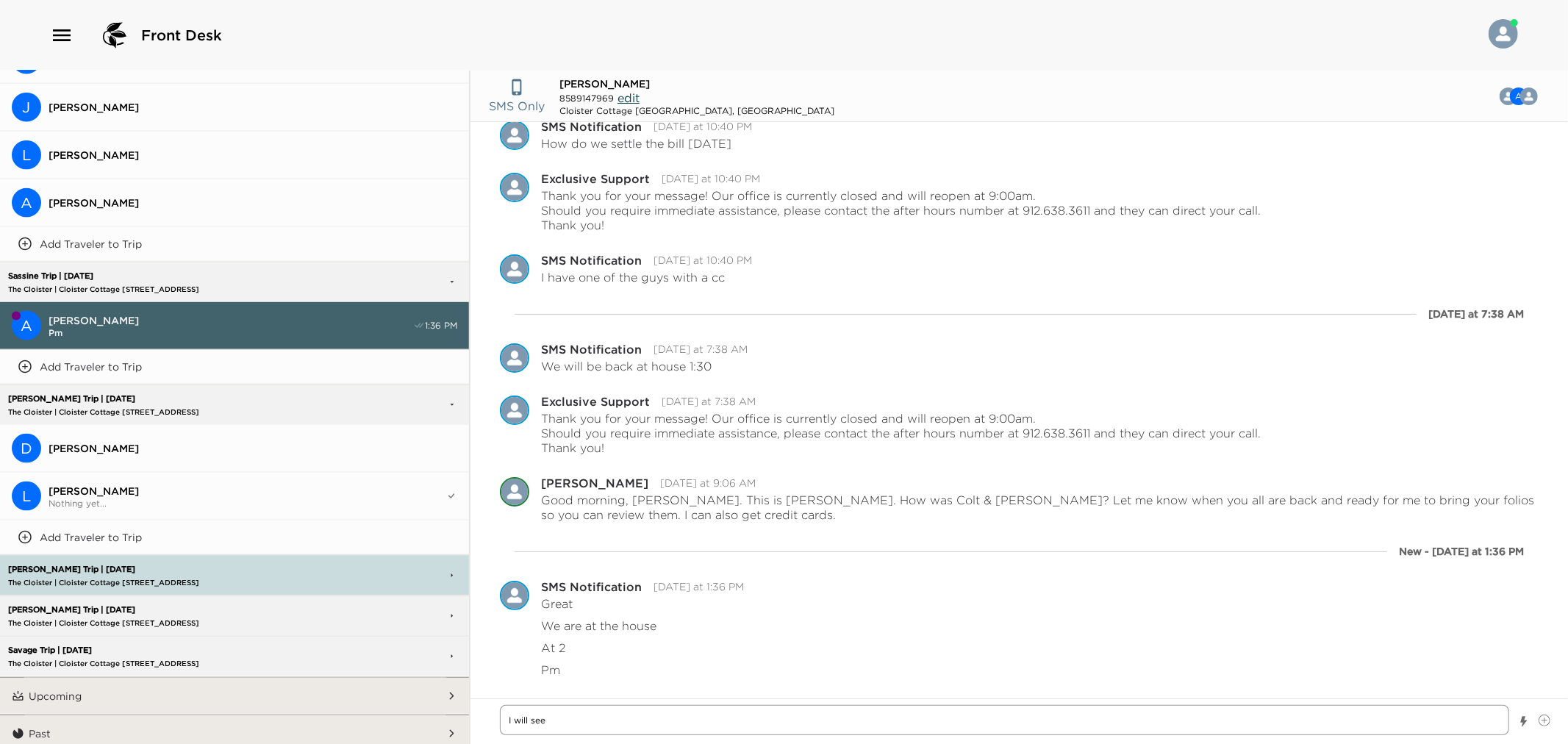
type textarea "I will see y"
type textarea "x"
type textarea "I will see yo"
type textarea "x"
type textarea "I will see you"
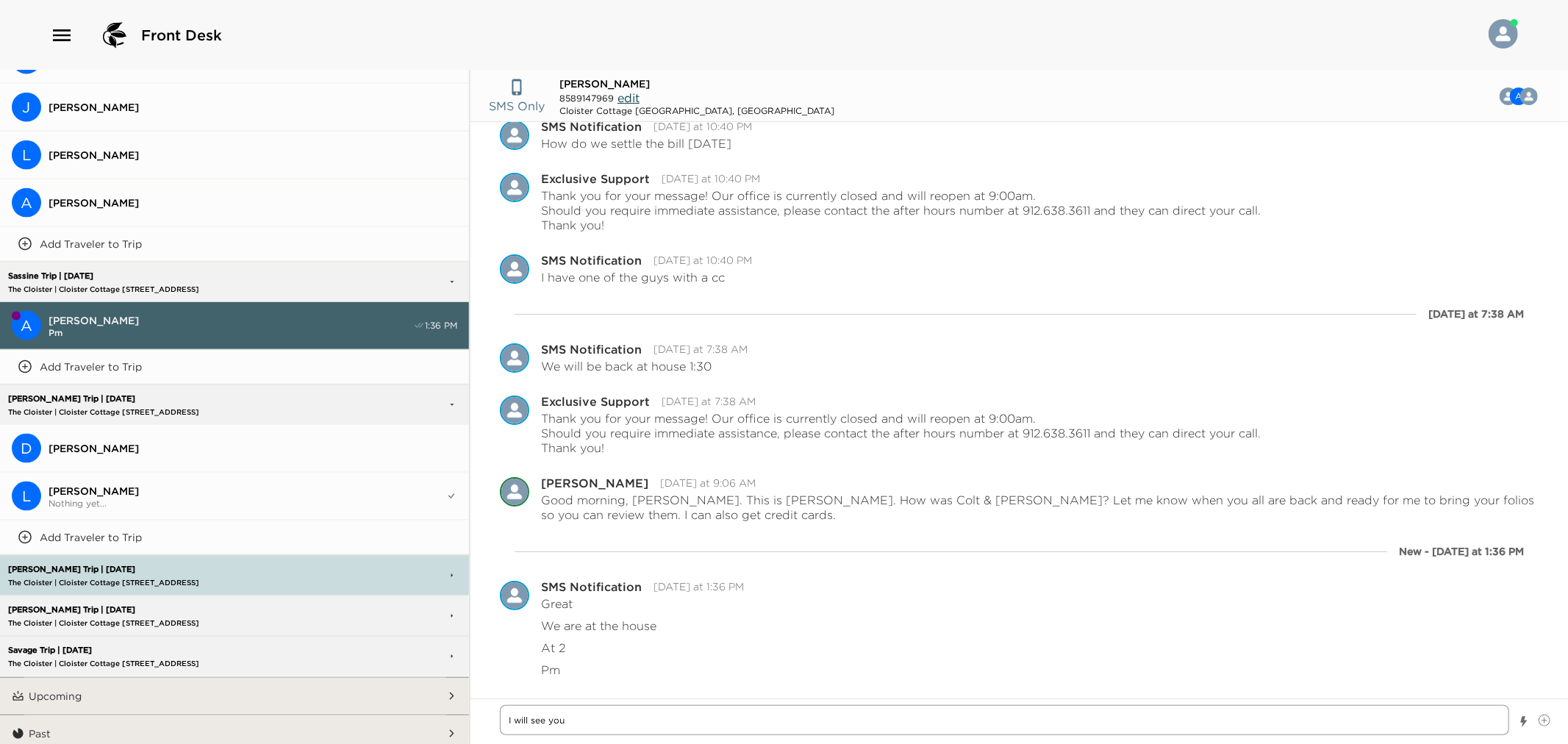
type textarea "x"
type textarea "I will see you a"
type textarea "x"
type textarea "I will see you at"
type textarea "x"
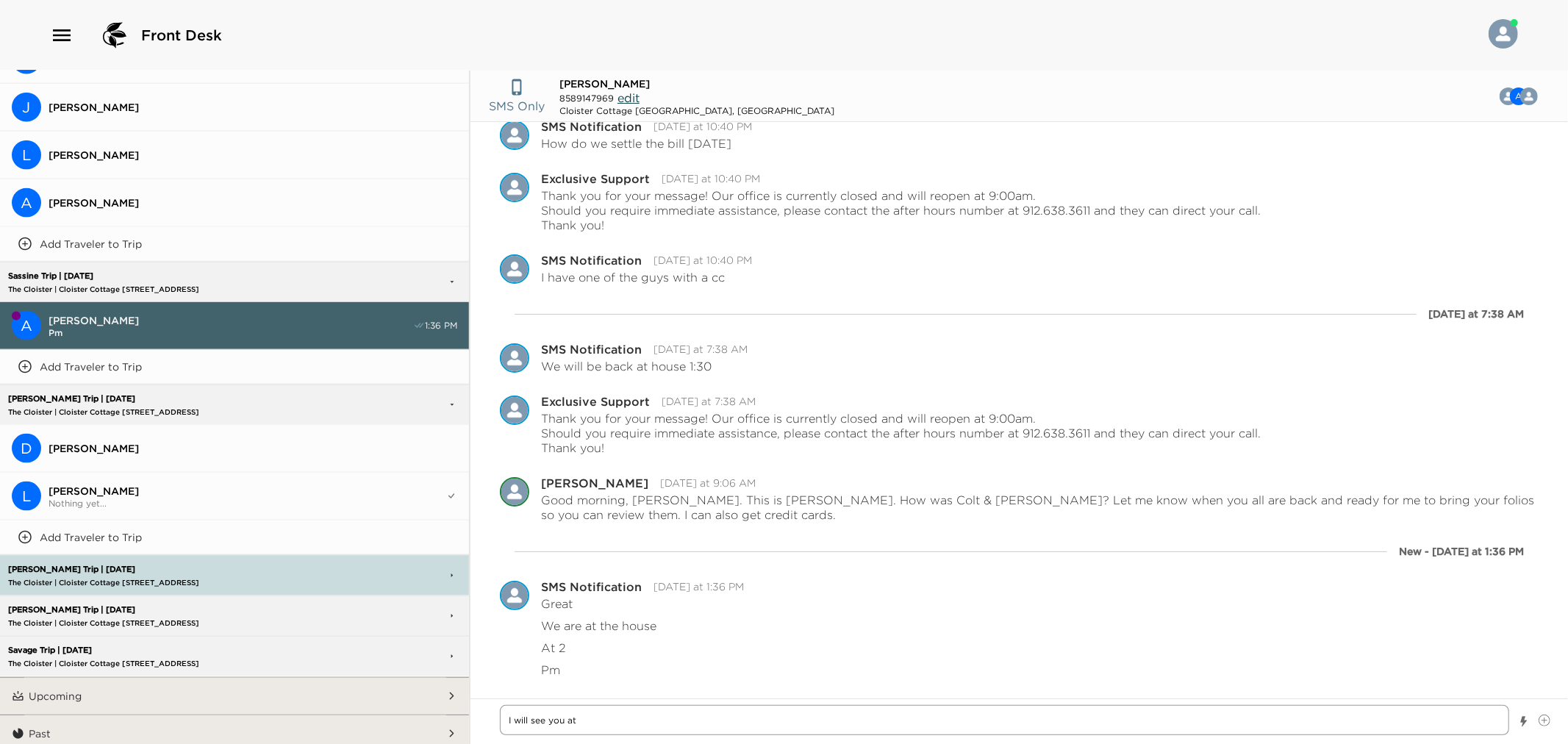
type textarea "I will see you at"
type textarea "x"
type textarea "I will see you at 2"
type textarea "x"
type textarea "I will see you at"
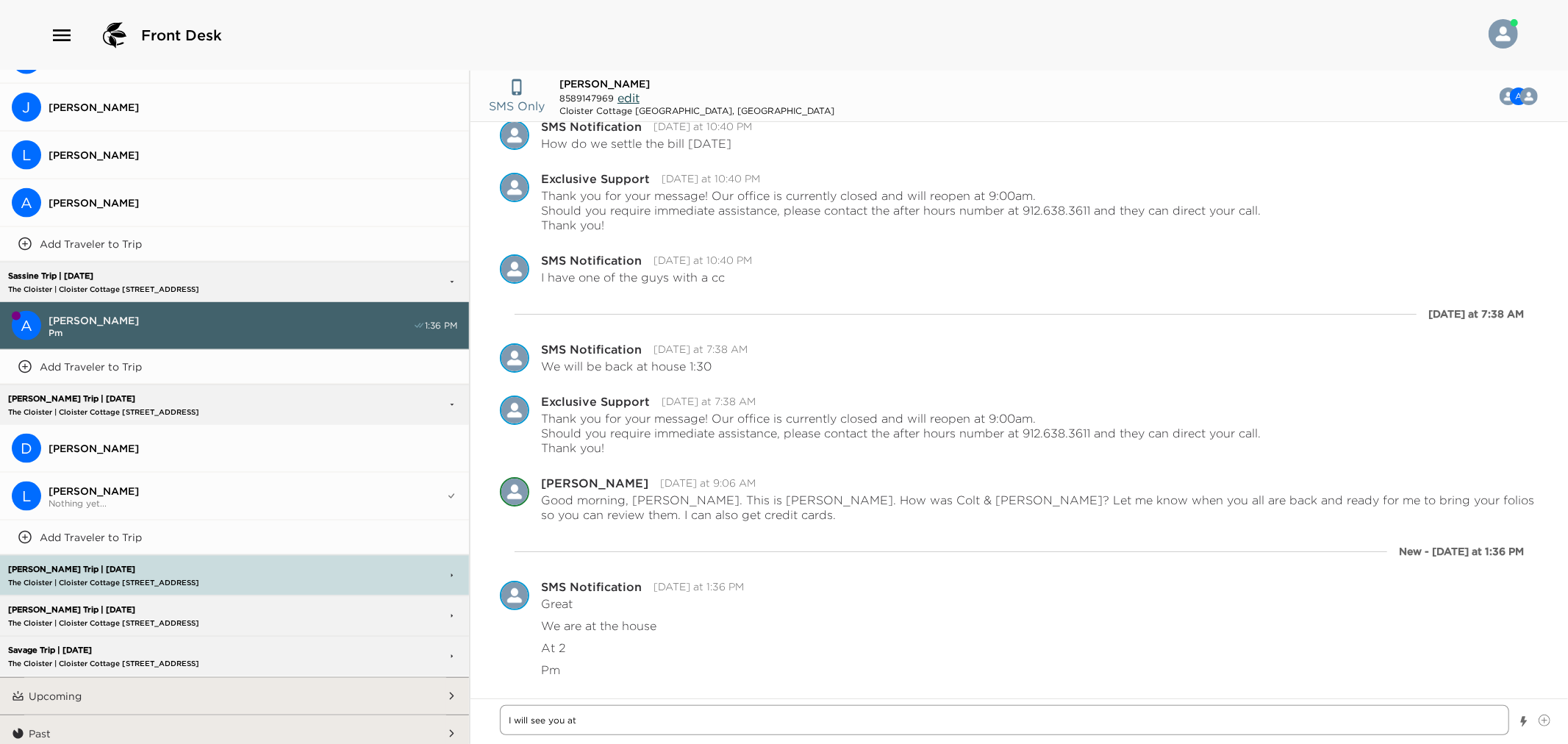
type textarea "x"
type textarea "I will see you at"
type textarea "x"
type textarea "I will see you a"
type textarea "x"
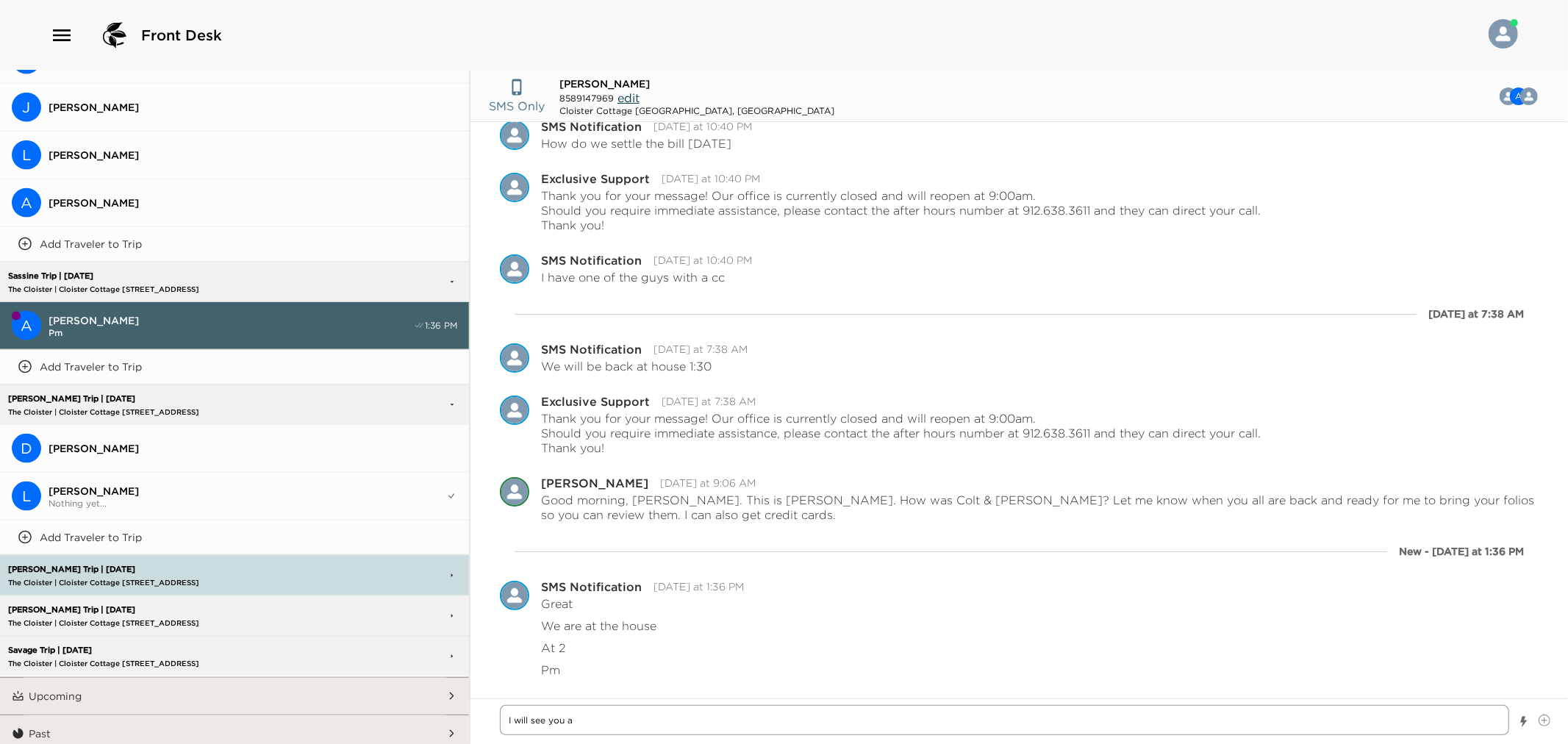
type textarea "I will see you"
type textarea "x"
type textarea "I will see you"
type textarea "x"
type textarea "I will see yo"
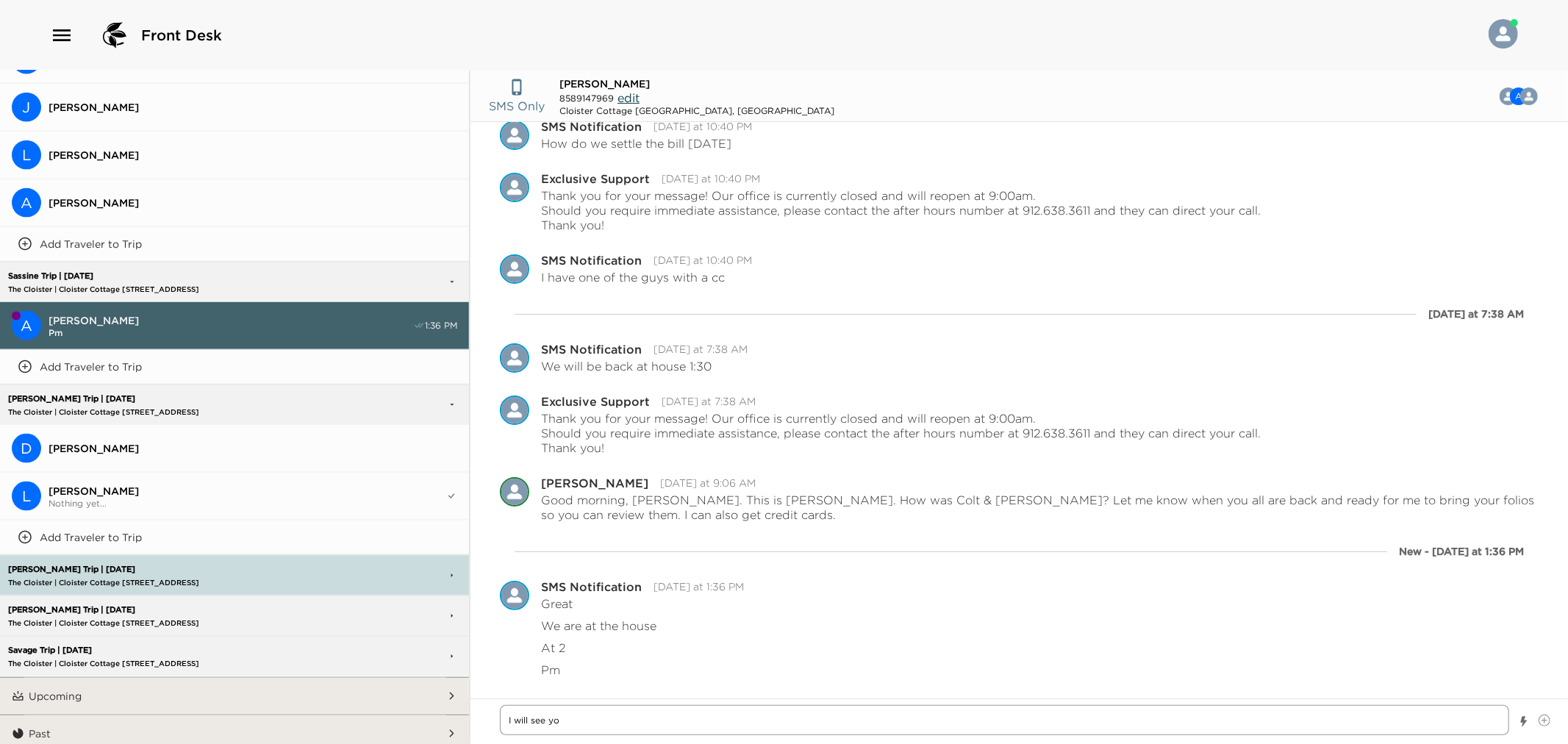
type textarea "x"
type textarea "I will see y"
type textarea "x"
type textarea "I will see"
type textarea "x"
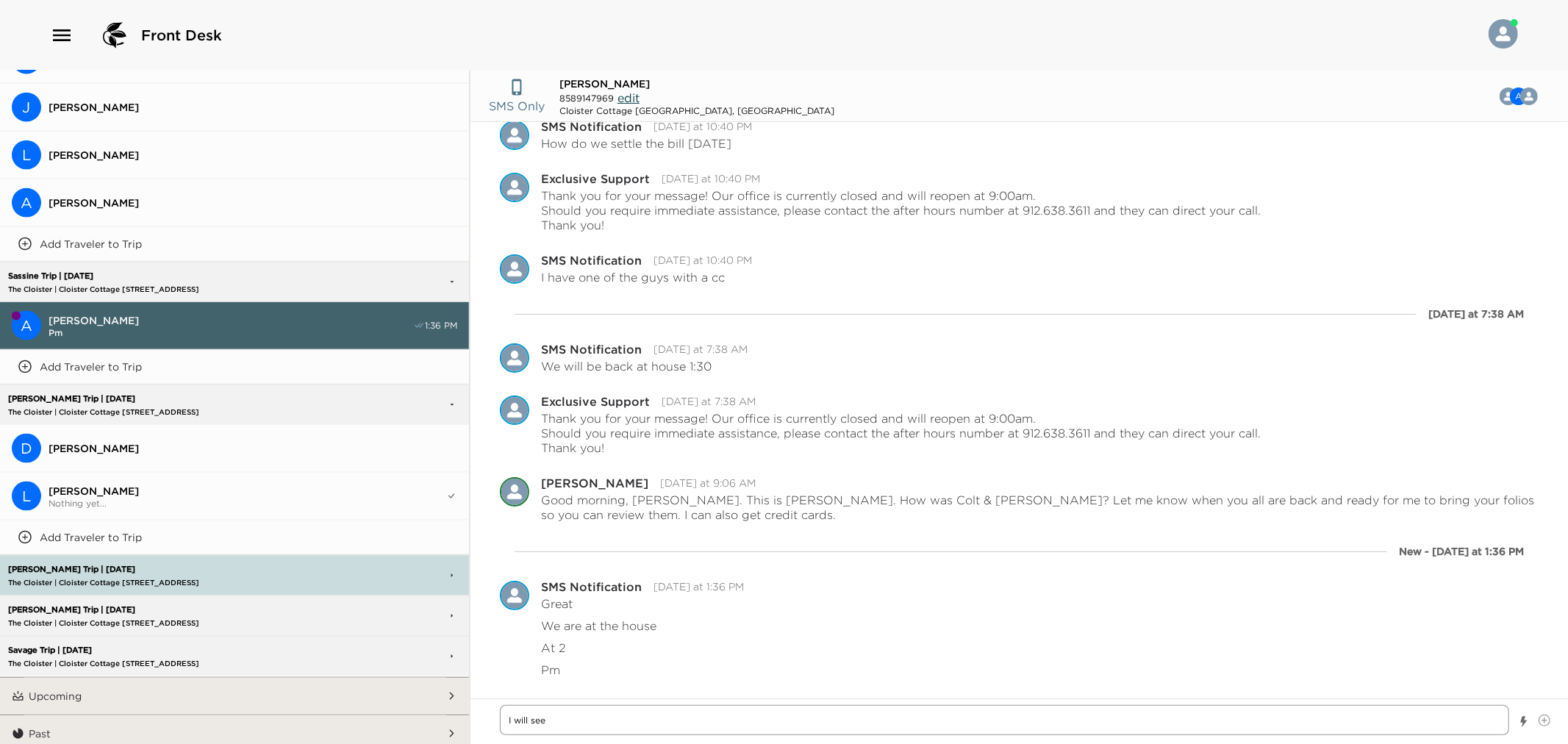
type textarea "I will see"
type textarea "x"
type textarea "I will se"
type textarea "x"
type textarea "I will s"
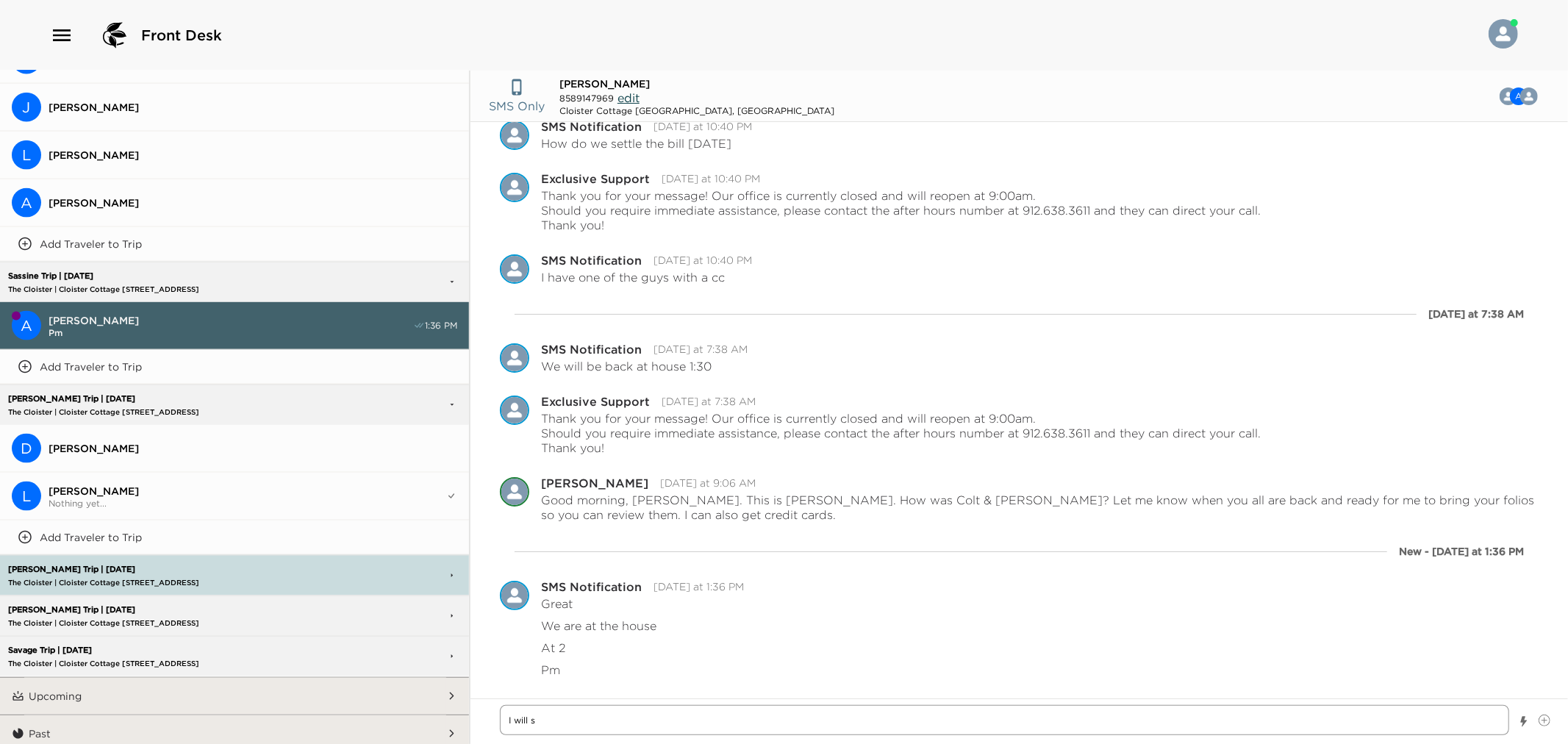
type textarea "x"
type textarea "I will"
type textarea "x"
type textarea "I will"
type textarea "x"
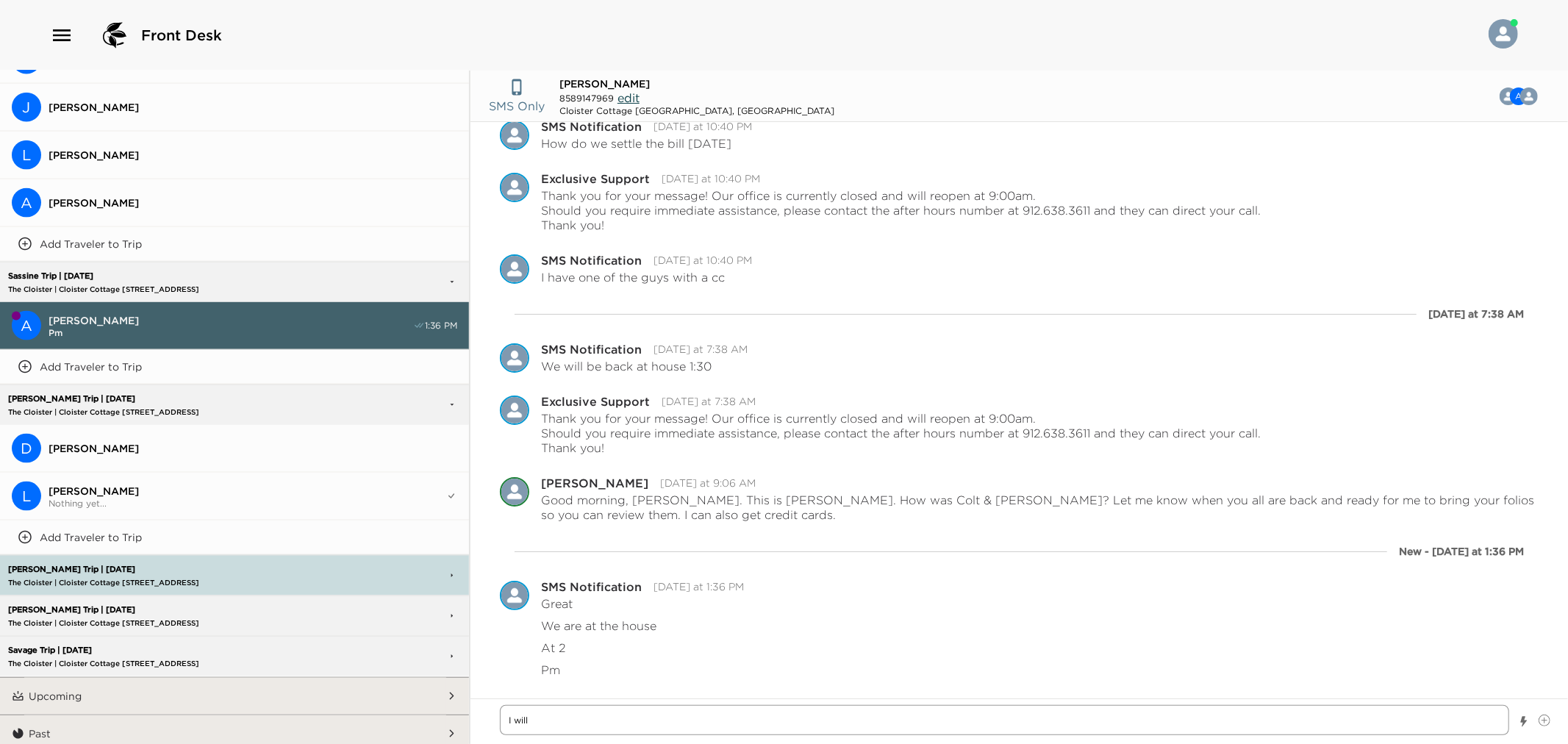
type textarea "I wil"
type textarea "x"
type textarea "I wi"
type textarea "x"
type textarea "I w"
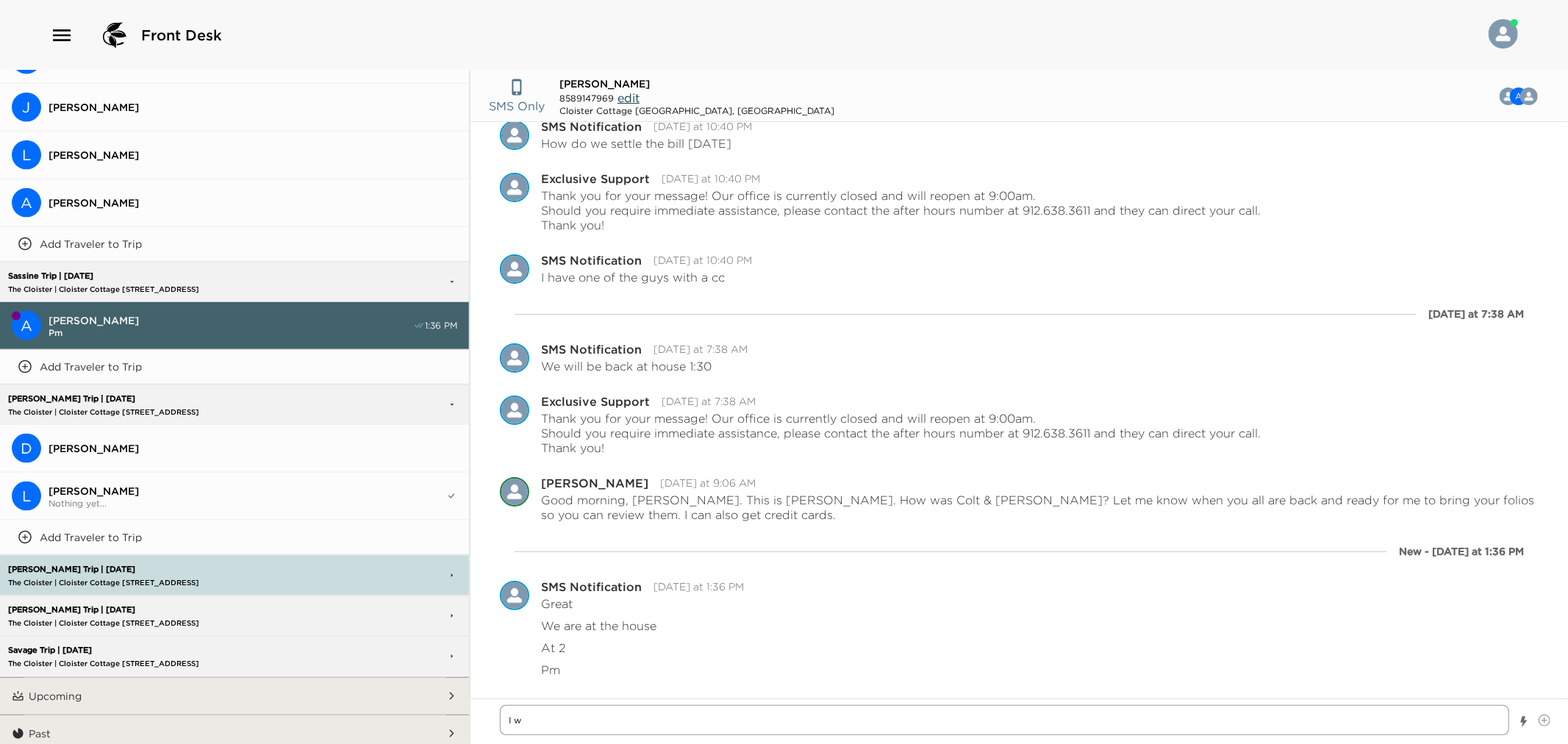
type textarea "x"
type textarea "I"
type textarea "x"
type textarea "I"
type textarea "x"
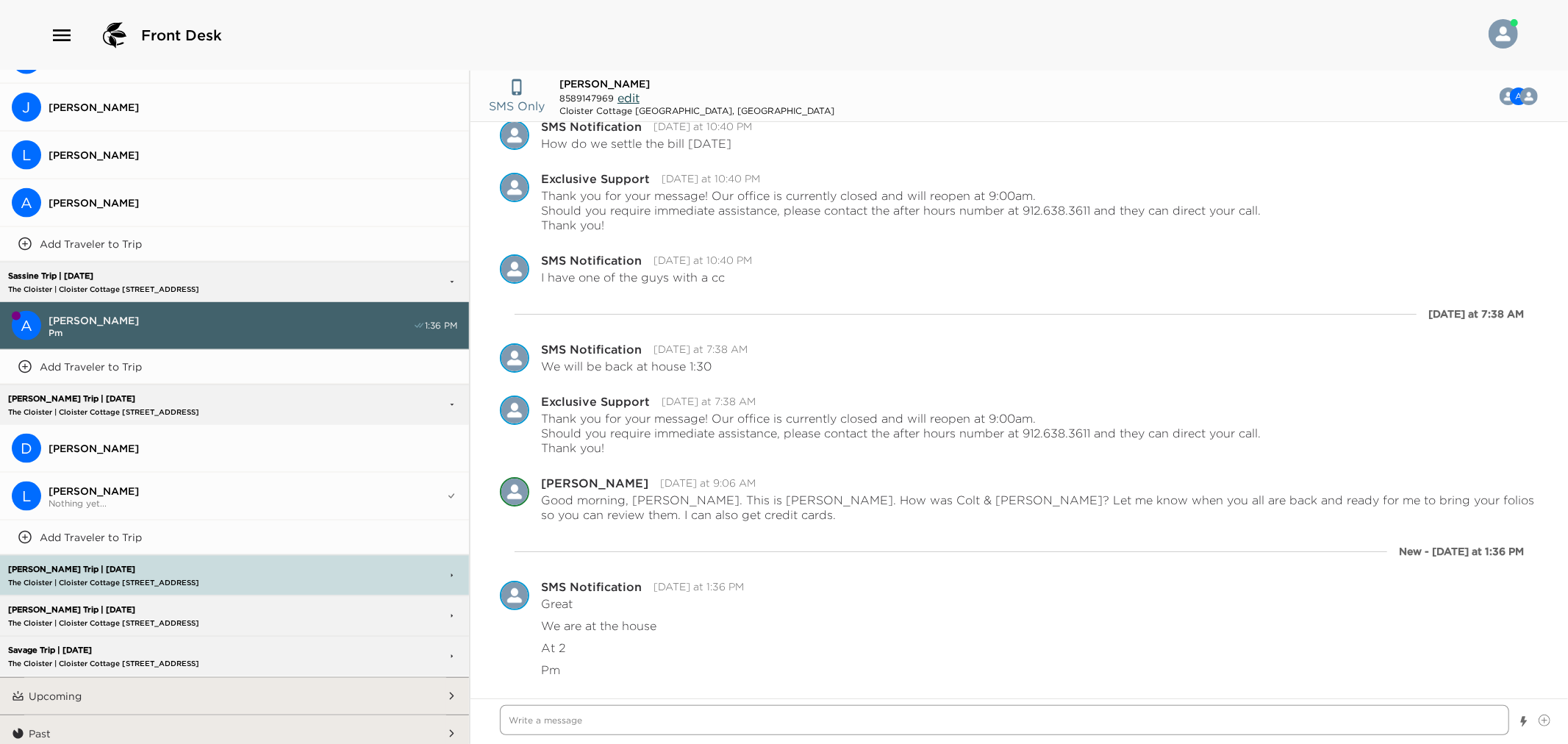
type textarea "x"
type textarea "O"
type textarea "x"
type textarea "Oz"
type textarea "x"
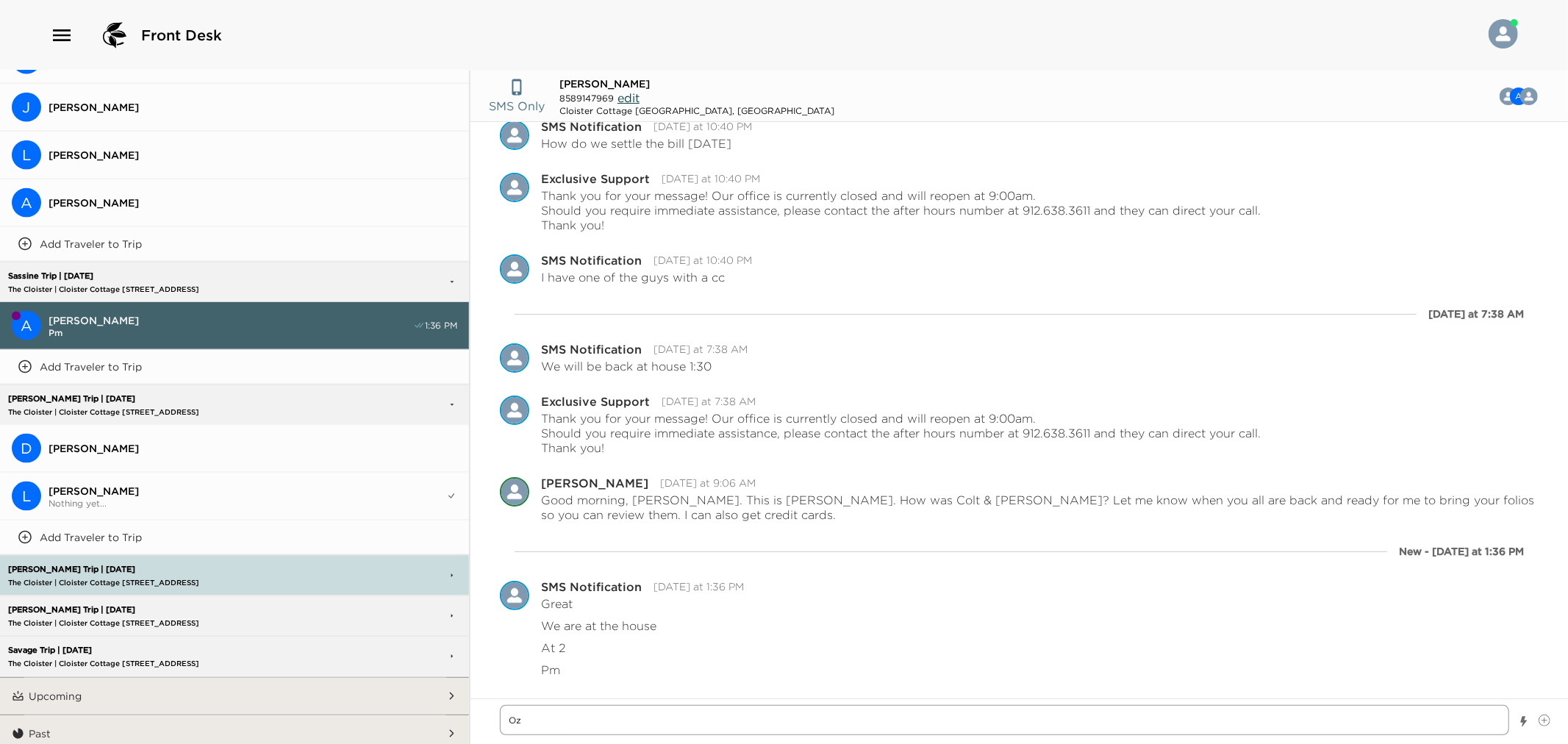
type textarea "Oz"
type textarea "x"
type textarea "Oz o"
type textarea "x"
type textarea "Oz or"
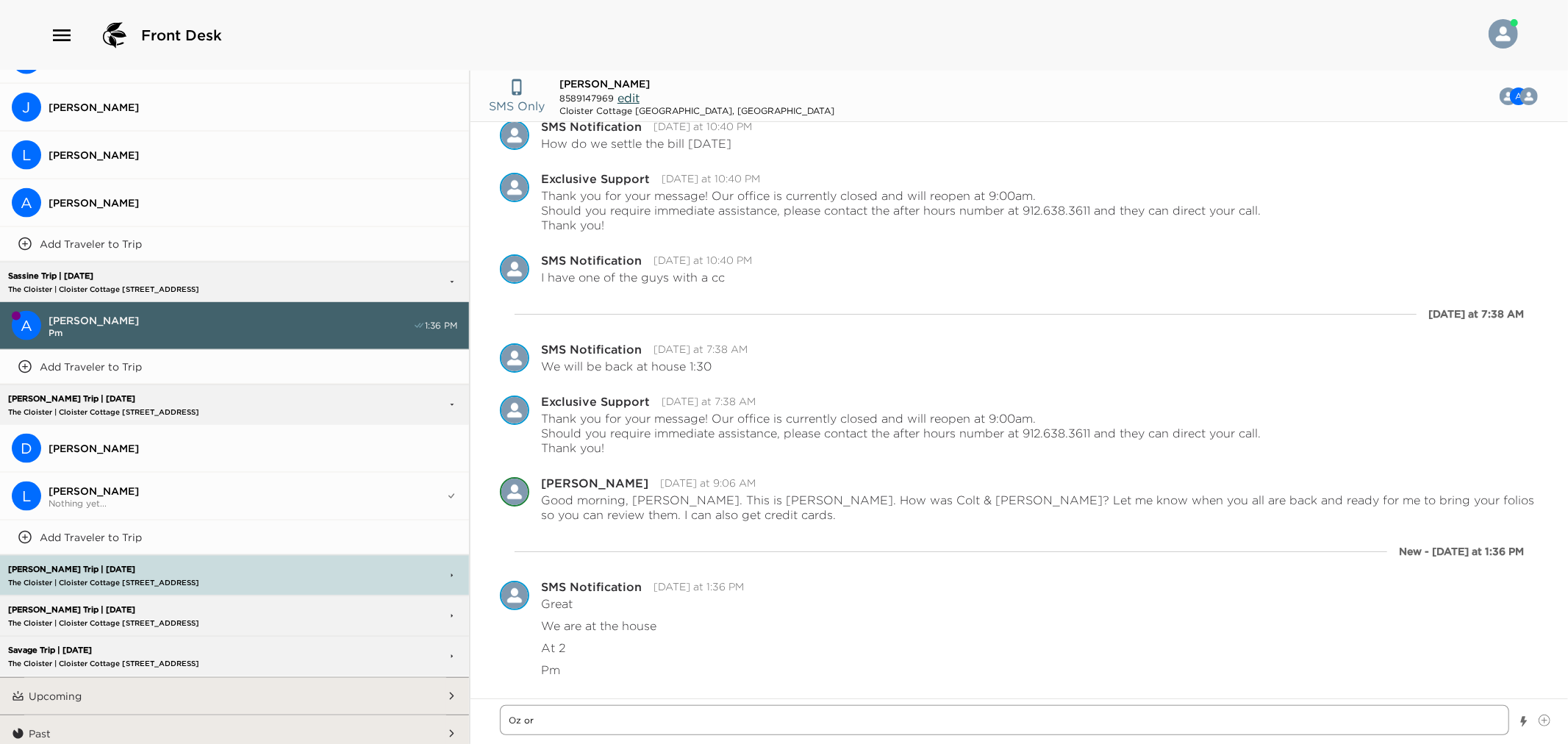
type textarea "x"
type textarea "Oz or"
type textarea "x"
type textarea "Oz or I"
type textarea "x"
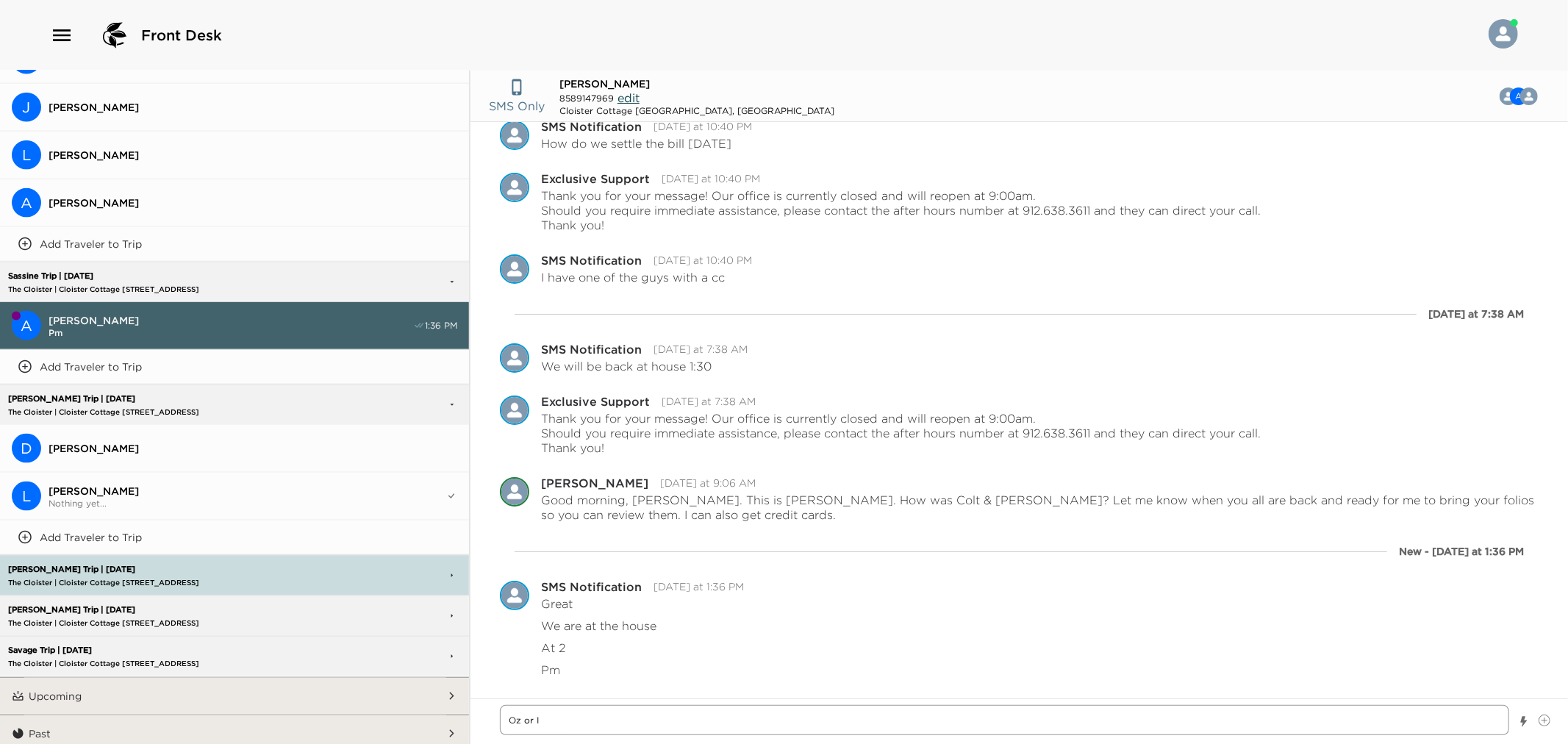
type textarea "Oz or I"
type textarea "x"
type textarea "Oz or I w"
type textarea "x"
type textarea "Oz or I wi"
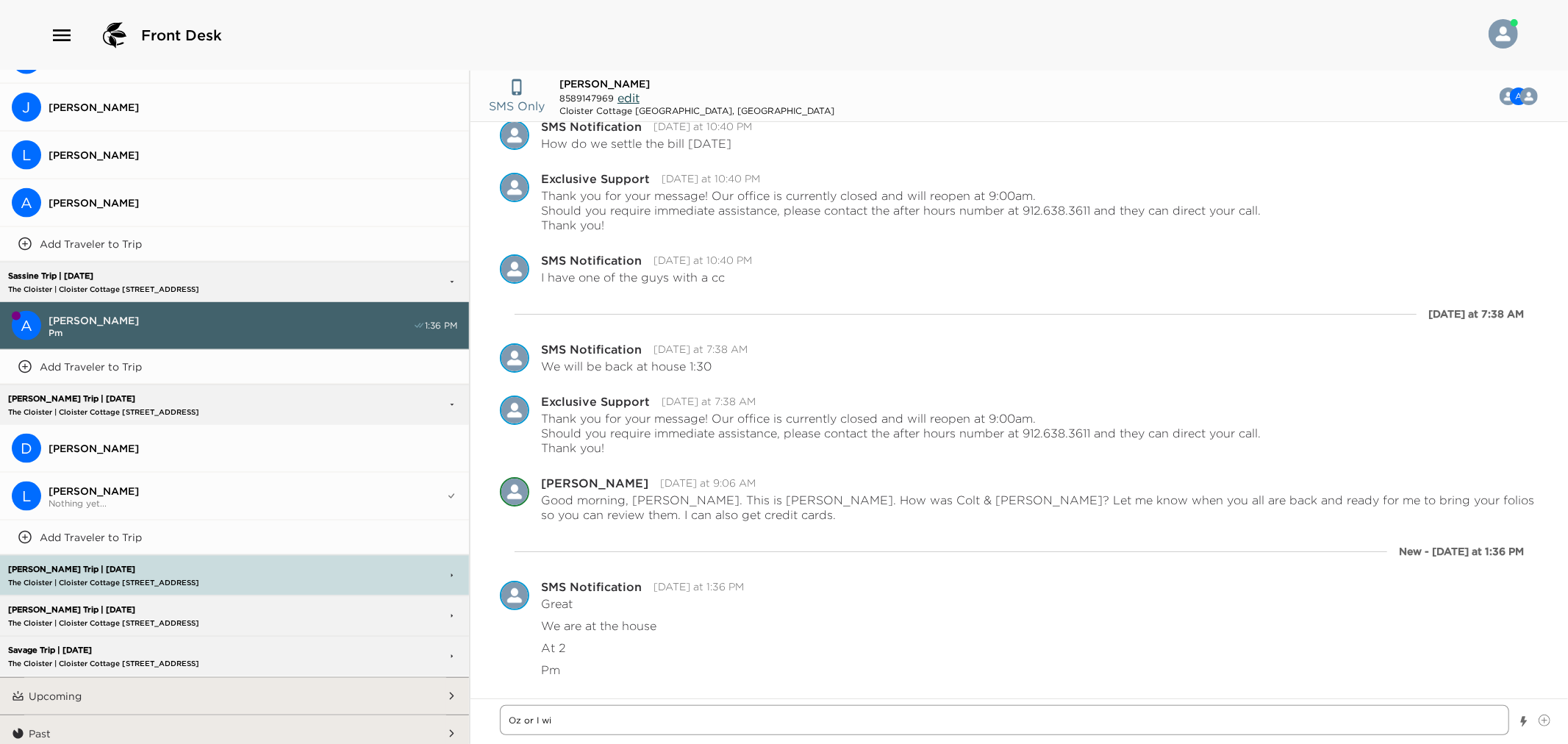
type textarea "x"
type textarea "Oz or I wil"
type textarea "x"
type textarea "Oz or I will"
type textarea "x"
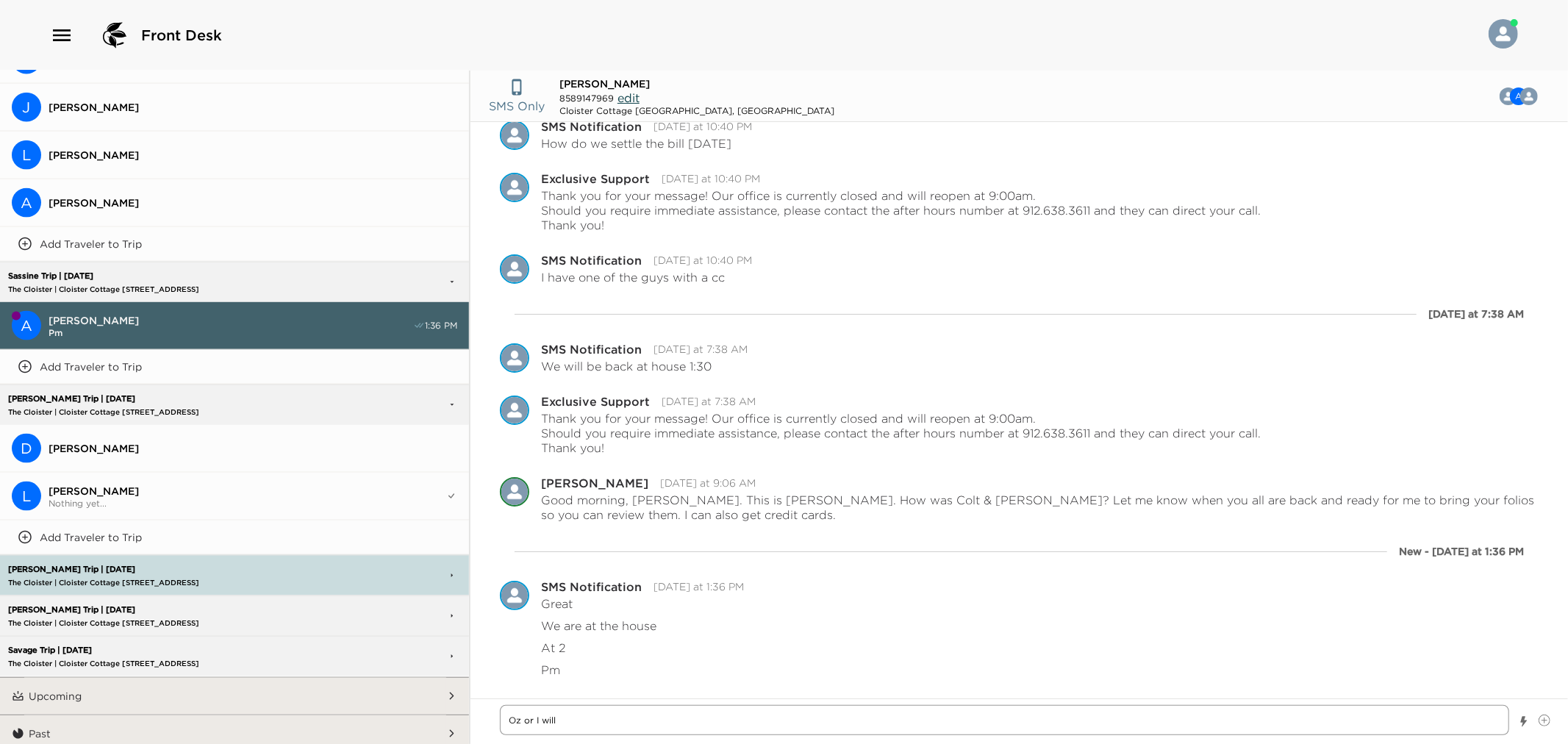
type textarea "Oz or I will"
type textarea "x"
type textarea "Oz or I will s"
type textarea "x"
type textarea "Oz or I will se"
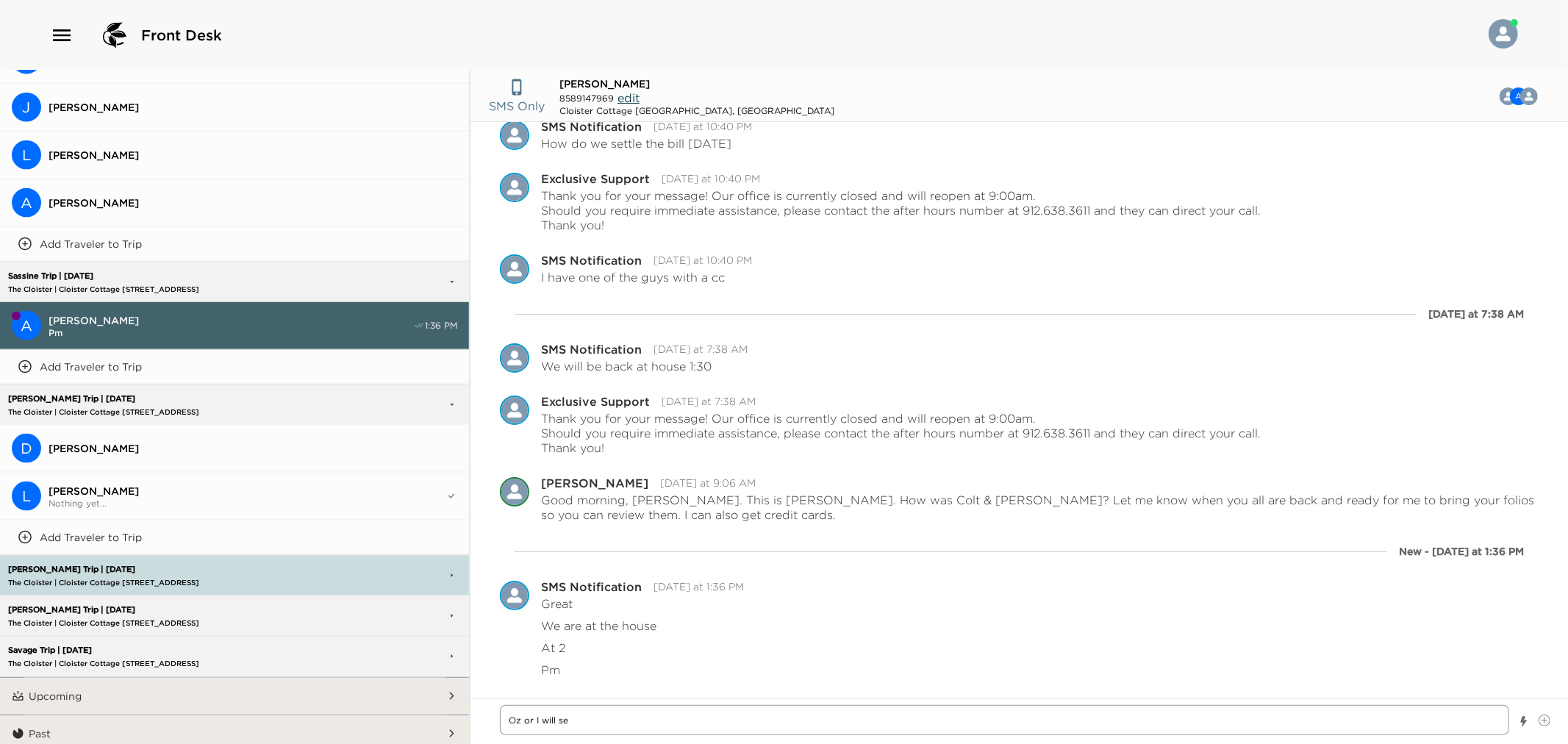
type textarea "x"
type textarea "Oz or I will see"
type textarea "x"
type textarea "Oz or I will see y"
type textarea "x"
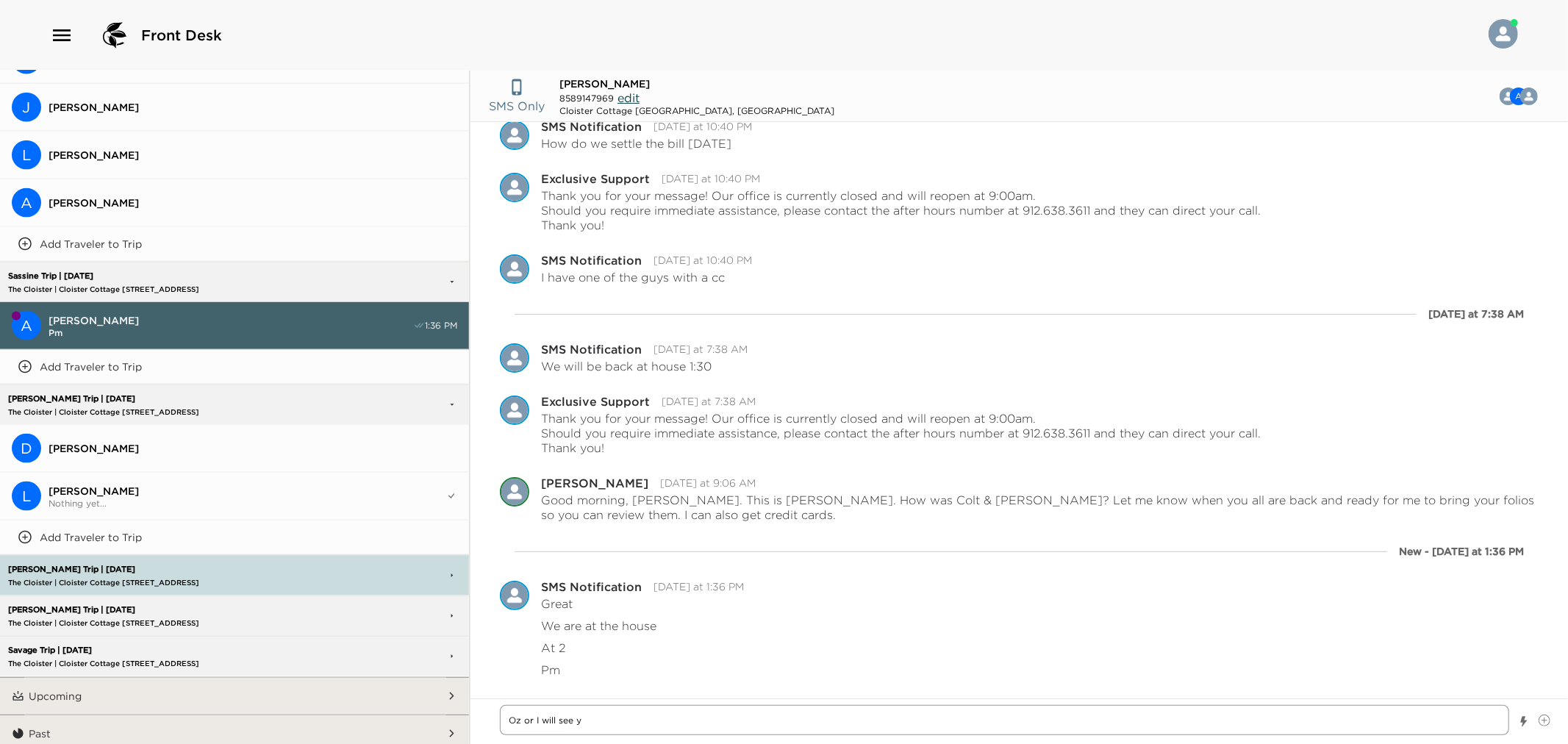
type textarea "Oz or I will see yo"
type textarea "x"
type textarea "Oz or I will see you"
type textarea "x"
type textarea "Oz or I will see you"
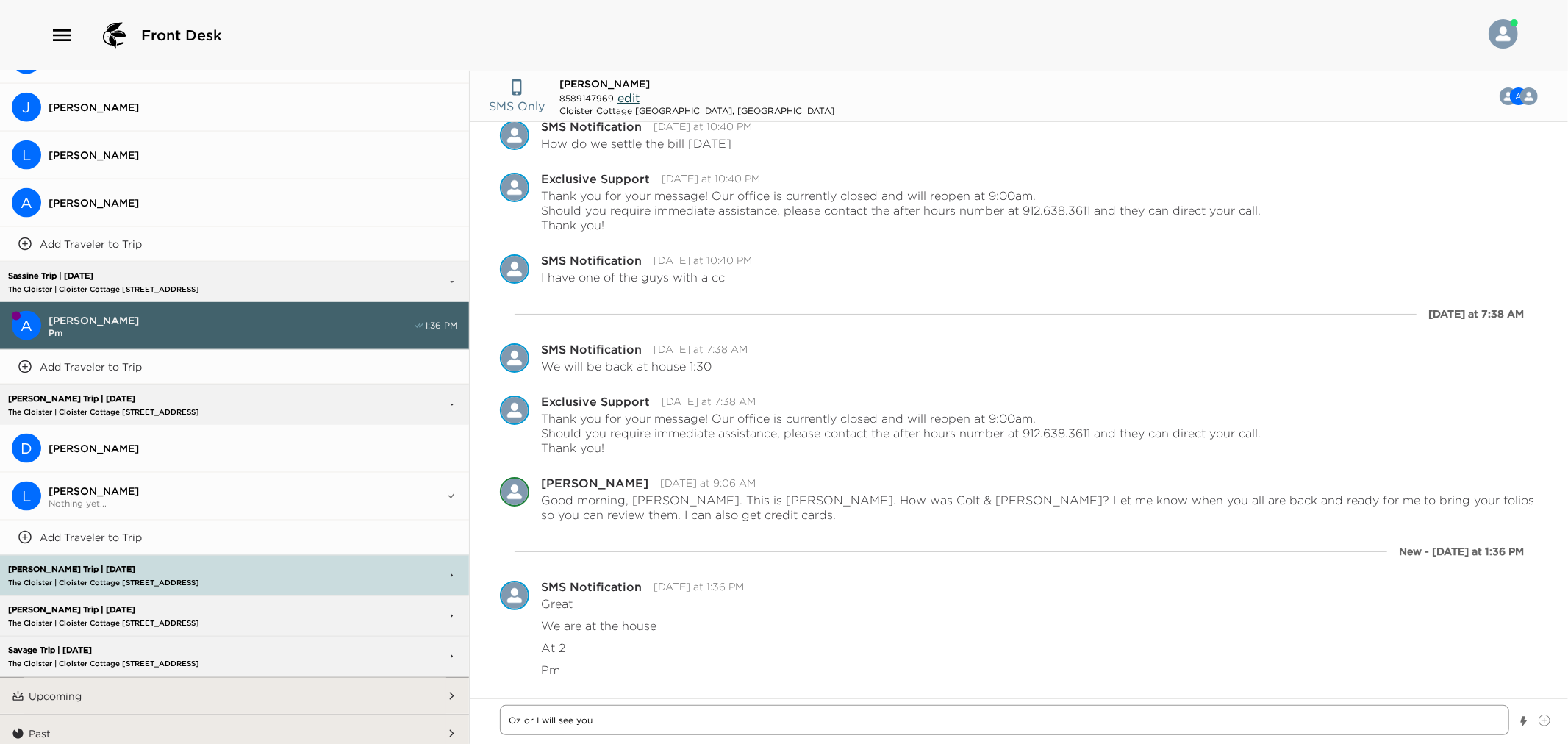
type textarea "x"
type textarea "Oz or I will see you a"
type textarea "x"
type textarea "Oz or I will see you a"
type textarea "x"
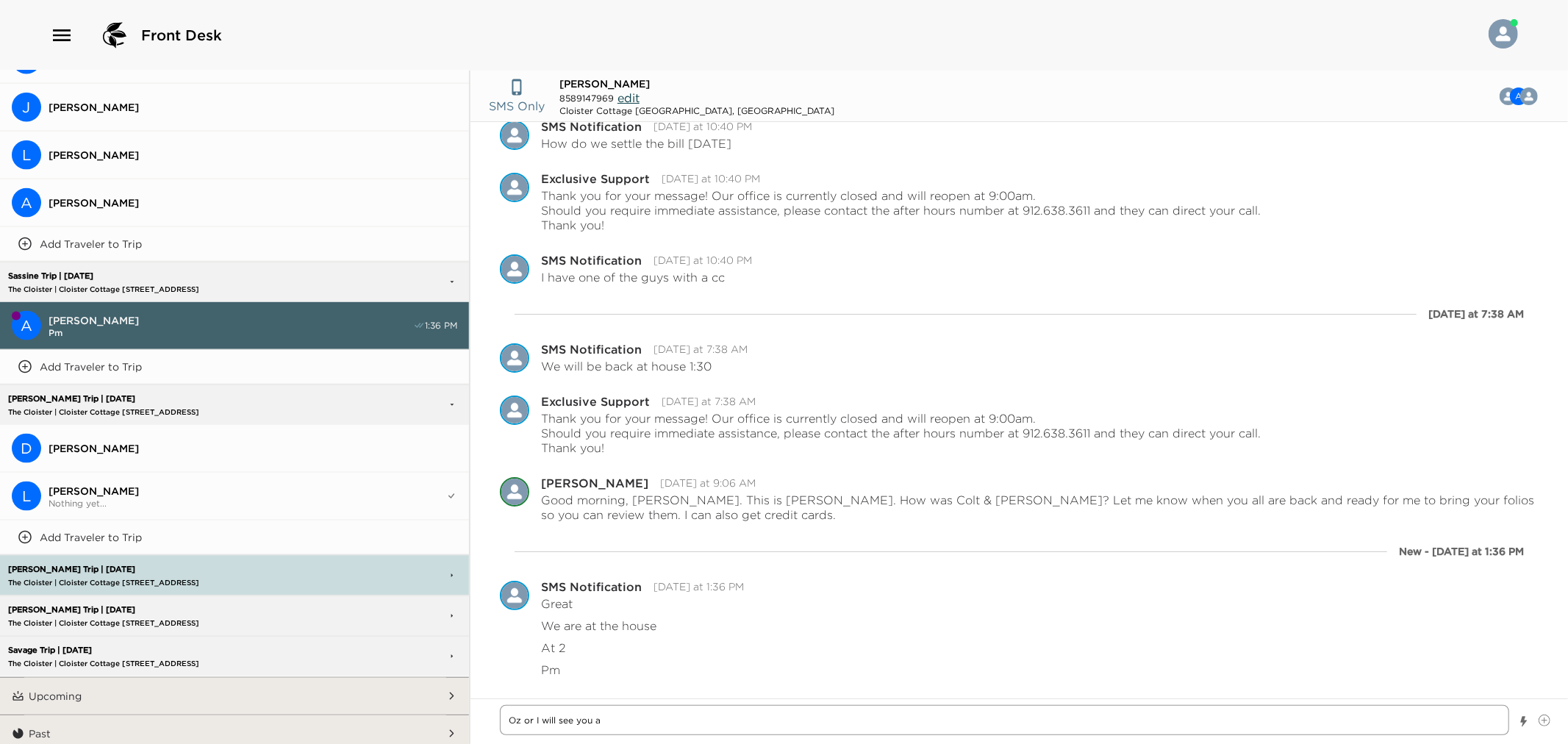
type textarea "Oz or I will see you a"
type textarea "x"
type textarea "Oz or I will see you at"
type textarea "x"
type textarea "Oz or I will see you at"
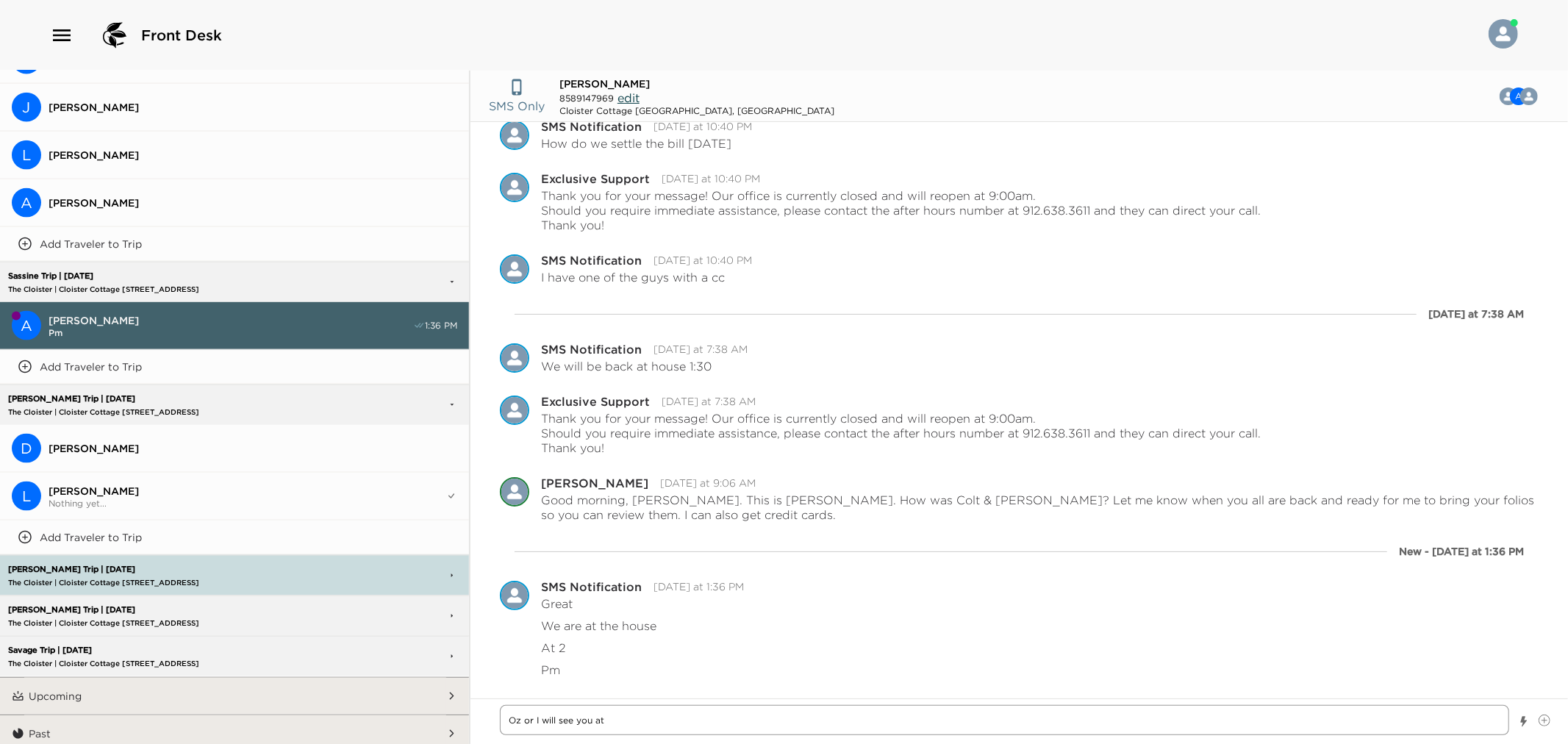
type textarea "x"
type textarea "Oz or I will see you at 2"
type textarea "x"
type textarea "Oz or I will see you at 2:"
type textarea "x"
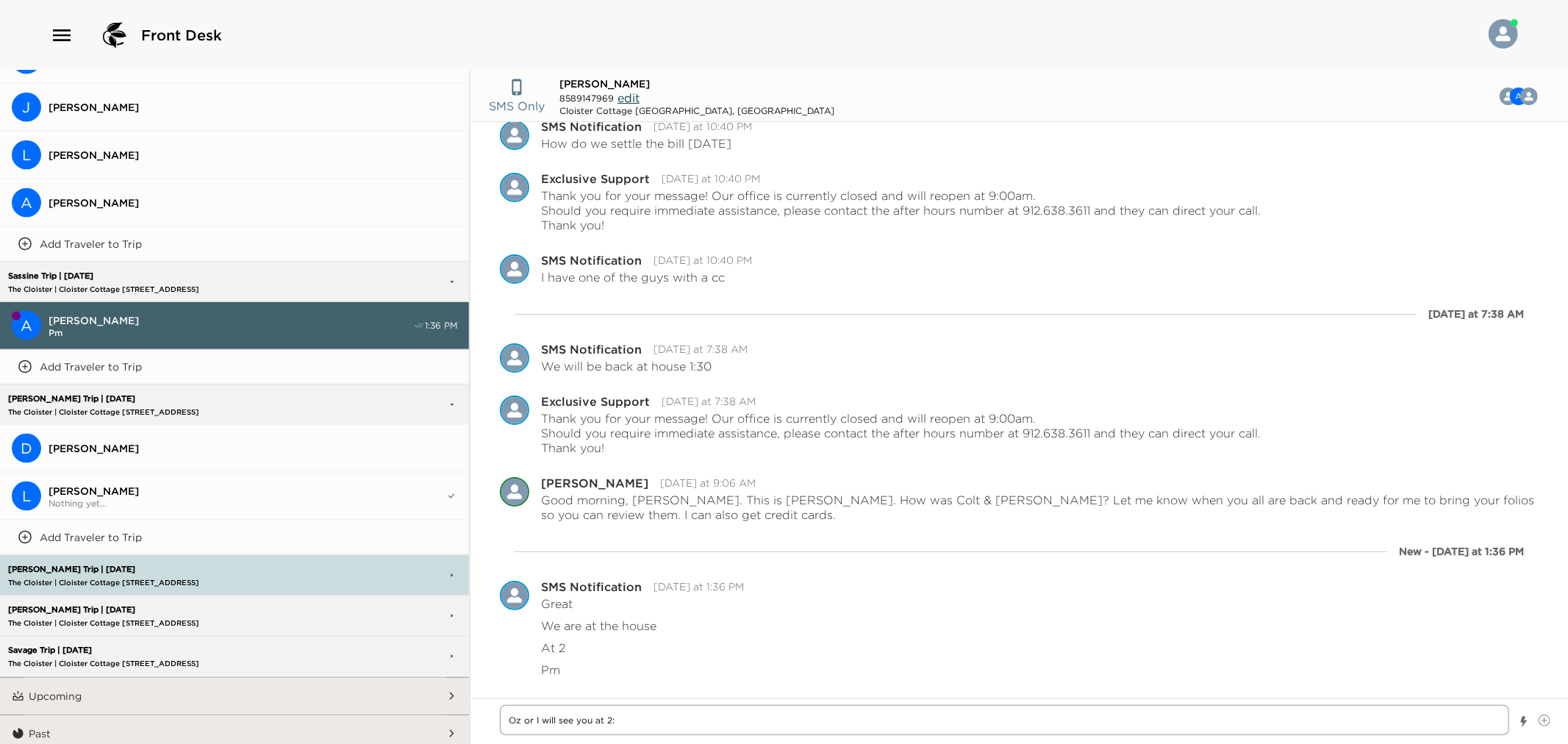
type textarea "Oz or I will see you at 2:0"
type textarea "x"
type textarea "Oz or I will see you at 2:00"
type textarea "x"
type textarea "Oz or I will see you at 2:00p"
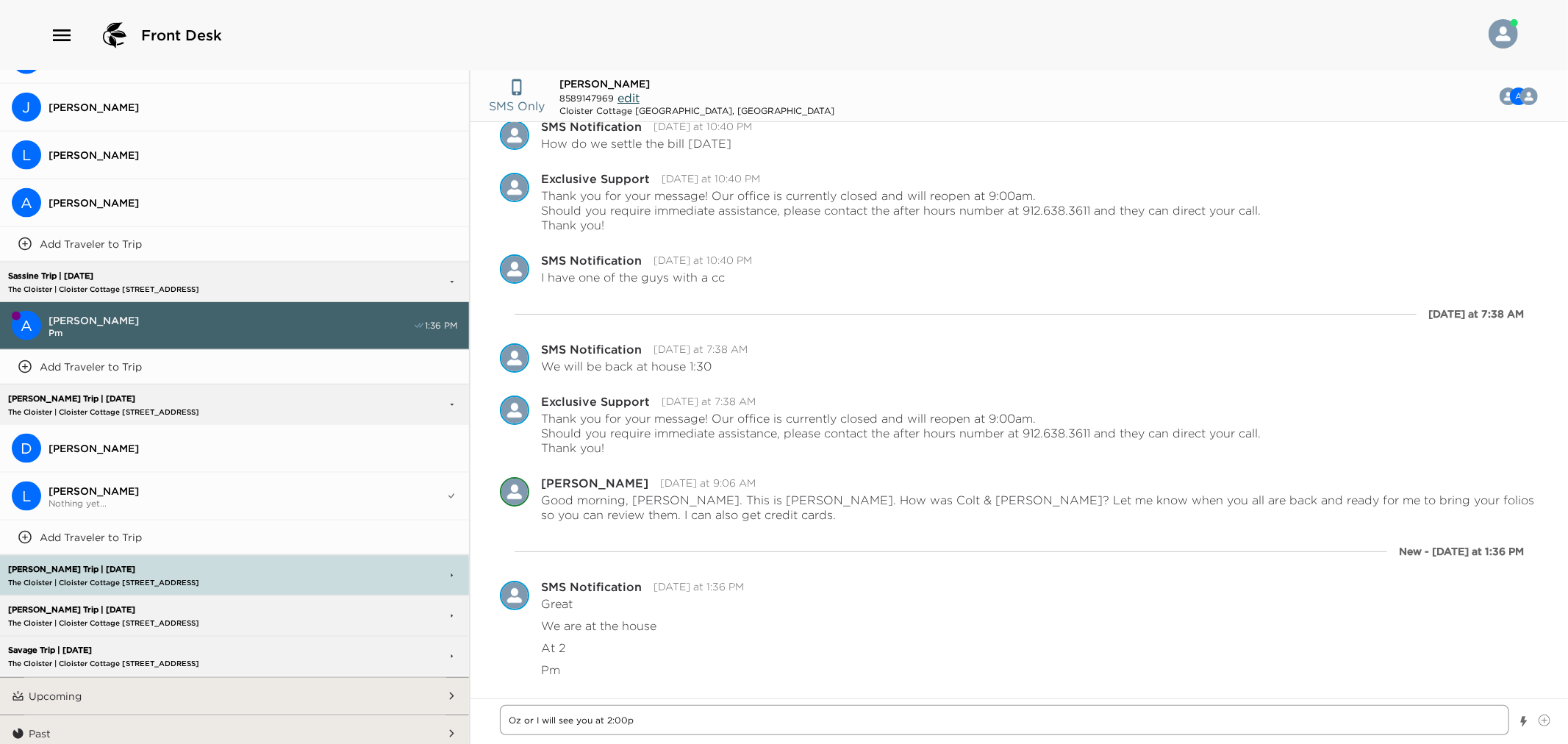
type textarea "x"
type textarea "Oz or I will see you at 2:00pm"
type textarea "x"
type textarea "Oz or I will see you at 2:00pm!"
type textarea "x"
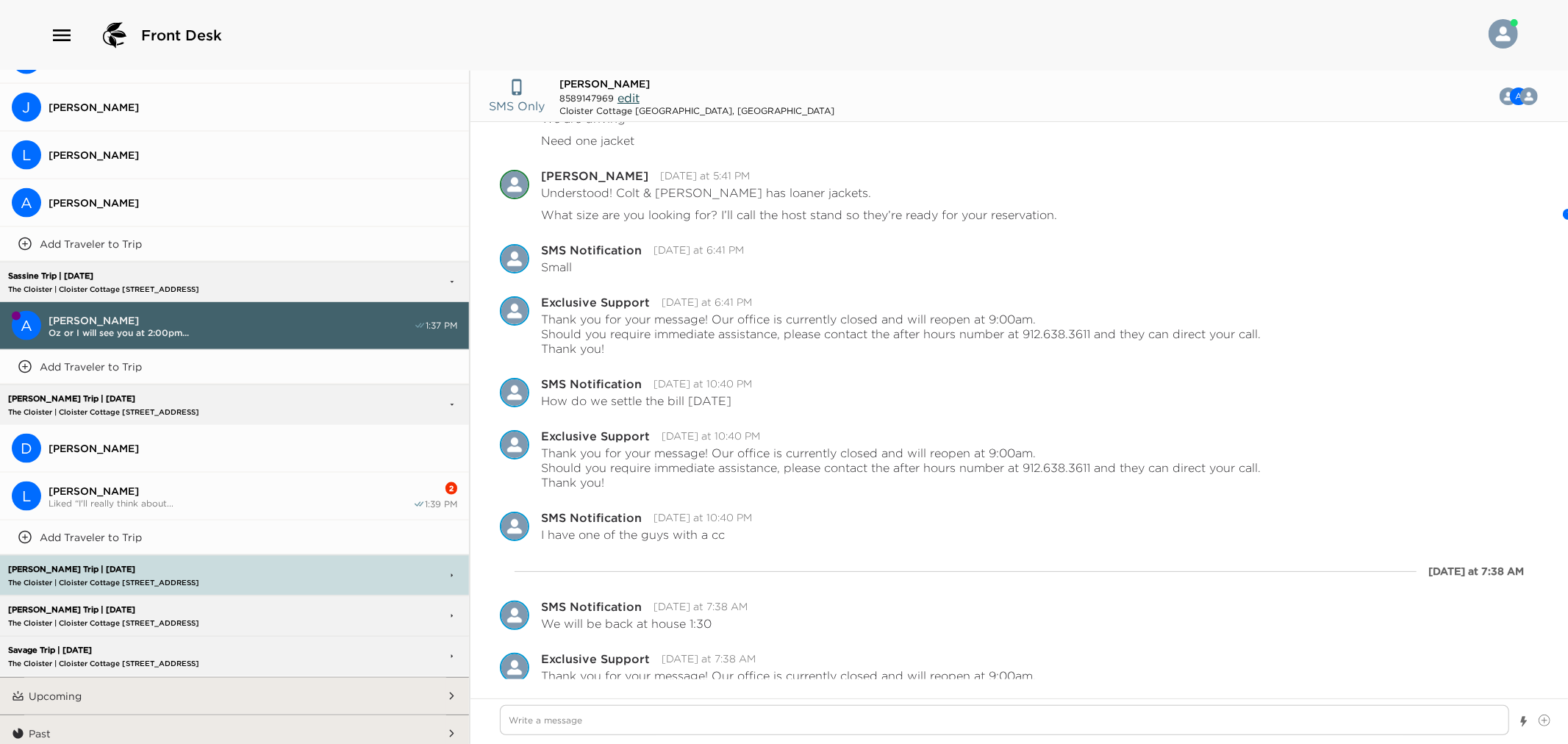
scroll to position [756, 0]
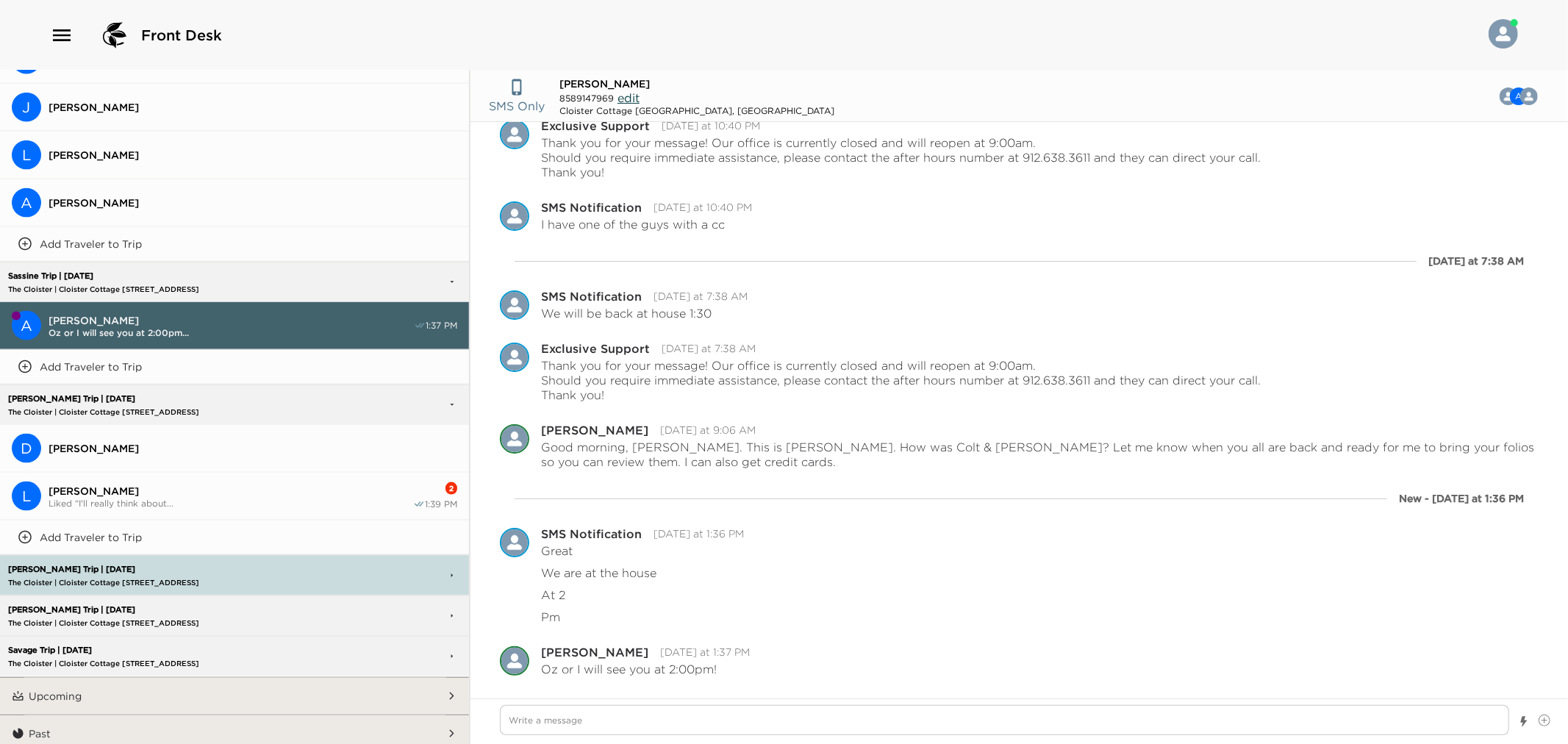
click at [279, 473] on button "L Luis Meza Liked “I'll really think about... 2 1:39 PM" at bounding box center [235, 497] width 469 height 48
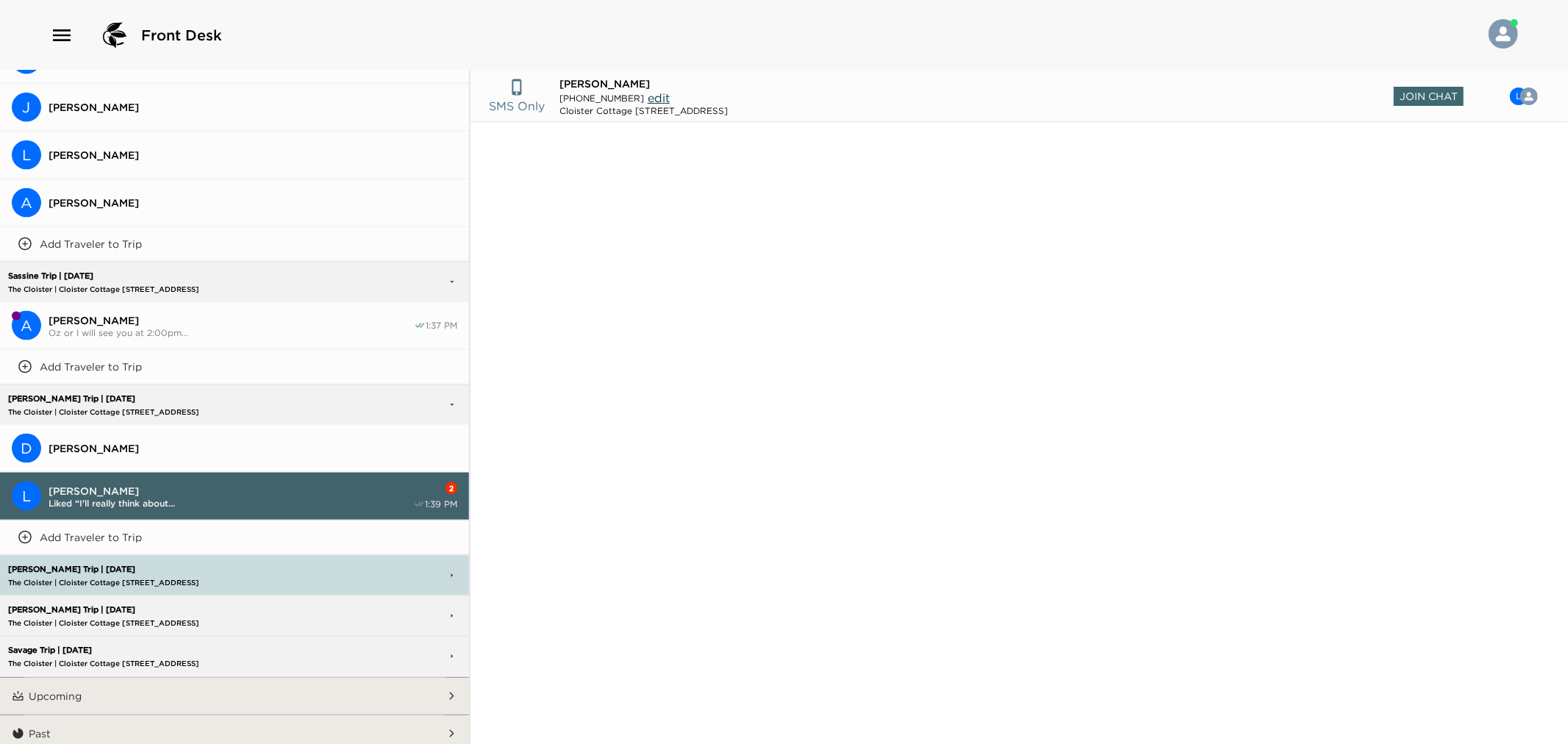
scroll to position [529, 0]
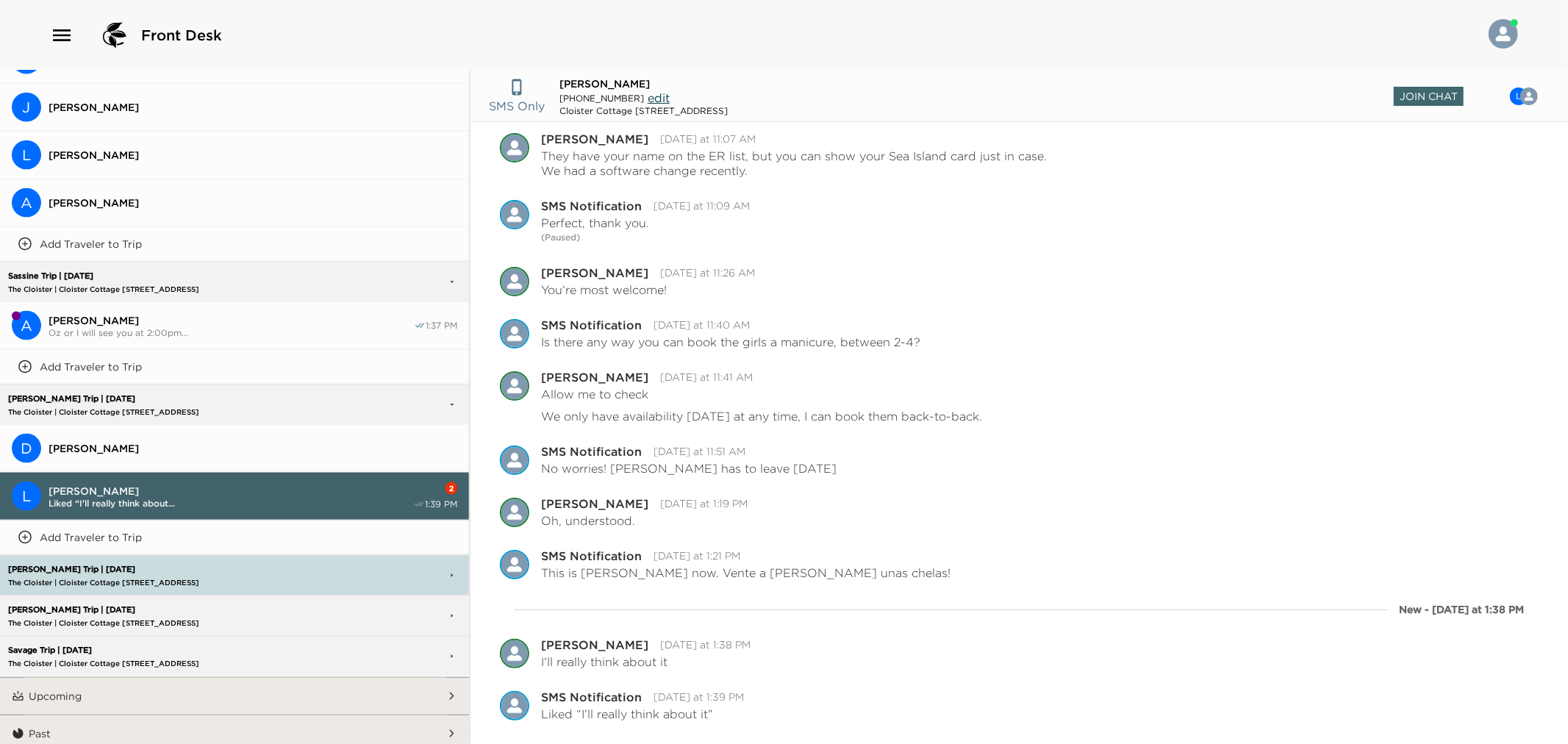
click at [225, 314] on span "Andy Sassine" at bounding box center [231, 320] width 366 height 13
type textarea "x"
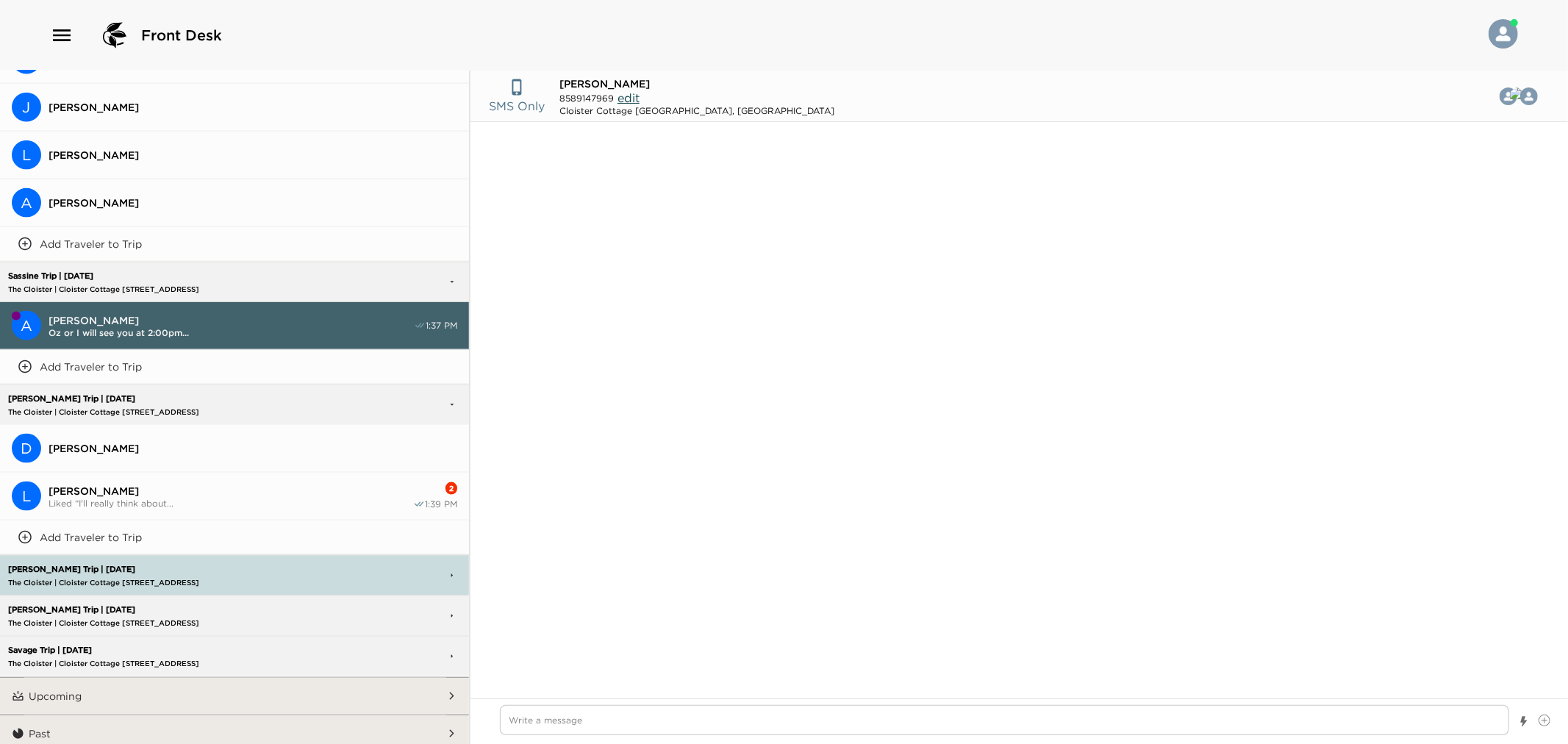
scroll to position [871, 0]
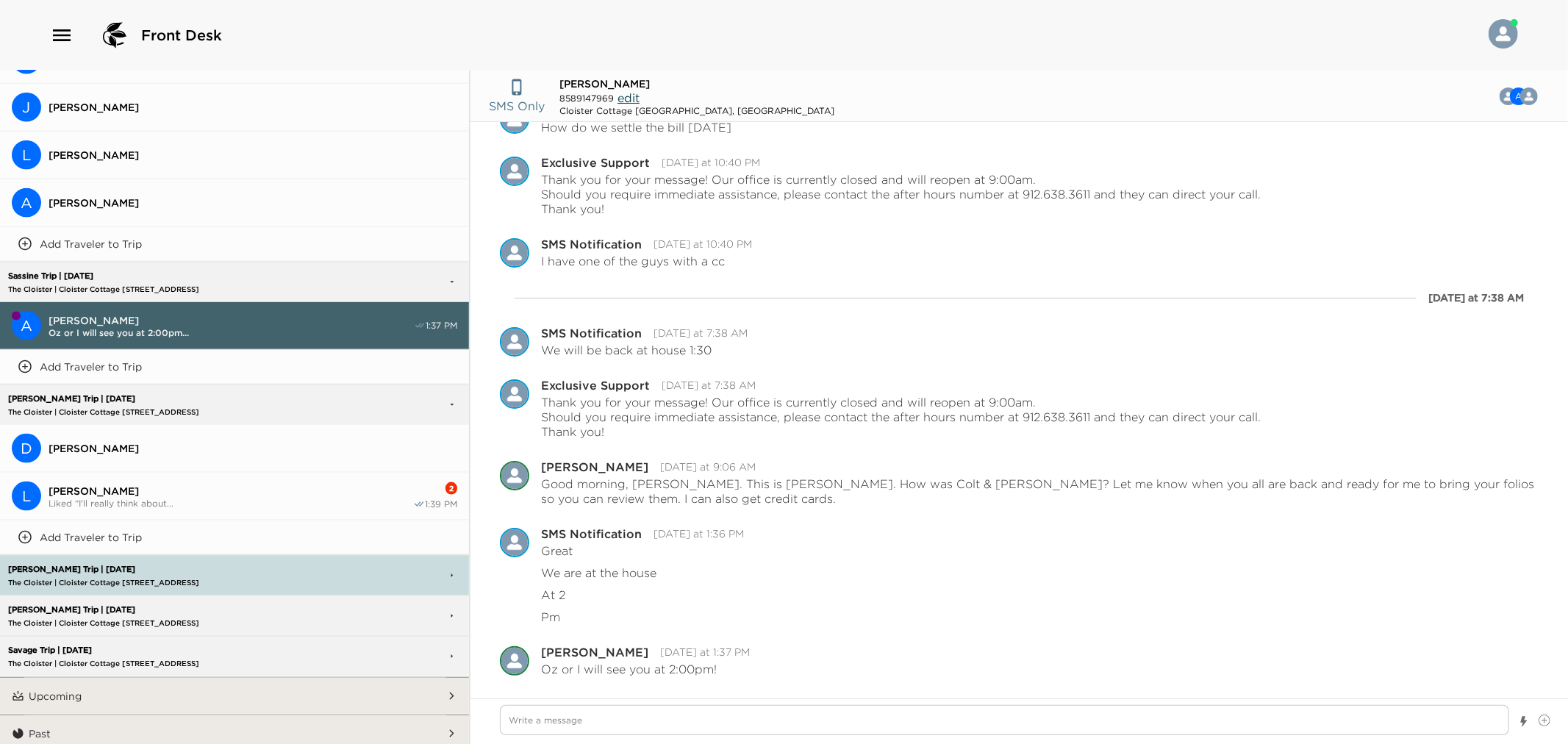
type textarea "x"
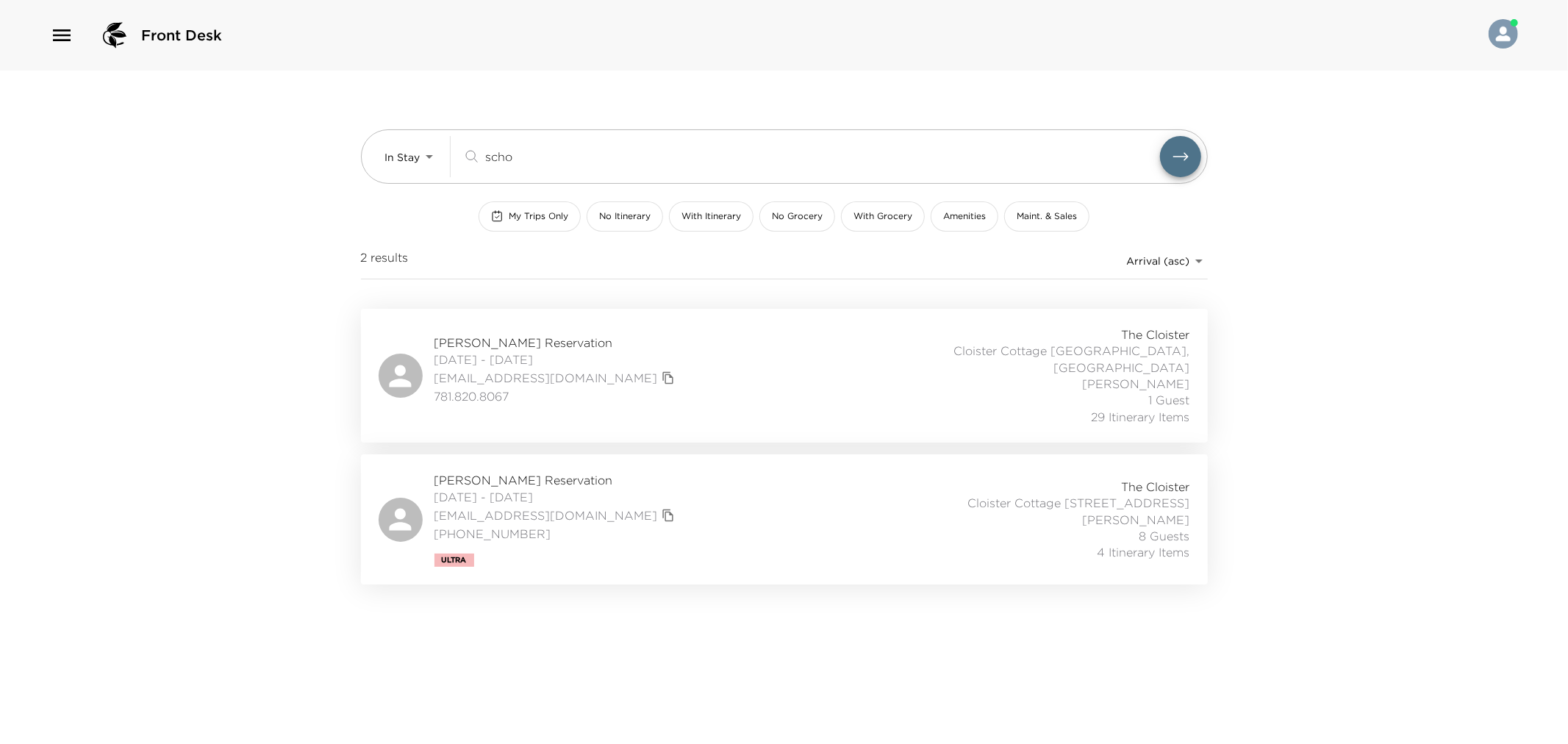
click at [699, 331] on div "Hope Schroy Reservation 09/26/2025 - 10/05/2025 phgb@mac.com 781.820.8067 The C…" at bounding box center [784, 376] width 812 height 98
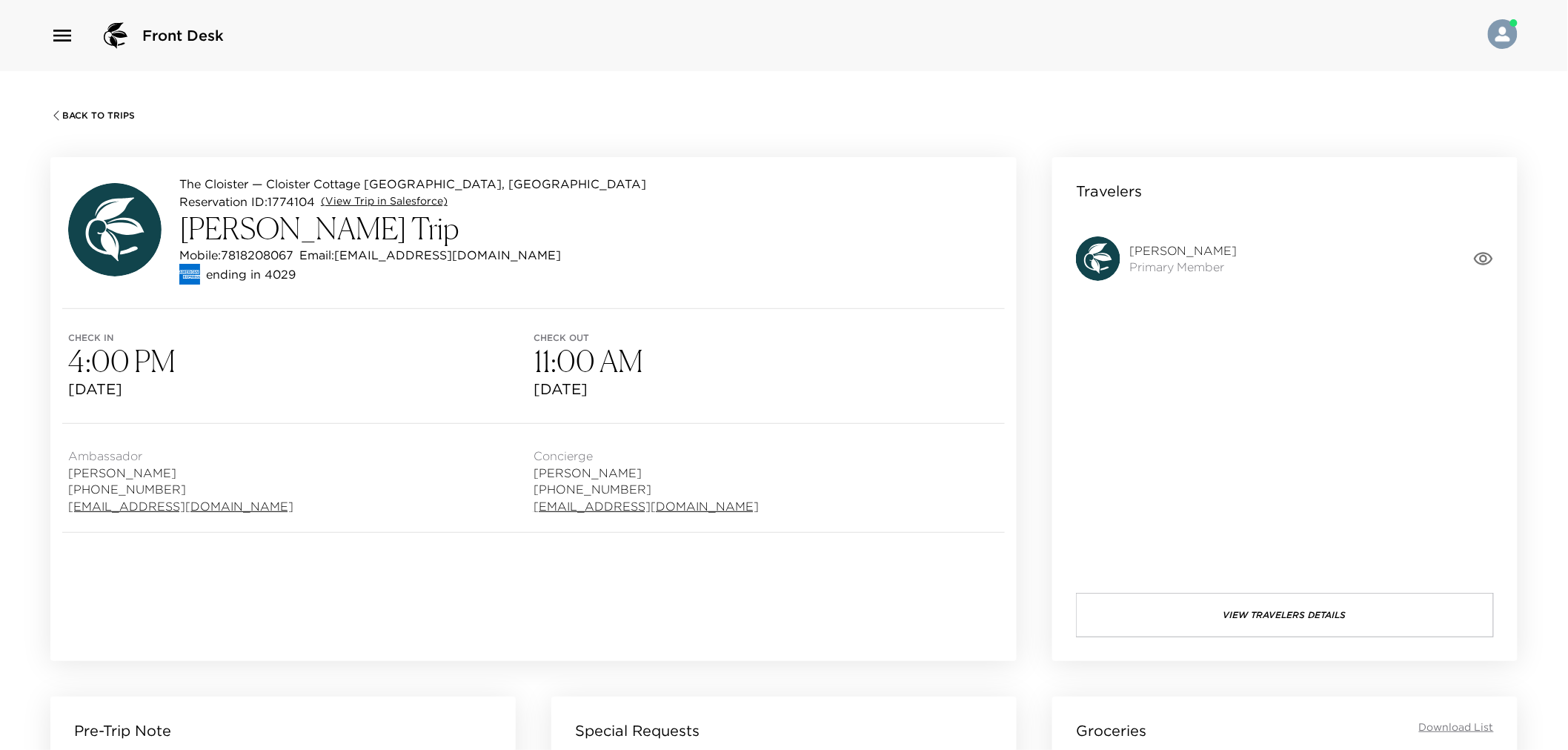
click at [402, 198] on link "(View Trip in Salesforce)" at bounding box center [384, 201] width 127 height 15
